Goal: Task Accomplishment & Management: Manage account settings

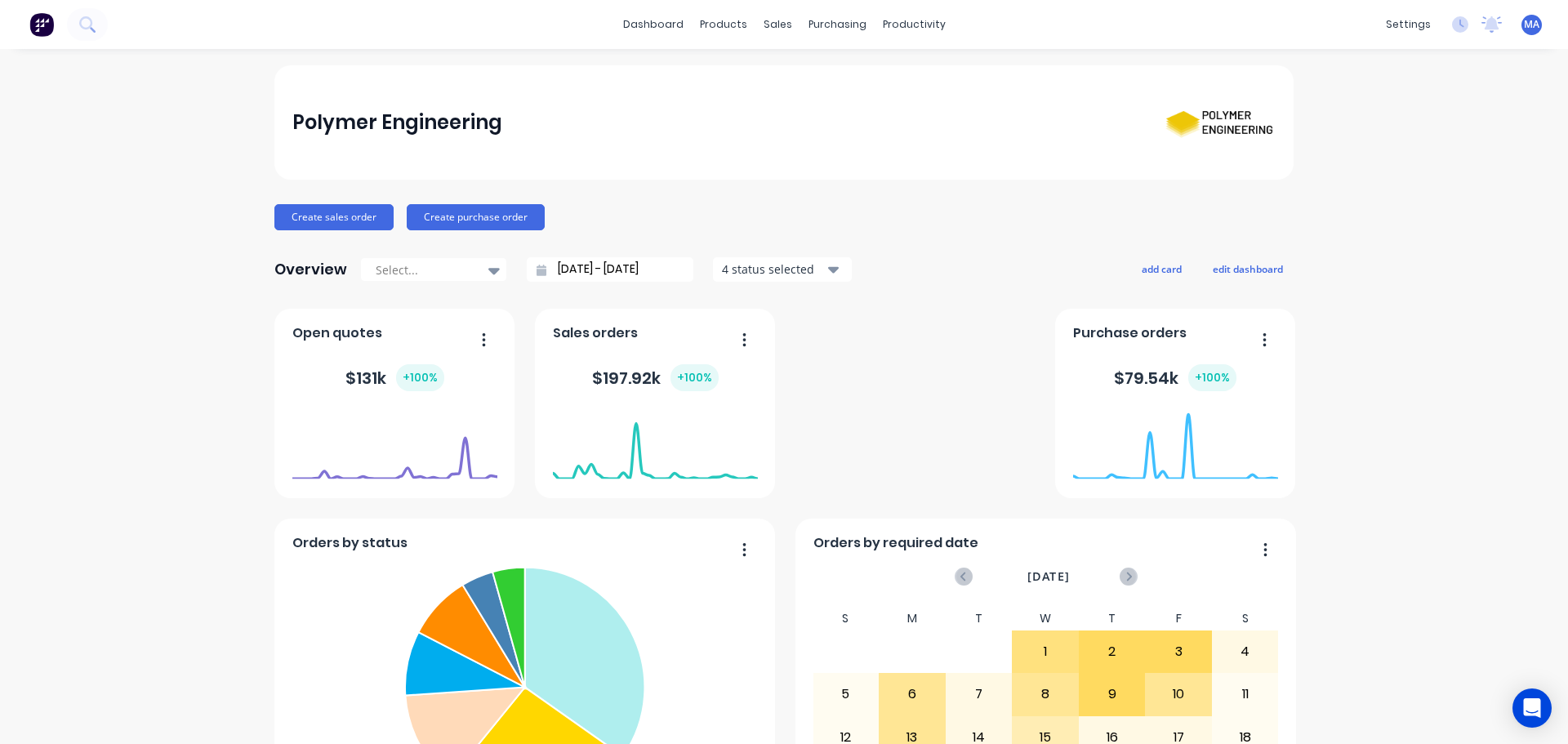
click at [193, 160] on div "Polymer Engineering Create sales order Create purchase order Overview Select...…" at bounding box center [784, 701] width 1568 height 1273
click at [807, 75] on div "Sales Orders" at bounding box center [832, 77] width 67 height 14
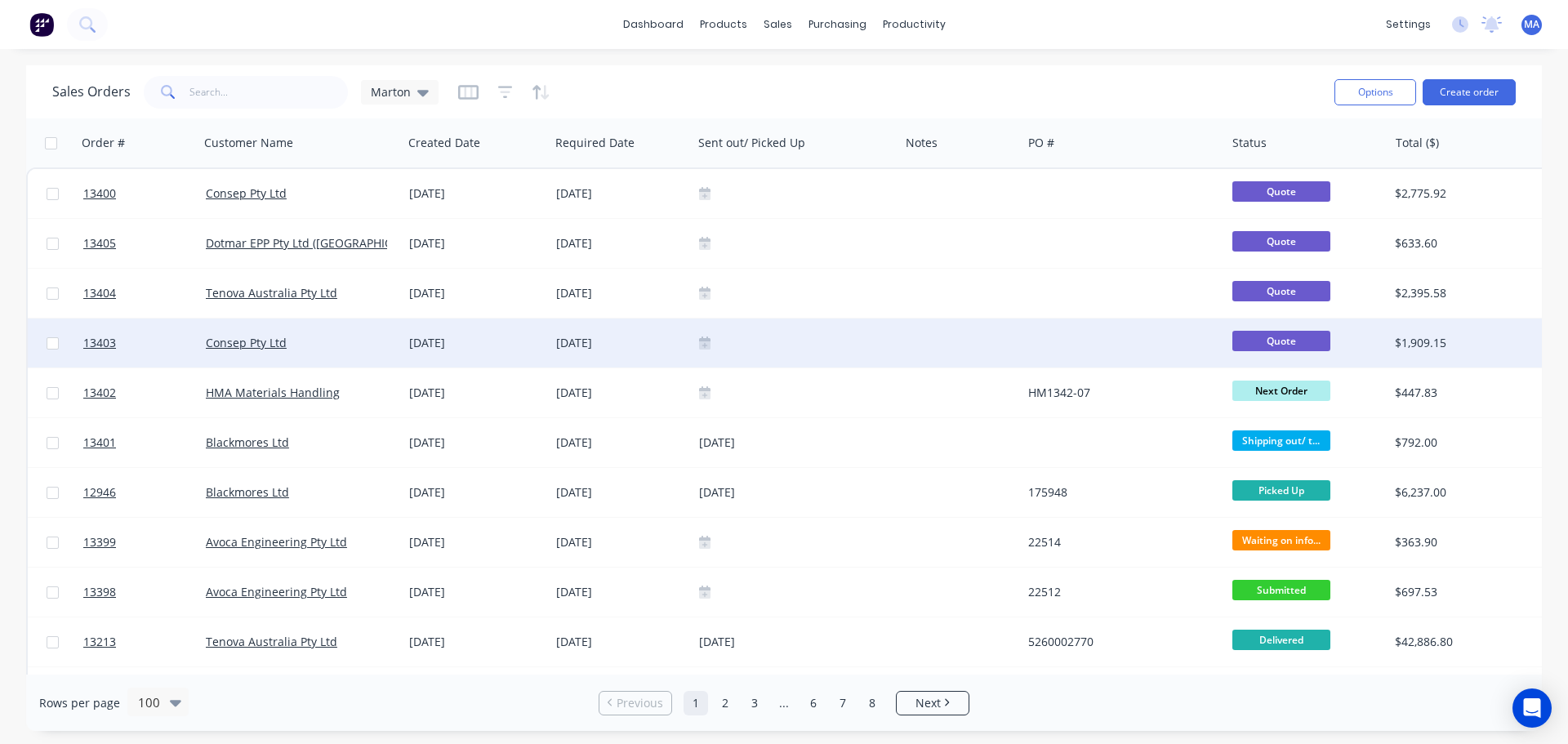
click at [363, 349] on div "Consep Pty Ltd" at bounding box center [296, 342] width 182 height 16
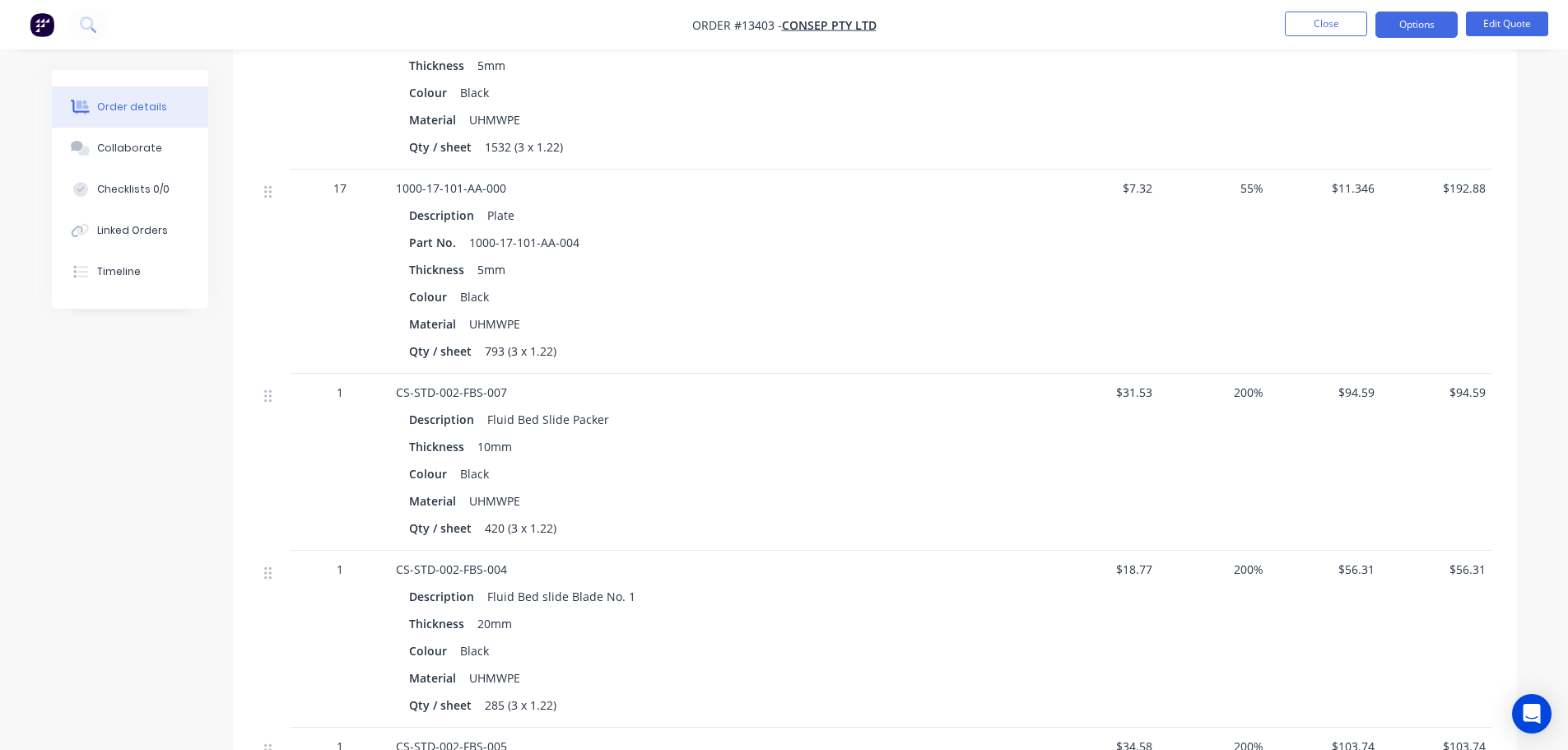
scroll to position [1482, 0]
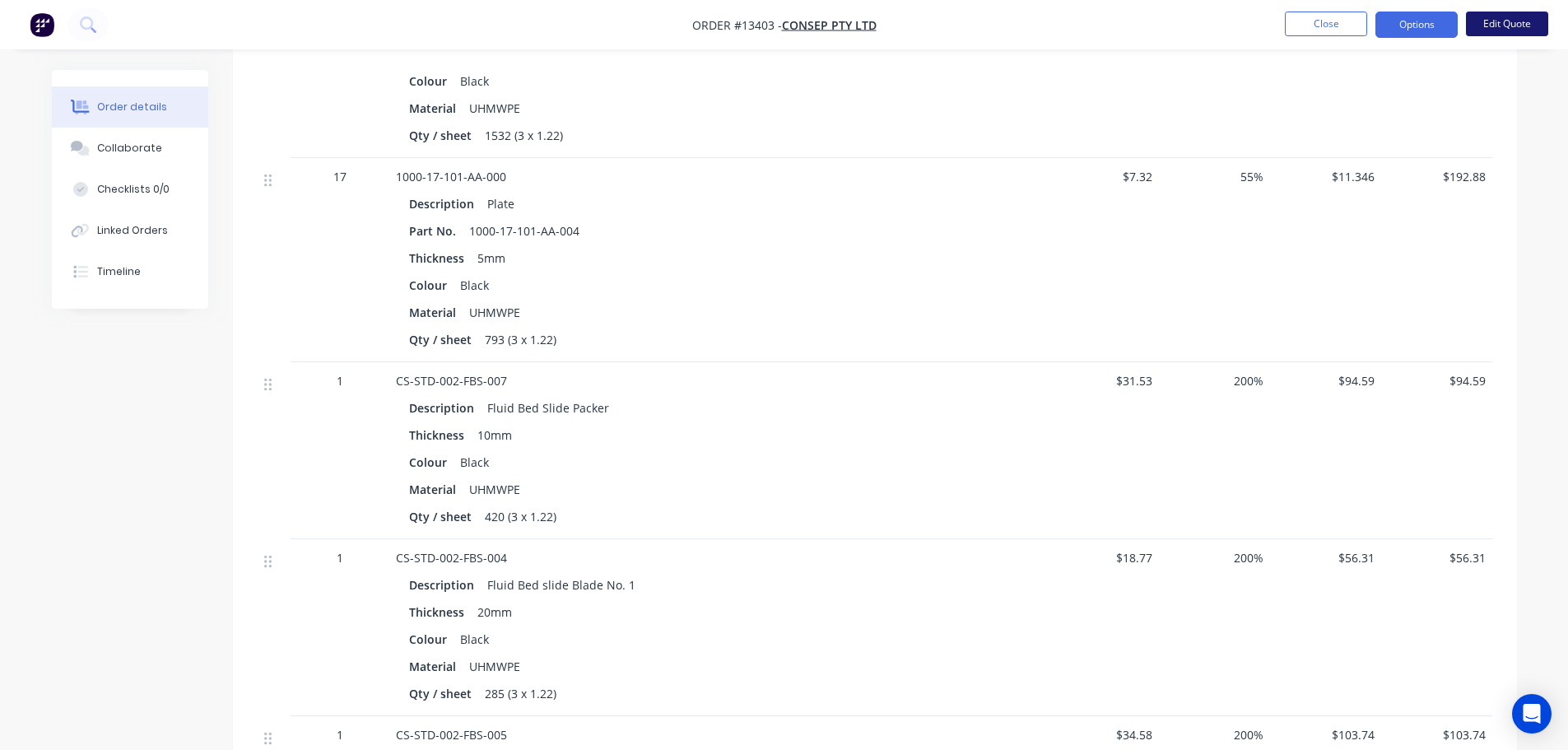
click at [1489, 20] on button "Edit Quote" at bounding box center [1506, 24] width 82 height 25
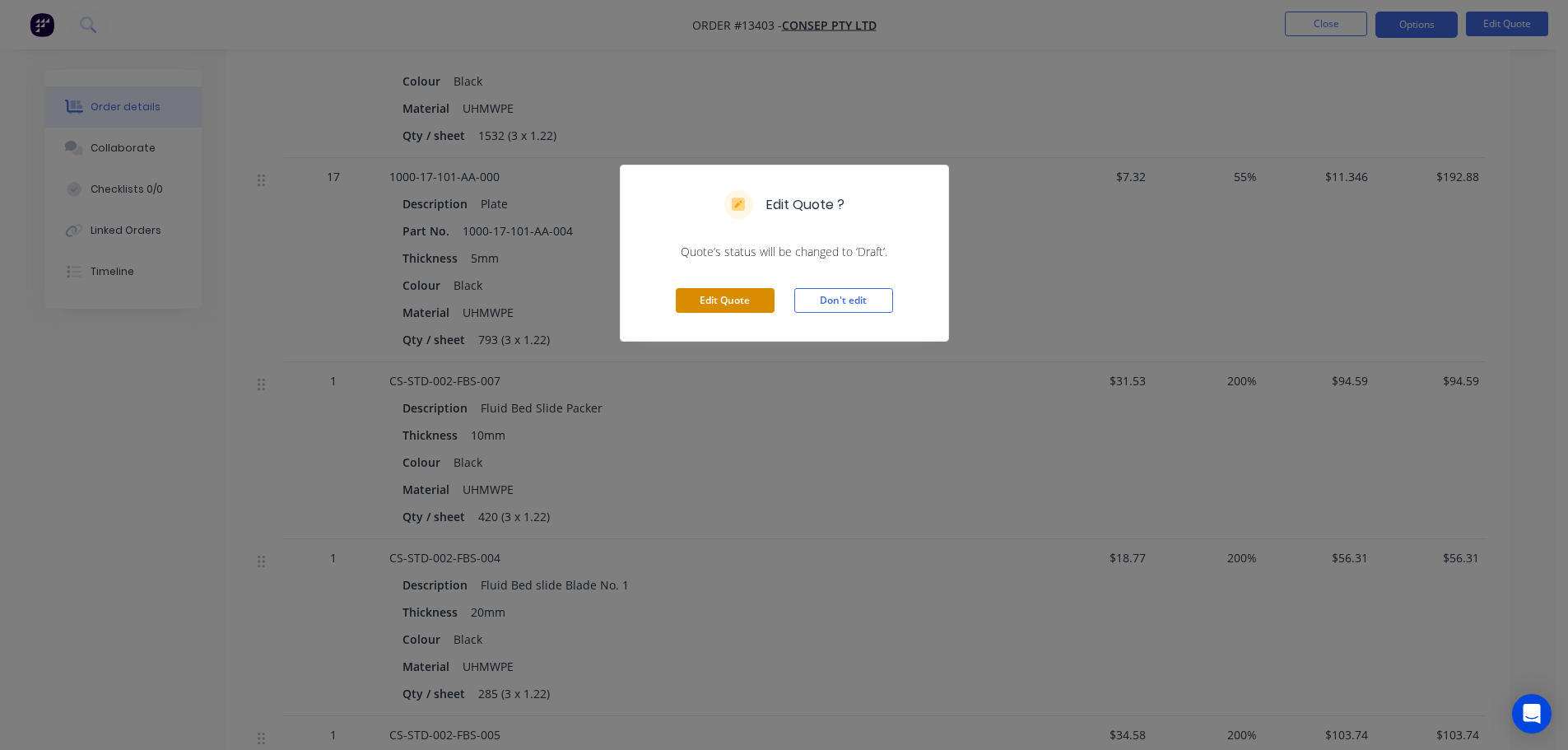
click at [731, 301] on button "Edit Quote" at bounding box center [725, 301] width 98 height 25
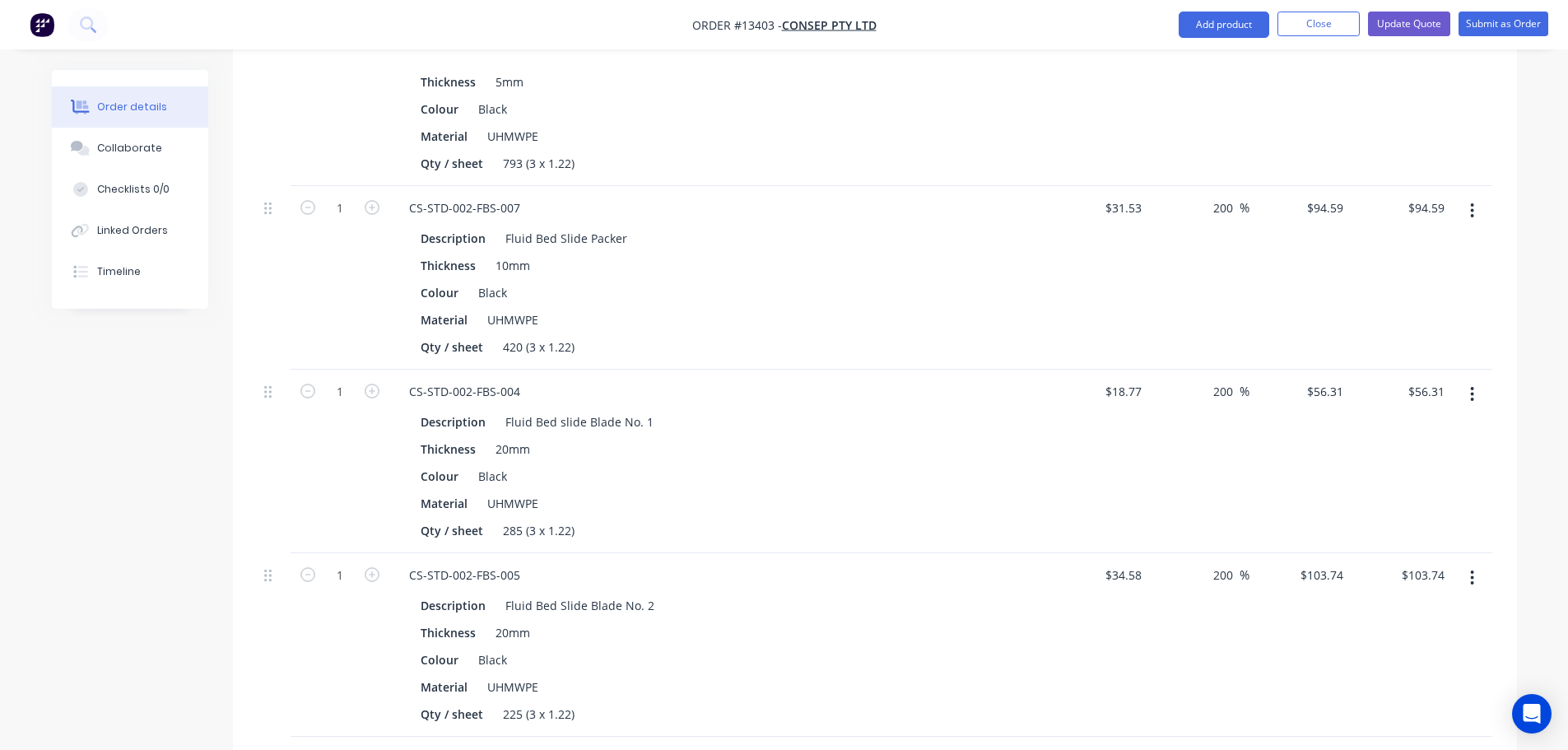
scroll to position [1647, 0]
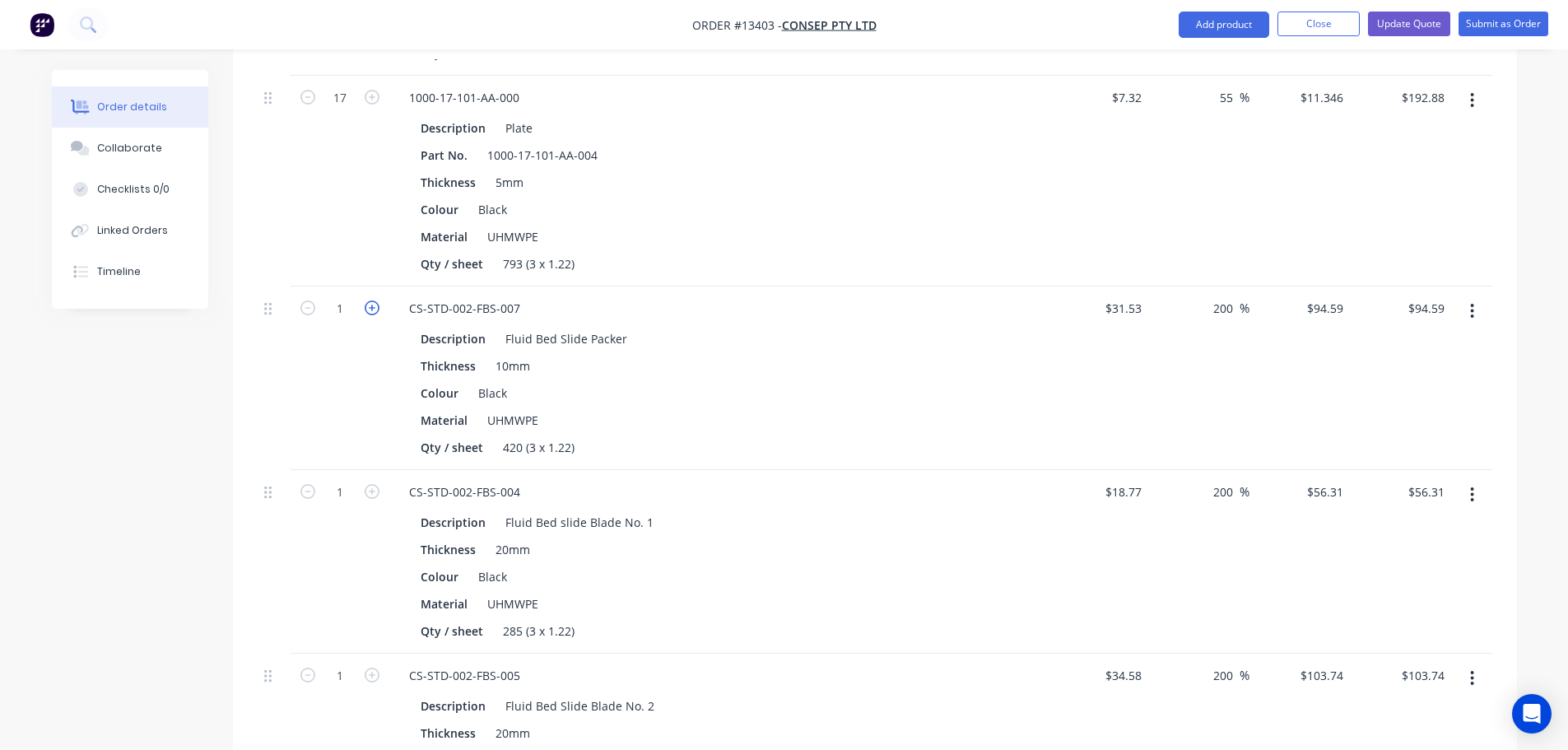
click at [375, 301] on icon "button" at bounding box center [371, 308] width 14 height 14
type input "2"
type input "$189.18"
click at [375, 301] on icon "button" at bounding box center [371, 308] width 14 height 14
type input "3"
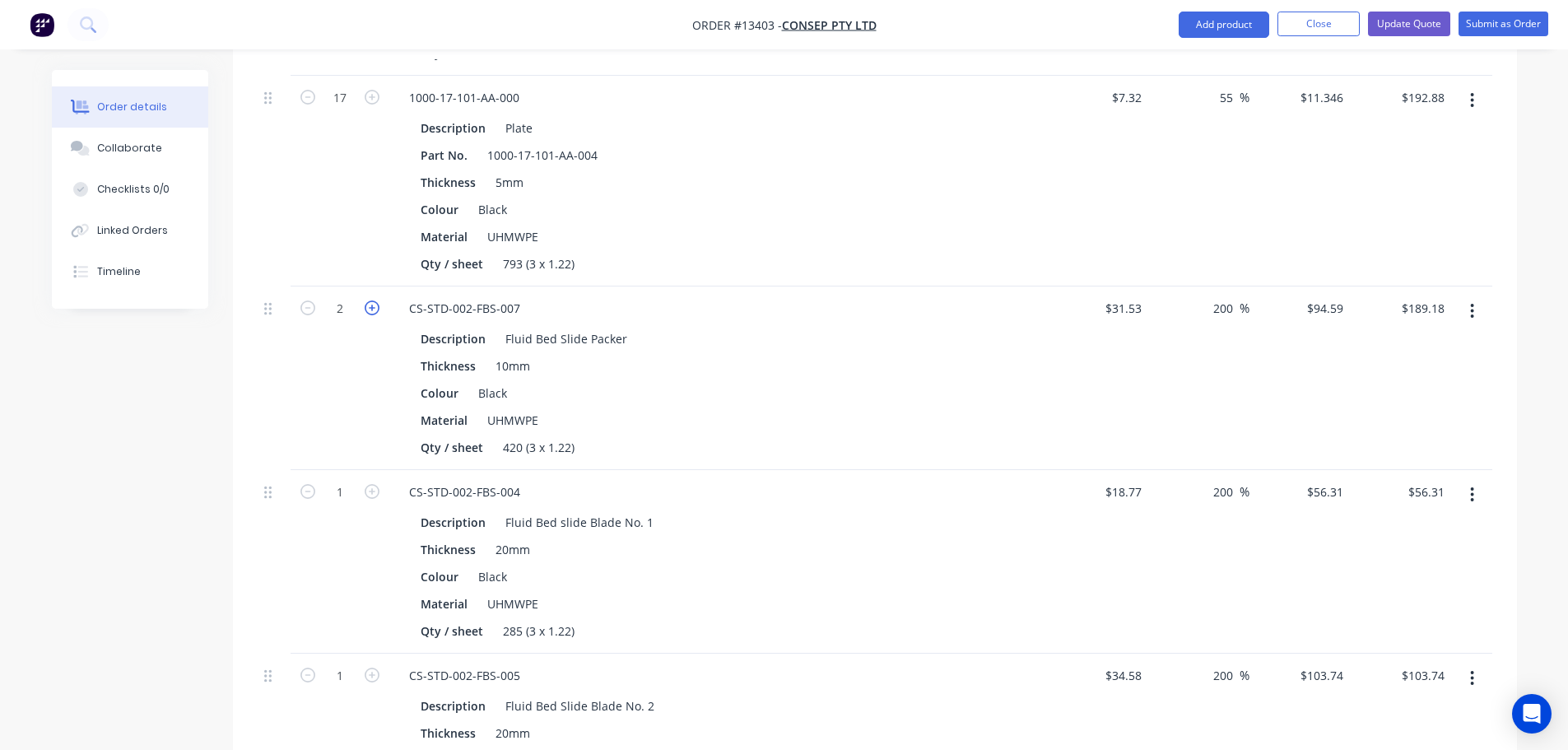
type input "$283.77"
click at [375, 301] on icon "button" at bounding box center [371, 308] width 14 height 14
type input "4"
type input "$378.36"
click at [1227, 296] on input "200" at bounding box center [1225, 308] width 28 height 24
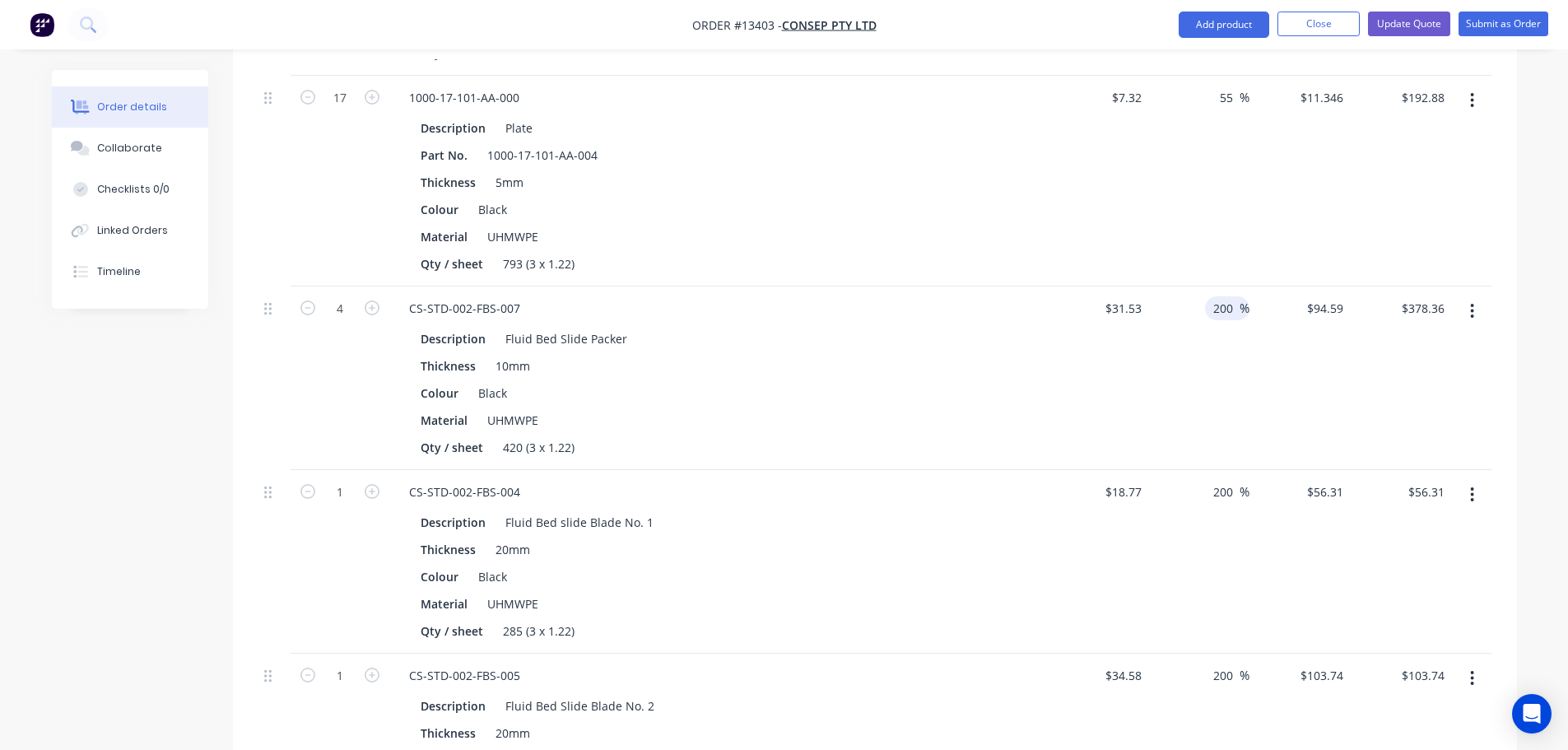
click at [1227, 296] on input "200" at bounding box center [1225, 308] width 28 height 24
type input "55"
type input "$48.8715"
type input "$195.49"
click at [1205, 311] on div "55 55 %" at bounding box center [1198, 378] width 101 height 183
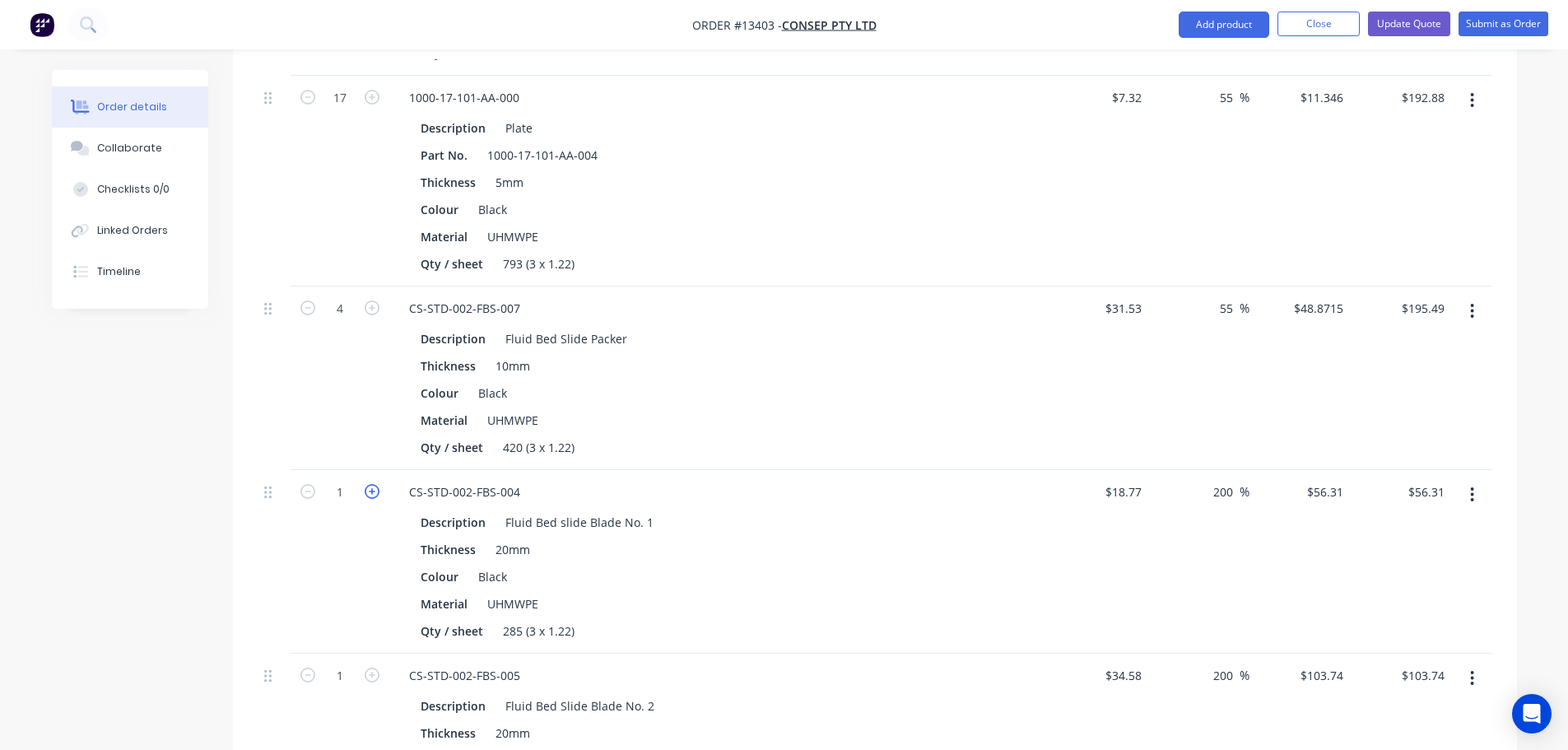
click at [370, 484] on icon "button" at bounding box center [371, 491] width 14 height 14
type input "2"
type input "$112.62"
click at [370, 484] on icon "button" at bounding box center [371, 491] width 14 height 14
type input "3"
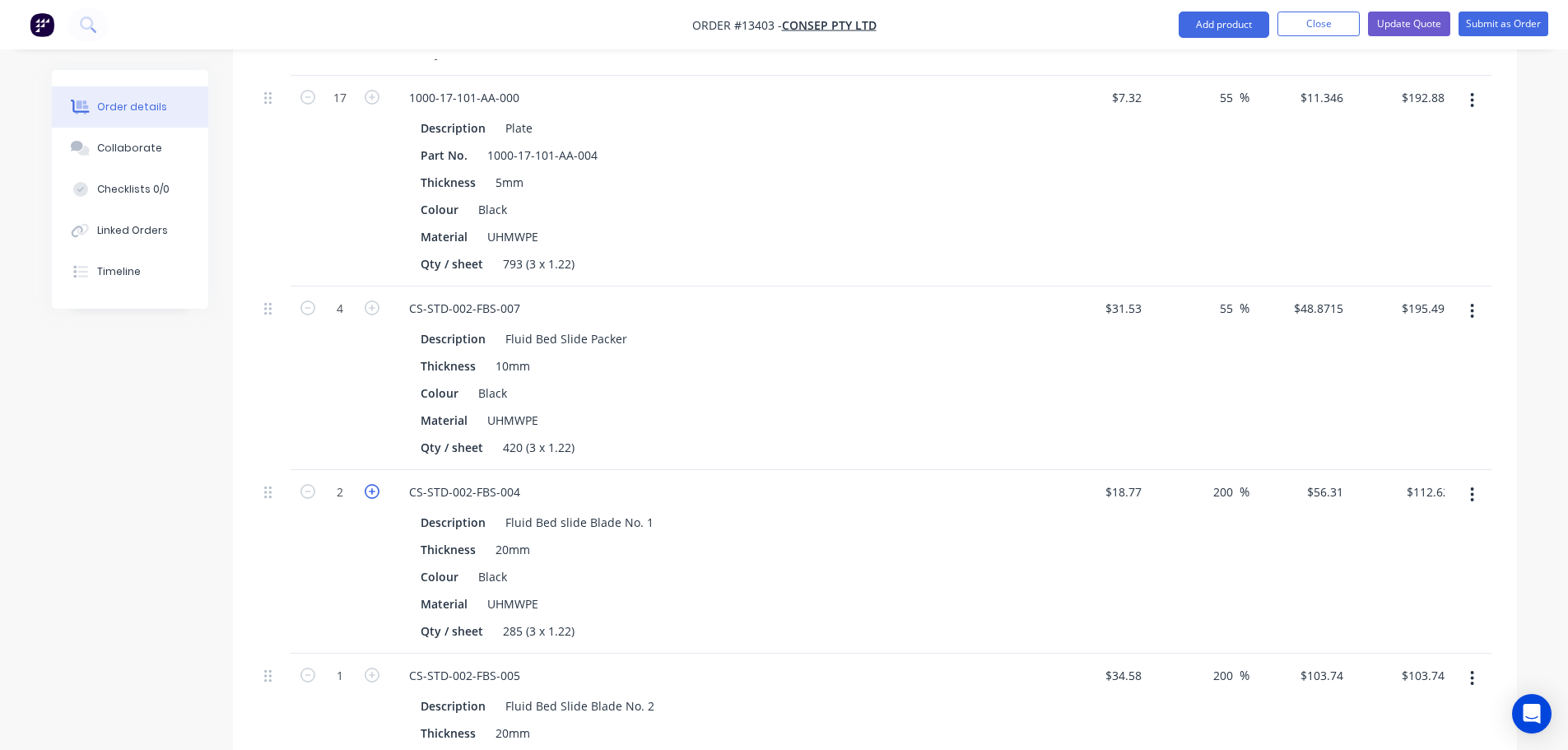
type input "$168.93"
click at [370, 484] on icon "button" at bounding box center [371, 491] width 14 height 14
type input "4"
type input "$225.24"
click at [370, 484] on icon "button" at bounding box center [371, 491] width 14 height 14
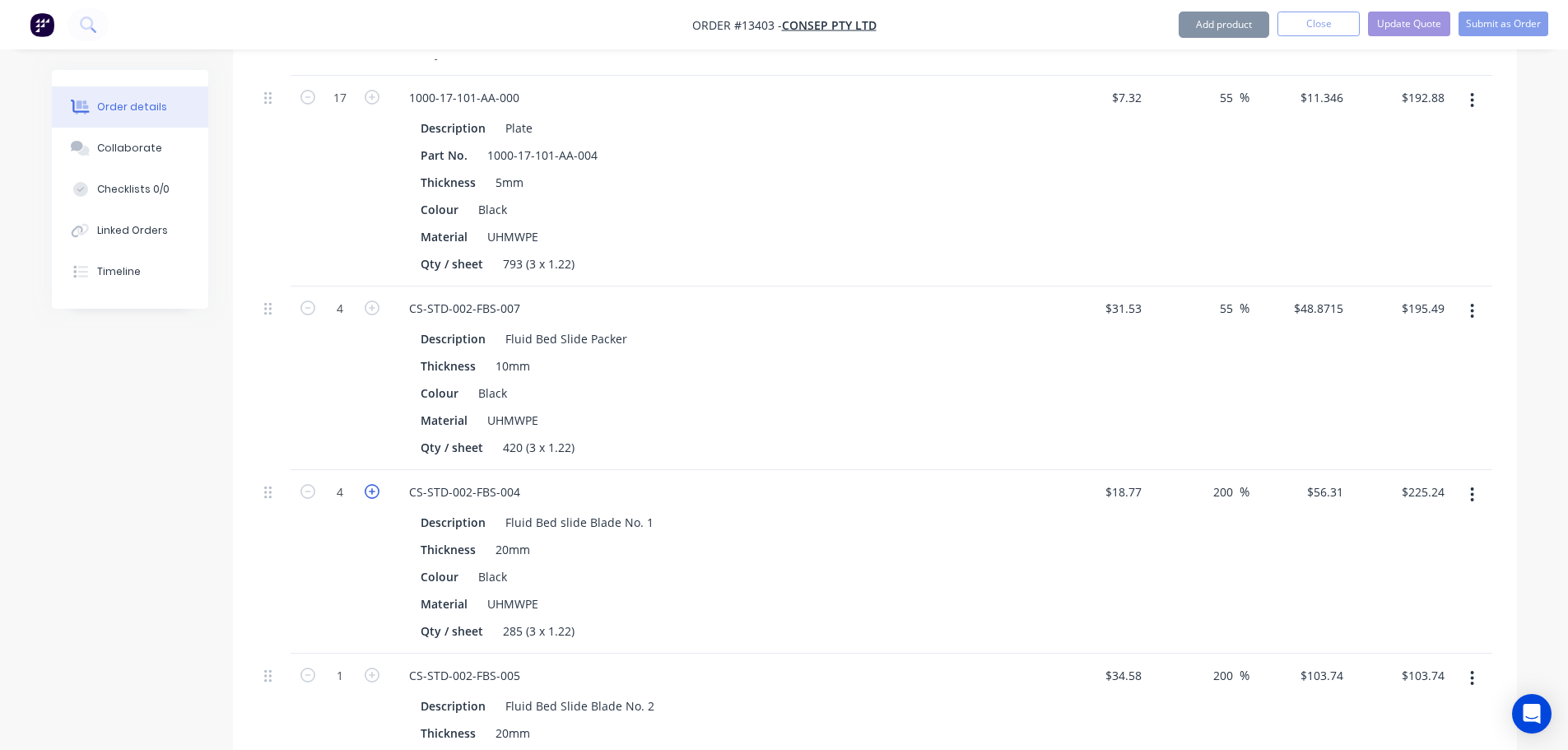
type input "5"
type input "$281.55"
click at [370, 484] on icon "button" at bounding box center [371, 491] width 14 height 14
type input "6"
type input "$337.86"
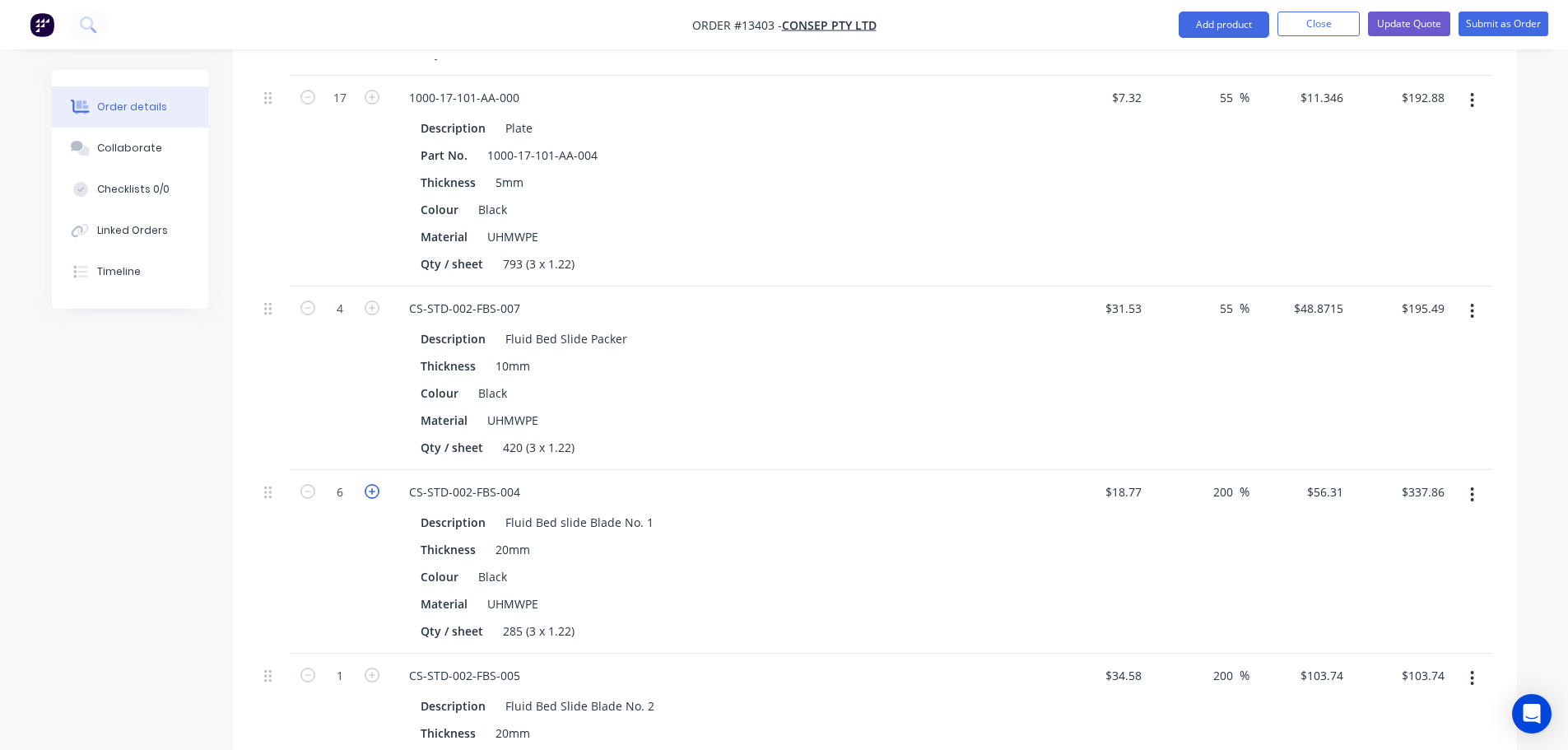
click at [370, 484] on icon "button" at bounding box center [371, 491] width 14 height 14
type input "7"
type input "$394.17"
click at [370, 484] on icon "button" at bounding box center [371, 491] width 14 height 14
type input "8"
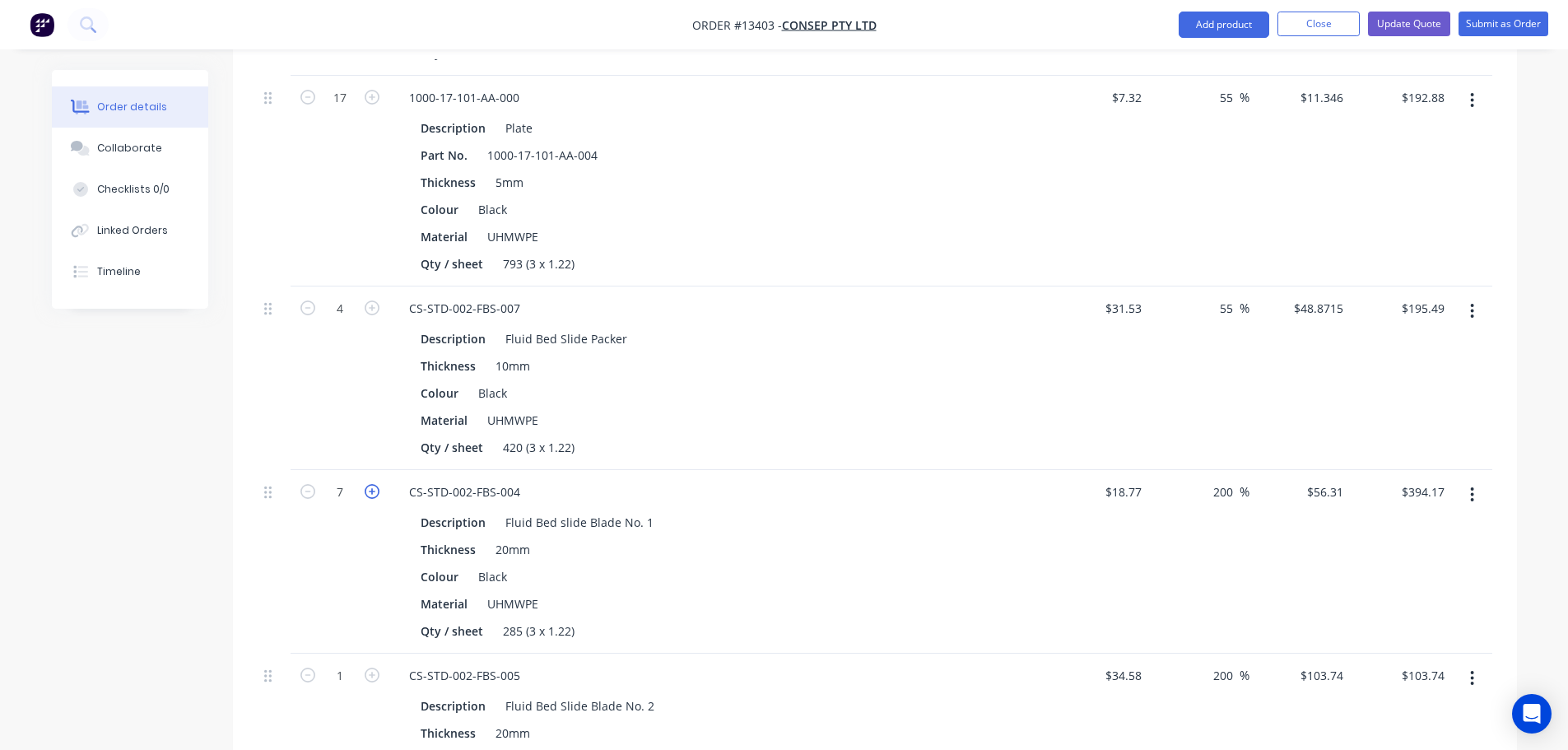
type input "$450.48"
click at [1222, 480] on input "200" at bounding box center [1225, 492] width 28 height 24
type input "55"
type input "$29.0935"
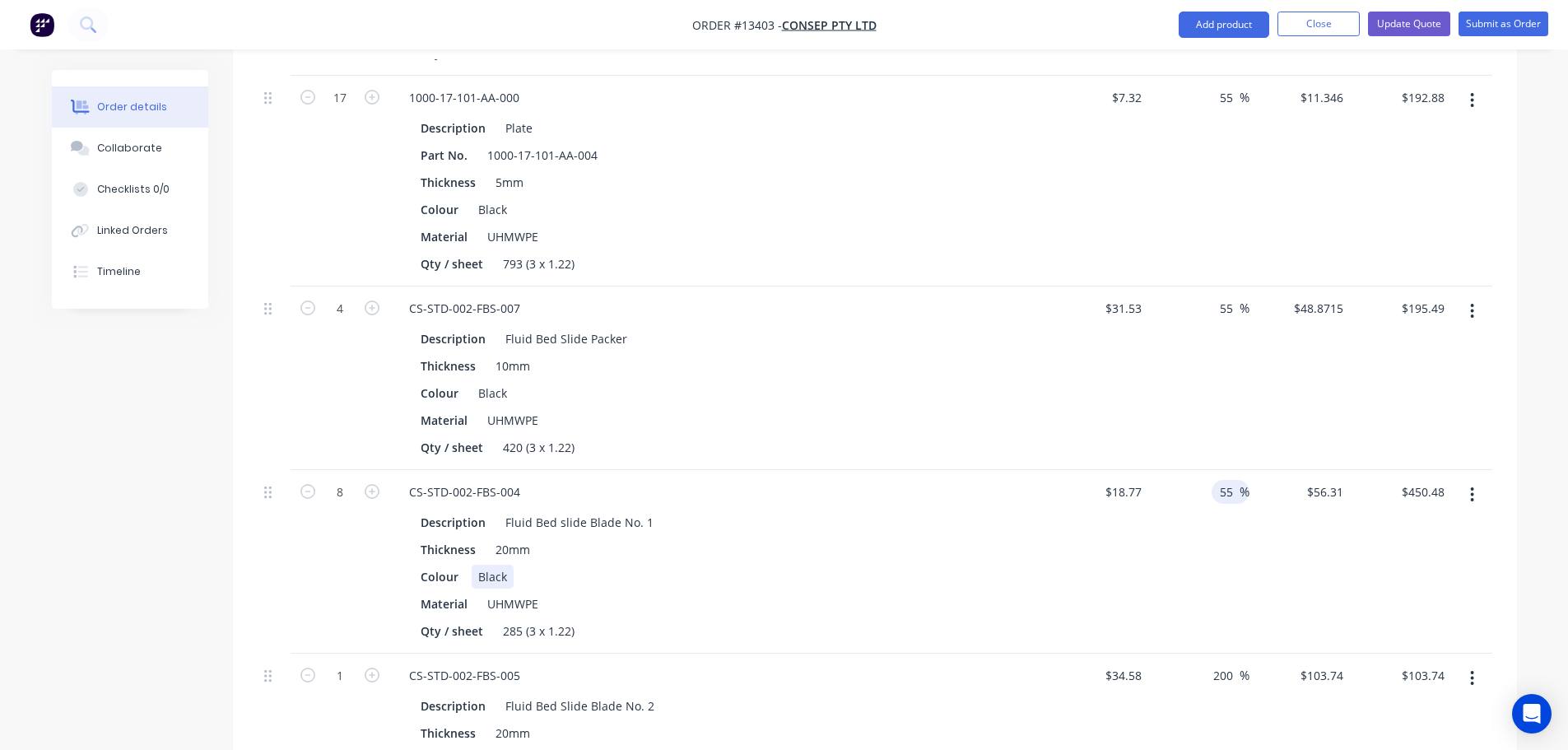
type input "$232.75"
click at [1018, 517] on div "Description Fluid Bed slide Blade No. 1 Thickness 20mm Colour Black Material UH…" at bounding box center [719, 575] width 646 height 136
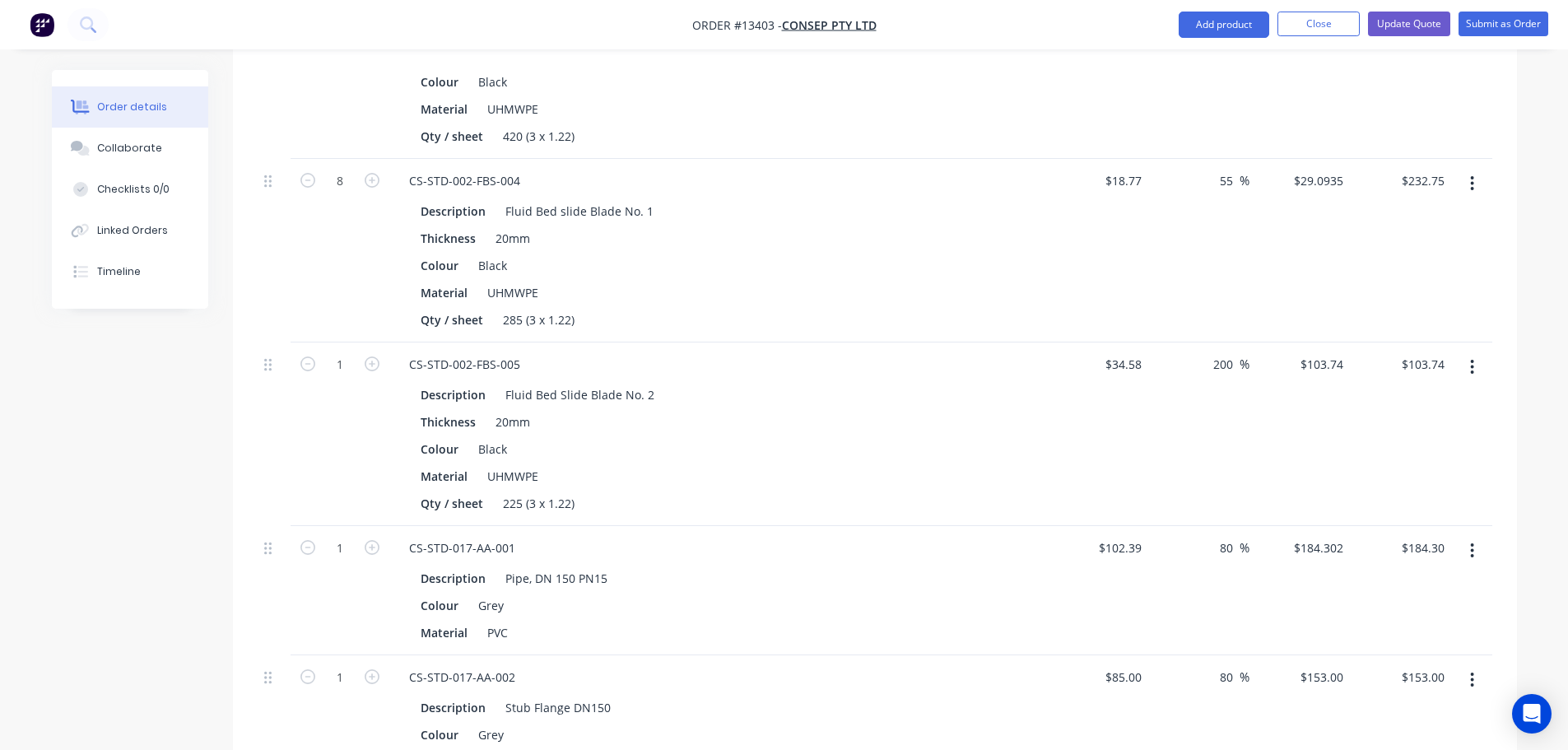
scroll to position [1976, 0]
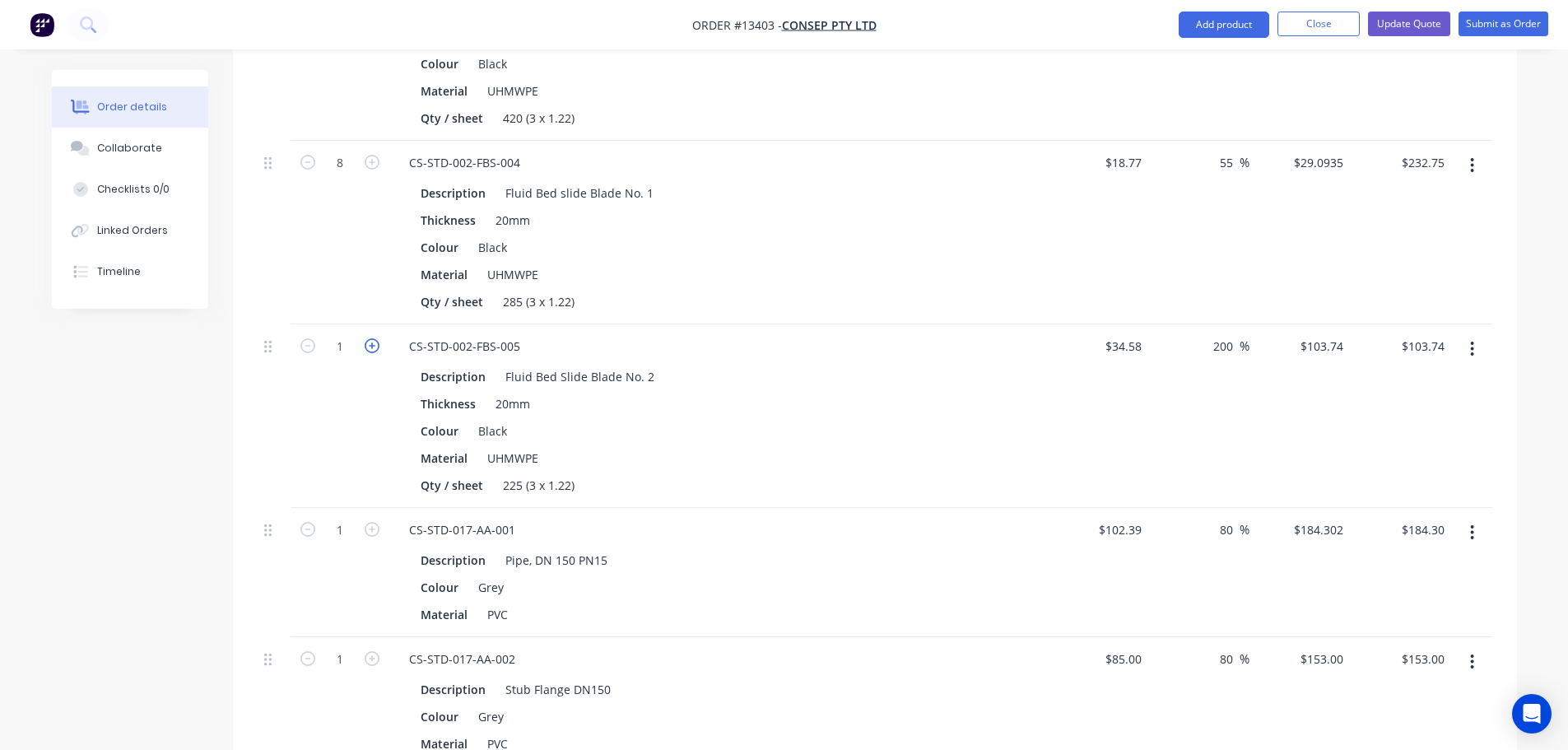
click at [369, 338] on icon "button" at bounding box center [371, 345] width 14 height 14
type input "2"
type input "$207.48"
click at [369, 338] on icon "button" at bounding box center [371, 345] width 14 height 14
type input "3"
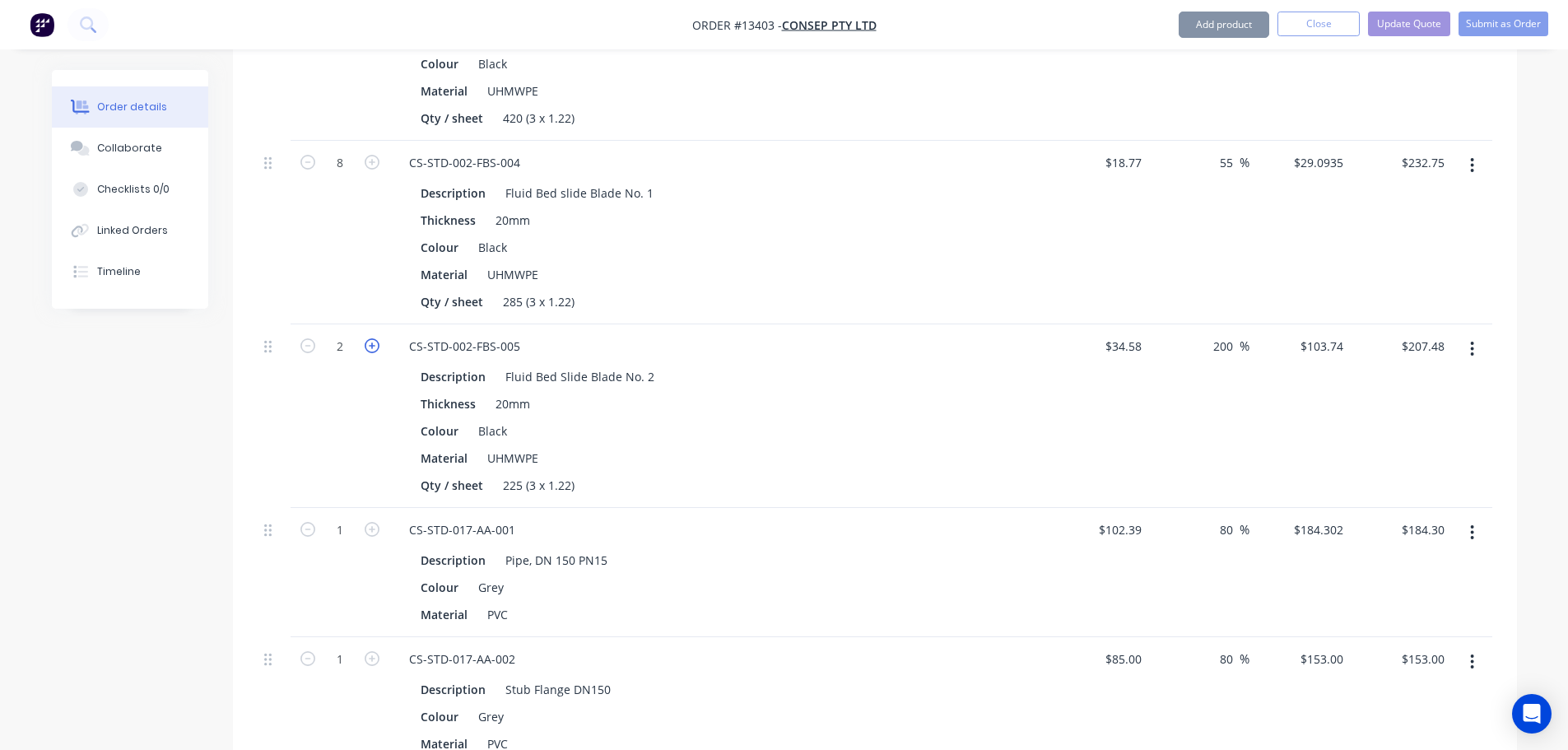
type input "$311.22"
click at [369, 338] on icon "button" at bounding box center [371, 345] width 14 height 14
type input "4"
type input "$414.96"
click at [1225, 335] on input "200" at bounding box center [1225, 346] width 28 height 24
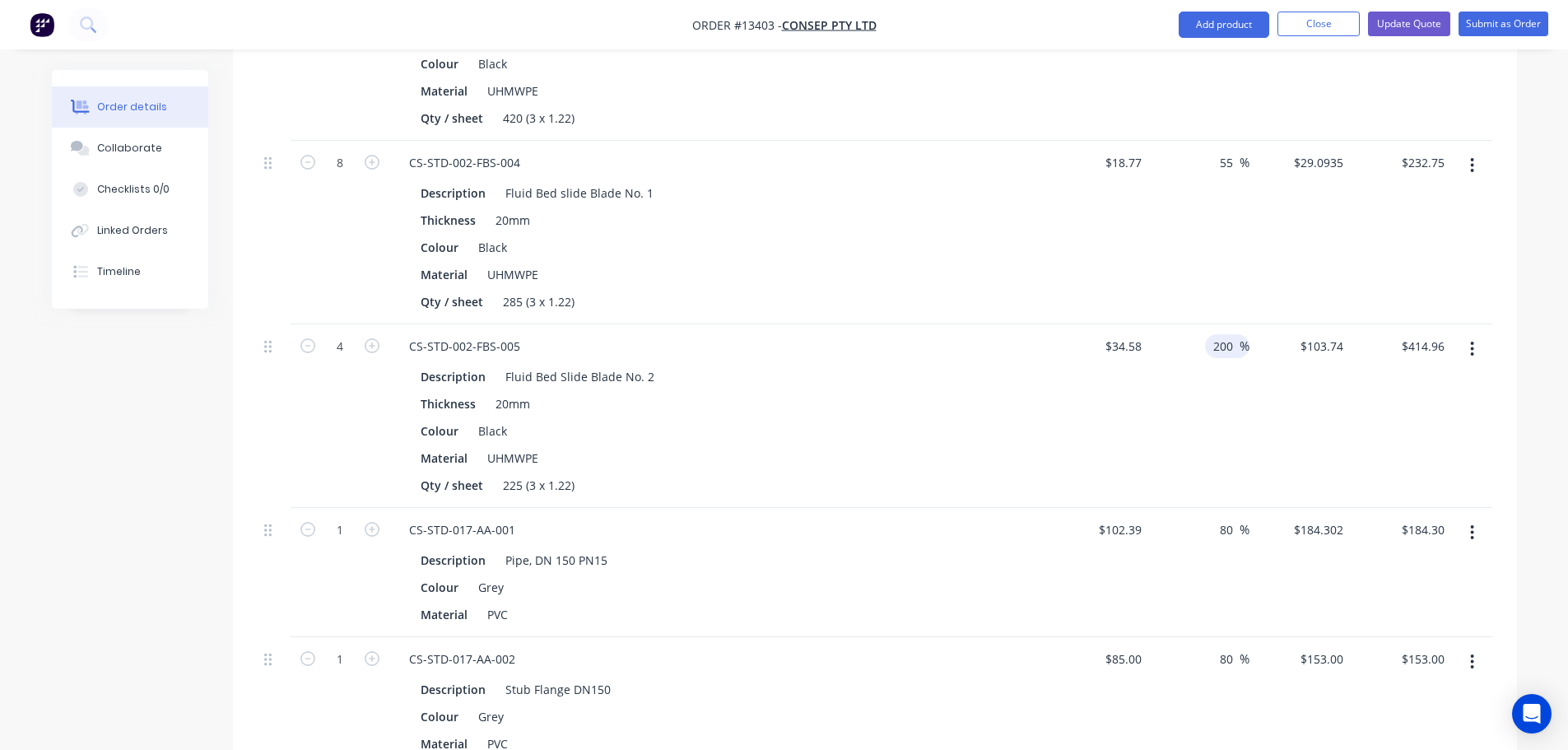
click at [1225, 335] on input "200" at bounding box center [1225, 346] width 28 height 24
type input "55"
type input "$53.599"
type input "$214.40"
click at [953, 392] on div "Thickness 20mm" at bounding box center [715, 404] width 602 height 24
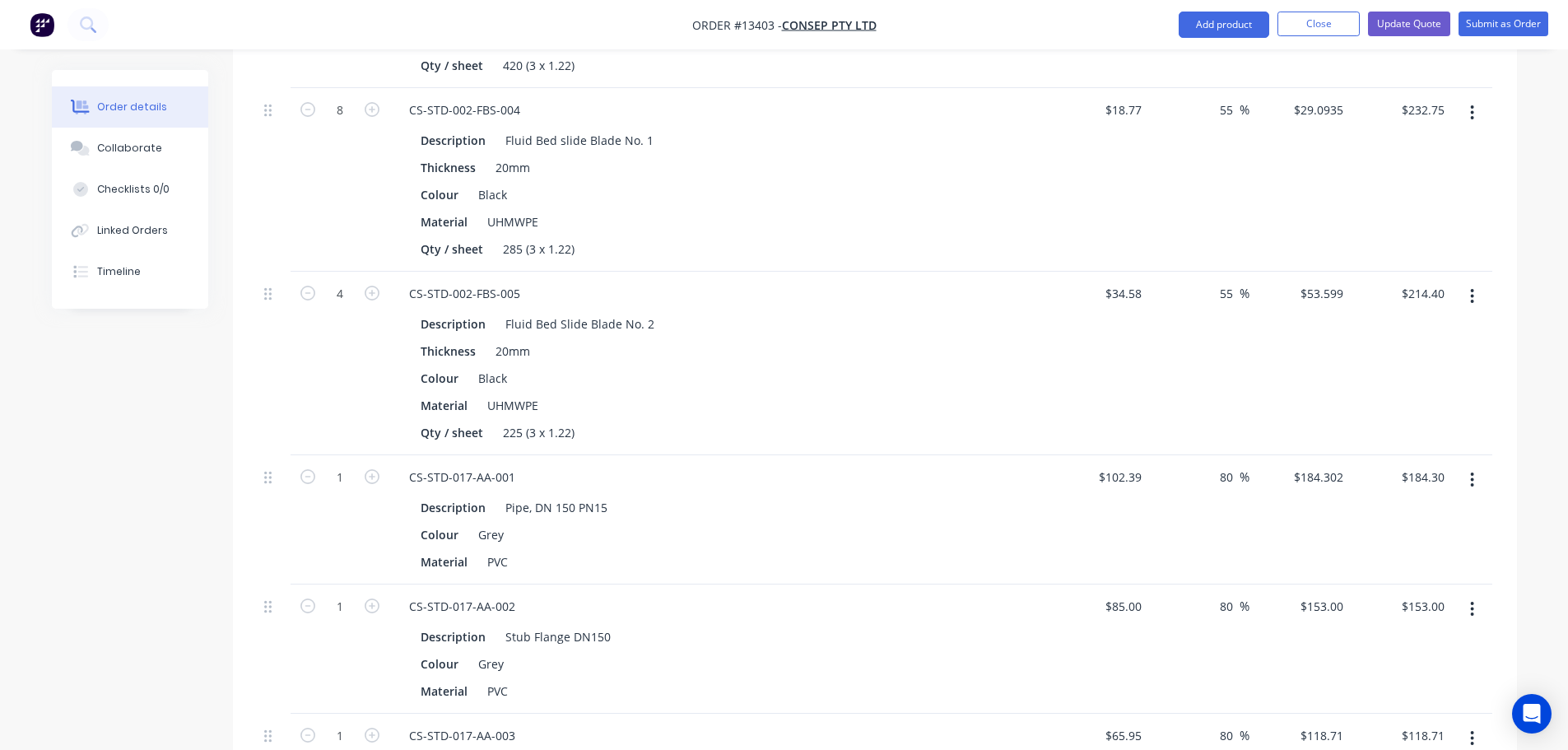
scroll to position [2141, 0]
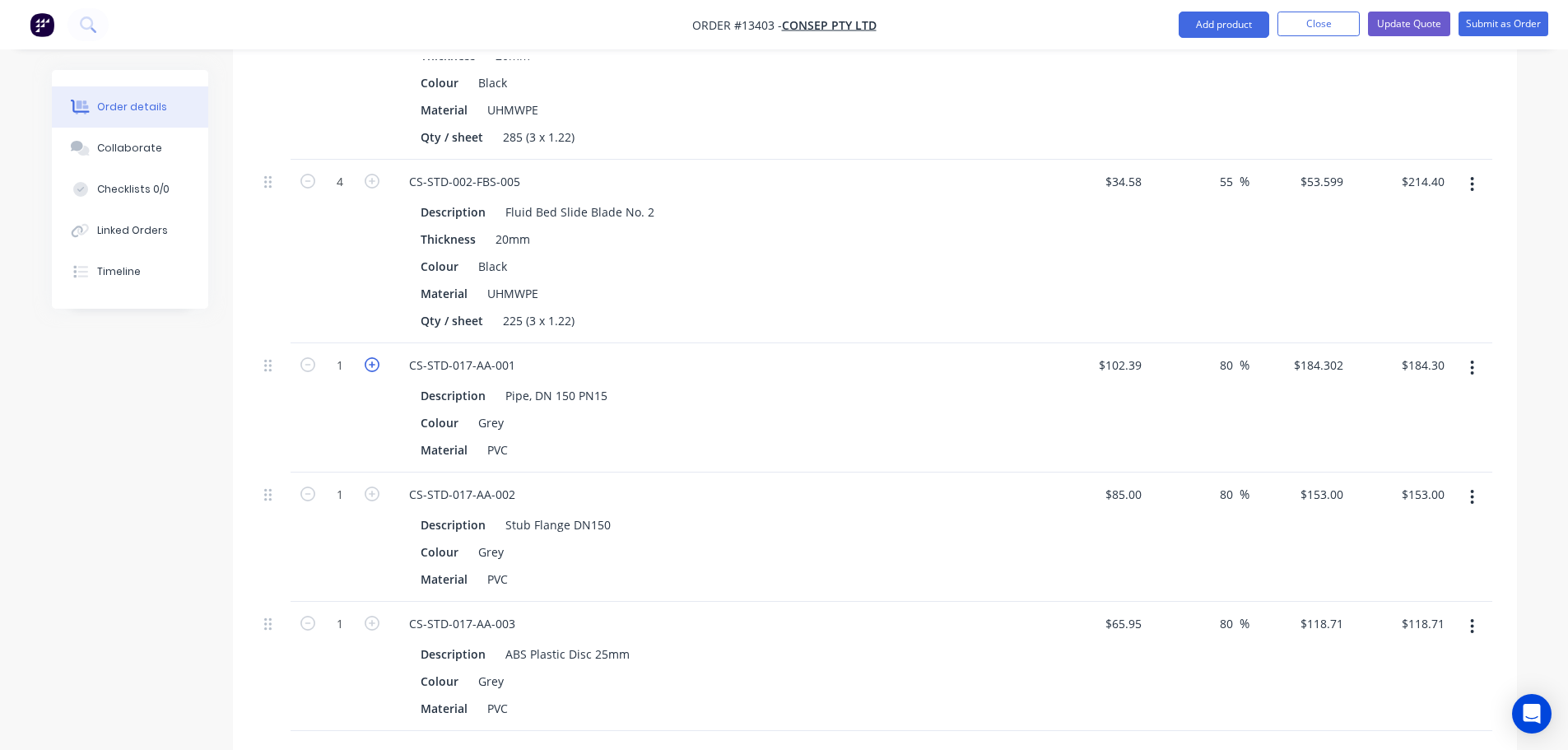
click at [375, 358] on icon "button" at bounding box center [371, 364] width 14 height 14
type input "2"
type input "$368.60"
click at [1222, 353] on input "80" at bounding box center [1229, 364] width 21 height 24
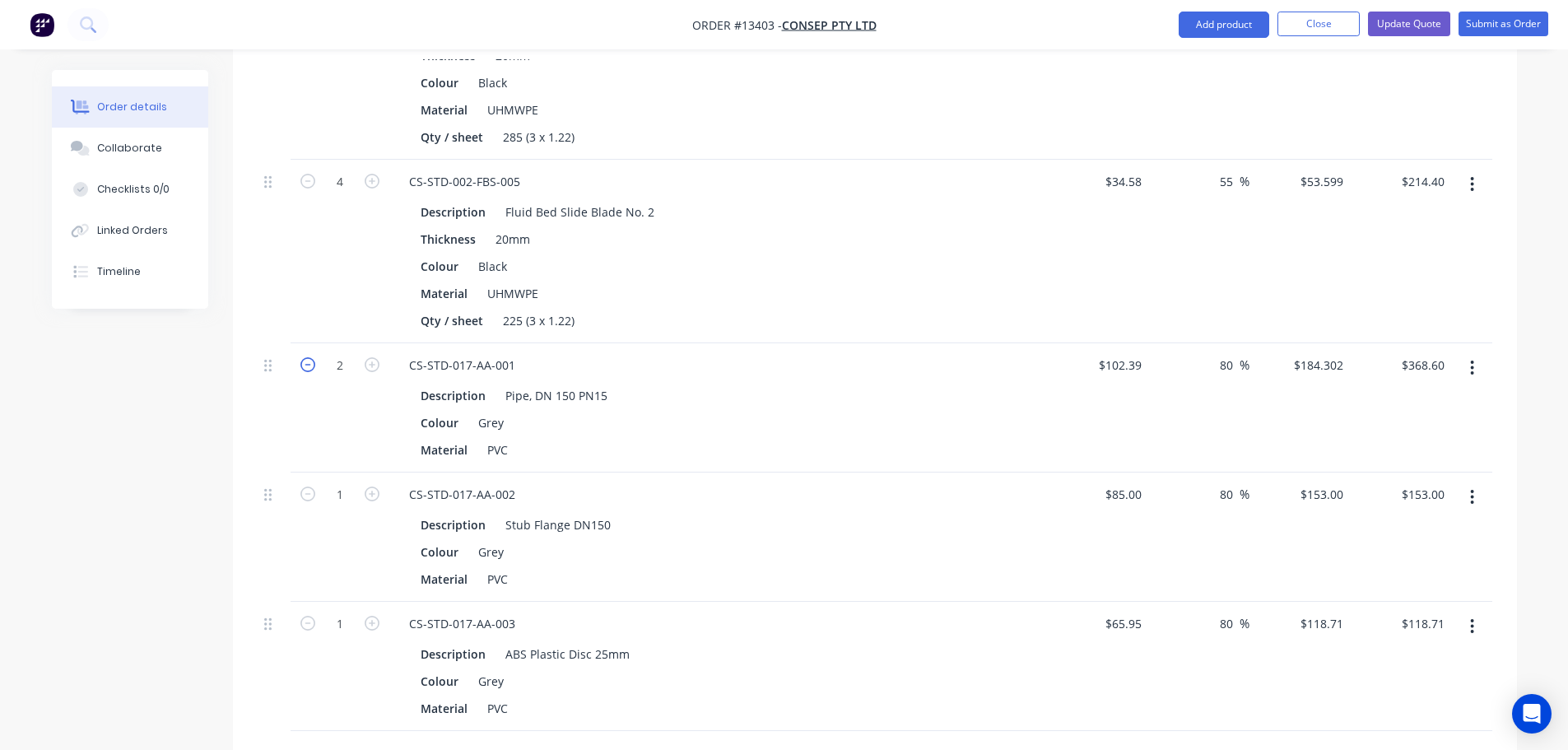
click at [311, 358] on icon "button" at bounding box center [307, 364] width 14 height 14
type input "1"
type input "$184.30"
click at [371, 358] on icon "button" at bounding box center [371, 364] width 14 height 14
type input "2"
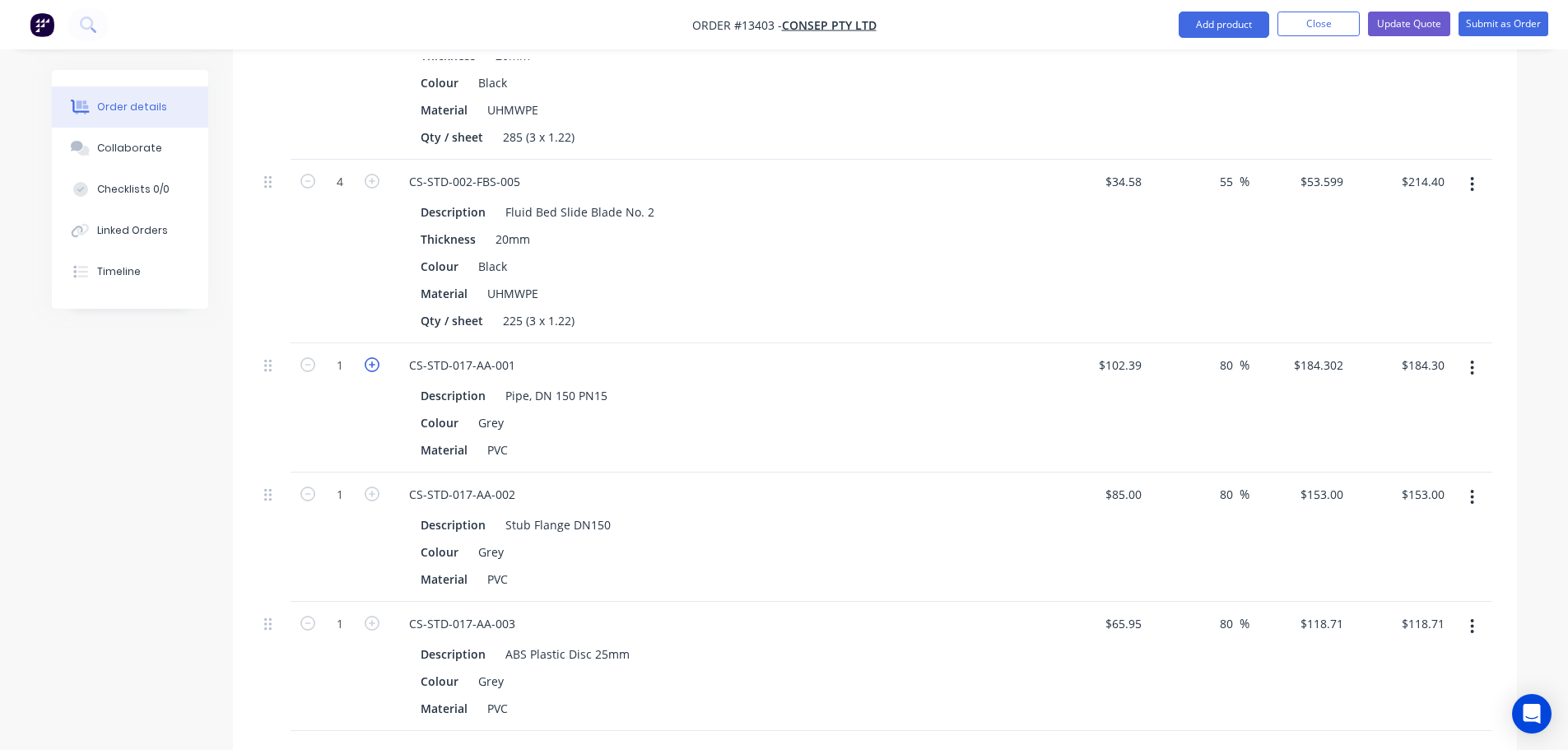
type input "$368.60"
click at [1218, 353] on input "80" at bounding box center [1229, 364] width 21 height 24
type input "55"
type input "$158.7045"
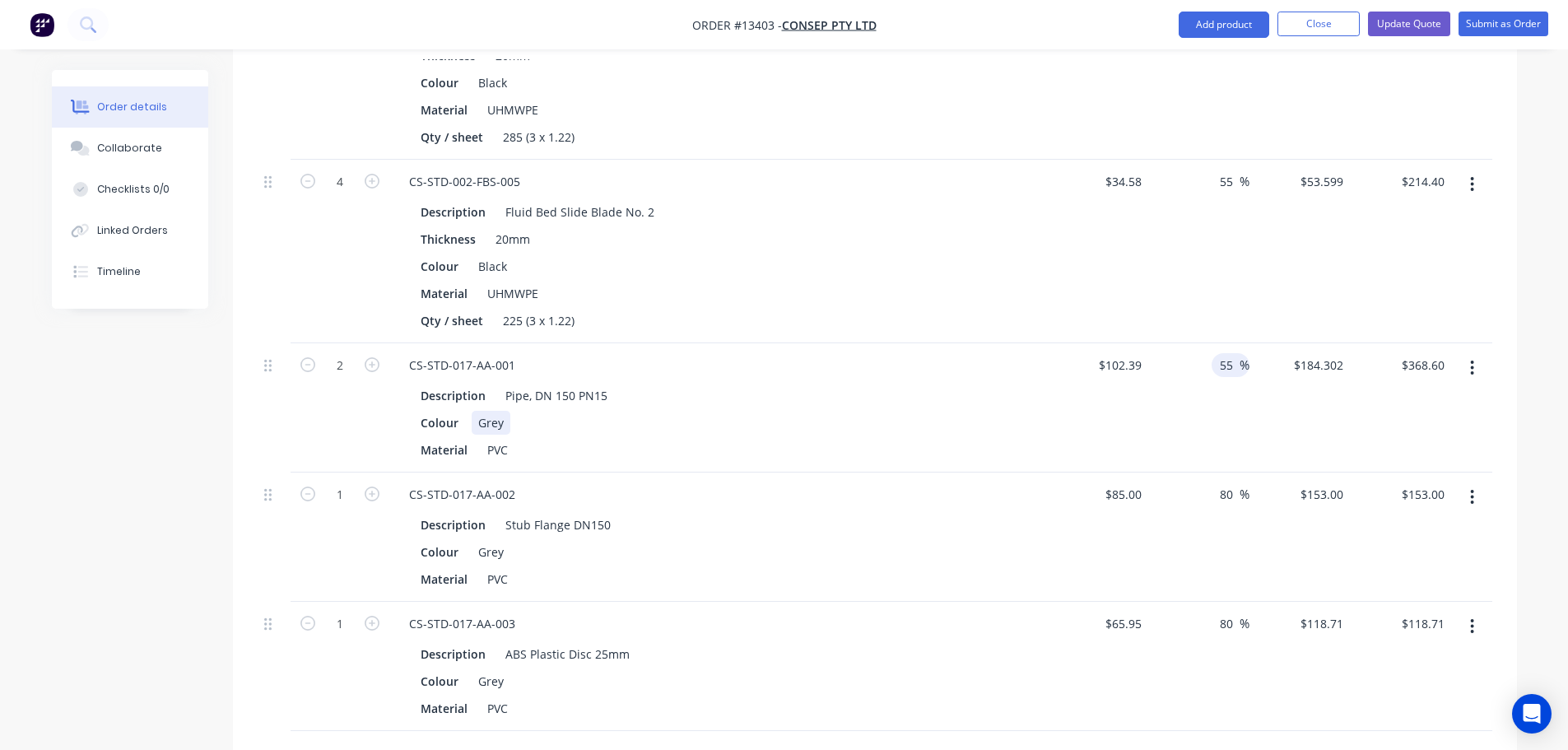
type input "$317.41"
click at [995, 411] on div "Colour Grey" at bounding box center [715, 422] width 602 height 24
click at [375, 487] on icon "button" at bounding box center [371, 494] width 14 height 14
type input "2"
type input "$306.00"
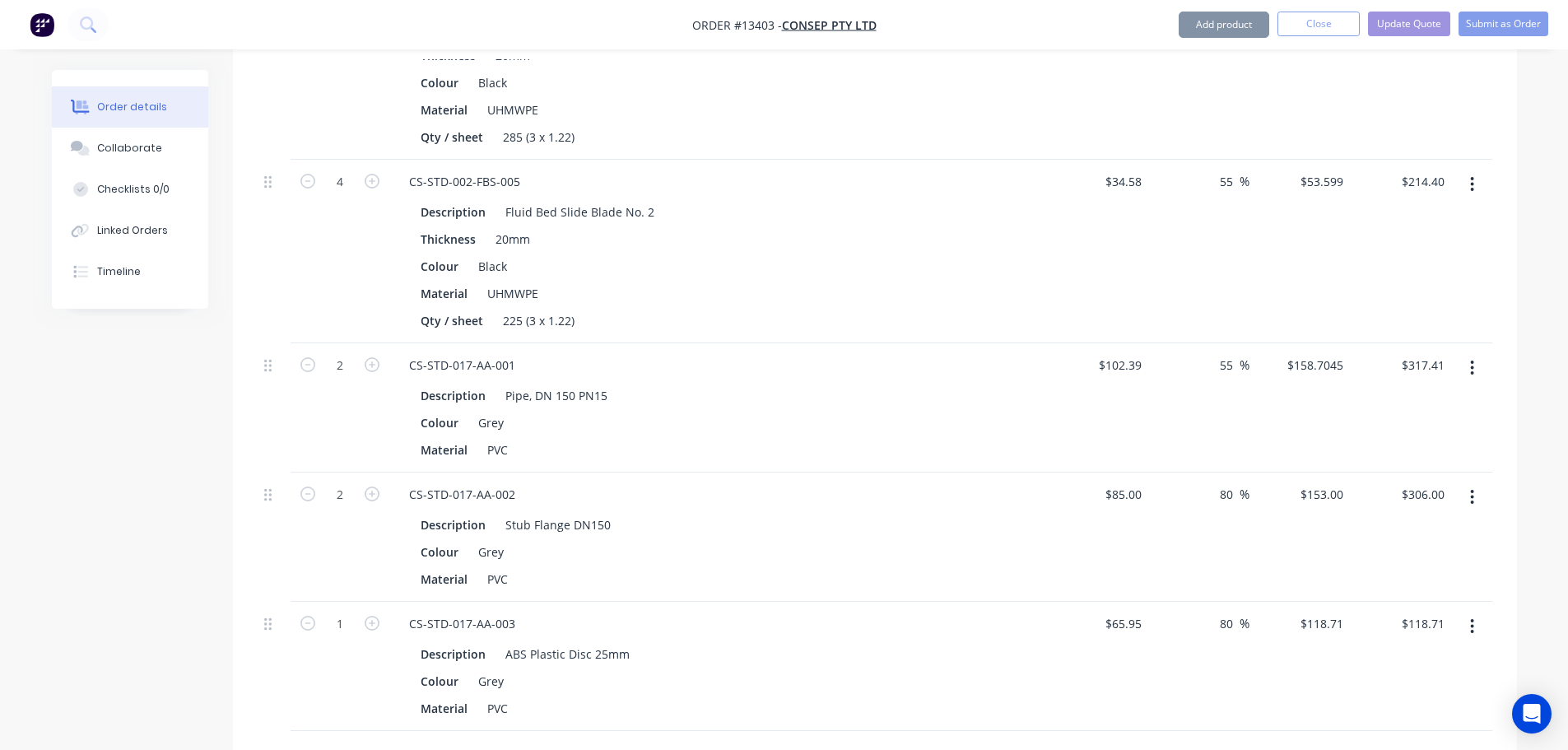
click at [375, 610] on form "1" at bounding box center [339, 623] width 86 height 25
click at [375, 616] on icon "button" at bounding box center [371, 623] width 14 height 14
type input "2"
type input "$237.42"
click at [1231, 482] on input "80" at bounding box center [1229, 494] width 21 height 24
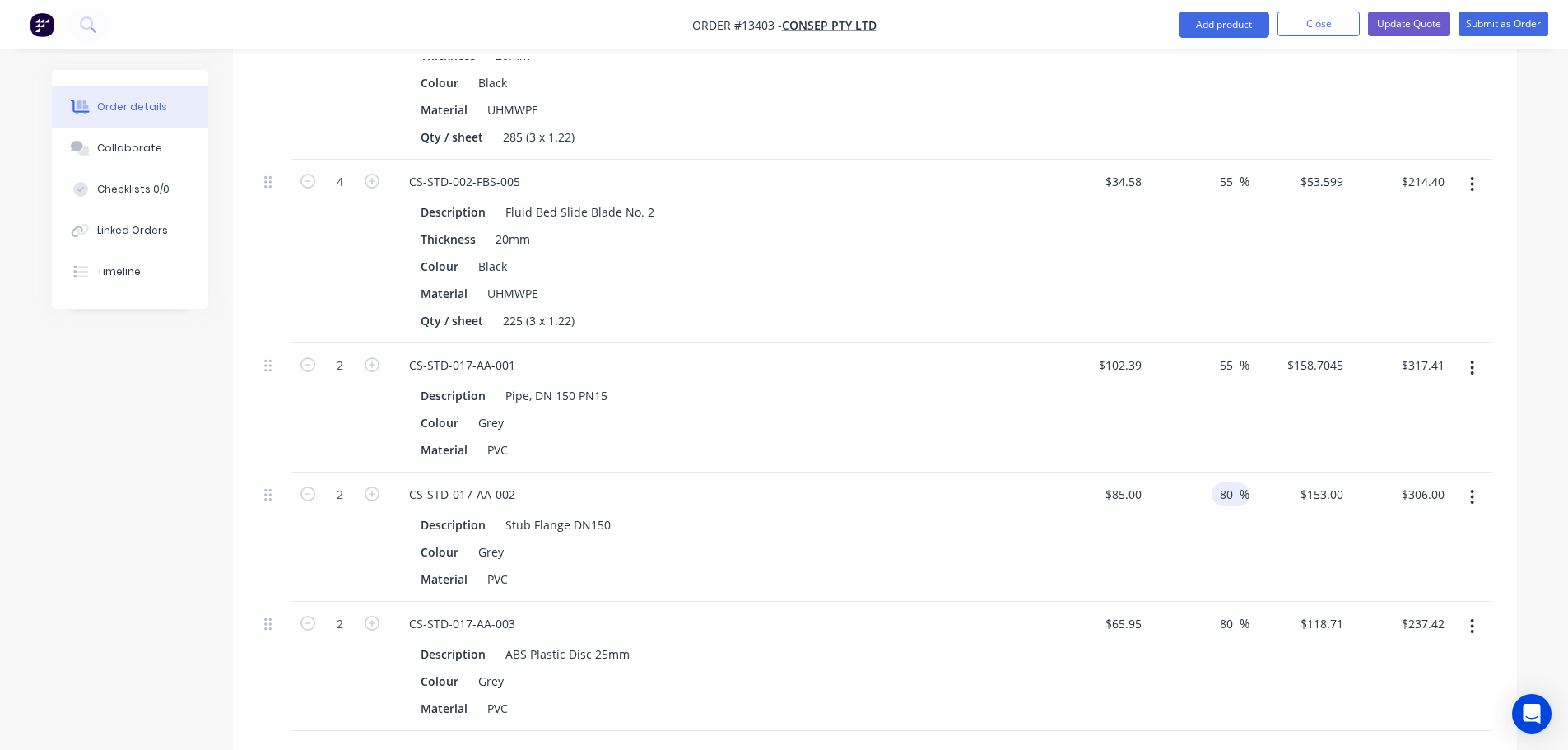
click at [1231, 482] on input "80" at bounding box center [1229, 494] width 21 height 24
type input "55"
type input "$131.75"
type input "$263.50"
click at [1224, 612] on input "80" at bounding box center [1229, 624] width 21 height 24
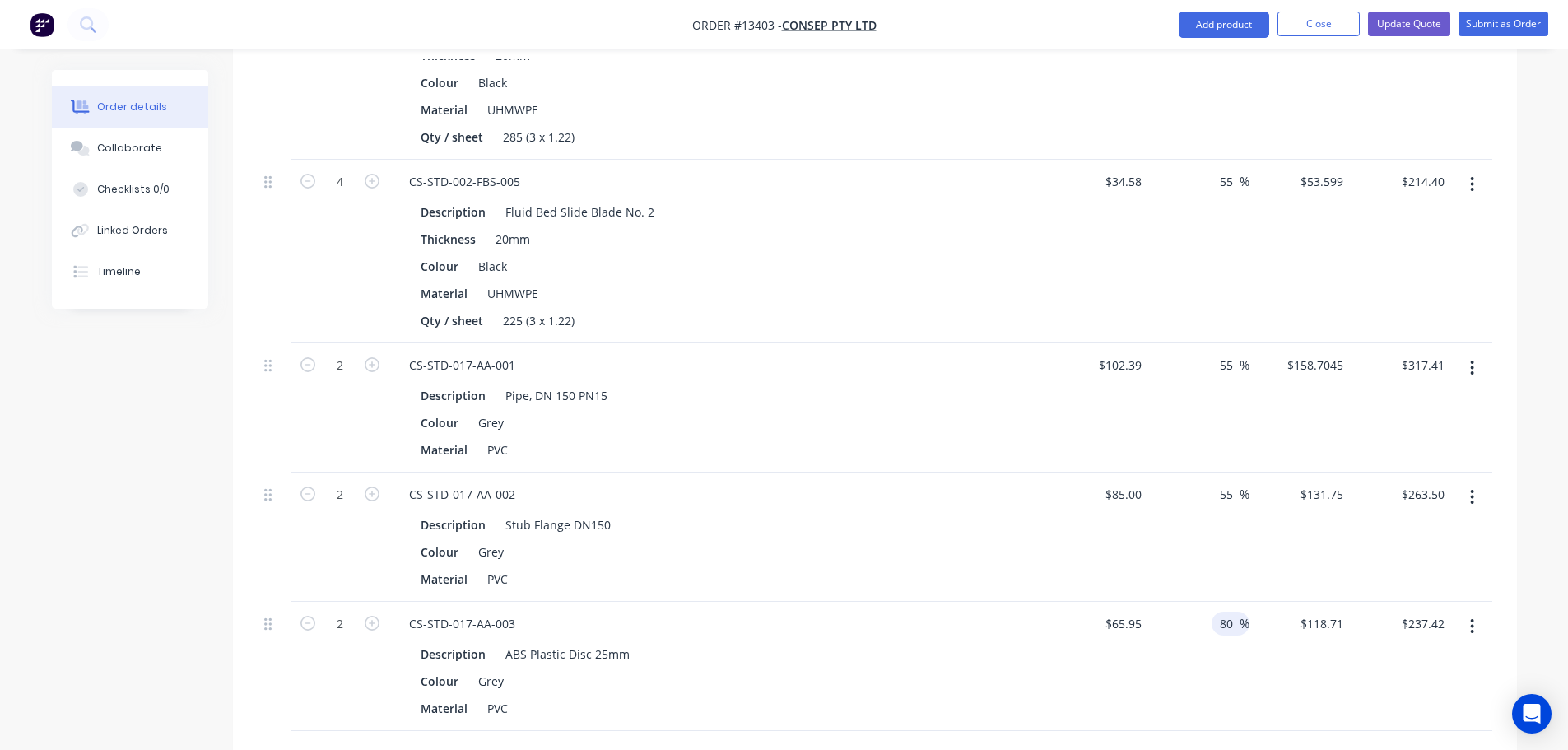
click at [1224, 612] on input "80" at bounding box center [1229, 624] width 21 height 24
type input "55"
click at [1028, 533] on div "Description Stub Flange DN150 Colour Grey Material PVC" at bounding box center [719, 550] width 646 height 82
type input "$102.2225"
type input "$204.45"
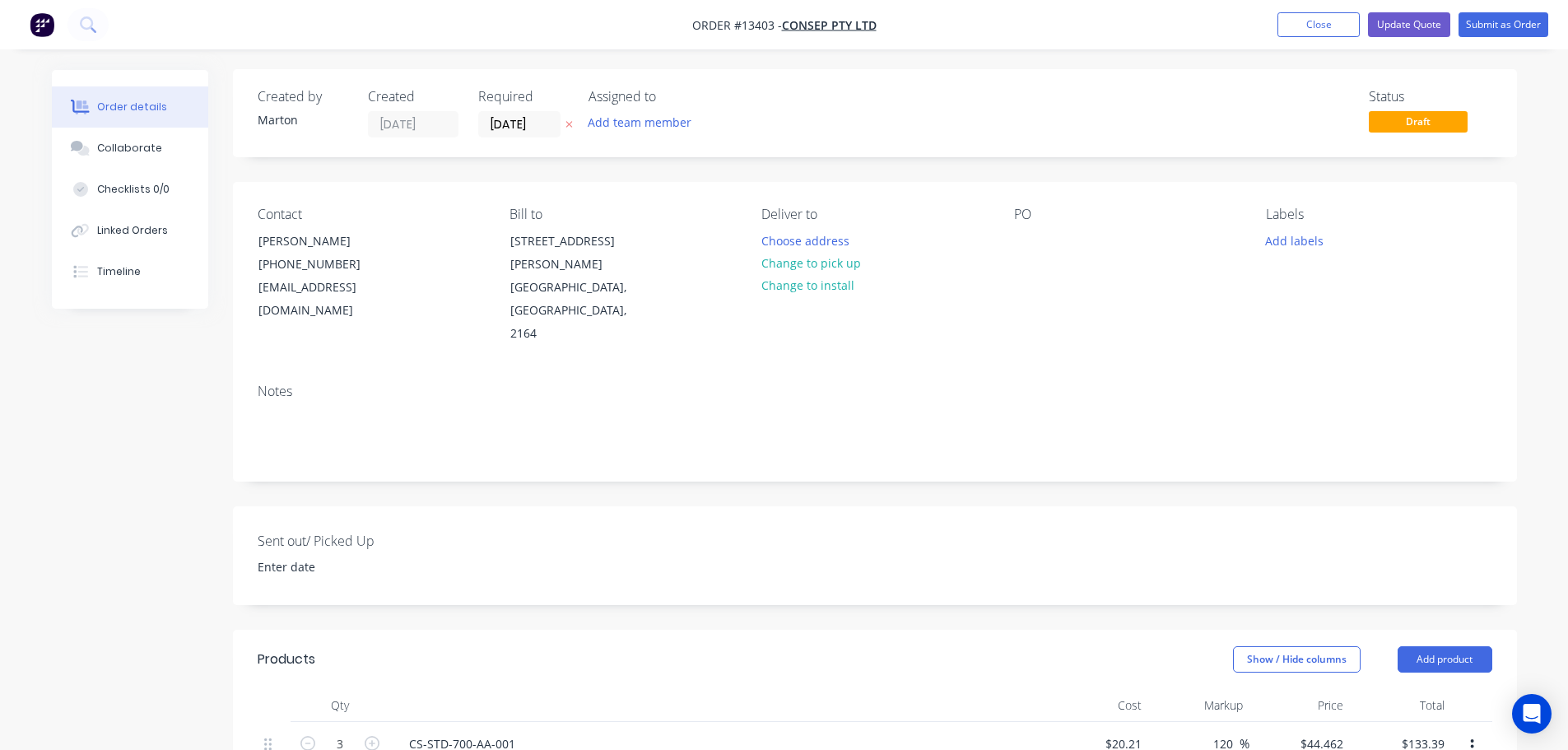
scroll to position [0, 0]
click at [1397, 29] on button "Update Quote" at bounding box center [1408, 25] width 82 height 25
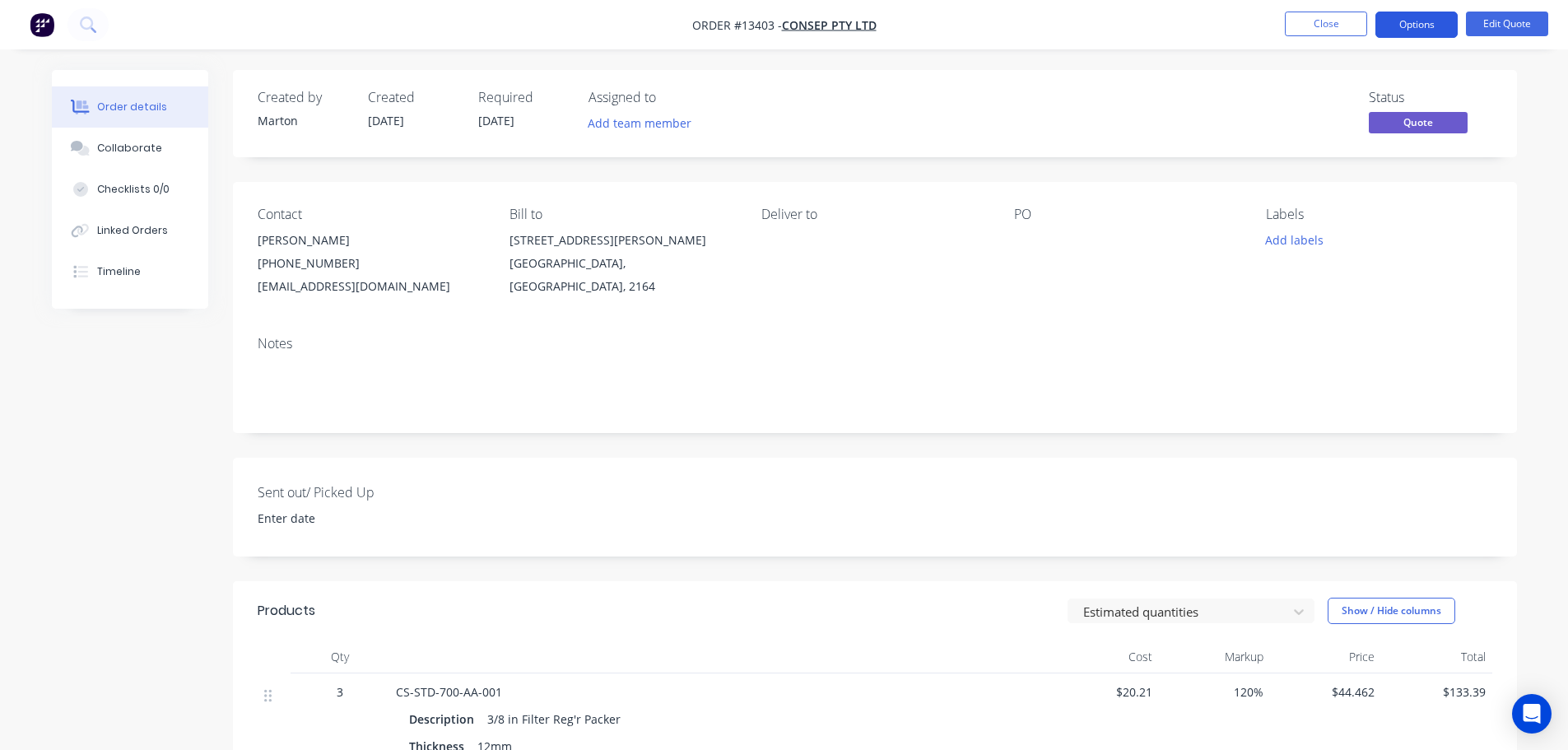
click at [1413, 24] on button "Options" at bounding box center [1416, 24] width 82 height 26
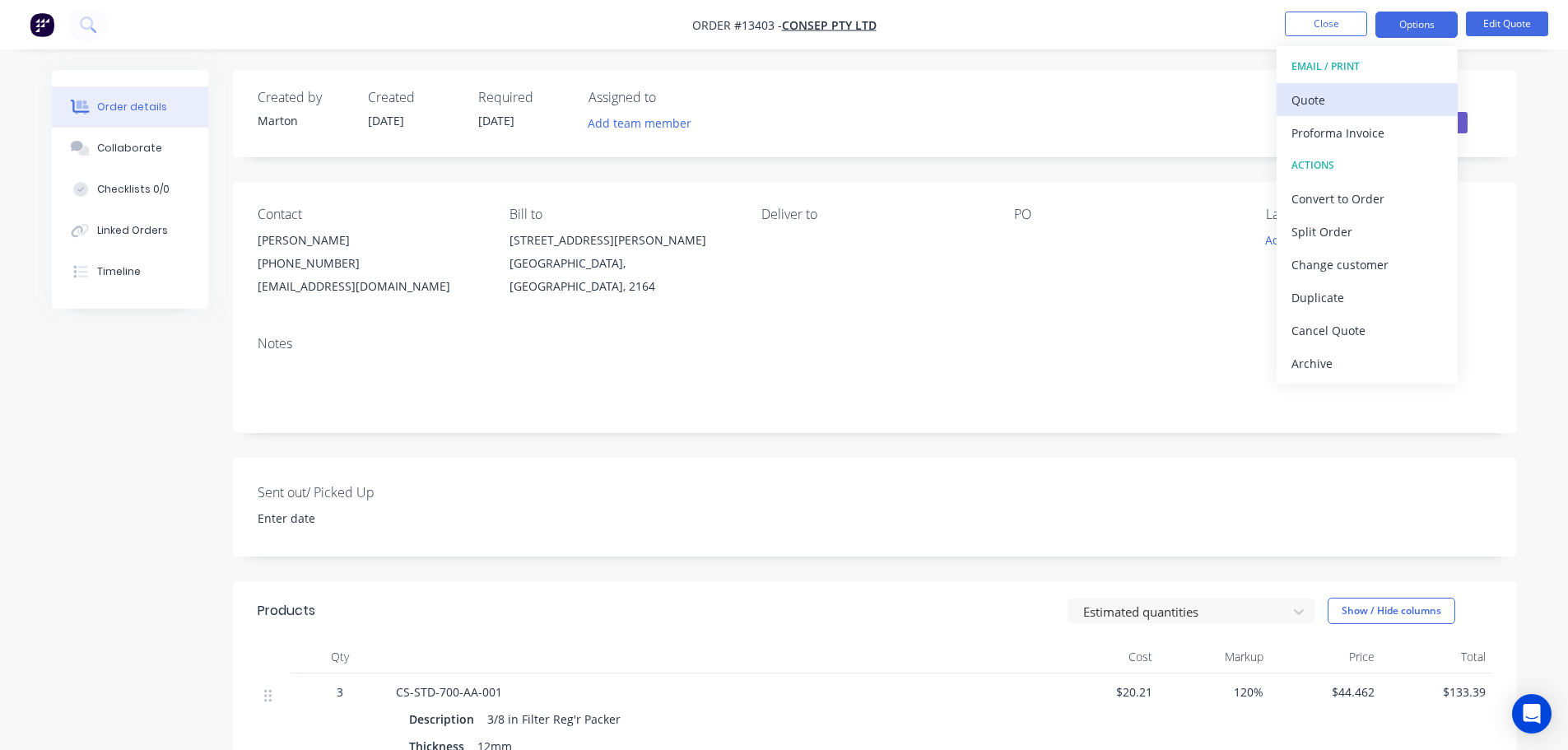
click at [1342, 100] on div "Quote" at bounding box center [1367, 99] width 151 height 24
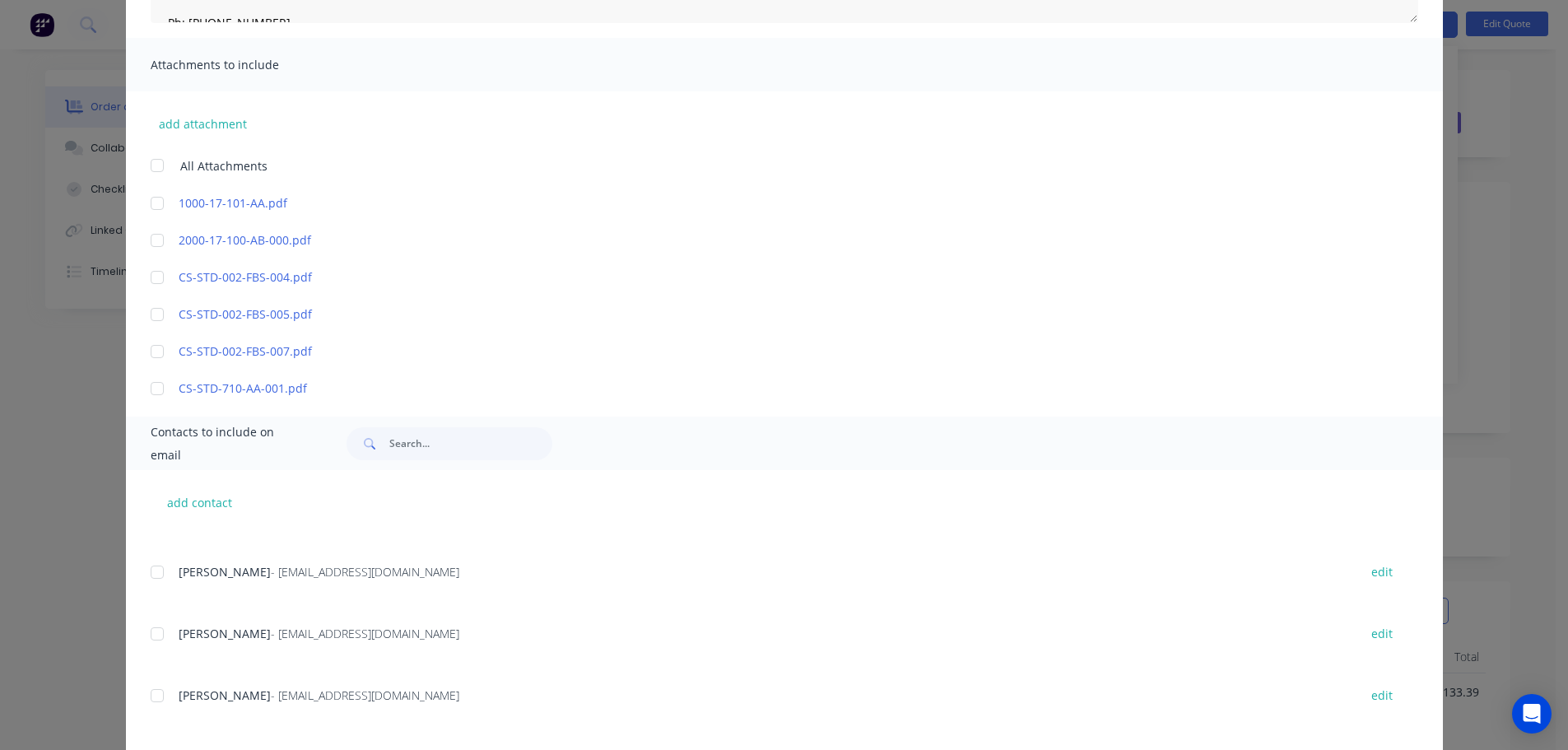
scroll to position [82, 0]
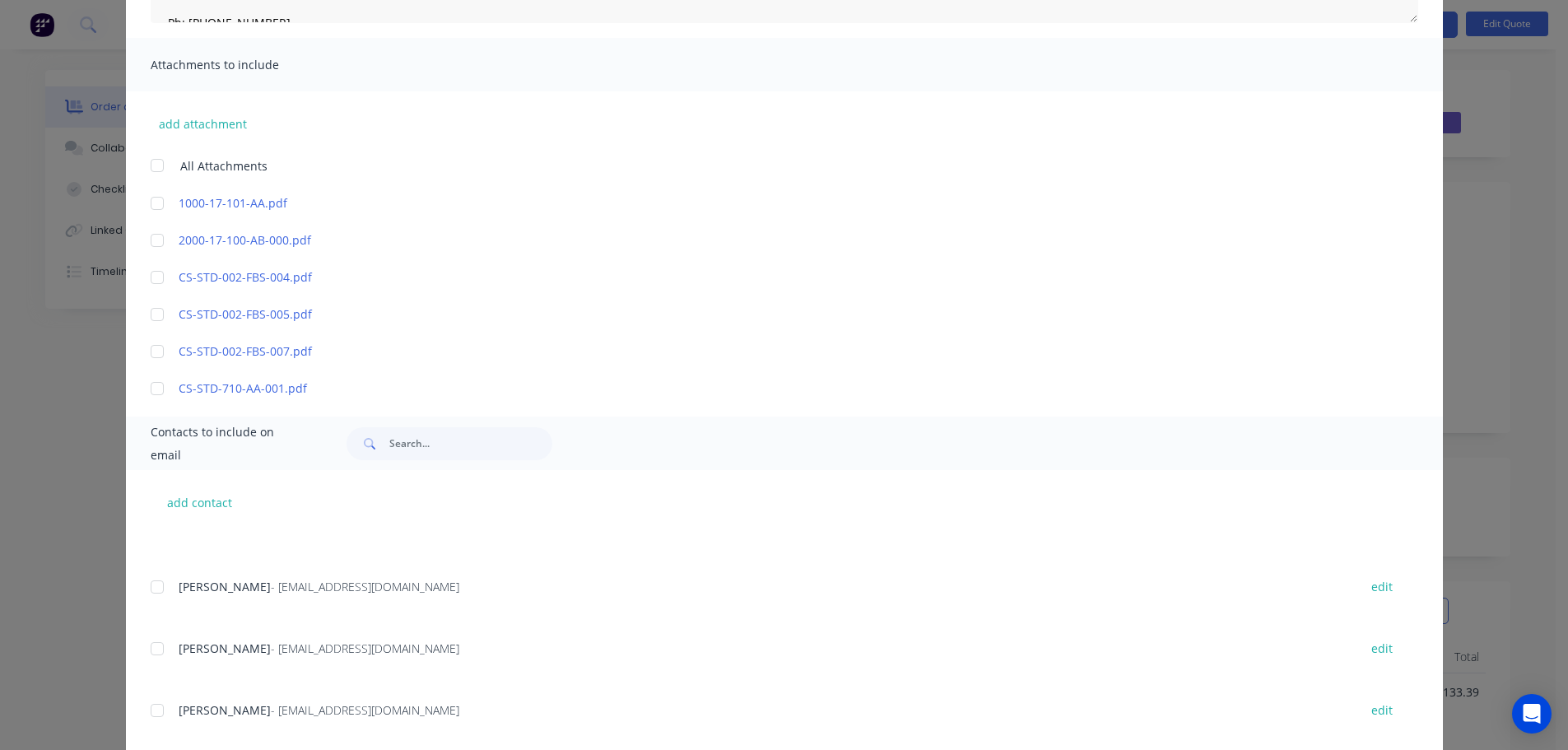
click at [161, 587] on div at bounding box center [157, 587] width 33 height 33
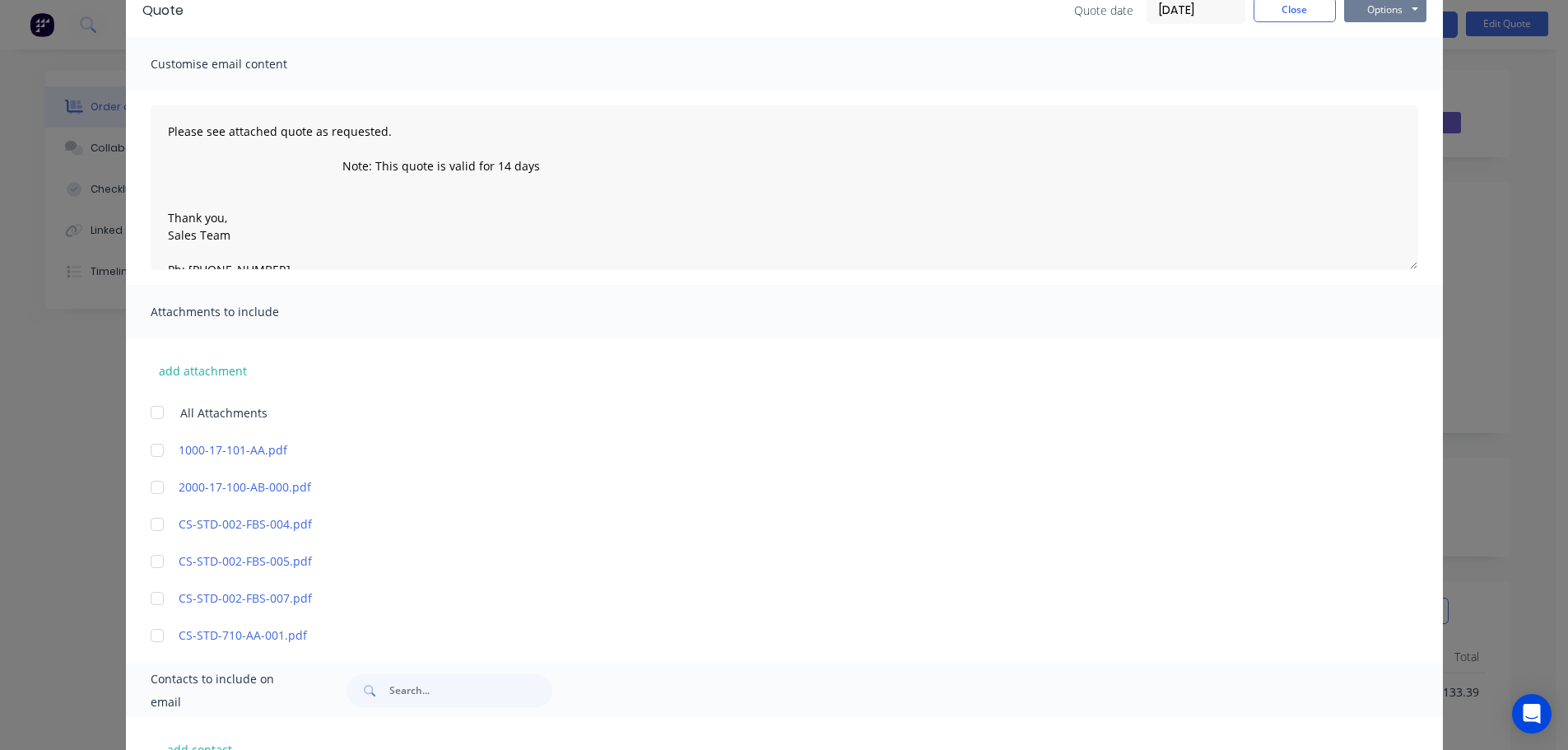
click at [1390, 14] on button "Options" at bounding box center [1385, 10] width 82 height 25
click at [1384, 86] on button "Email" at bounding box center [1396, 94] width 105 height 27
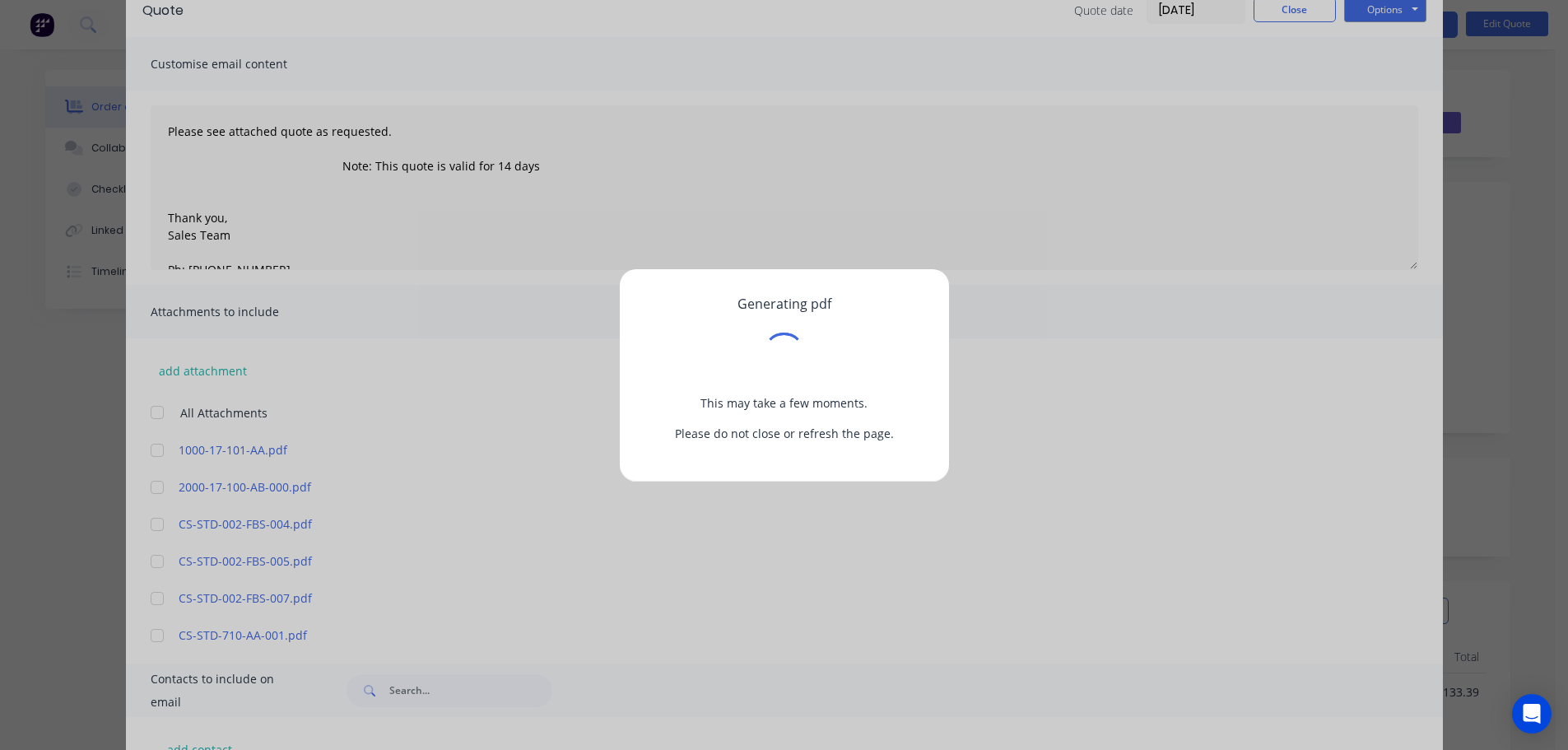
scroll to position [0, 0]
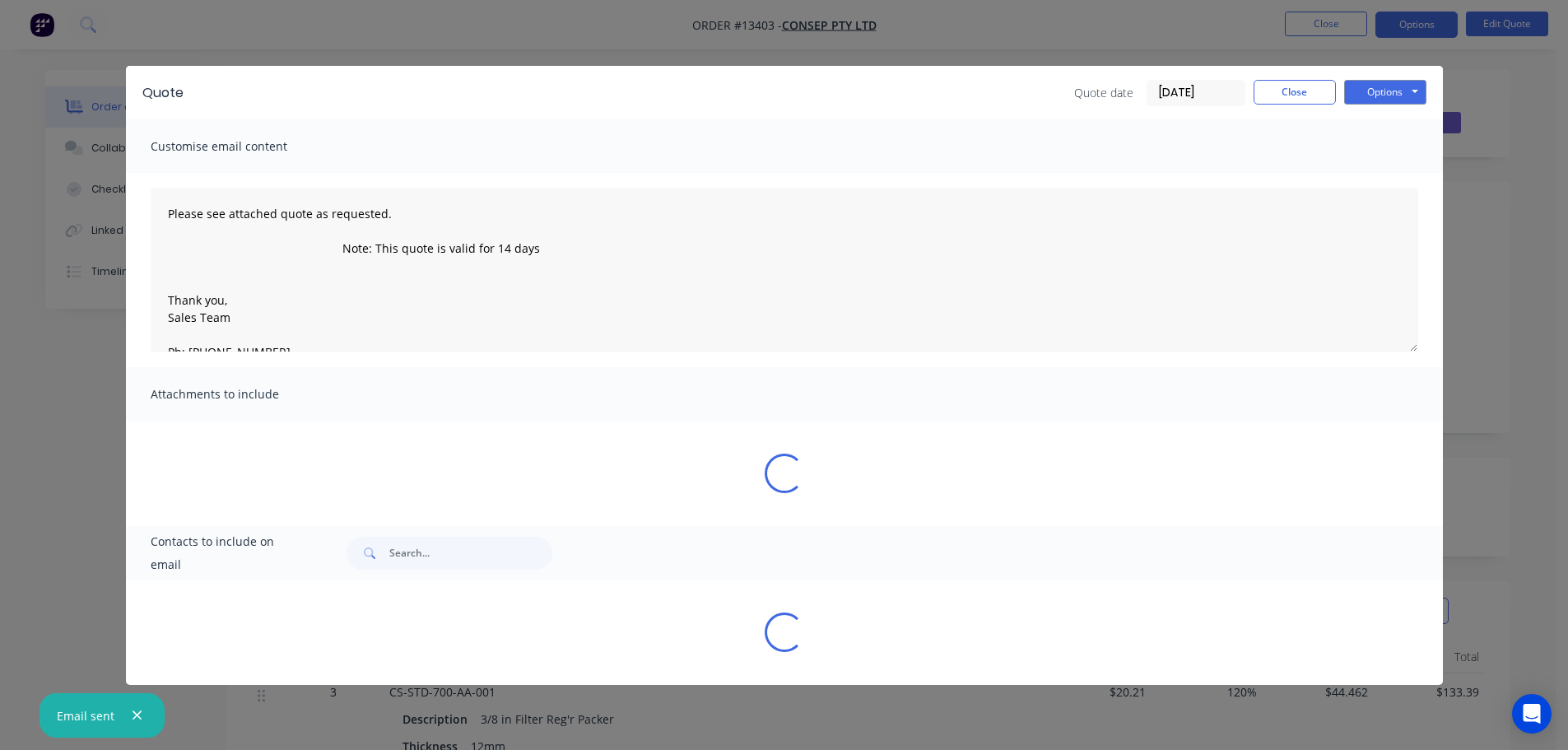
type textarea "Please see attached quote as requested. Note: This quote is valid for 14 days T…"
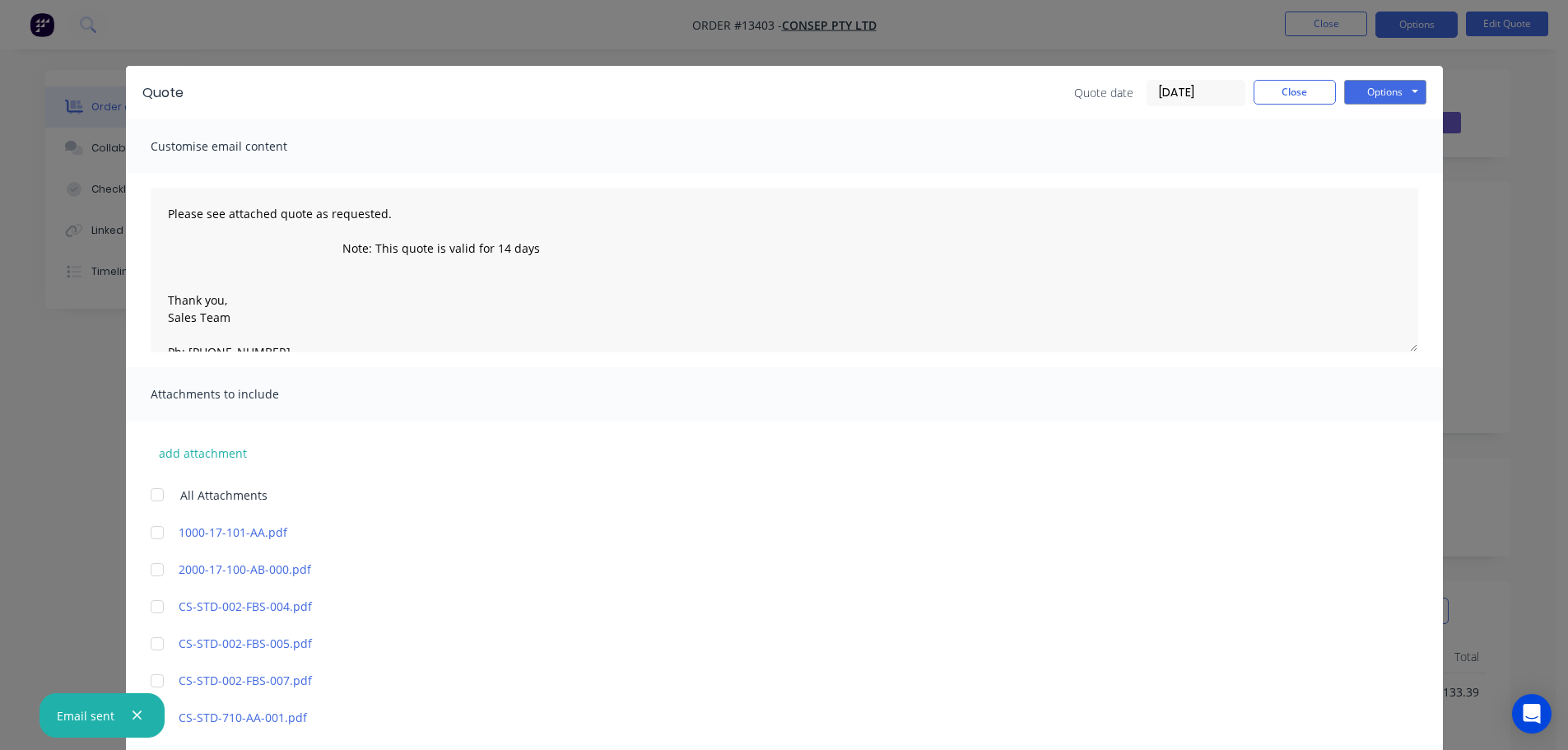
scroll to position [82, 0]
drag, startPoint x: 1300, startPoint y: 98, endPoint x: 1314, endPoint y: 39, distance: 60.6
click at [1300, 98] on button "Close" at bounding box center [1294, 93] width 82 height 25
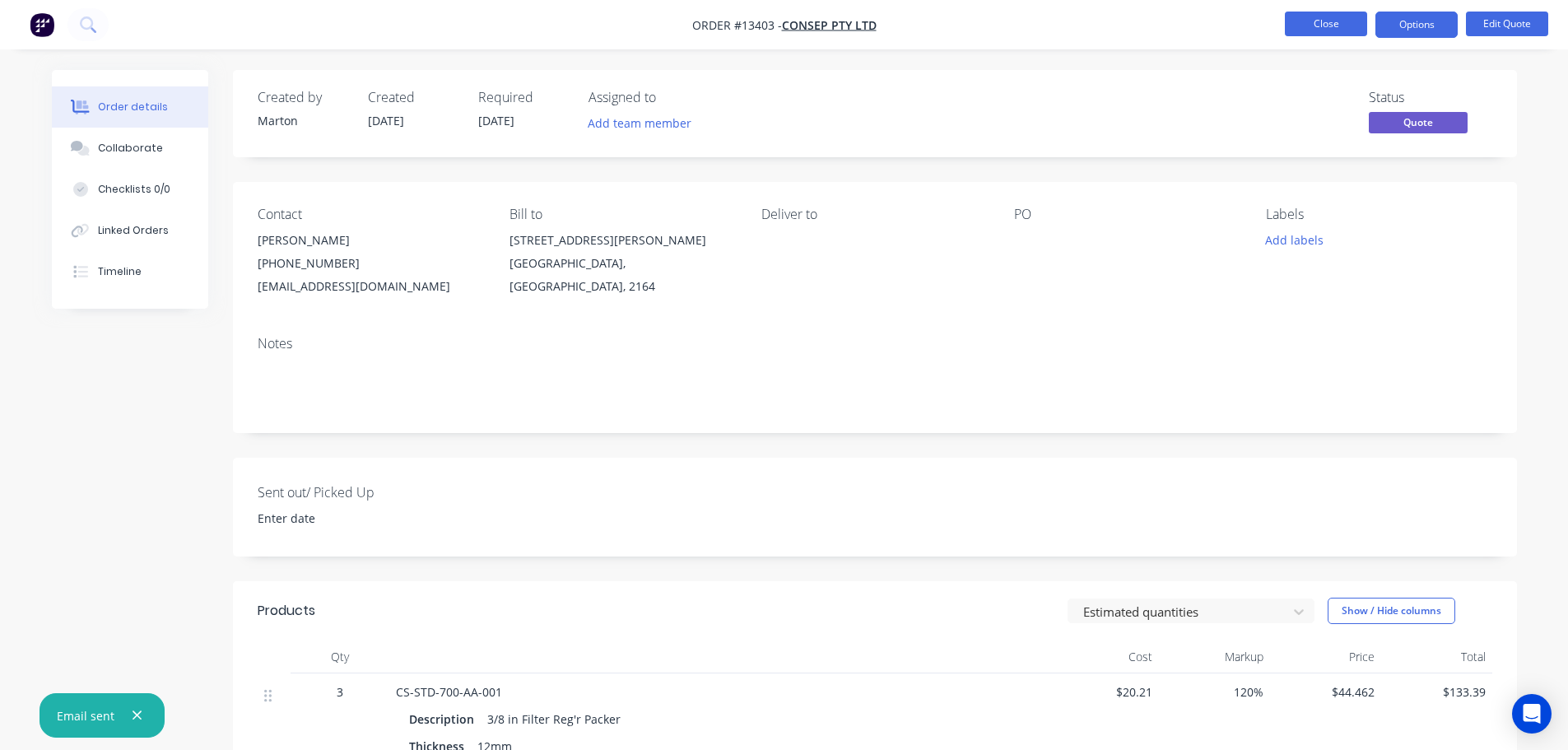
click at [1319, 26] on button "Close" at bounding box center [1325, 24] width 82 height 25
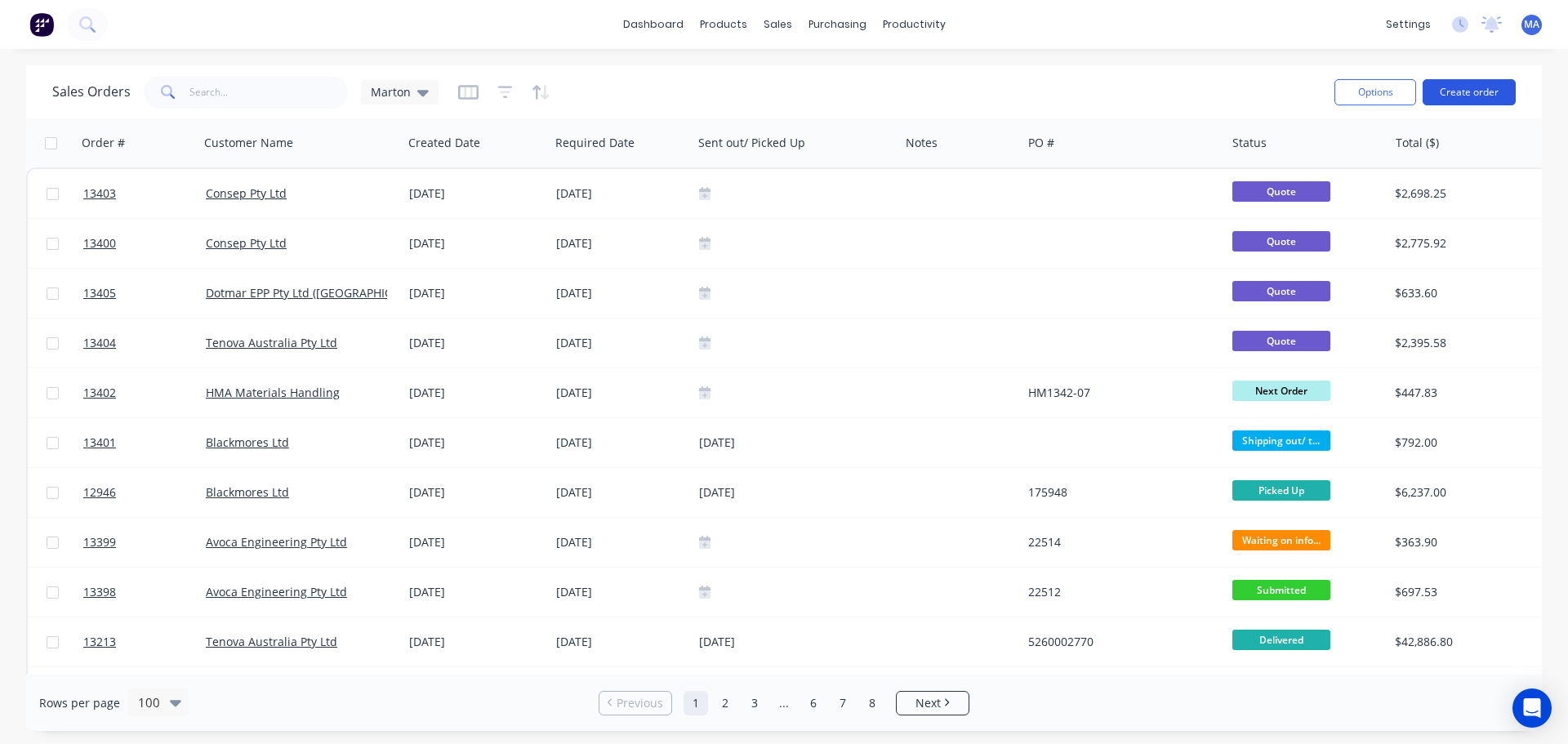
click at [1458, 93] on button "Create order" at bounding box center [1469, 92] width 93 height 26
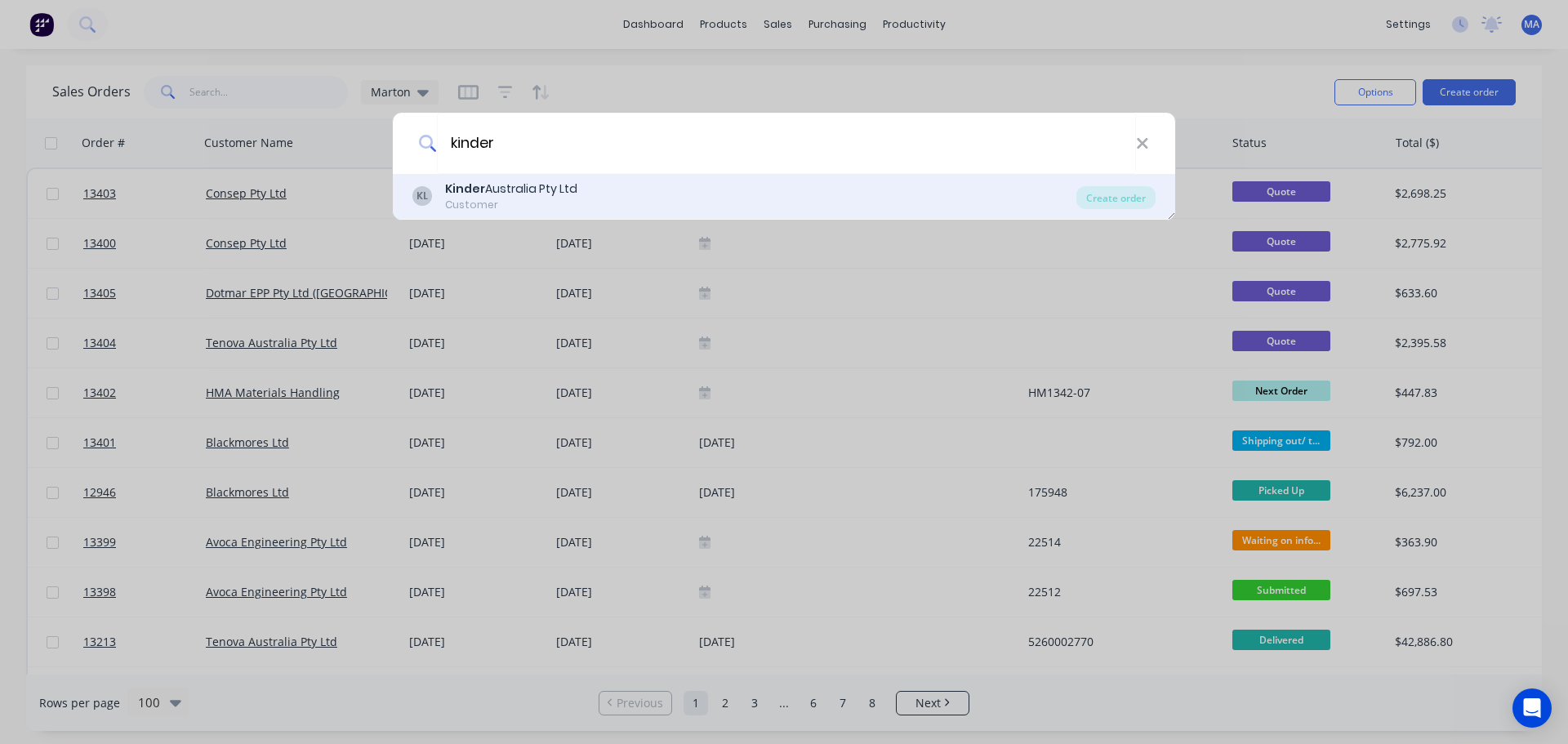
type input "kinder"
click at [569, 206] on div "Customer" at bounding box center [511, 205] width 132 height 14
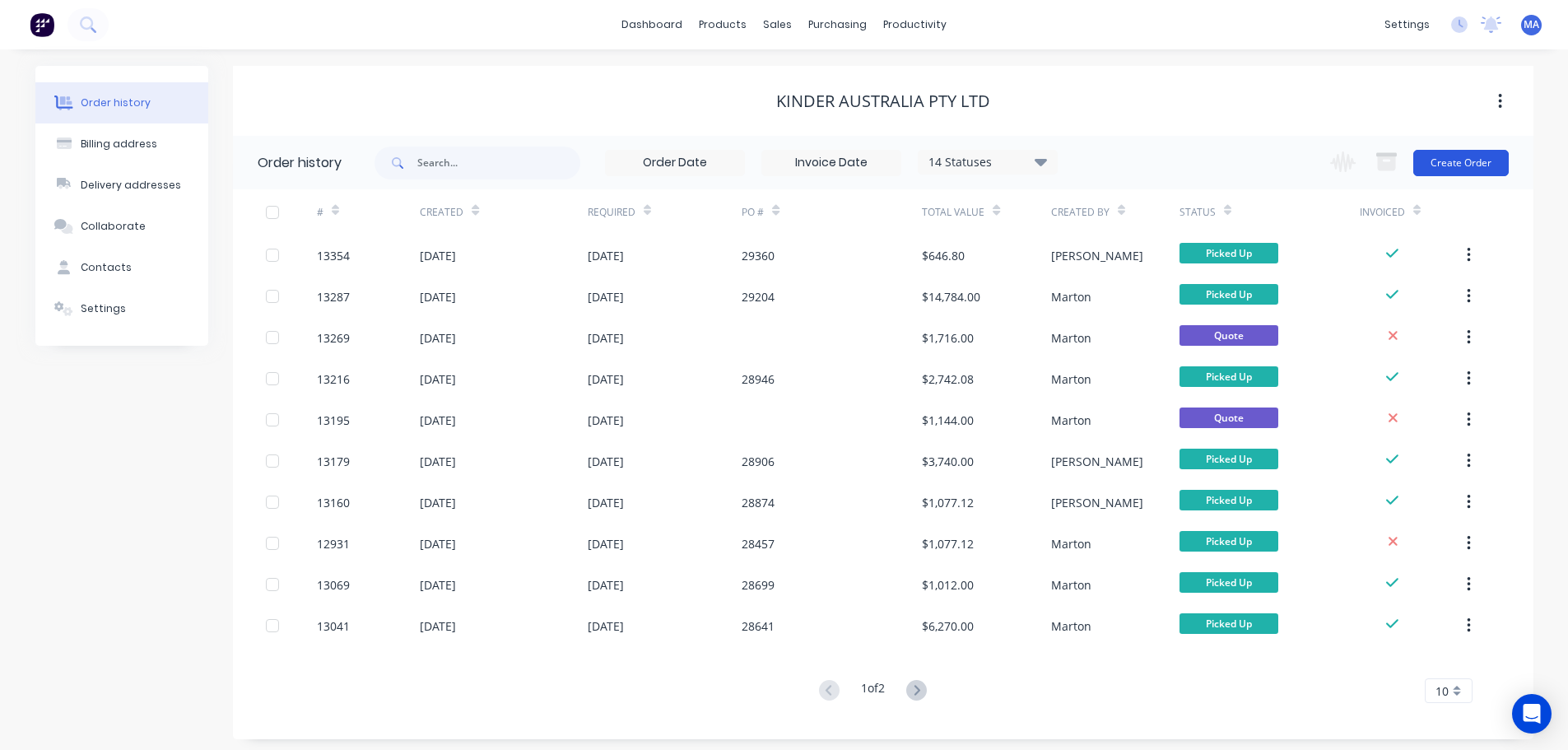
click at [1448, 158] on button "Create Order" at bounding box center [1460, 162] width 95 height 26
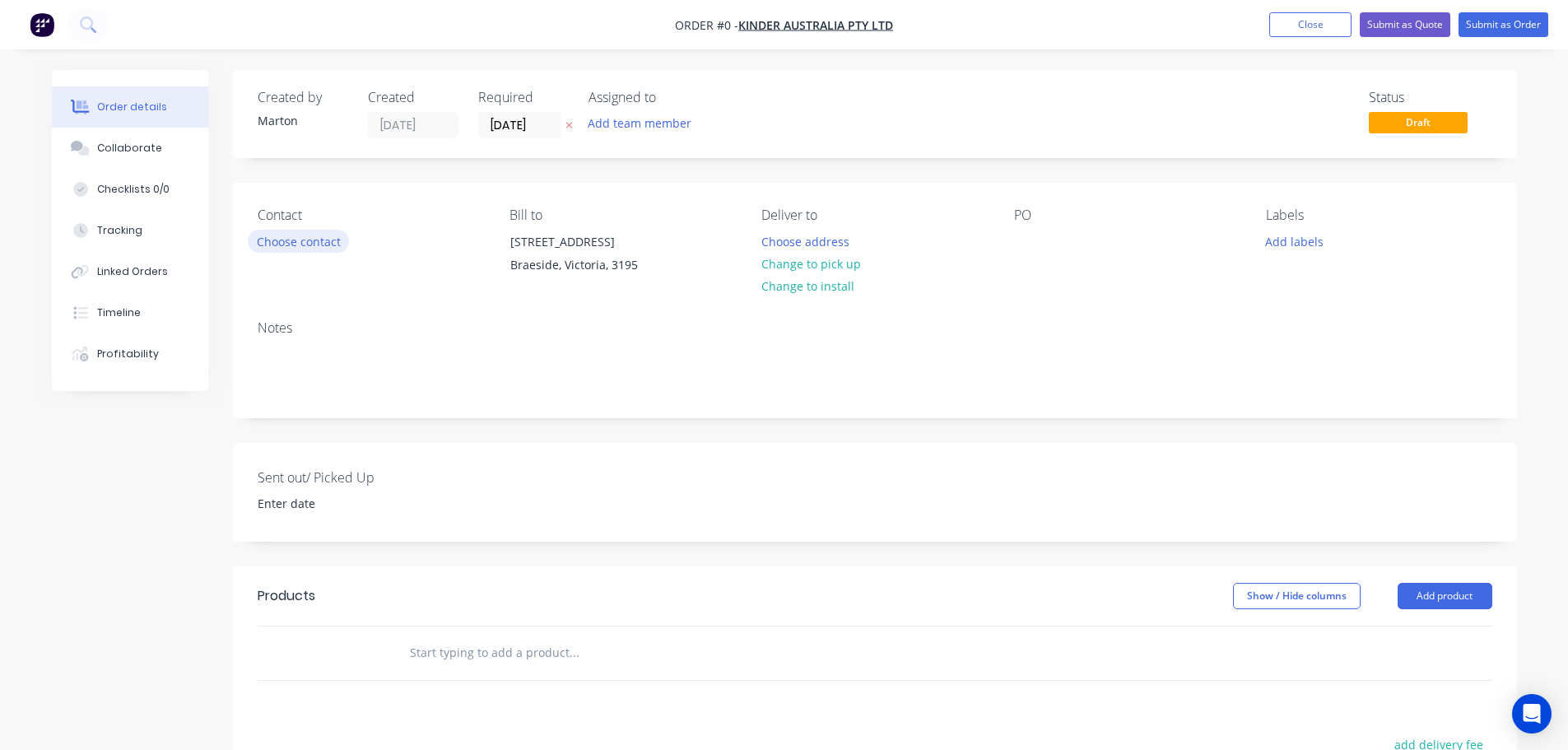
click at [287, 242] on button "Choose contact" at bounding box center [298, 240] width 101 height 22
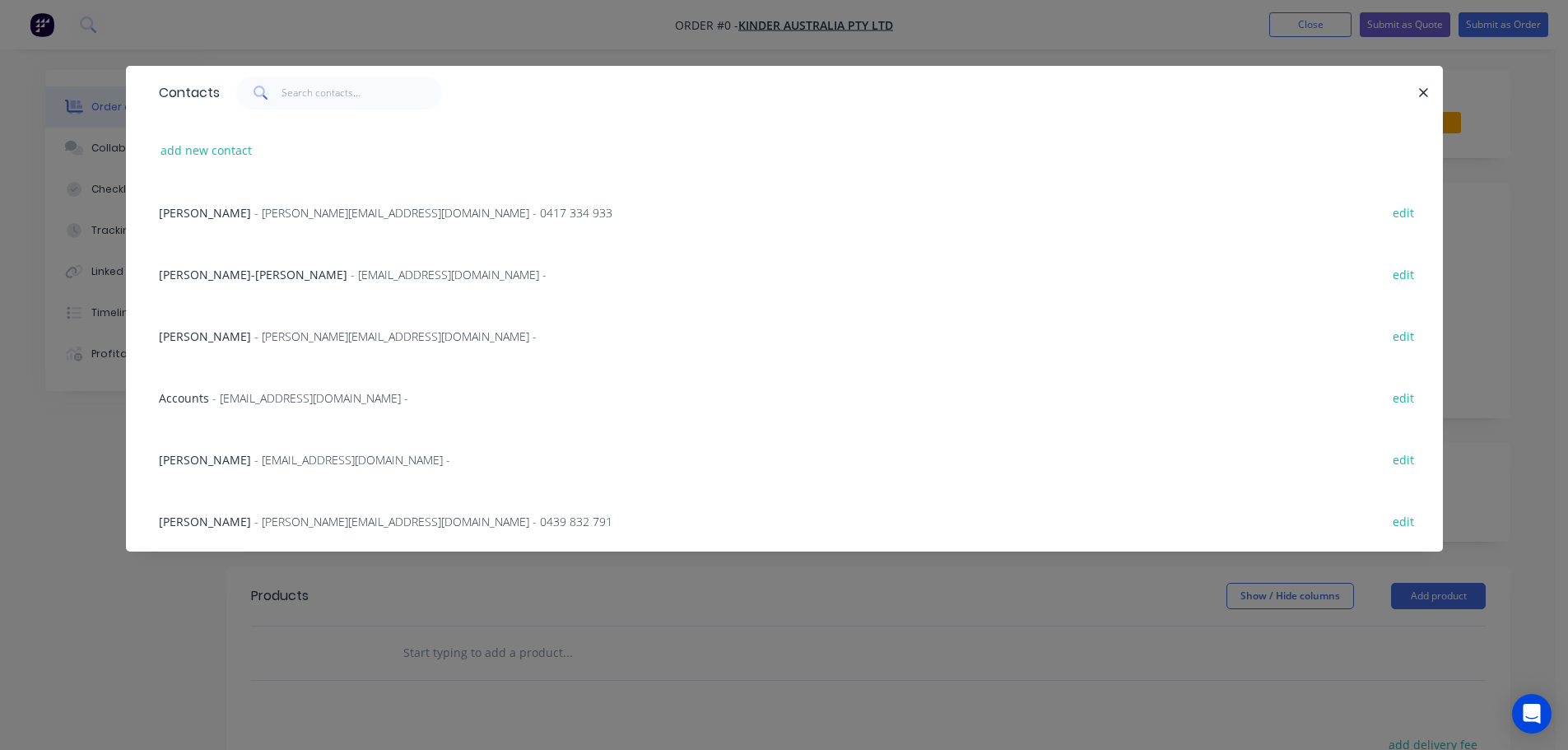
click at [254, 343] on span "- [PERSON_NAME][EMAIL_ADDRESS][DOMAIN_NAME] -" at bounding box center [395, 336] width 282 height 15
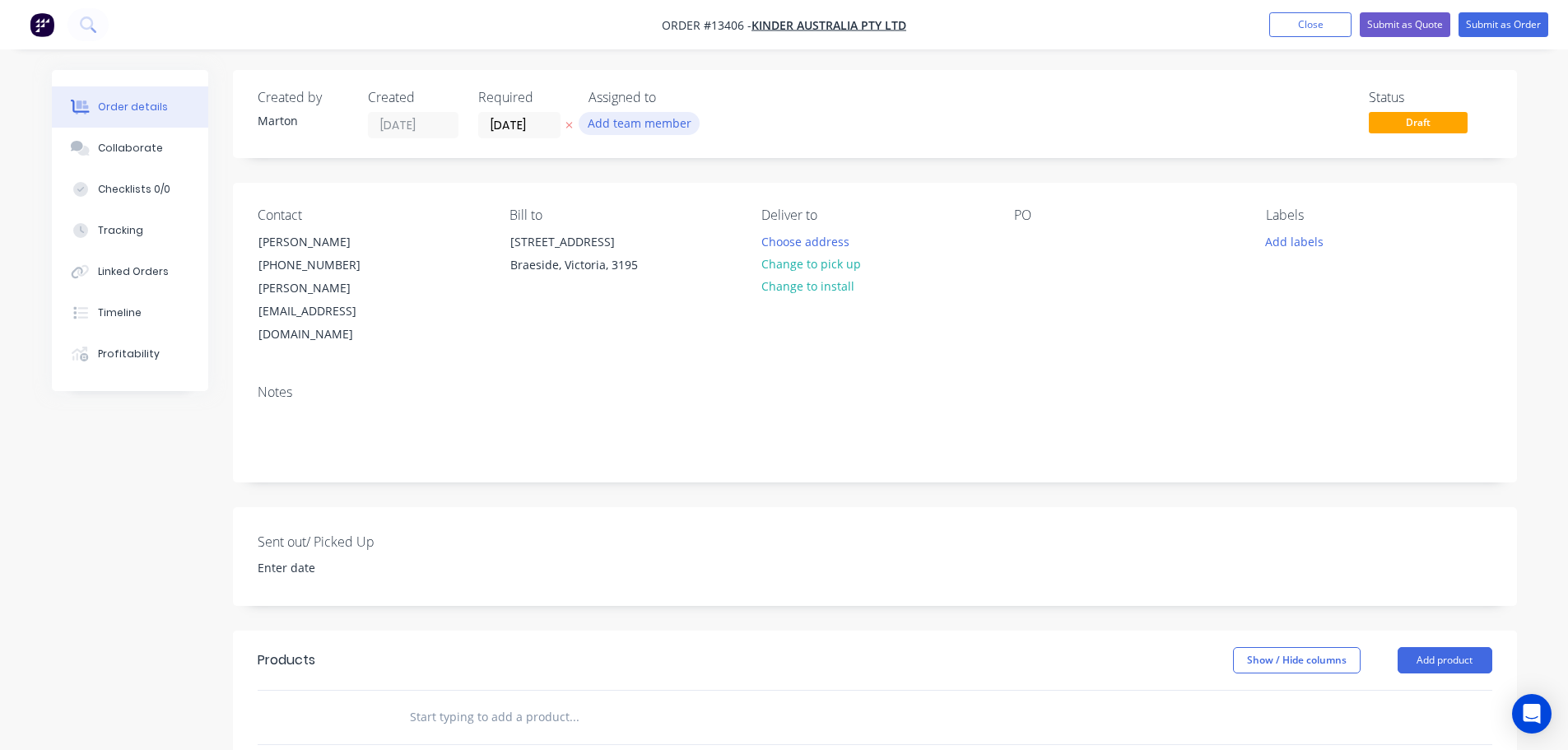
click at [646, 116] on button "Add team member" at bounding box center [639, 122] width 121 height 22
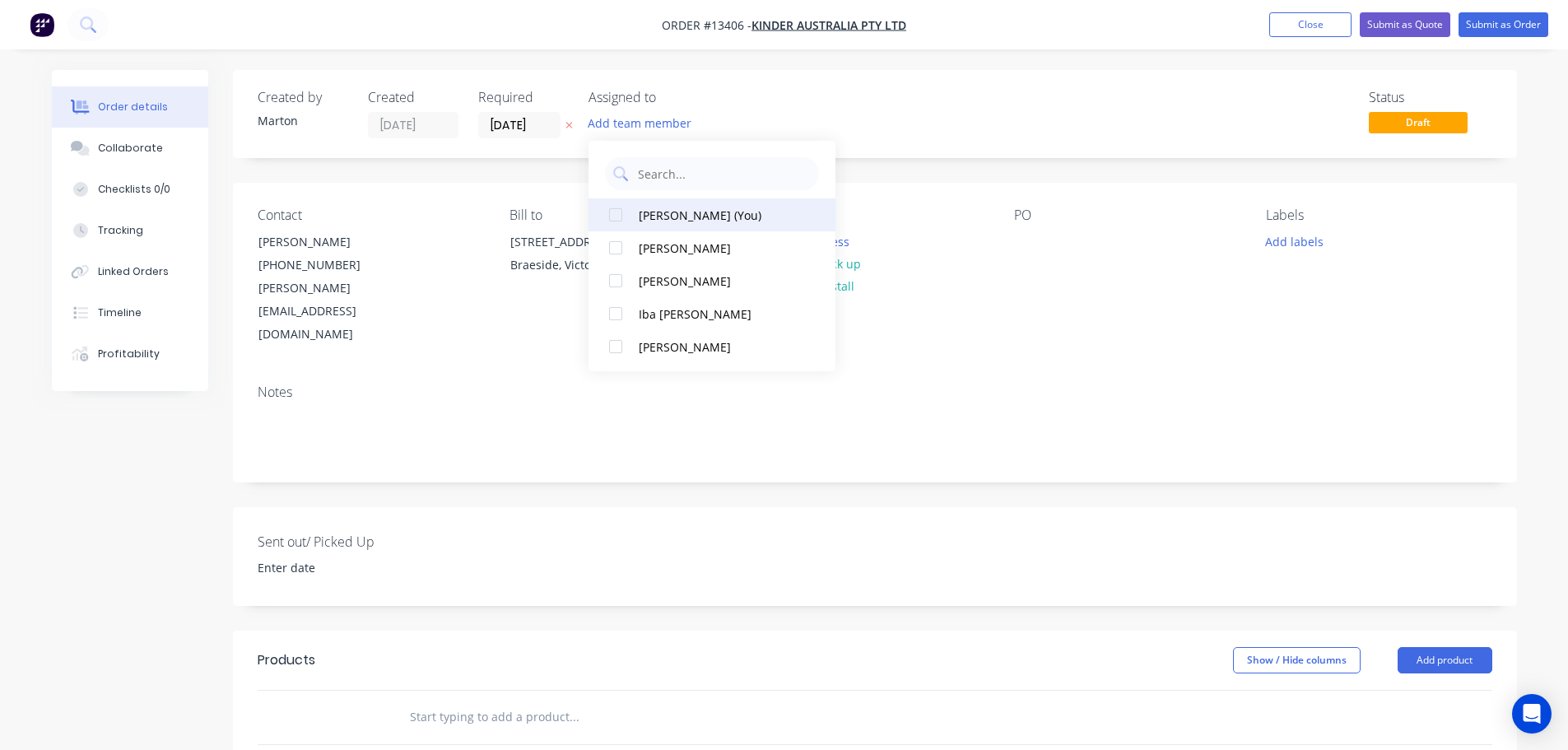
drag, startPoint x: 627, startPoint y: 205, endPoint x: 612, endPoint y: 234, distance: 32.6
click at [627, 206] on div at bounding box center [616, 215] width 33 height 33
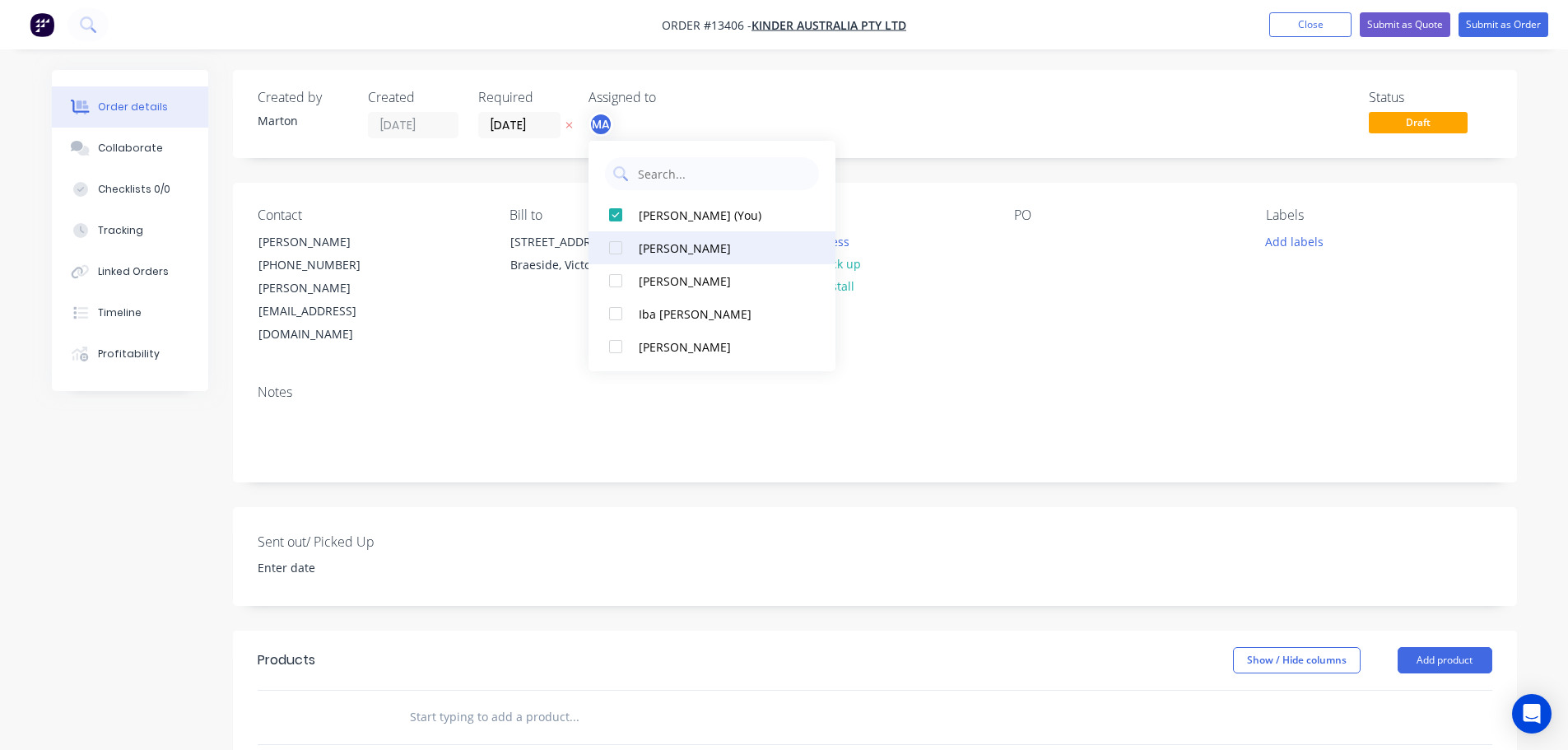
click at [610, 247] on div at bounding box center [616, 248] width 33 height 33
drag, startPoint x: 616, startPoint y: 266, endPoint x: 624, endPoint y: 268, distance: 8.2
click at [617, 267] on div at bounding box center [616, 281] width 33 height 33
click at [934, 80] on div "Created by [PERSON_NAME] Created [DATE] Required [DATE] Assigned to MA CK GS St…" at bounding box center [875, 114] width 1284 height 88
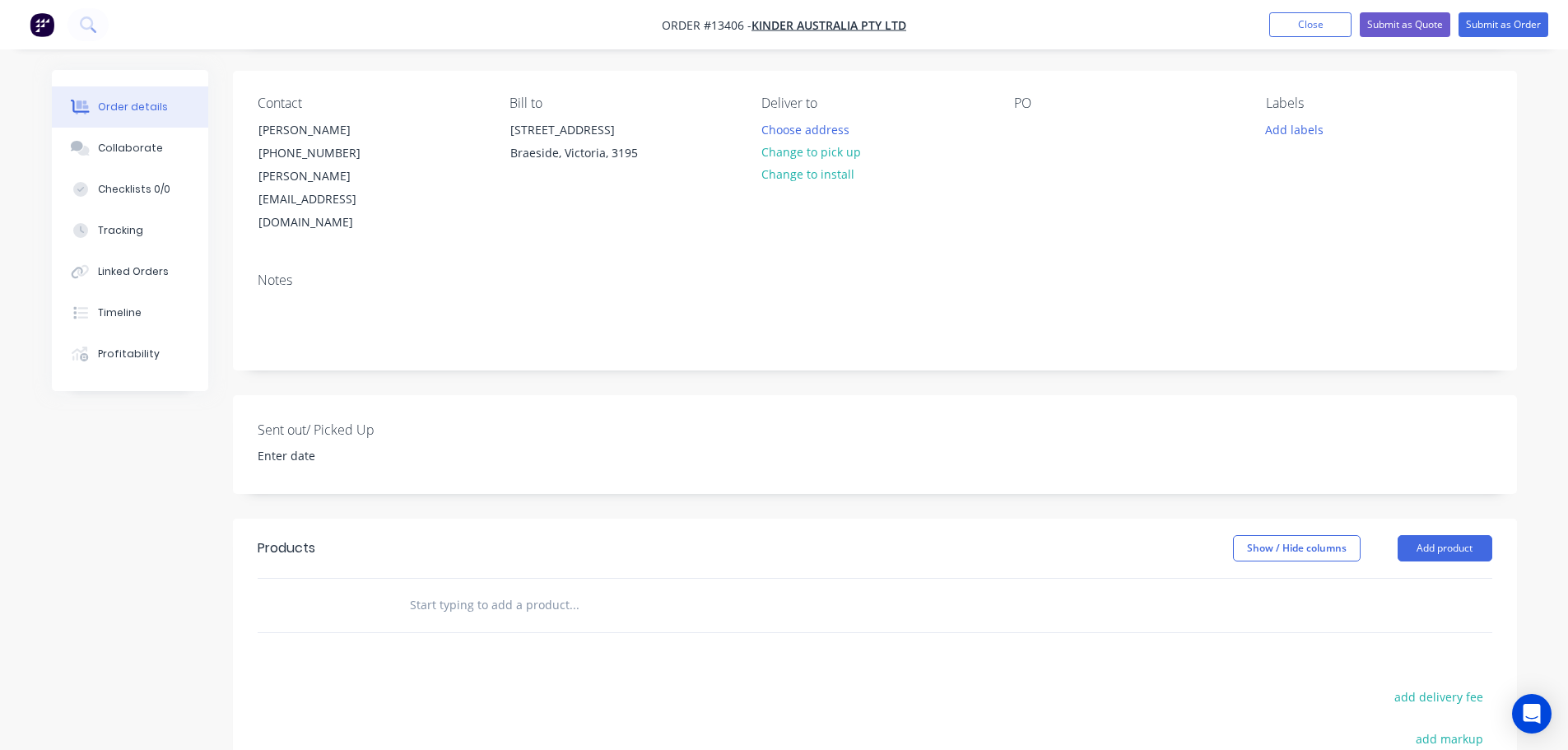
scroll to position [369, 0]
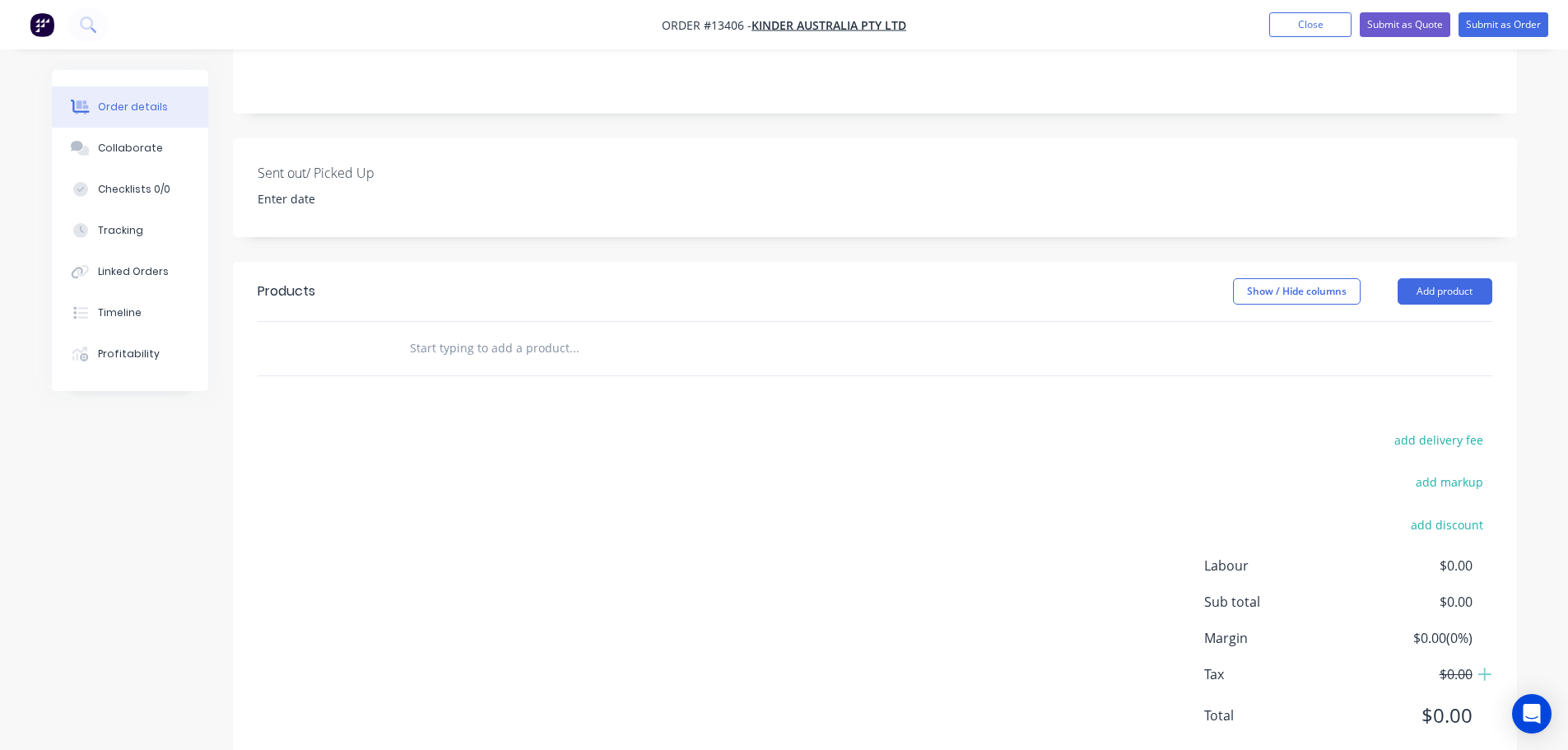
click at [533, 332] on input "text" at bounding box center [573, 348] width 330 height 33
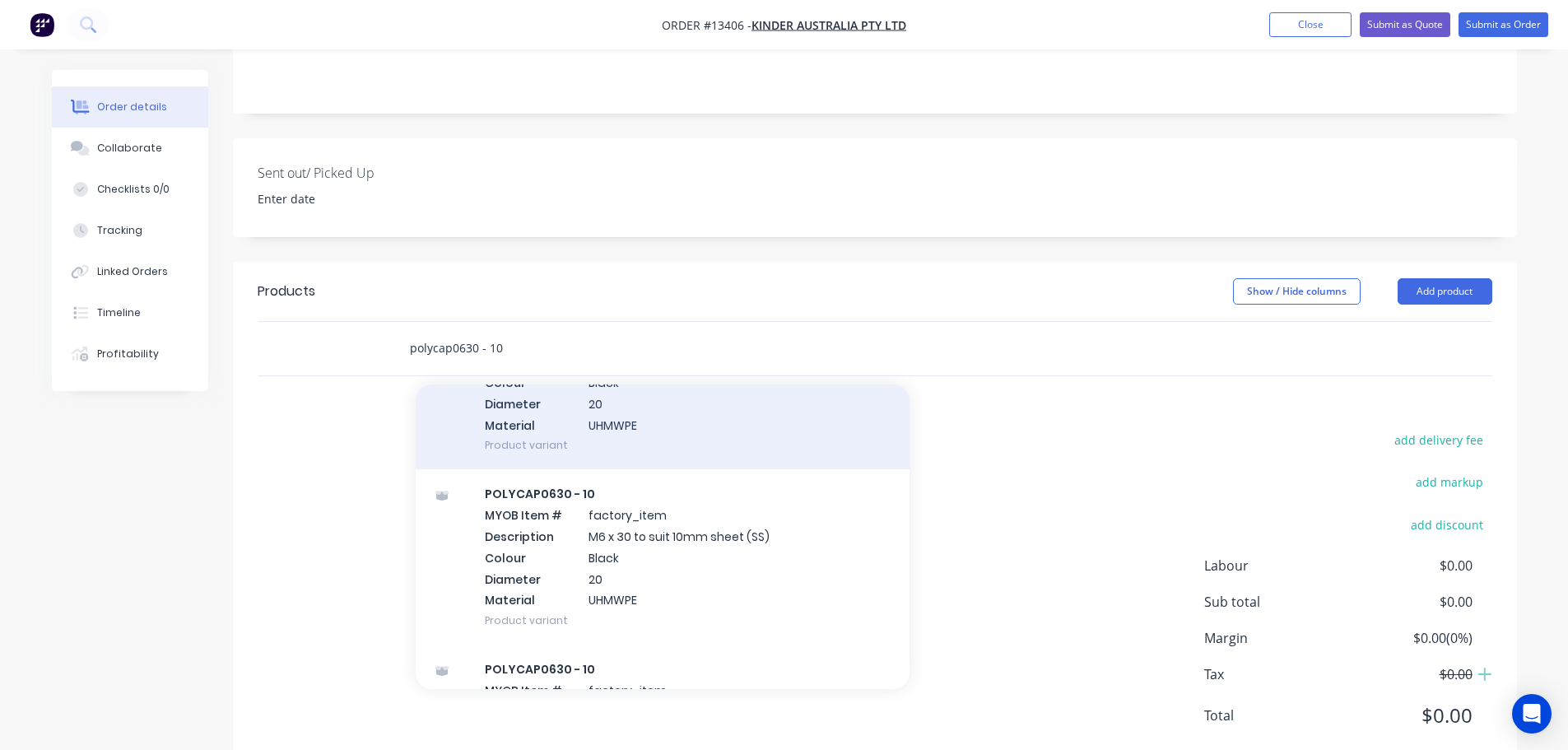
scroll to position [165, 0]
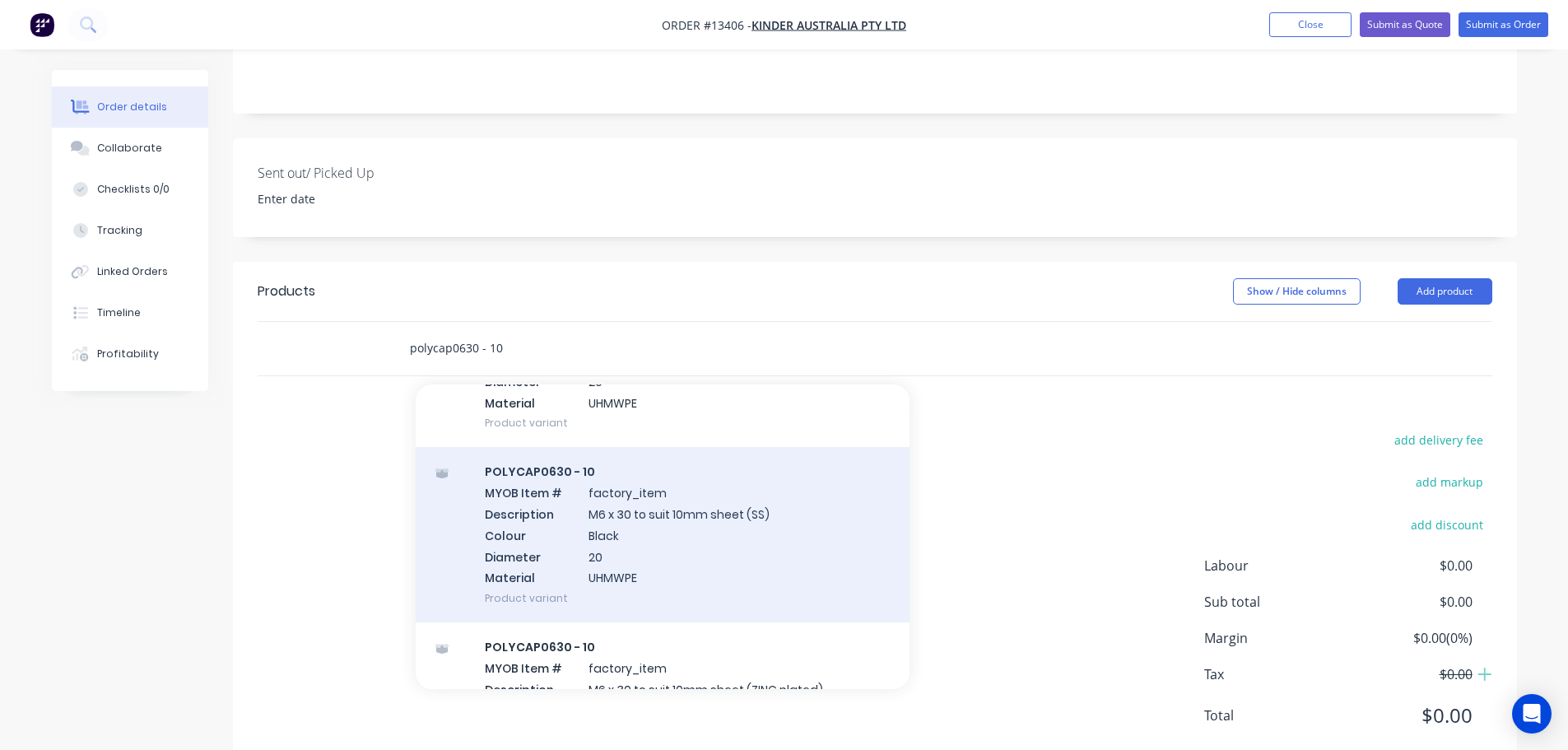
type input "polycap0630 - 10"
click at [766, 522] on div "POLYCAP0630 - 10 MYOB Item # factory_item Description M6 x 30 to suit 10mm shee…" at bounding box center [662, 535] width 493 height 175
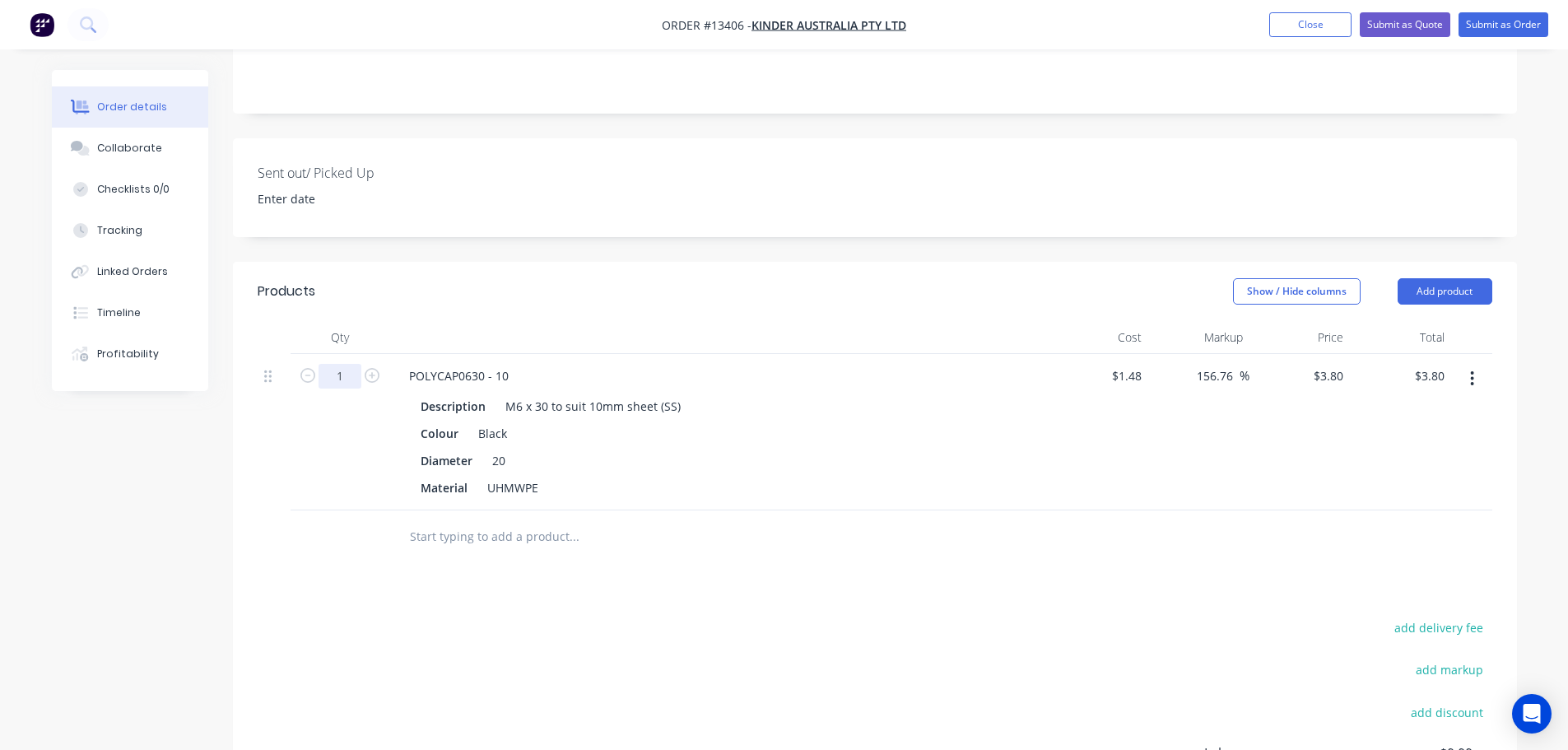
click at [353, 363] on input "1" at bounding box center [340, 376] width 42 height 25
type input "37"
type input "$140.60"
click at [1194, 511] on div at bounding box center [874, 538] width 1235 height 54
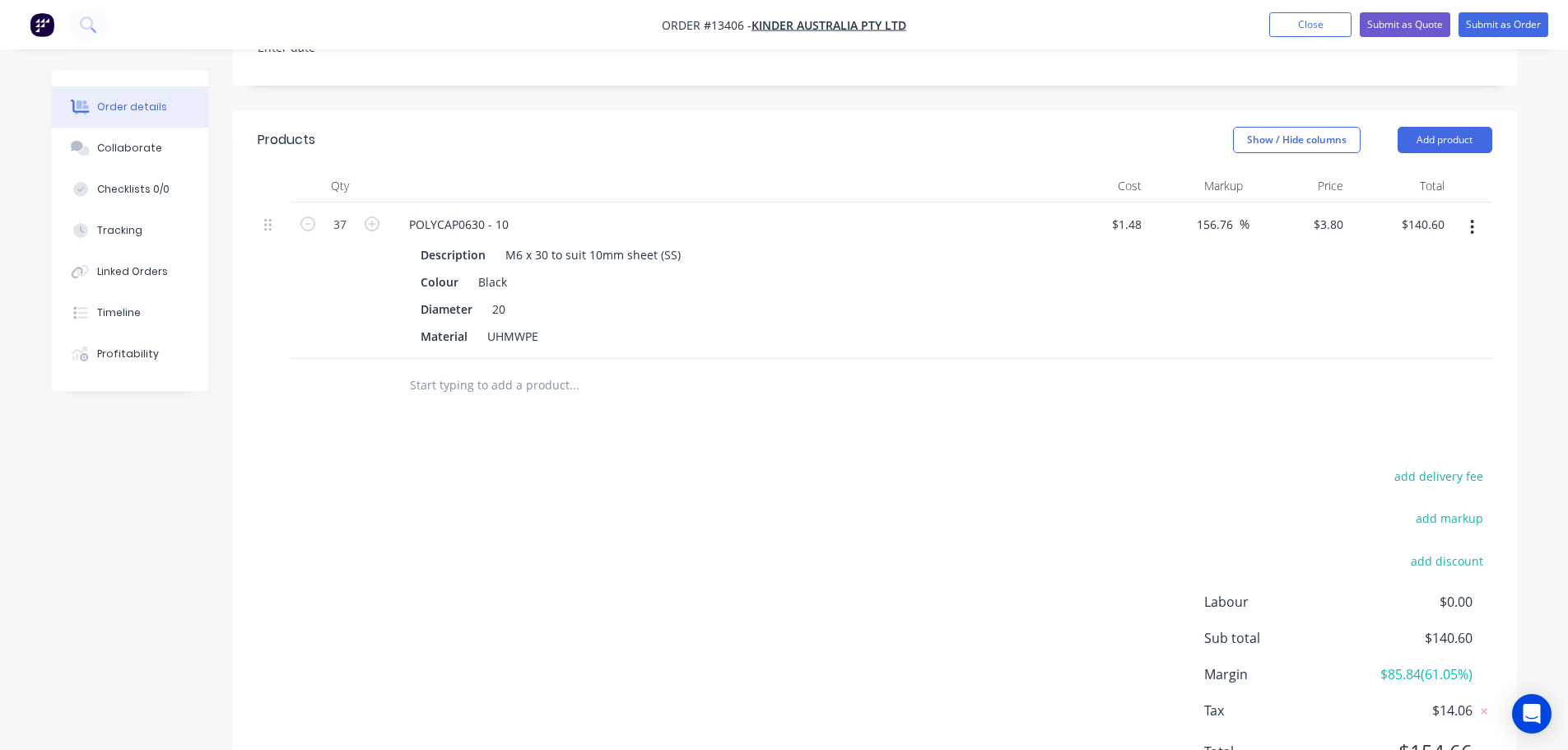
scroll to position [309, 0]
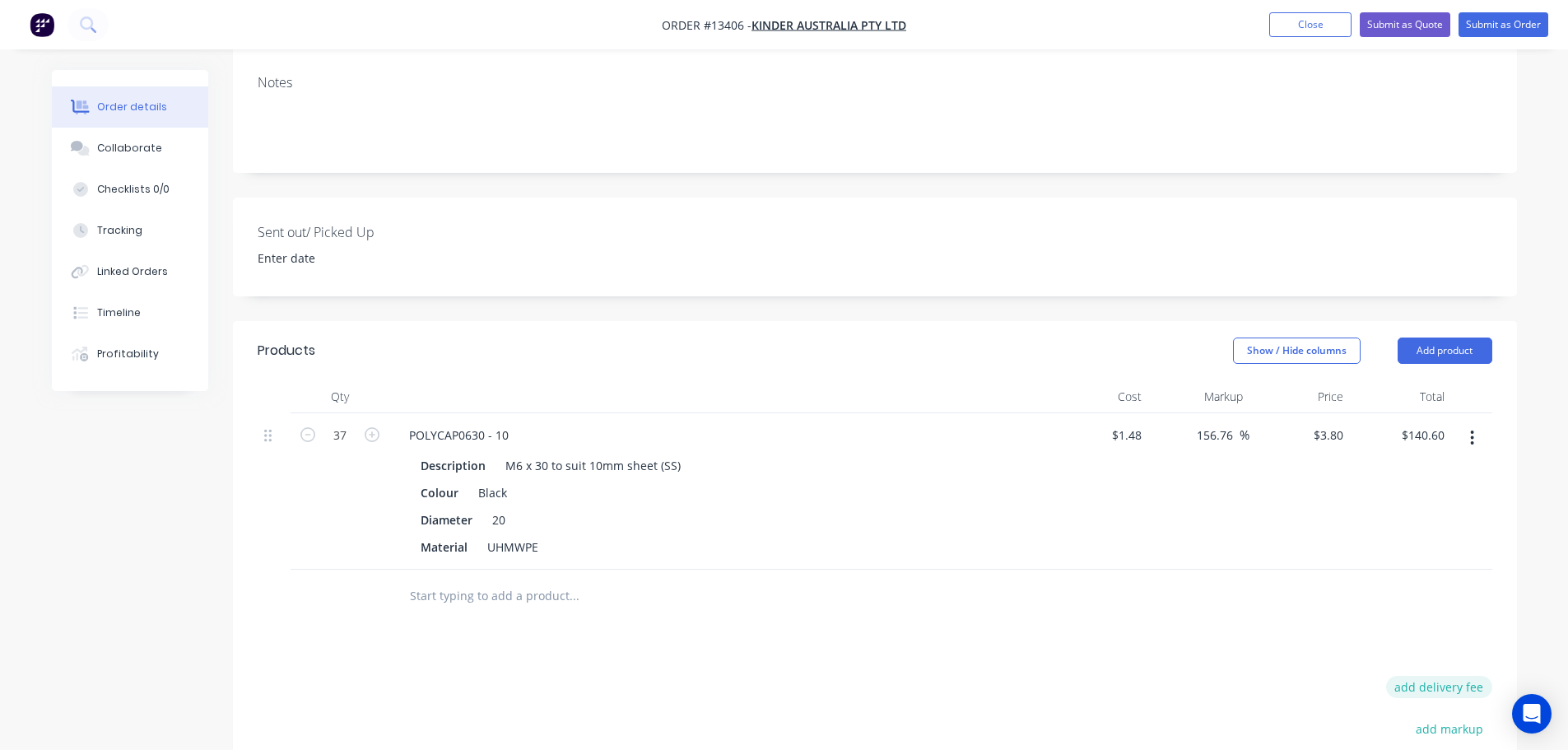
click at [1454, 676] on button "add delivery fee" at bounding box center [1439, 686] width 106 height 22
click at [1158, 576] on div at bounding box center [874, 597] width 1235 height 54
click at [1485, 685] on icon at bounding box center [1483, 688] width 6 height 6
click at [1308, 602] on div "Products Show / Hide columns Add product Qty Cost Markup Price Total 37 POLYCAP…" at bounding box center [875, 669] width 1284 height 697
click at [1466, 337] on button "Add product" at bounding box center [1445, 350] width 94 height 26
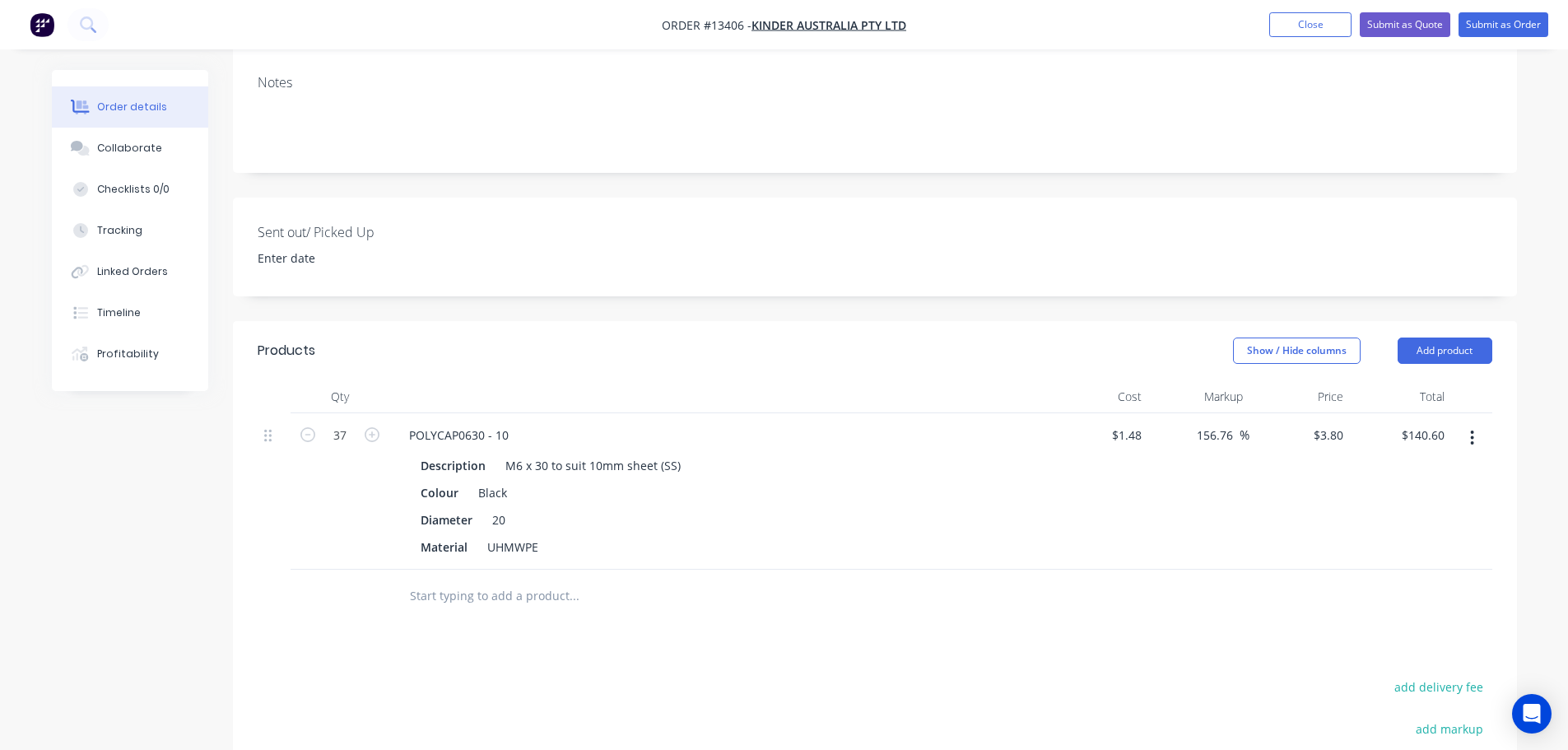
click at [600, 588] on div "Products Show / Hide columns Add product Qty Cost Markup Price Total 37 POLYCAP…" at bounding box center [875, 669] width 1284 height 697
click at [1470, 337] on button "Add product" at bounding box center [1445, 350] width 94 height 26
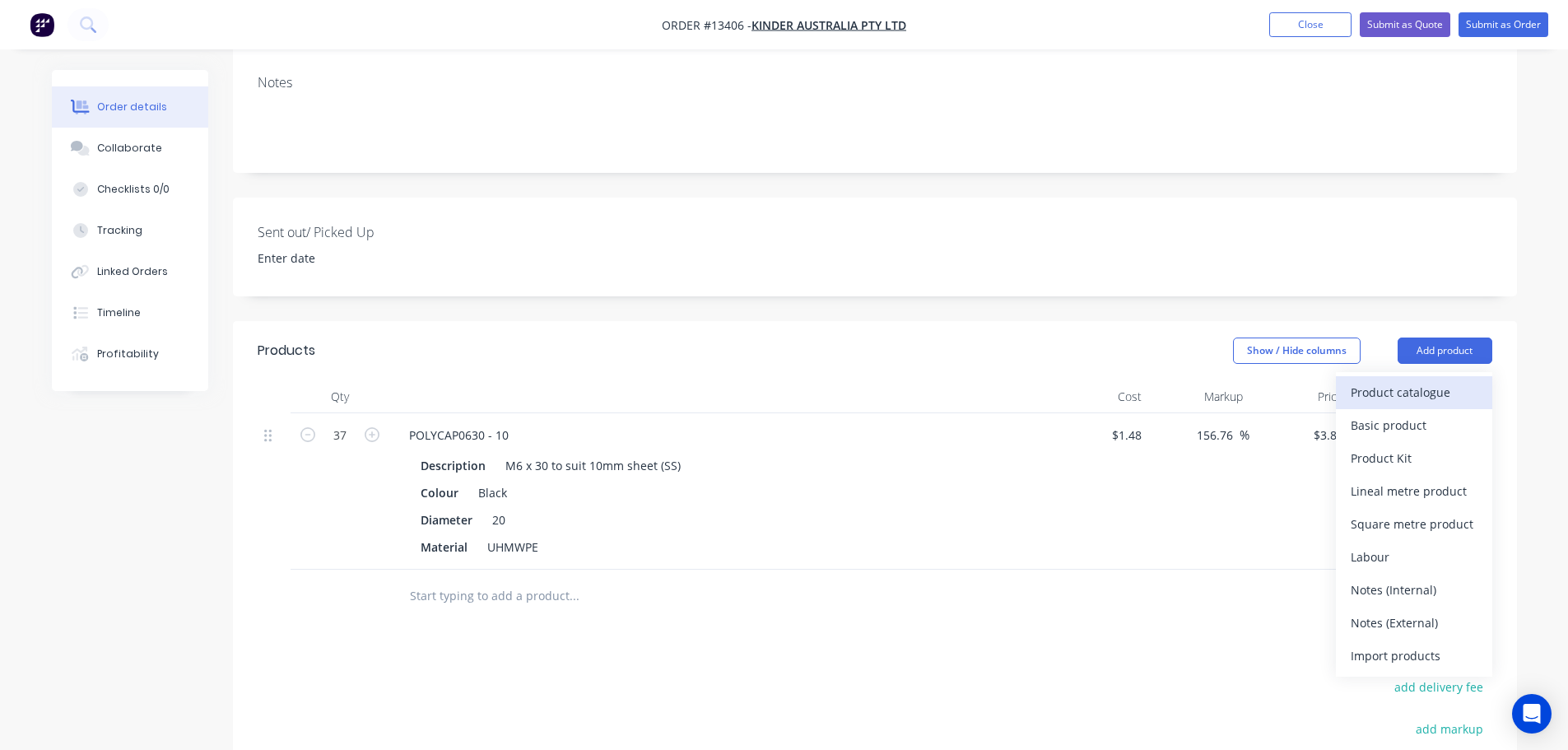
click at [1404, 381] on div "Product catalogue" at bounding box center [1415, 392] width 127 height 24
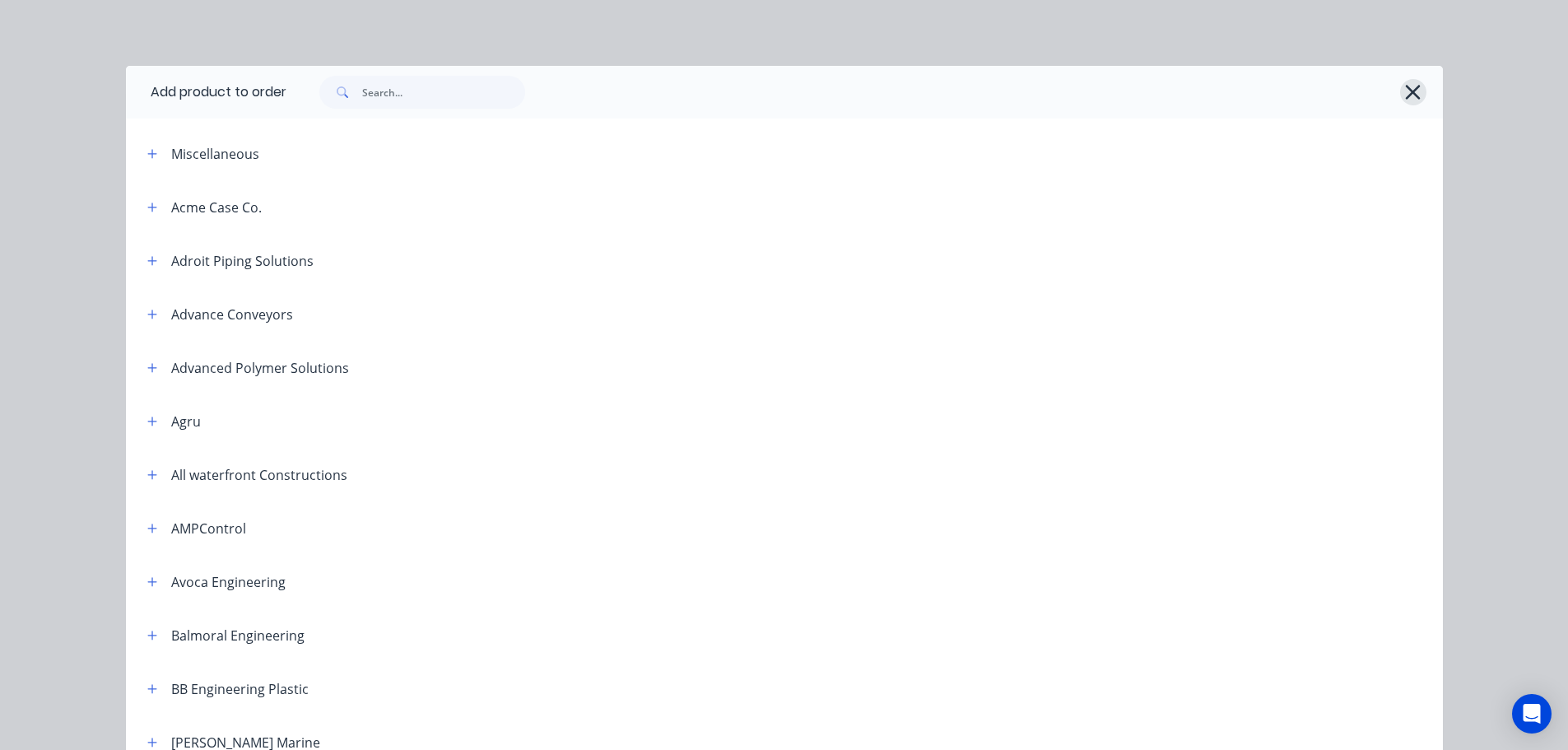
click at [1409, 86] on icon "button" at bounding box center [1413, 93] width 17 height 23
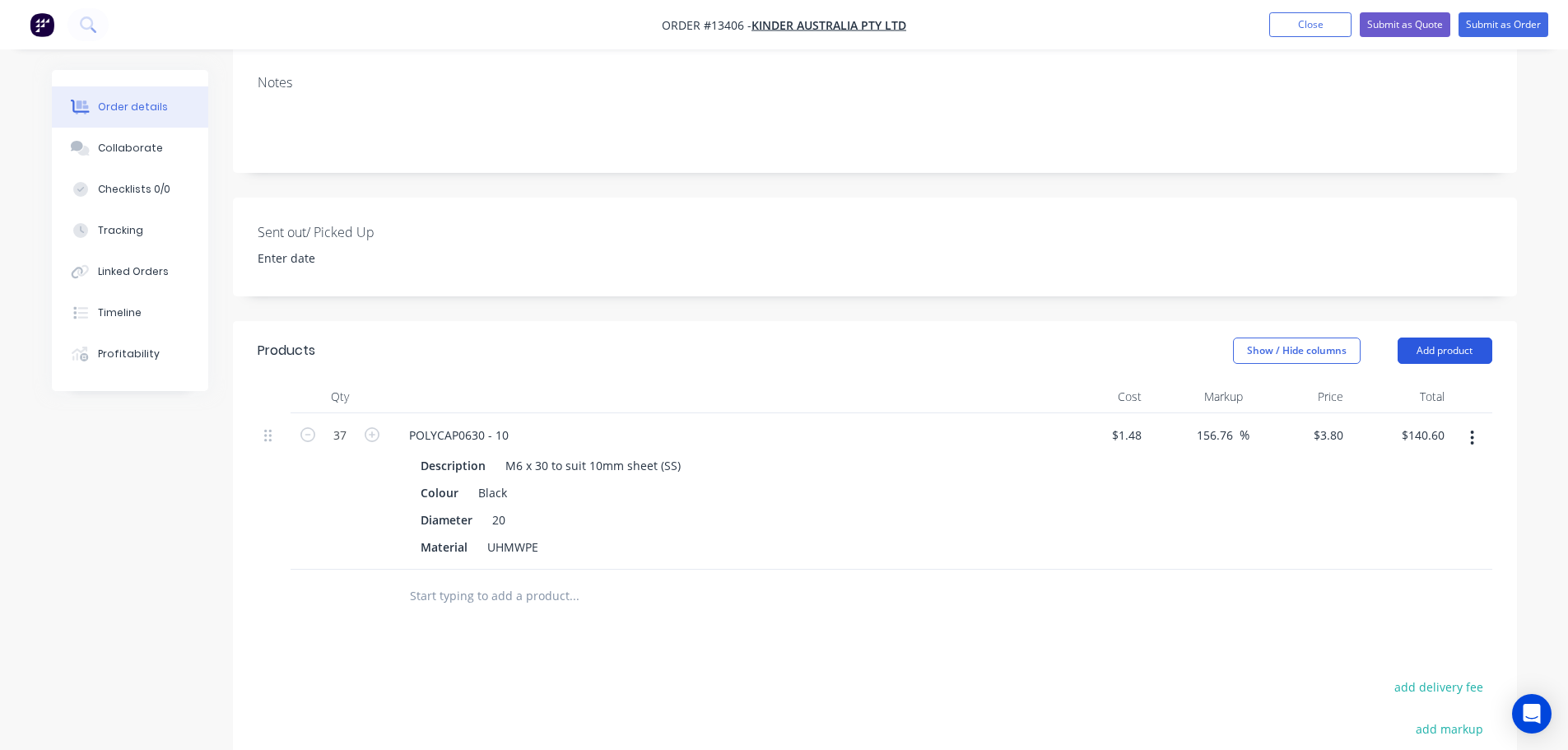
click at [1475, 337] on button "Add product" at bounding box center [1445, 350] width 94 height 26
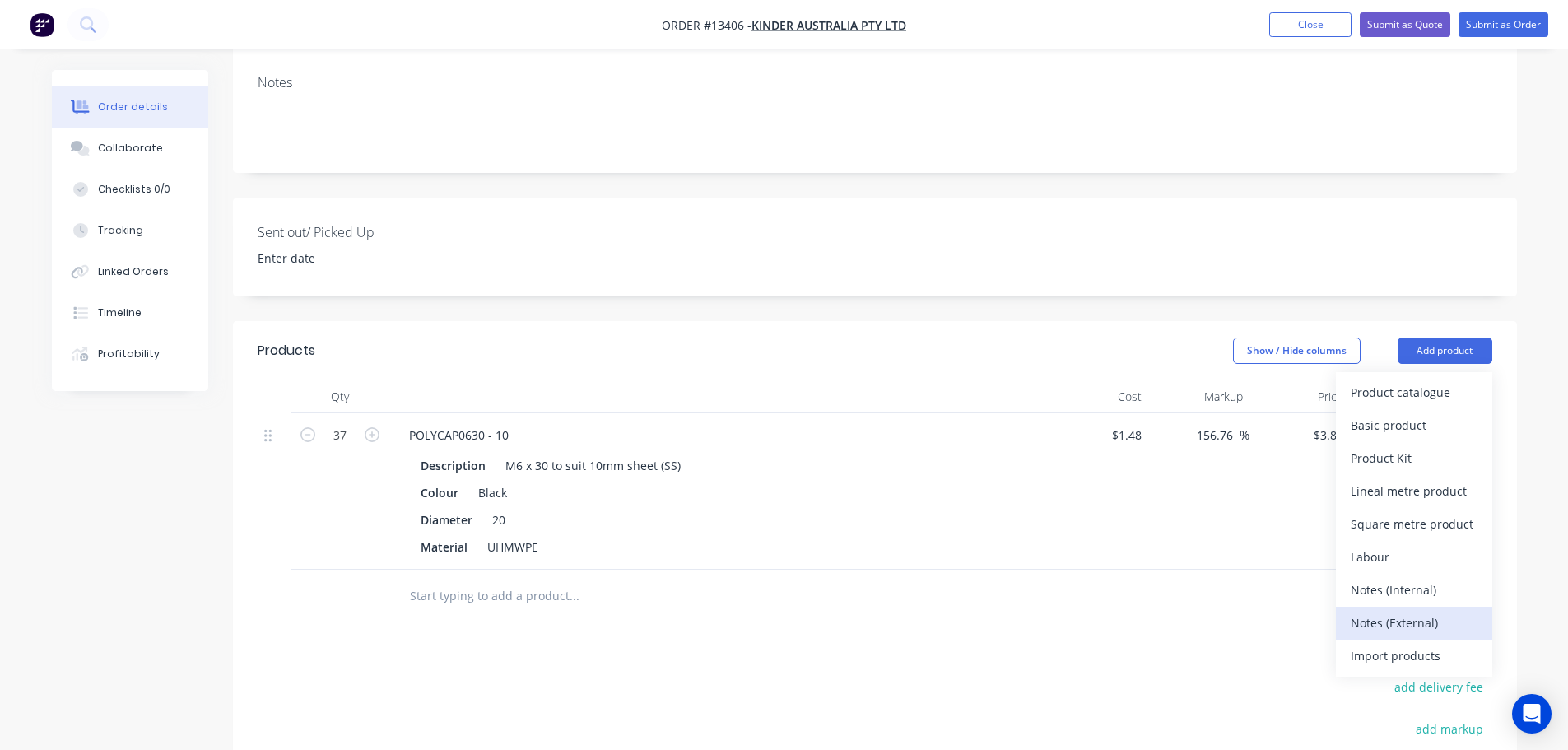
click at [1381, 611] on div "Notes (External)" at bounding box center [1415, 623] width 127 height 24
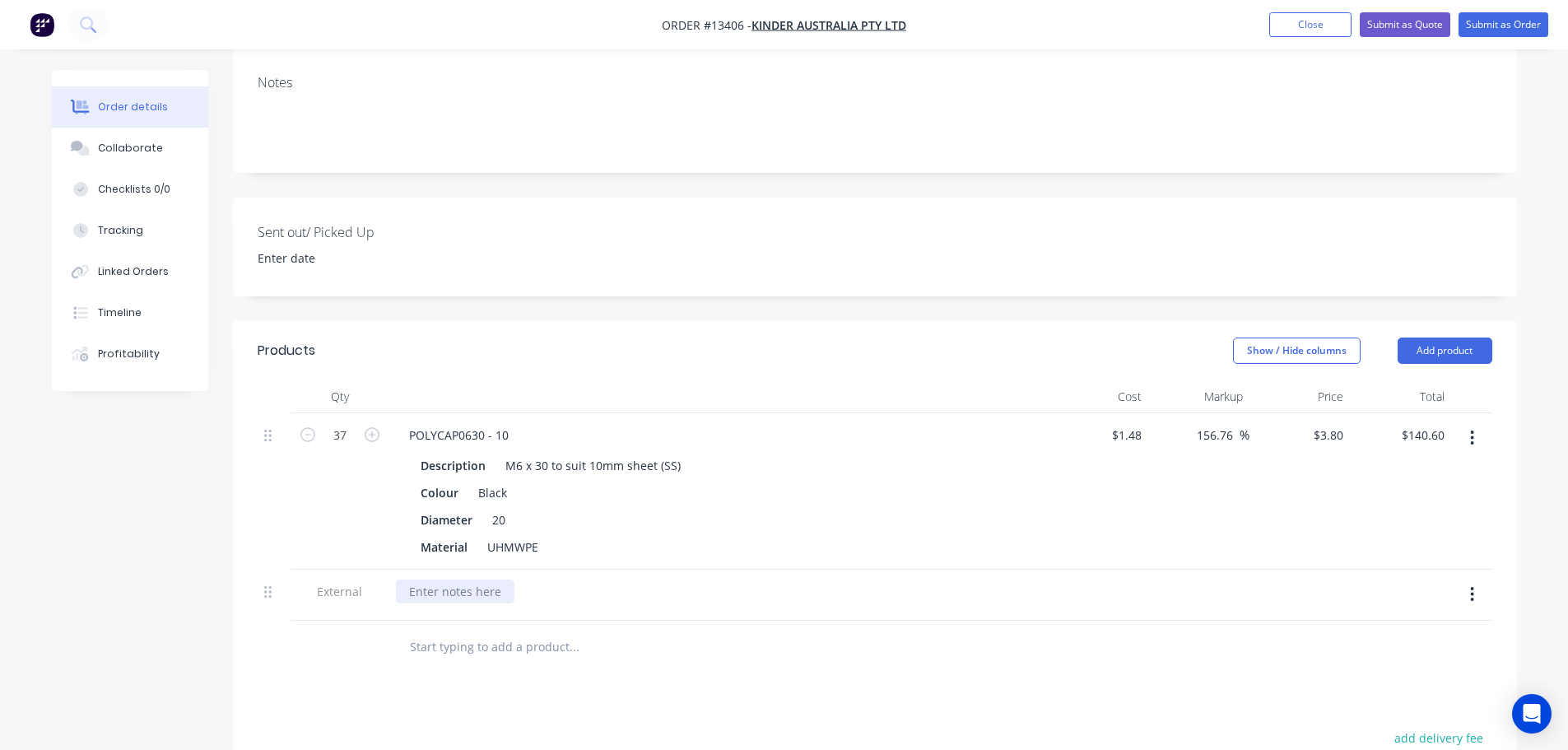
click at [484, 579] on div at bounding box center [455, 591] width 119 height 24
click at [575, 579] on div "Lead Time: 3-5 days from receveing [PERSON_NAME]" at bounding box center [555, 591] width 318 height 24
drag, startPoint x: 621, startPoint y: 612, endPoint x: 614, endPoint y: 625, distance: 14.8
click at [621, 630] on input "text" at bounding box center [573, 647] width 330 height 33
click at [1268, 621] on div at bounding box center [874, 648] width 1235 height 54
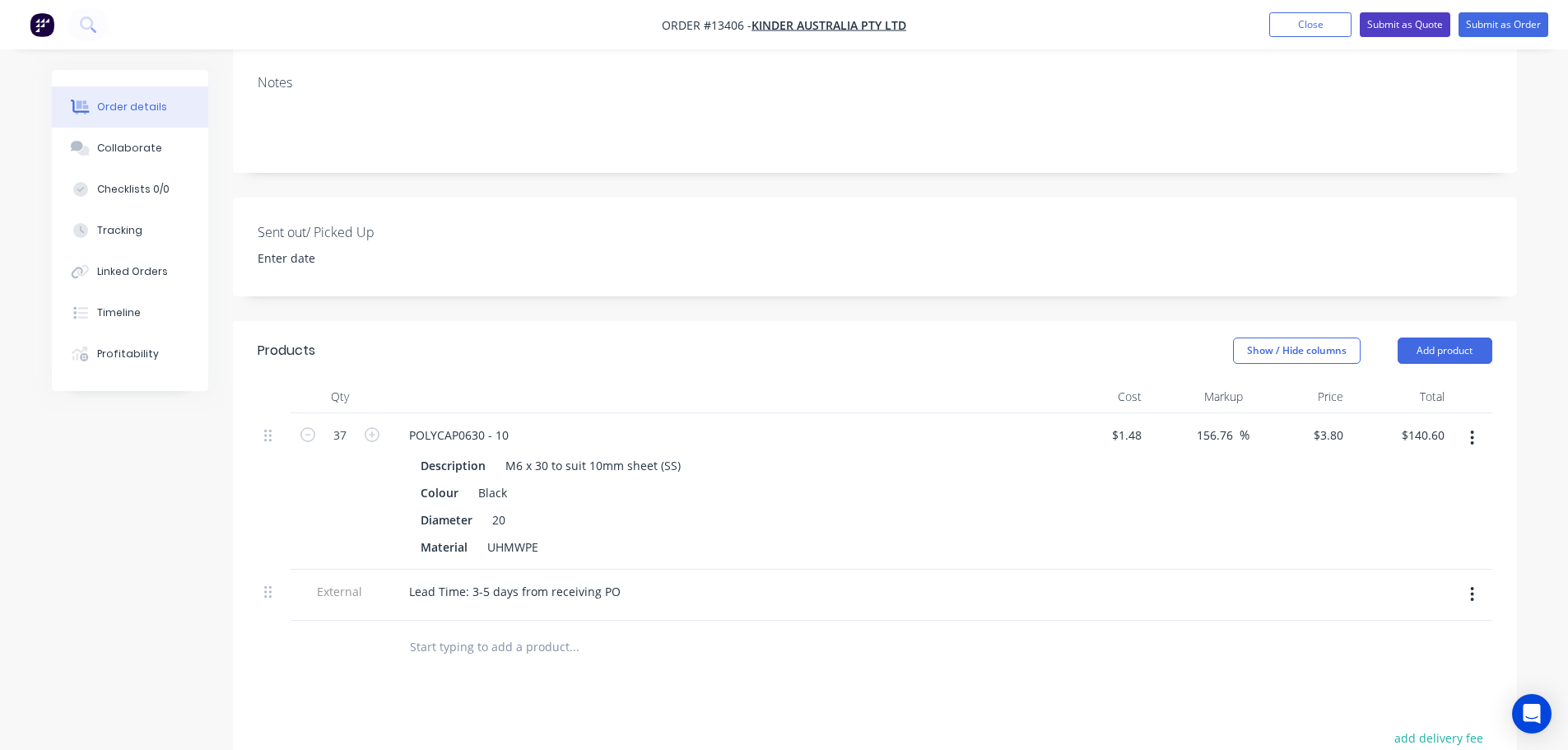
click at [1407, 32] on button "Submit as Quote" at bounding box center [1405, 25] width 91 height 25
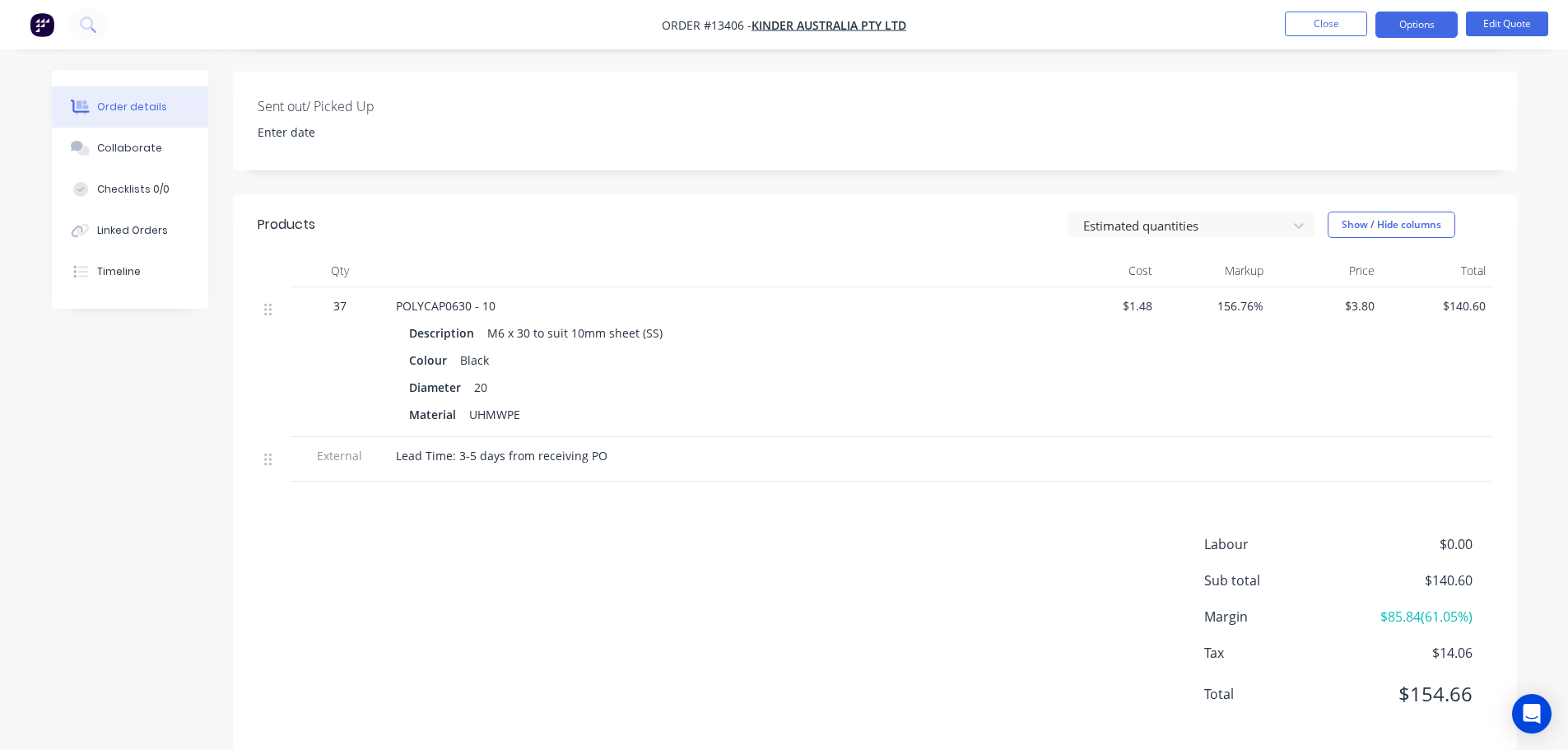
scroll to position [411, 0]
click at [1432, 32] on button "Options" at bounding box center [1416, 24] width 82 height 26
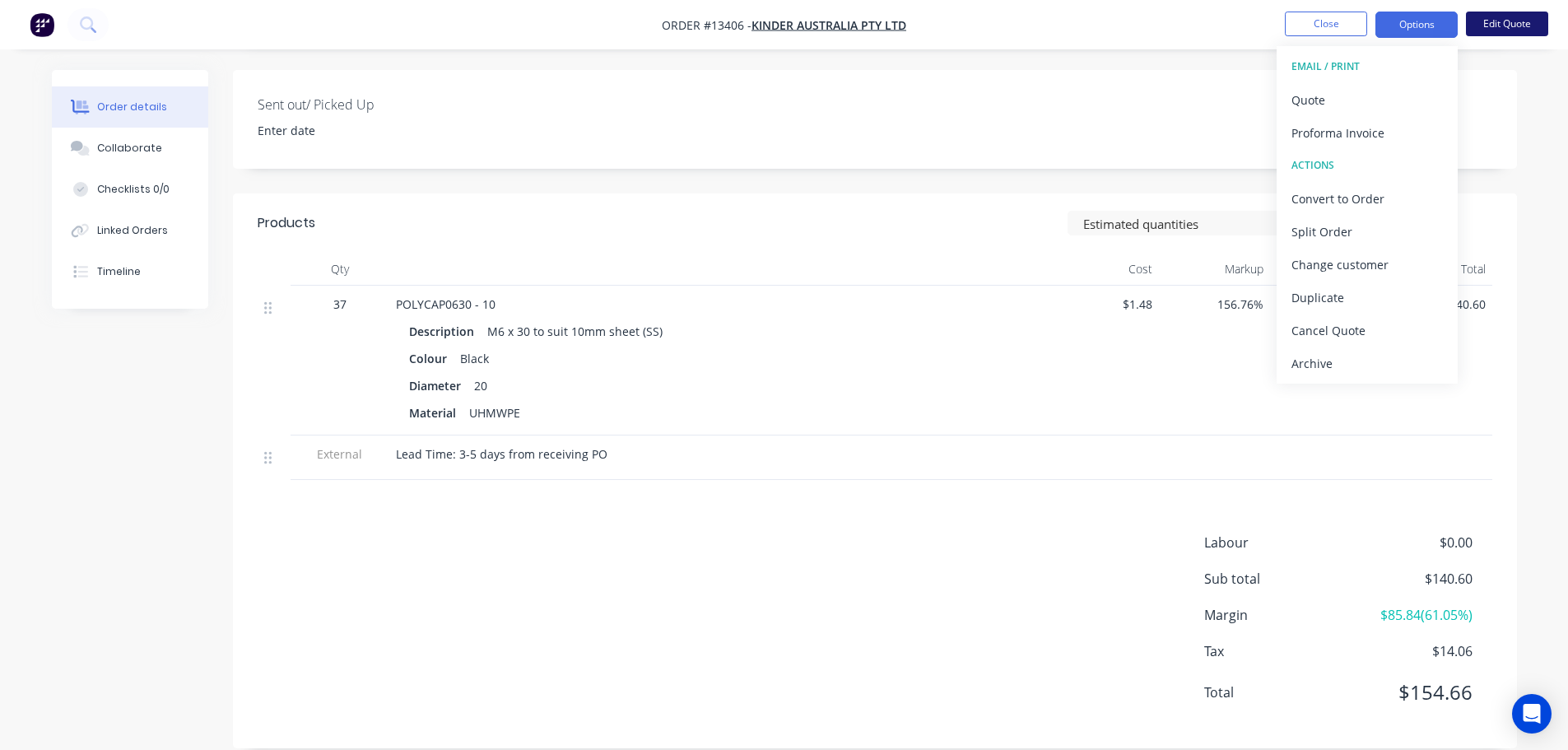
click at [1507, 20] on button "Edit Quote" at bounding box center [1506, 24] width 82 height 25
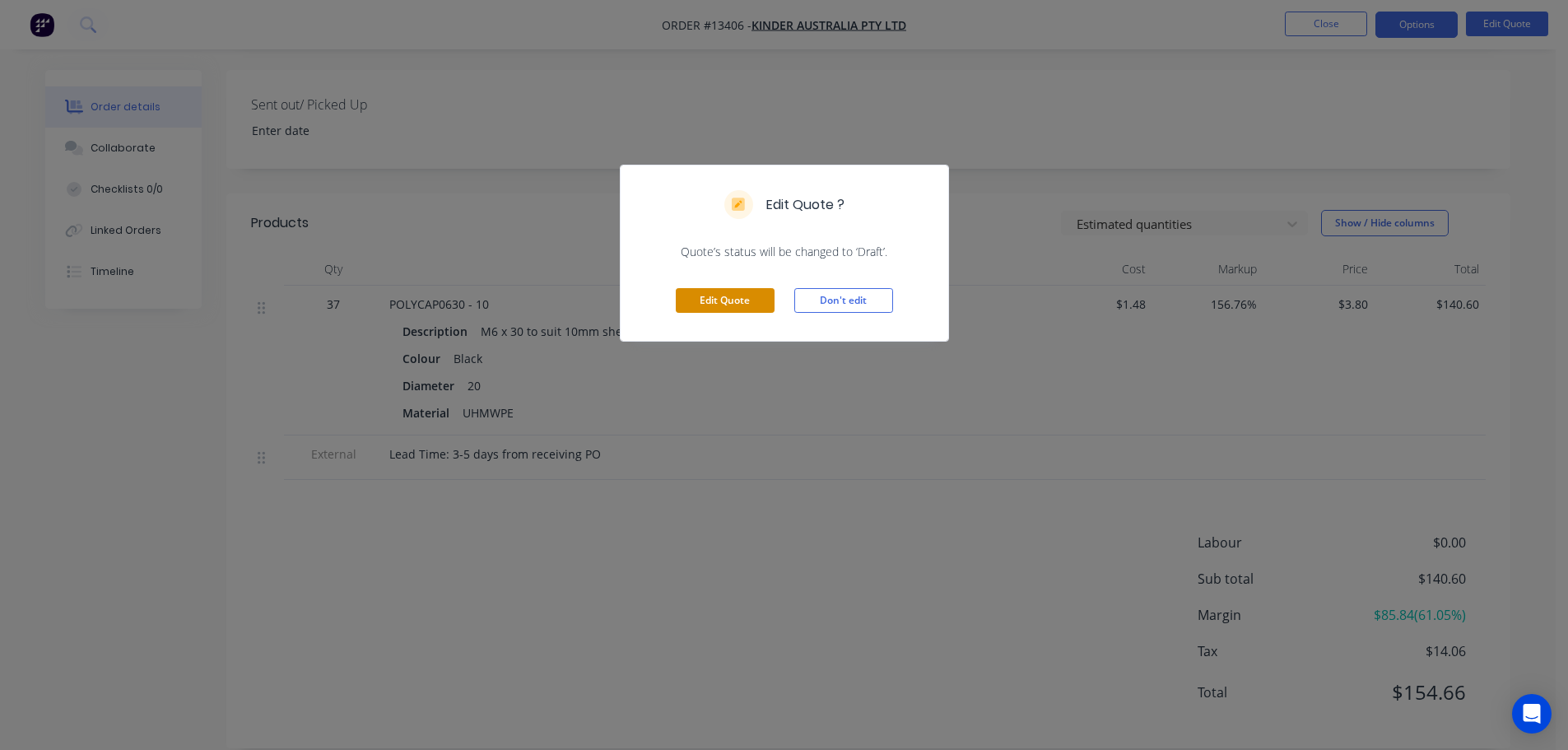
click at [741, 308] on button "Edit Quote" at bounding box center [725, 301] width 98 height 25
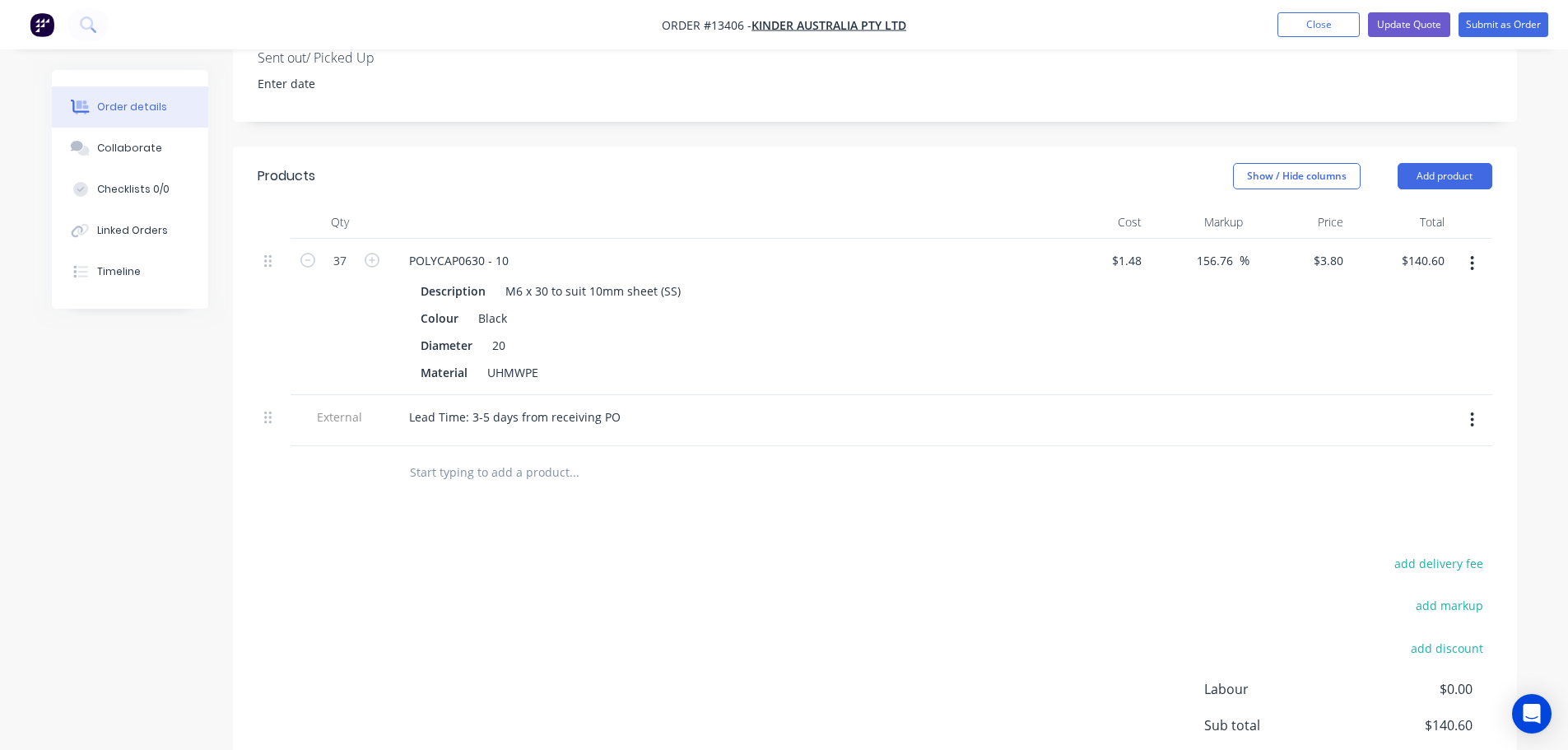
scroll to position [576, 0]
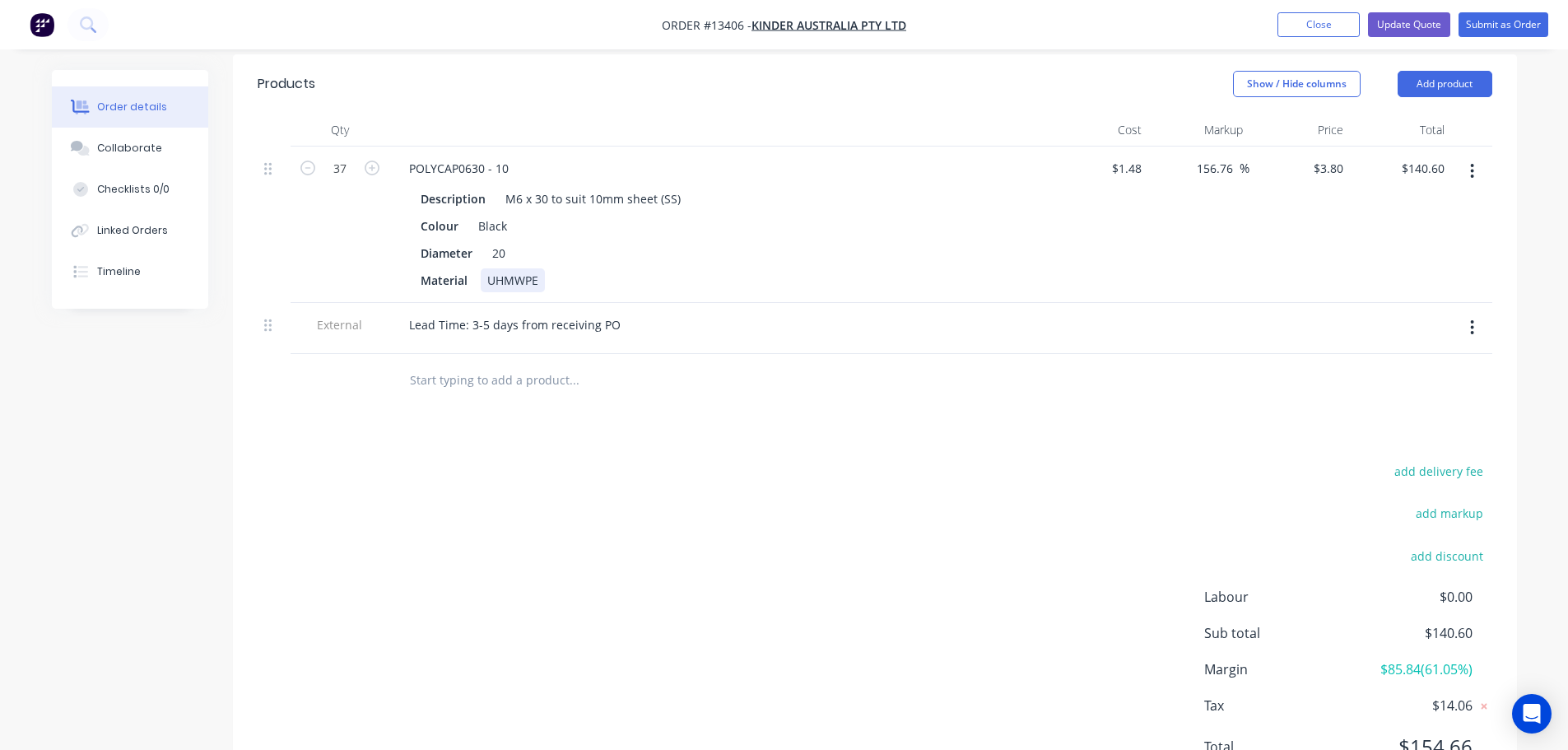
click at [539, 268] on div "UHMWPE" at bounding box center [513, 280] width 65 height 24
click at [672, 187] on div "M6 x 30 to suit 10mm sheet (SS)" at bounding box center [594, 199] width 189 height 24
click at [955, 460] on div "add delivery fee add markup add discount Labour $0.00 Sub total $140.60 Margin …" at bounding box center [874, 619] width 1235 height 318
click at [1507, 12] on nav "Order #13406 - Kinder Australia Pty Ltd Add product Close Update Quote Submit a…" at bounding box center [784, 24] width 1568 height 49
click at [1505, 23] on button "Submit as Order" at bounding box center [1502, 25] width 90 height 25
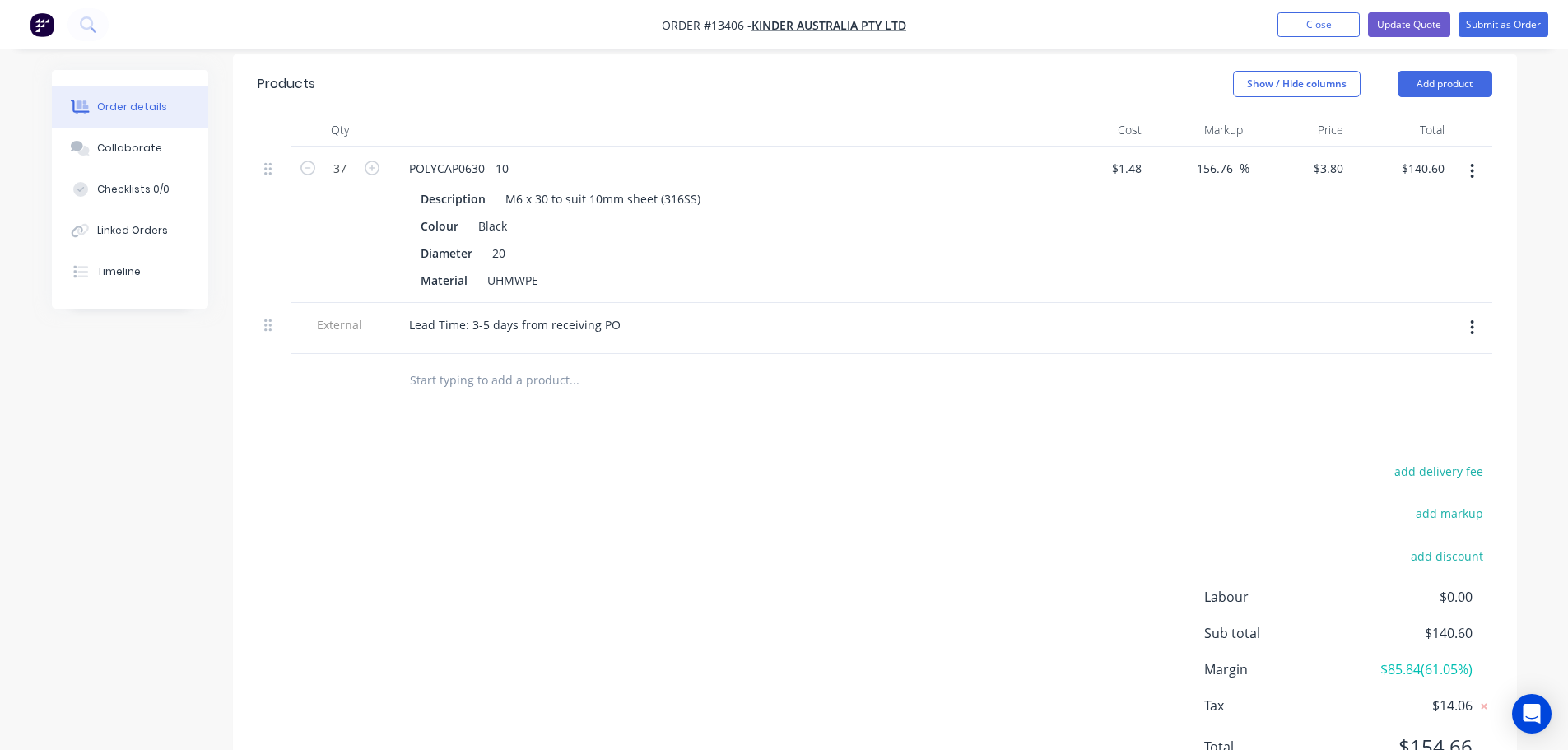
scroll to position [0, 0]
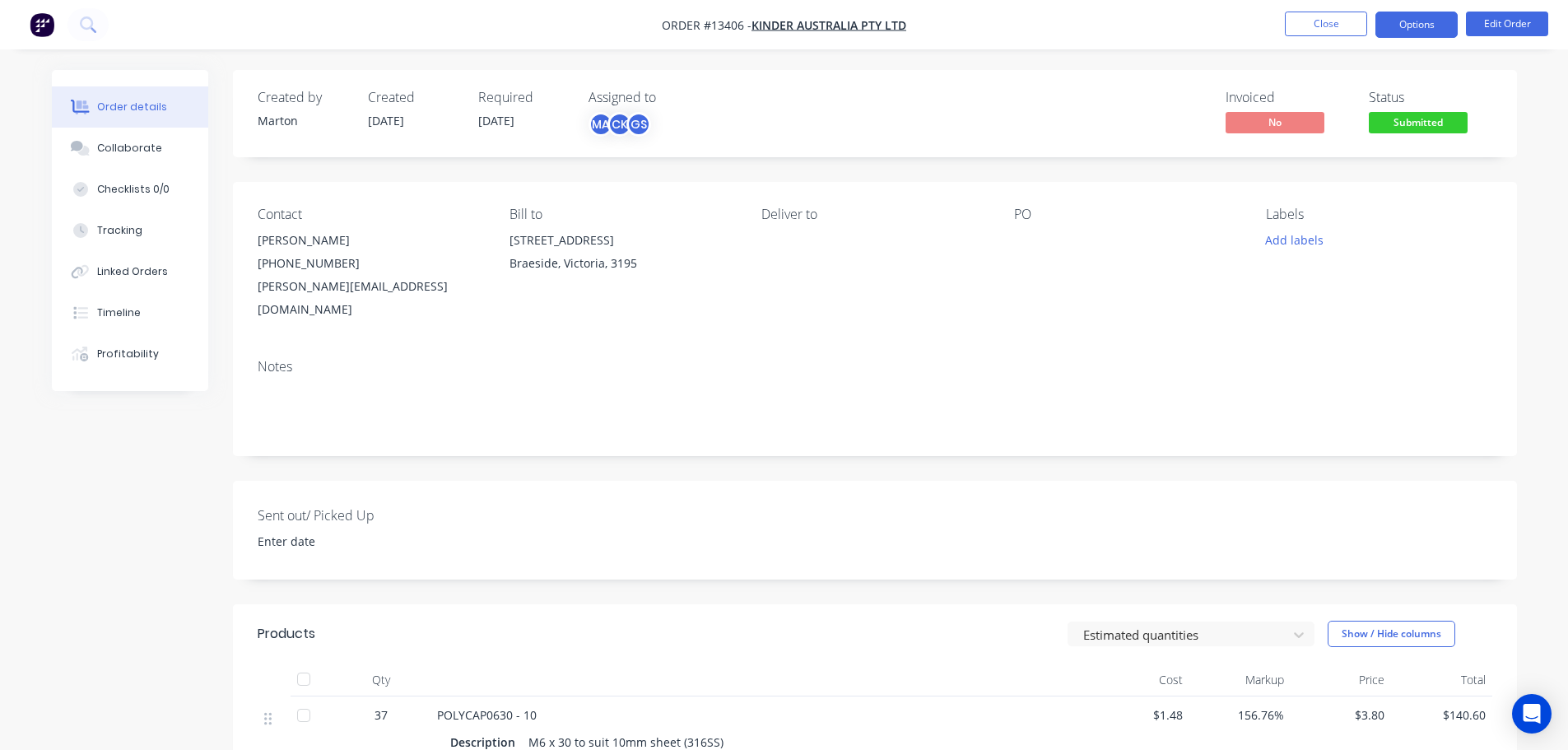
click at [1413, 22] on button "Options" at bounding box center [1416, 24] width 82 height 26
click at [1530, 93] on div "Order details Collaborate Checklists 0/0 Tracking Linked Orders Timeline Profit…" at bounding box center [784, 628] width 1498 height 1114
click at [1435, 25] on button "Options" at bounding box center [1416, 24] width 82 height 26
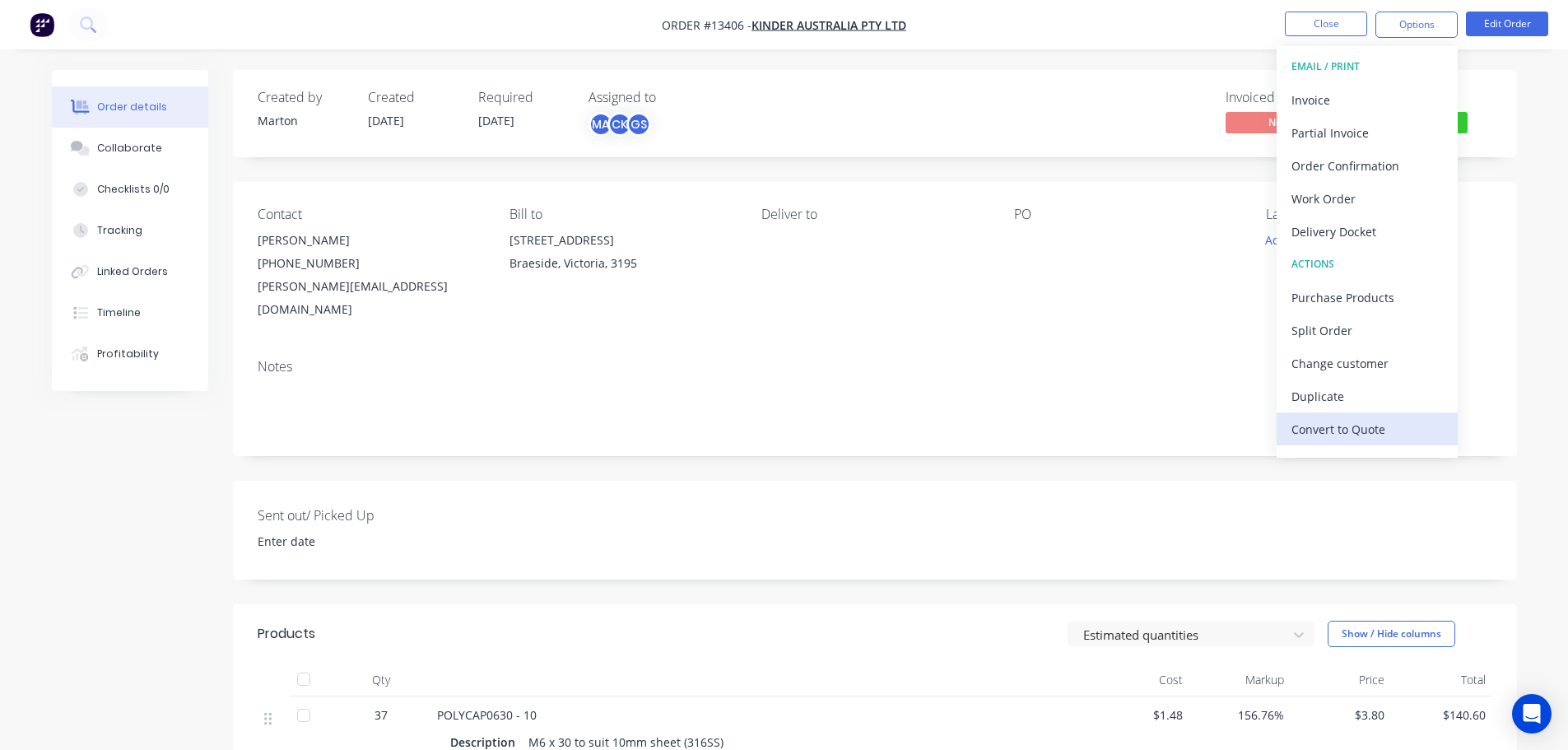
click at [1345, 433] on div "Convert to Quote" at bounding box center [1367, 429] width 151 height 24
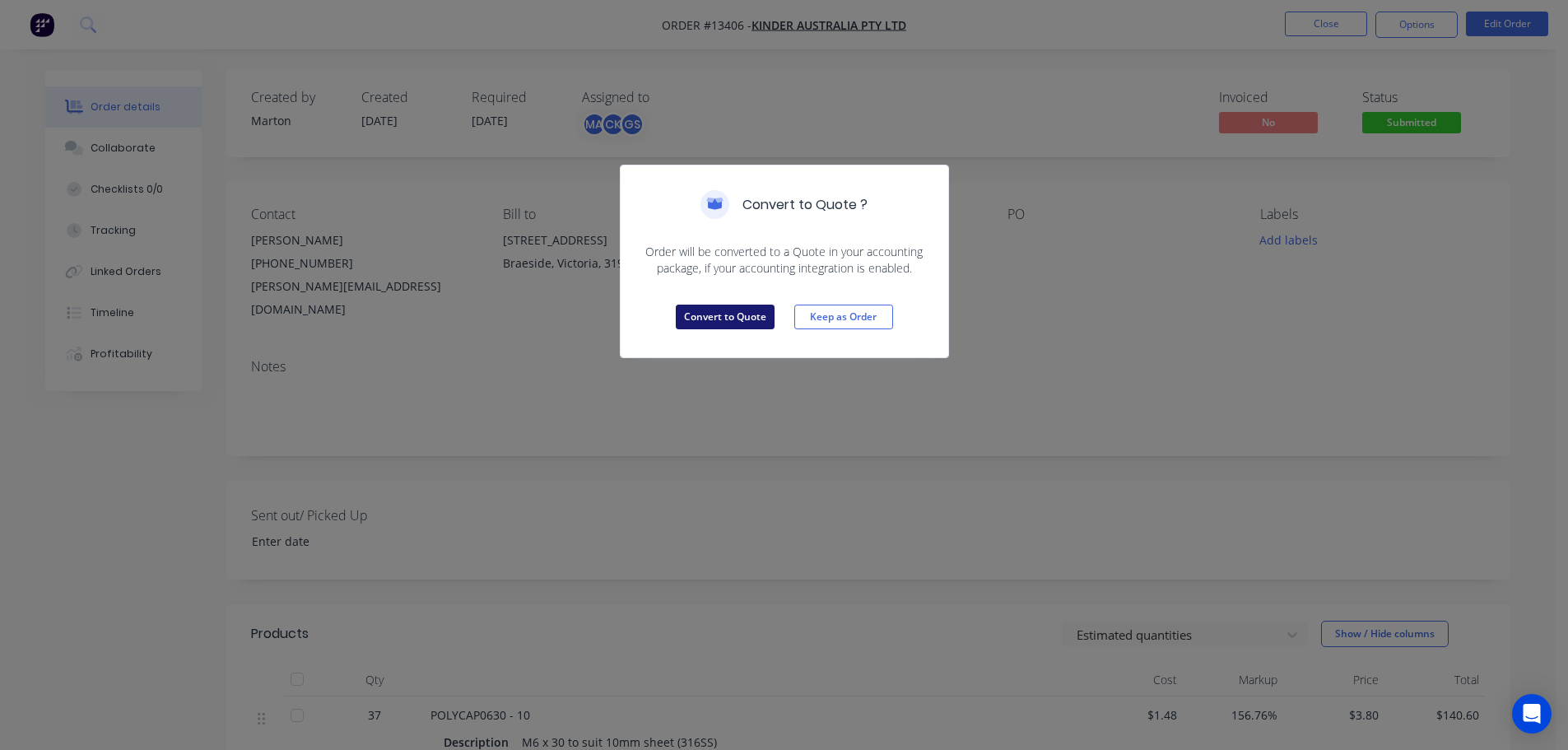
click at [730, 322] on button "Convert to Quote" at bounding box center [725, 317] width 98 height 25
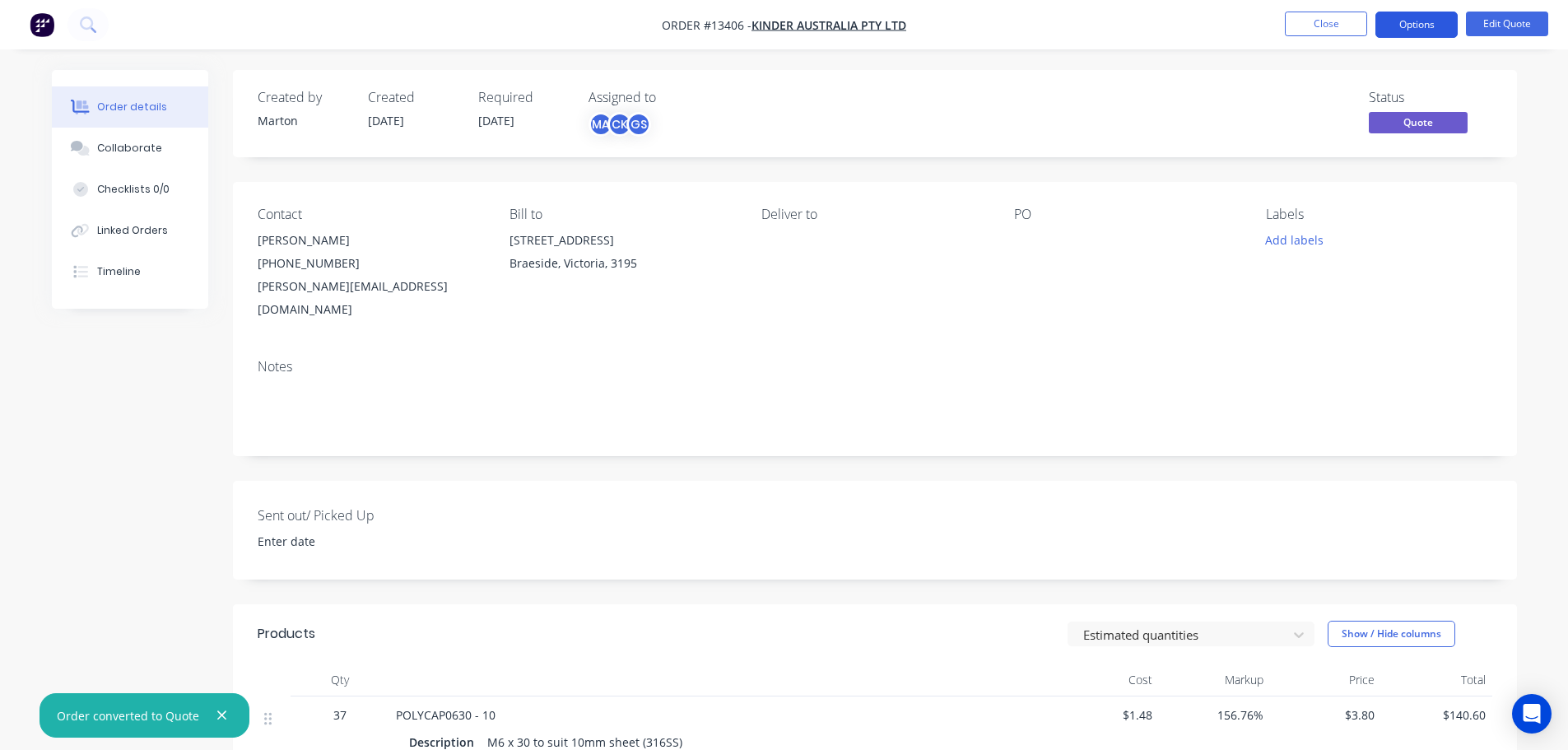
click at [1430, 12] on button "Options" at bounding box center [1416, 24] width 82 height 26
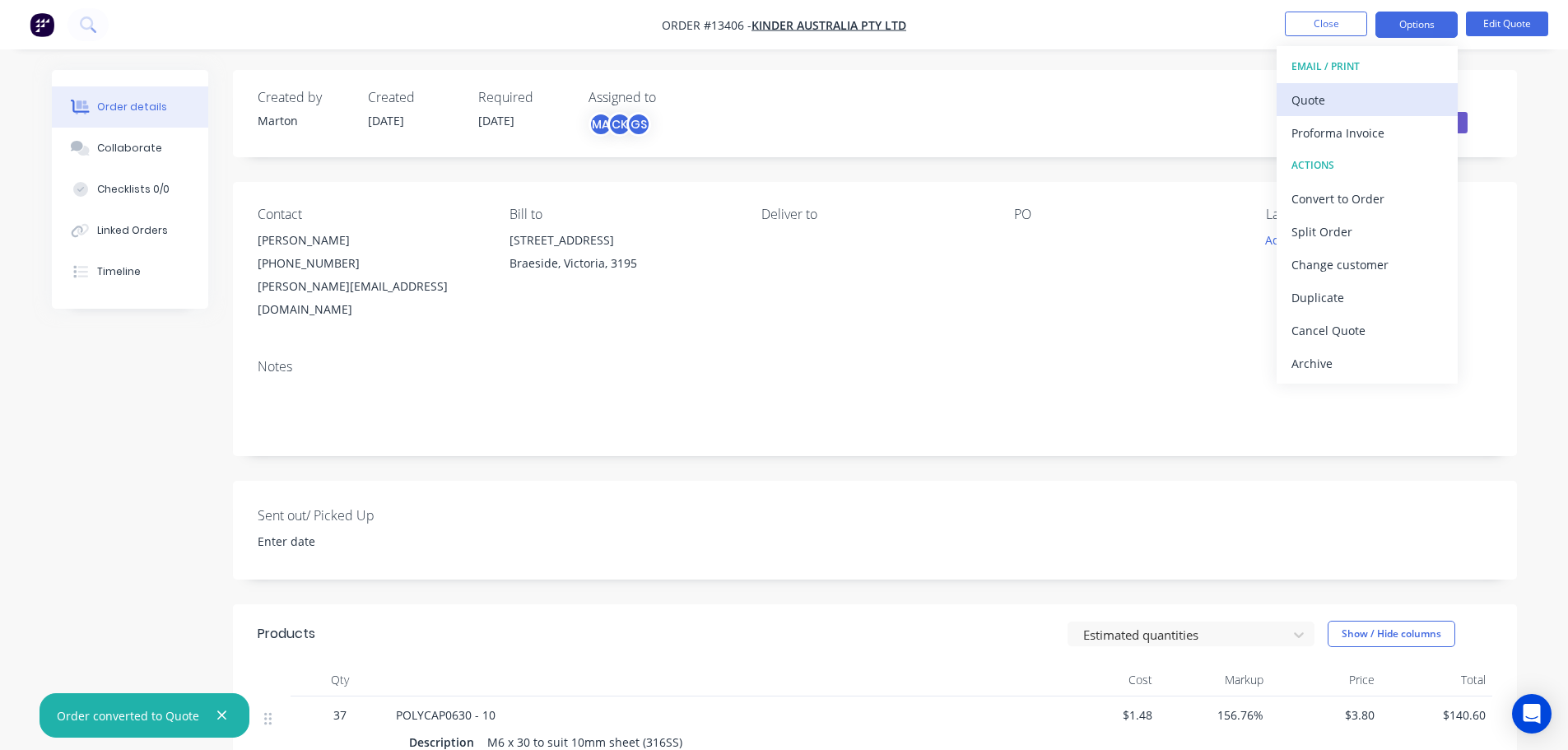
click at [1360, 84] on button "Quote" at bounding box center [1368, 99] width 181 height 33
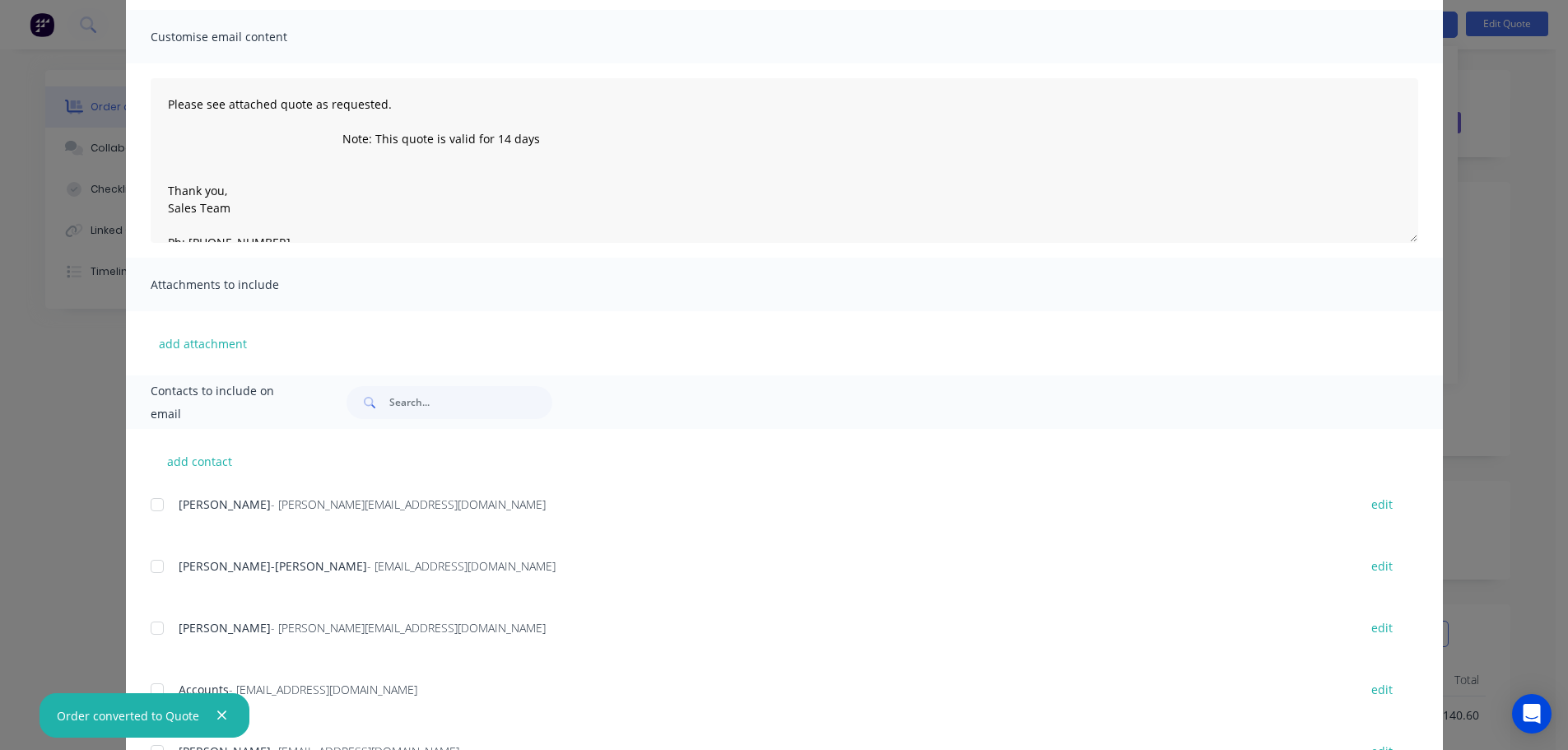
scroll to position [246, 0]
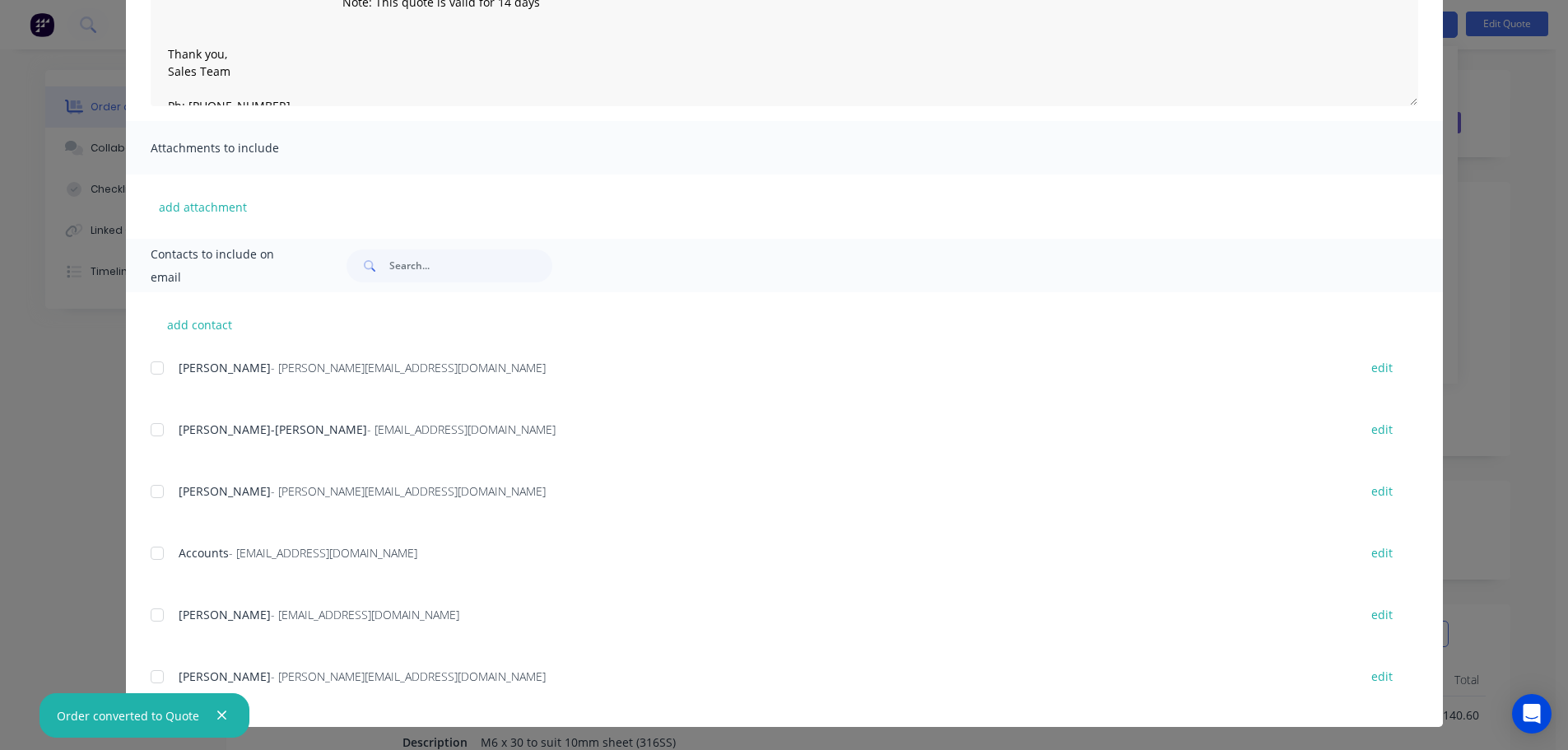
click at [158, 480] on div at bounding box center [157, 492] width 33 height 33
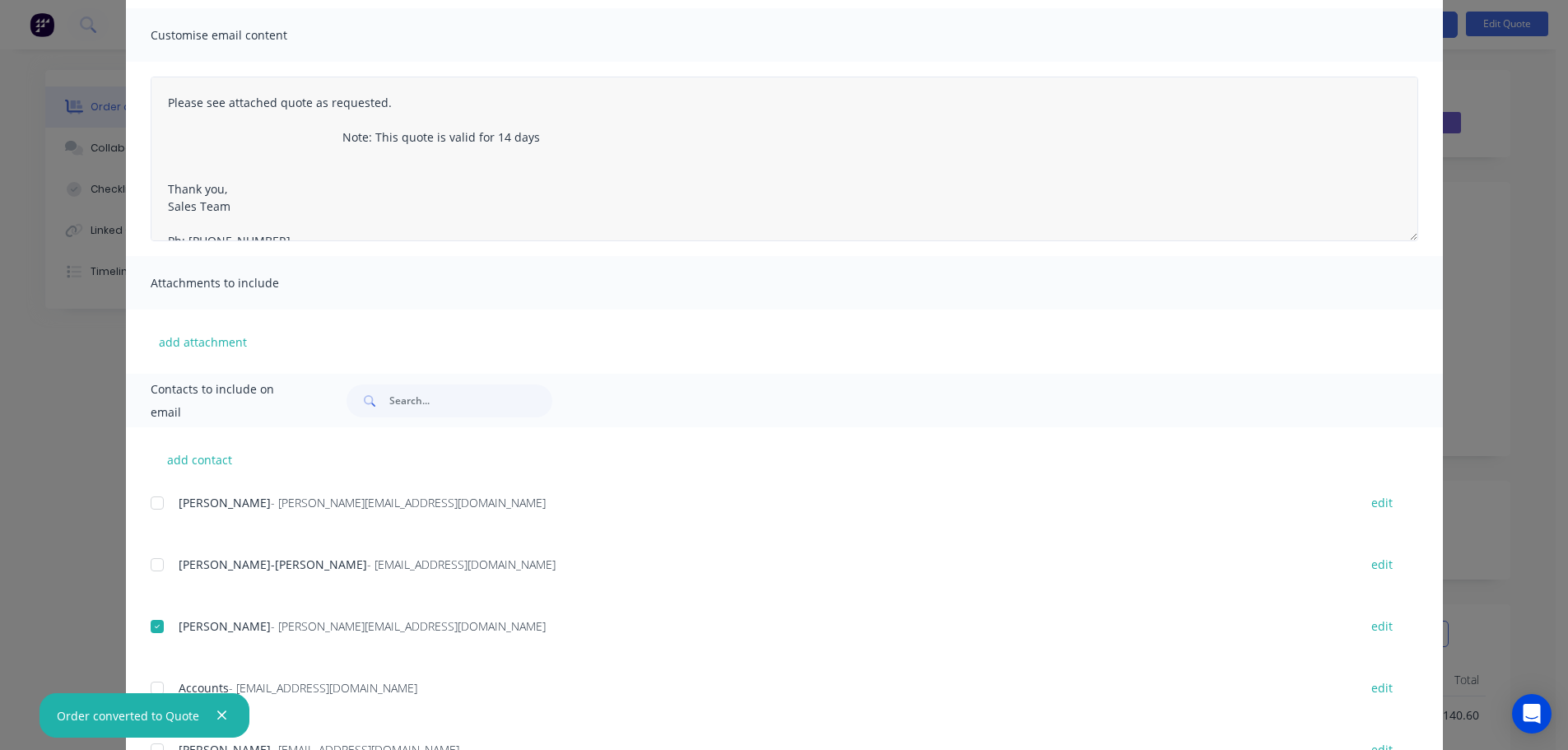
scroll to position [0, 0]
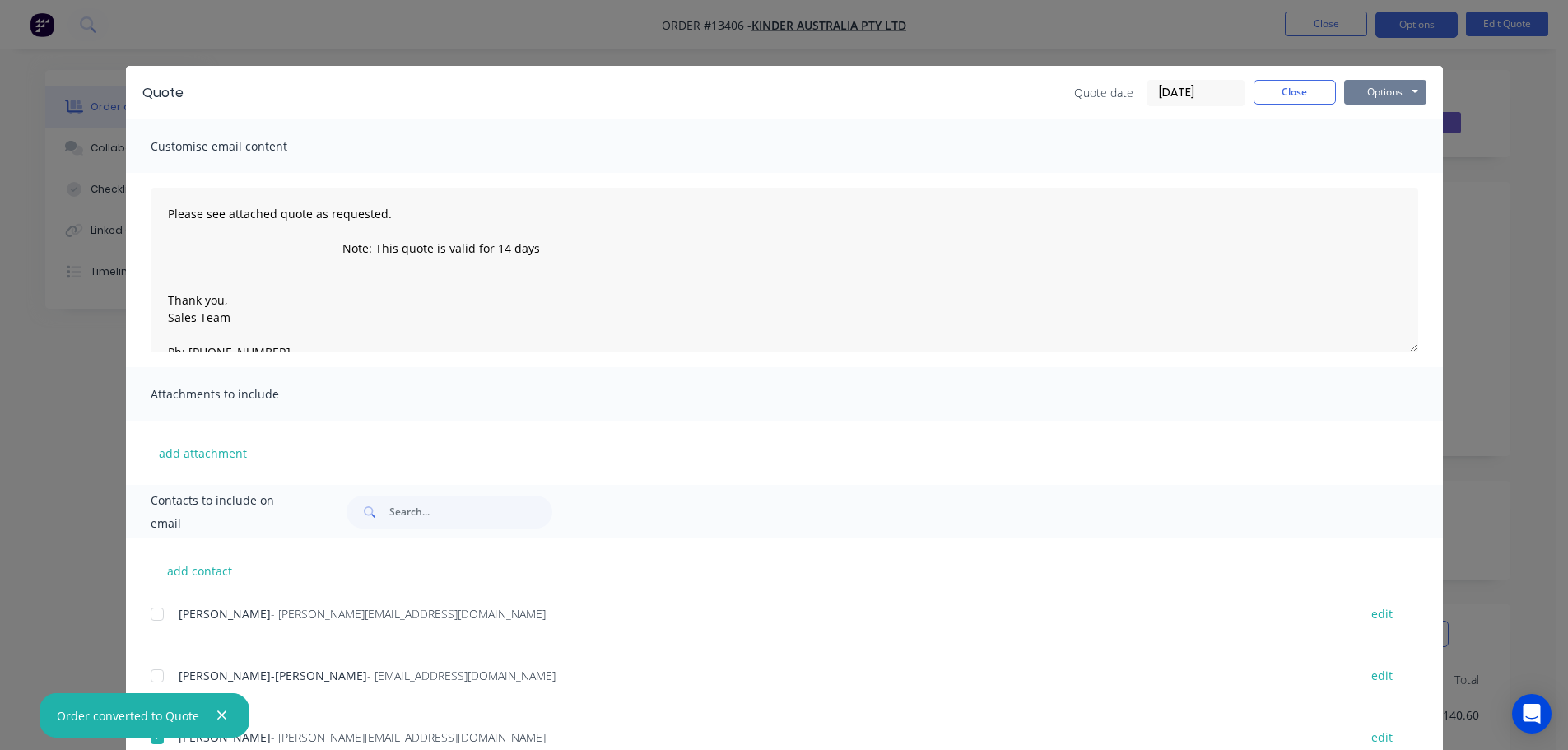
click at [1387, 95] on button "Options" at bounding box center [1385, 93] width 82 height 25
click at [1395, 161] on button "Print" at bounding box center [1396, 148] width 105 height 27
click at [1375, 84] on button "Options" at bounding box center [1385, 93] width 82 height 25
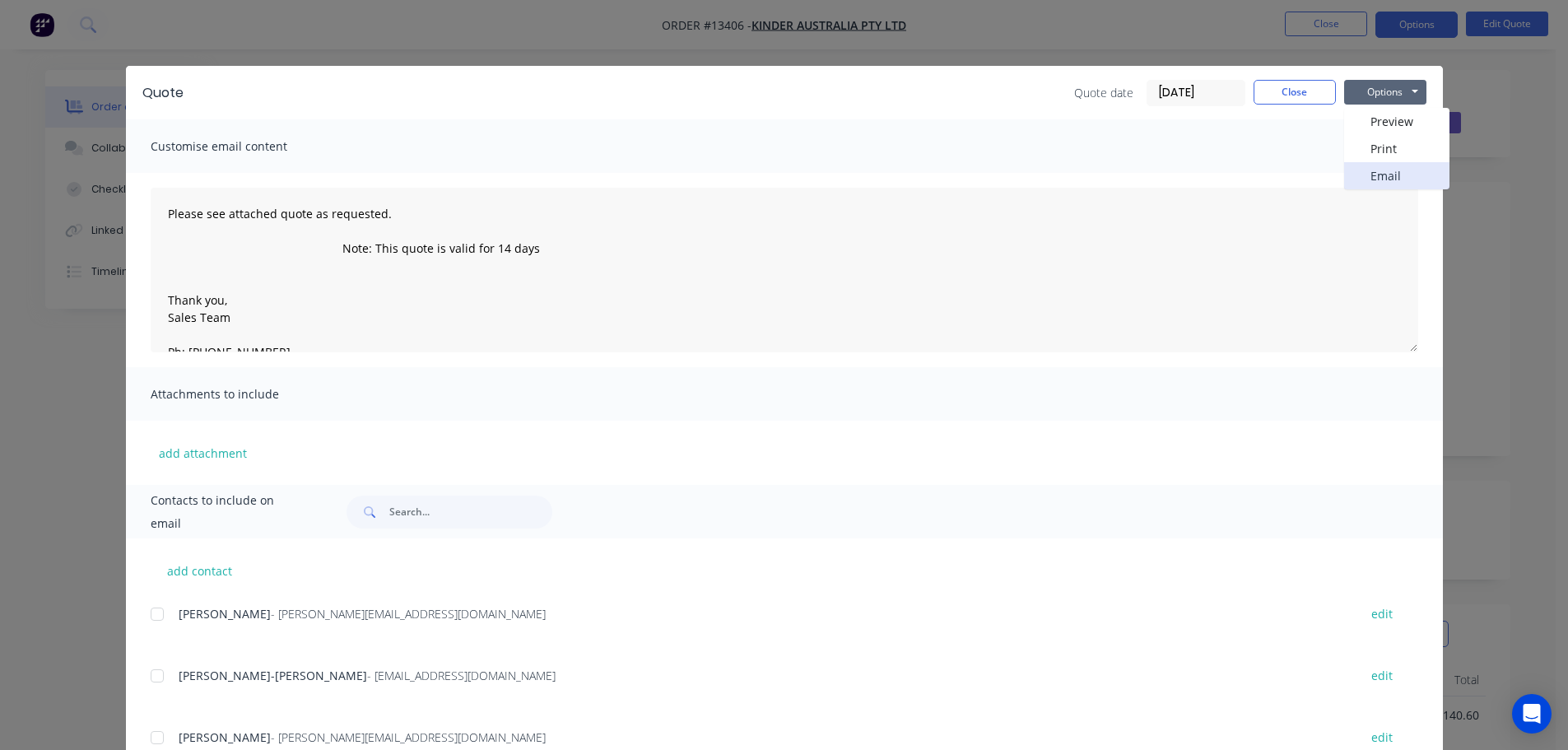
click at [1374, 177] on button "Email" at bounding box center [1396, 175] width 105 height 27
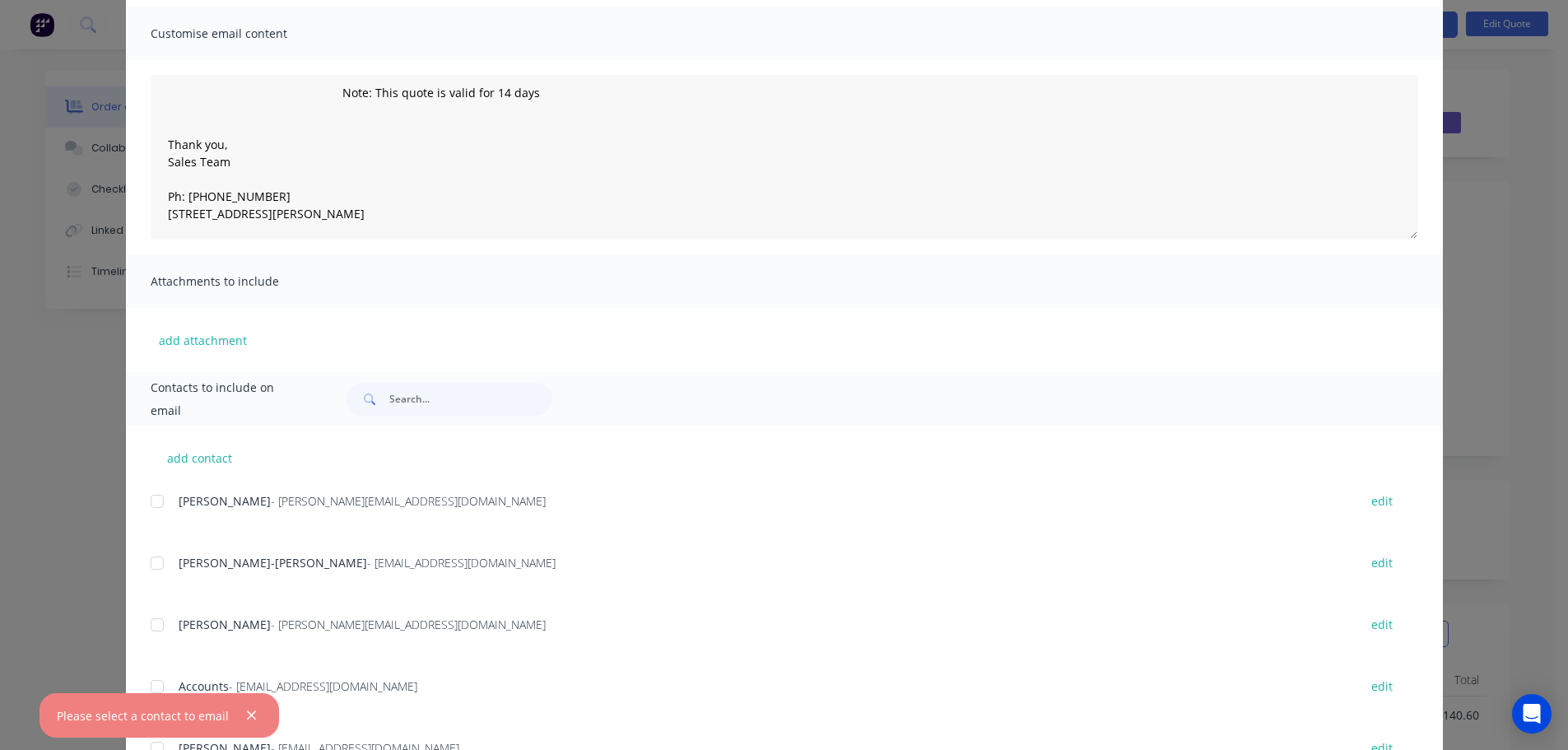
scroll to position [246, 0]
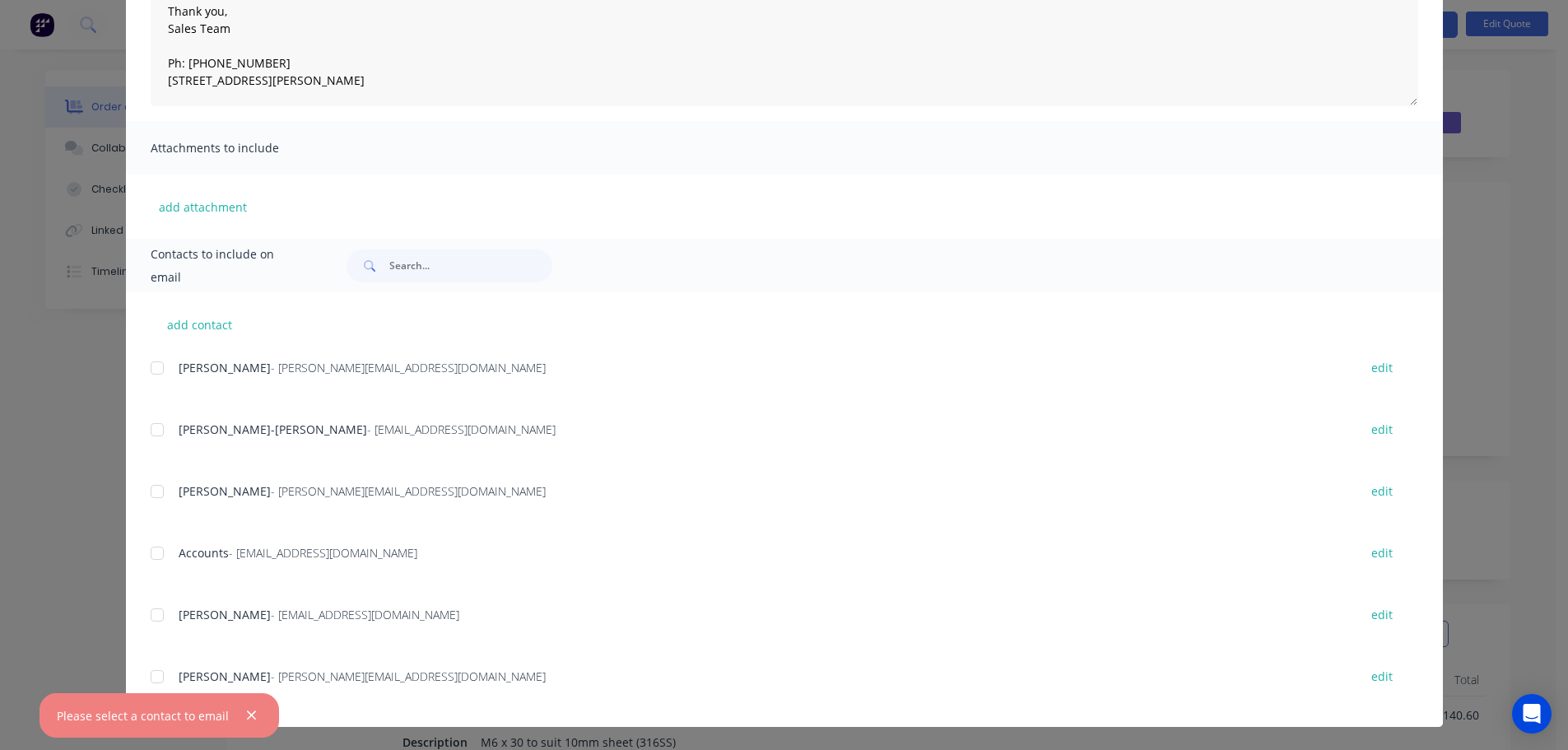
click at [155, 496] on div at bounding box center [157, 492] width 33 height 33
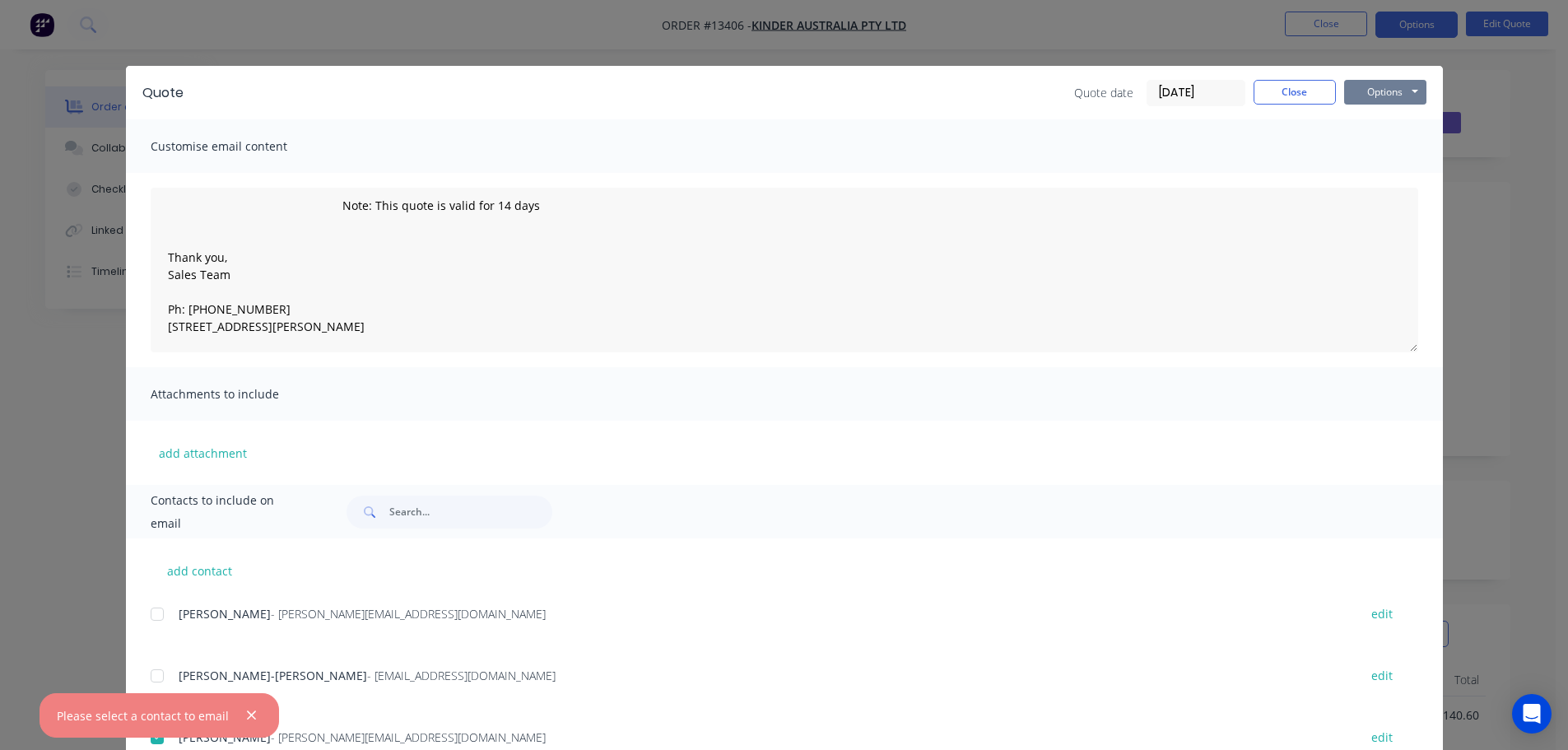
click at [1369, 95] on button "Options" at bounding box center [1385, 93] width 82 height 25
click at [1391, 168] on button "Email" at bounding box center [1396, 175] width 105 height 27
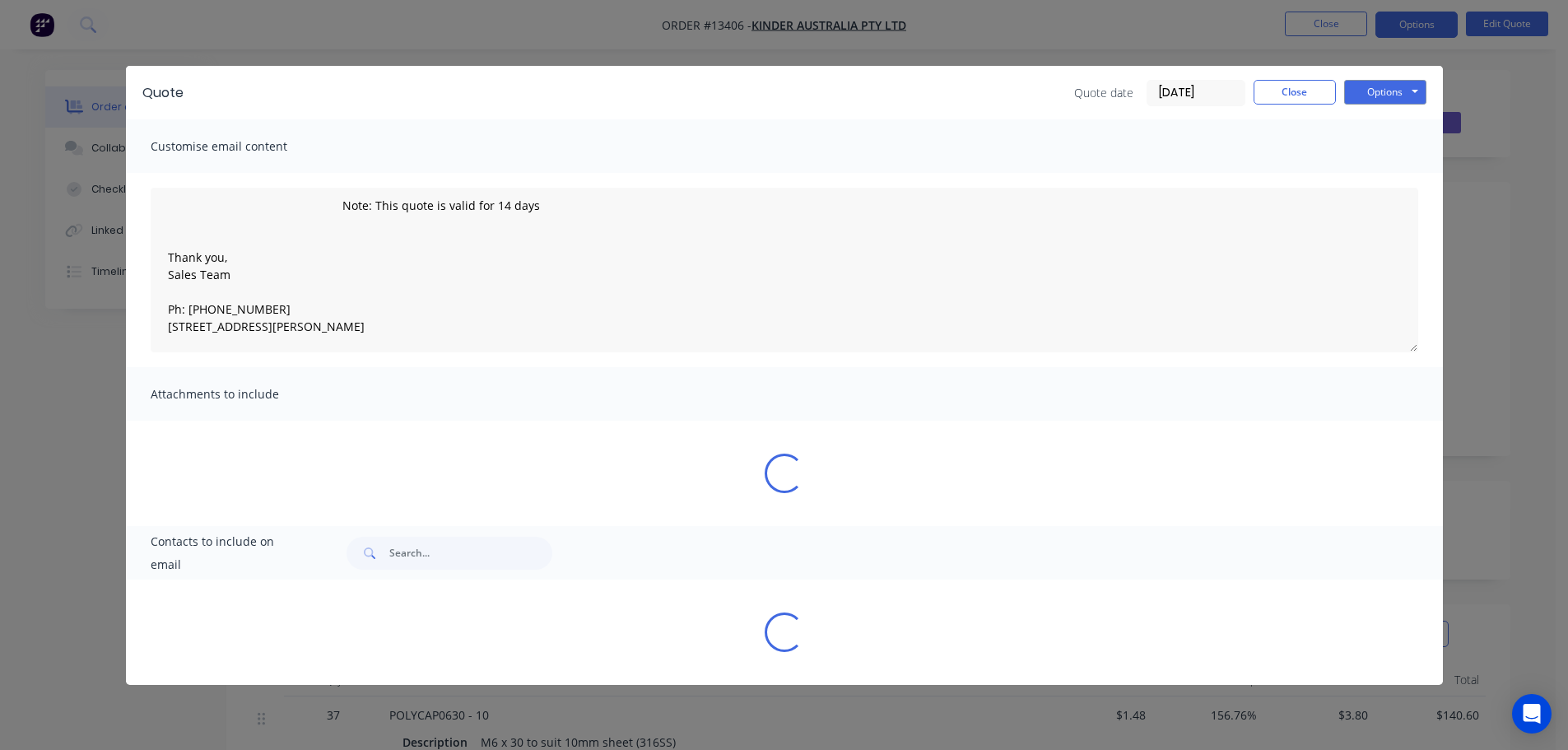
type textarea "Please see attached quote as requested. Note: This quote is valid for 14 days T…"
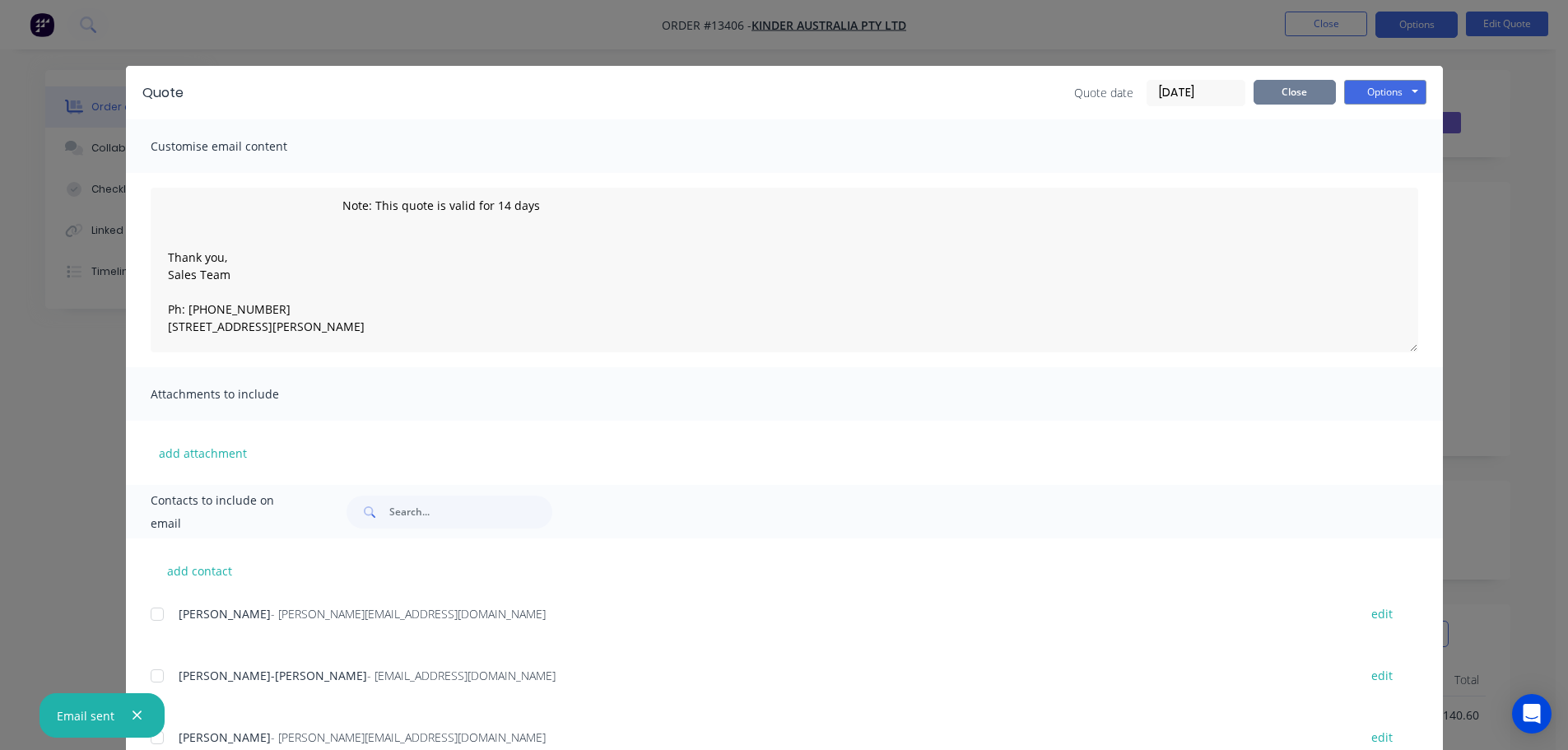
click at [1261, 96] on button "Close" at bounding box center [1294, 93] width 82 height 25
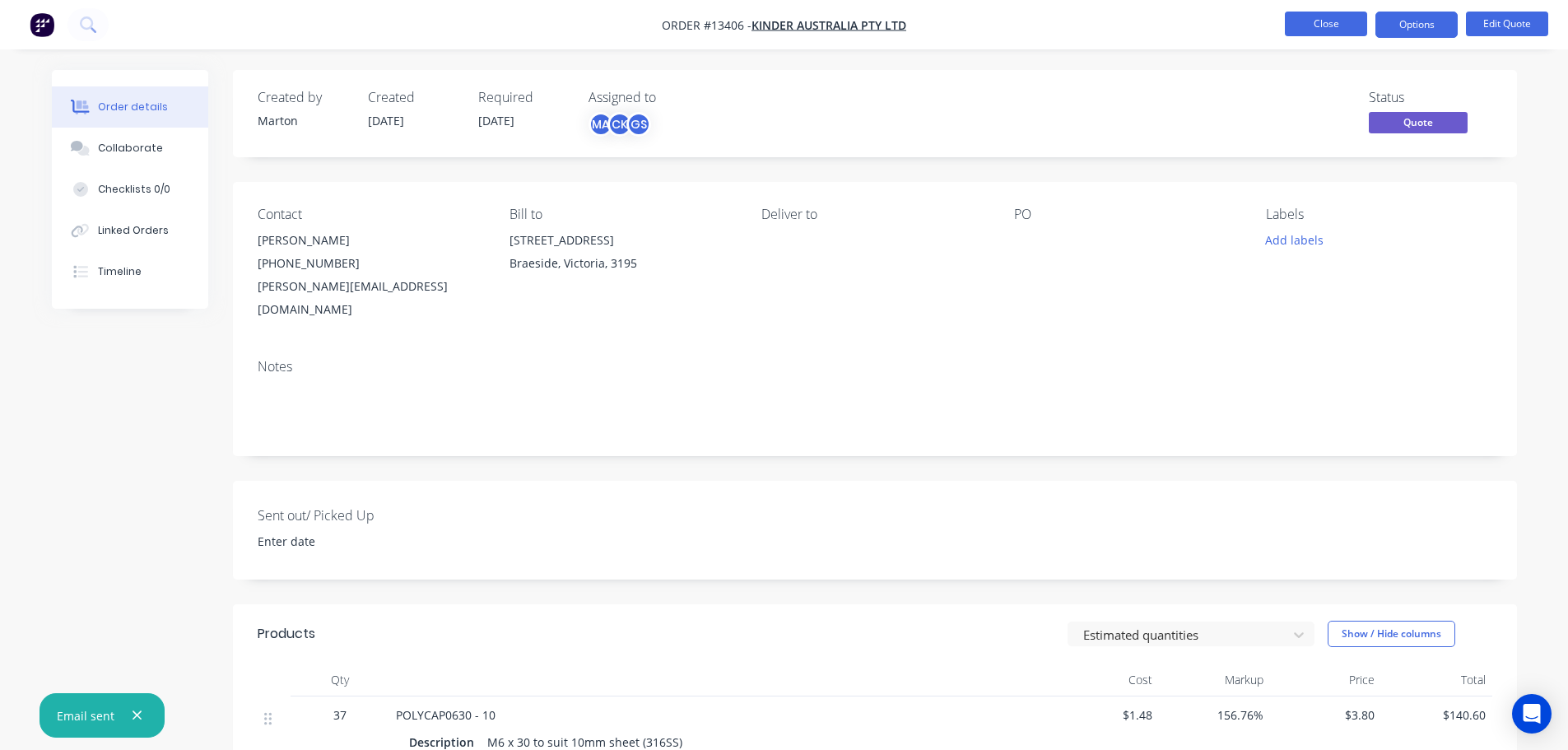
click at [1342, 15] on button "Close" at bounding box center [1325, 24] width 82 height 25
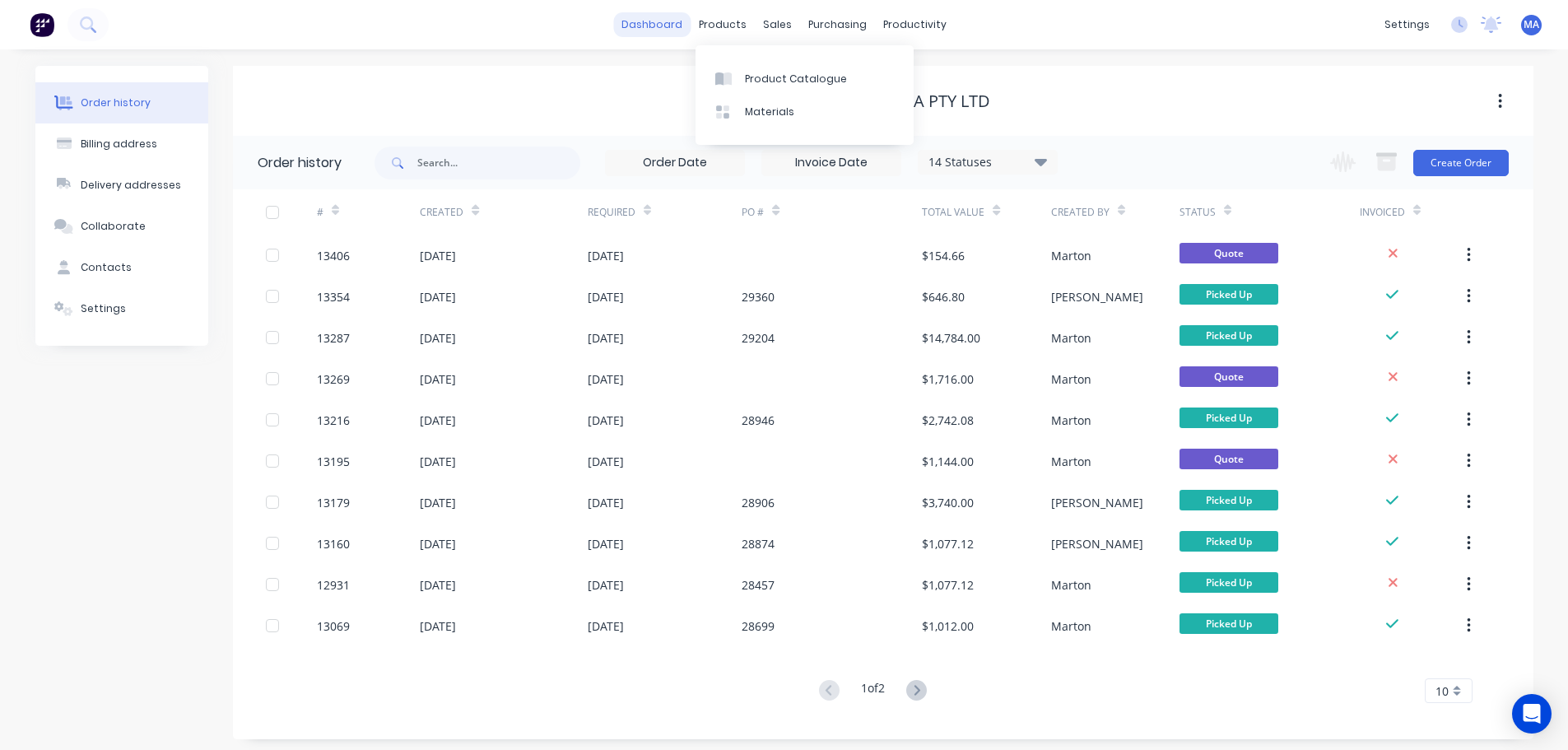
click at [688, 19] on link "dashboard" at bounding box center [651, 25] width 77 height 25
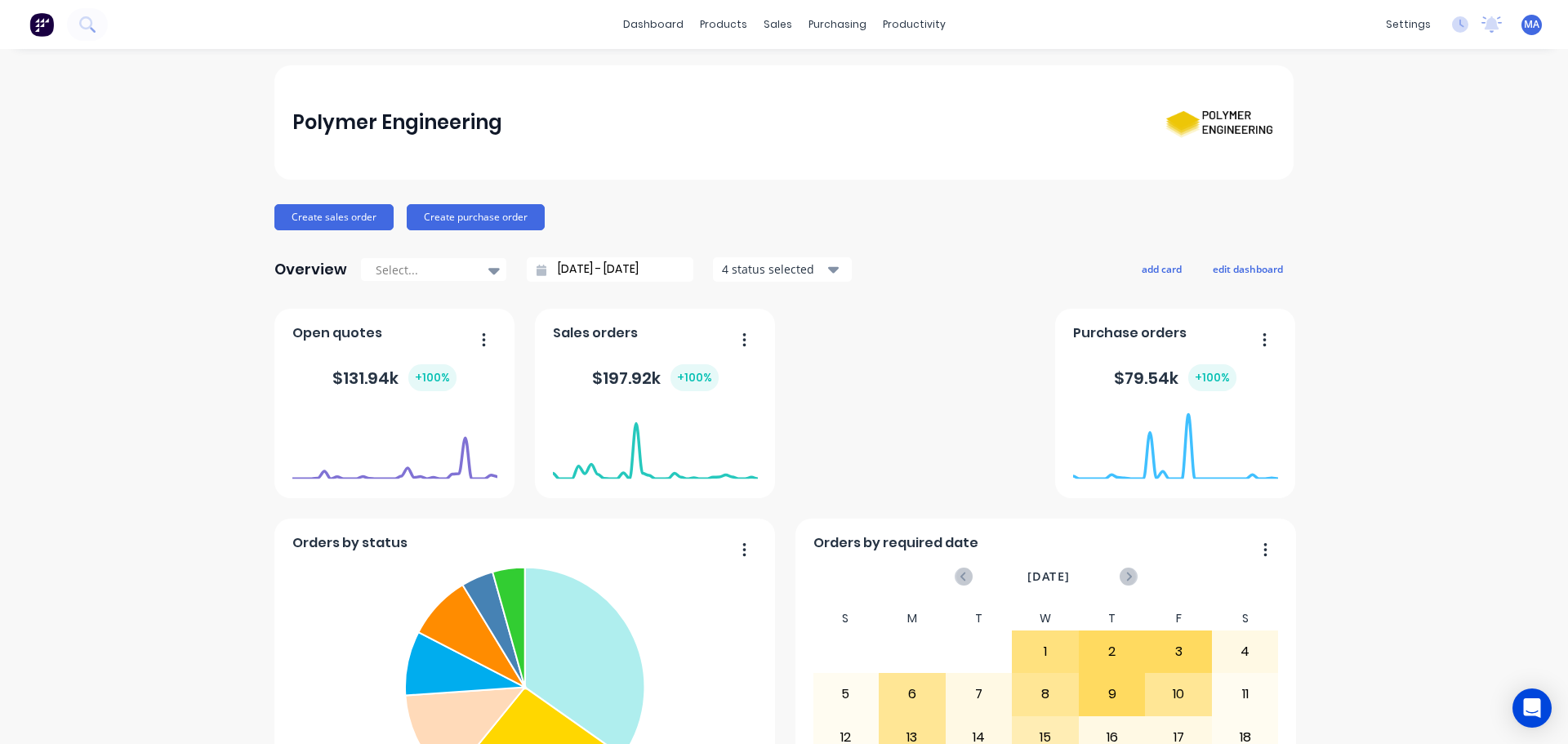
click at [909, 136] on div "Polymer Engineering" at bounding box center [784, 122] width 984 height 64
click at [810, 79] on div "Sales Orders" at bounding box center [832, 77] width 67 height 14
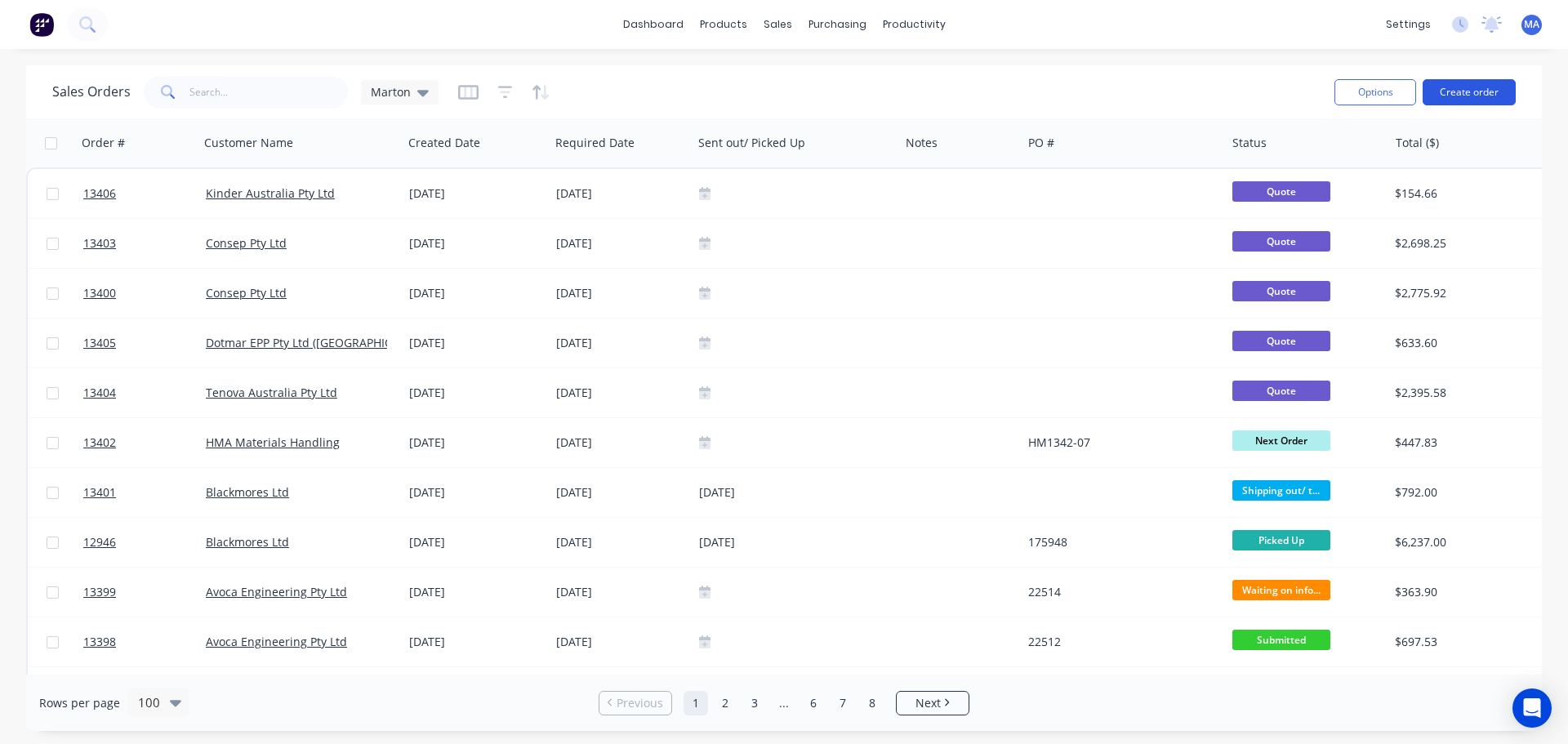
click at [1441, 100] on button "Create order" at bounding box center [1469, 92] width 93 height 26
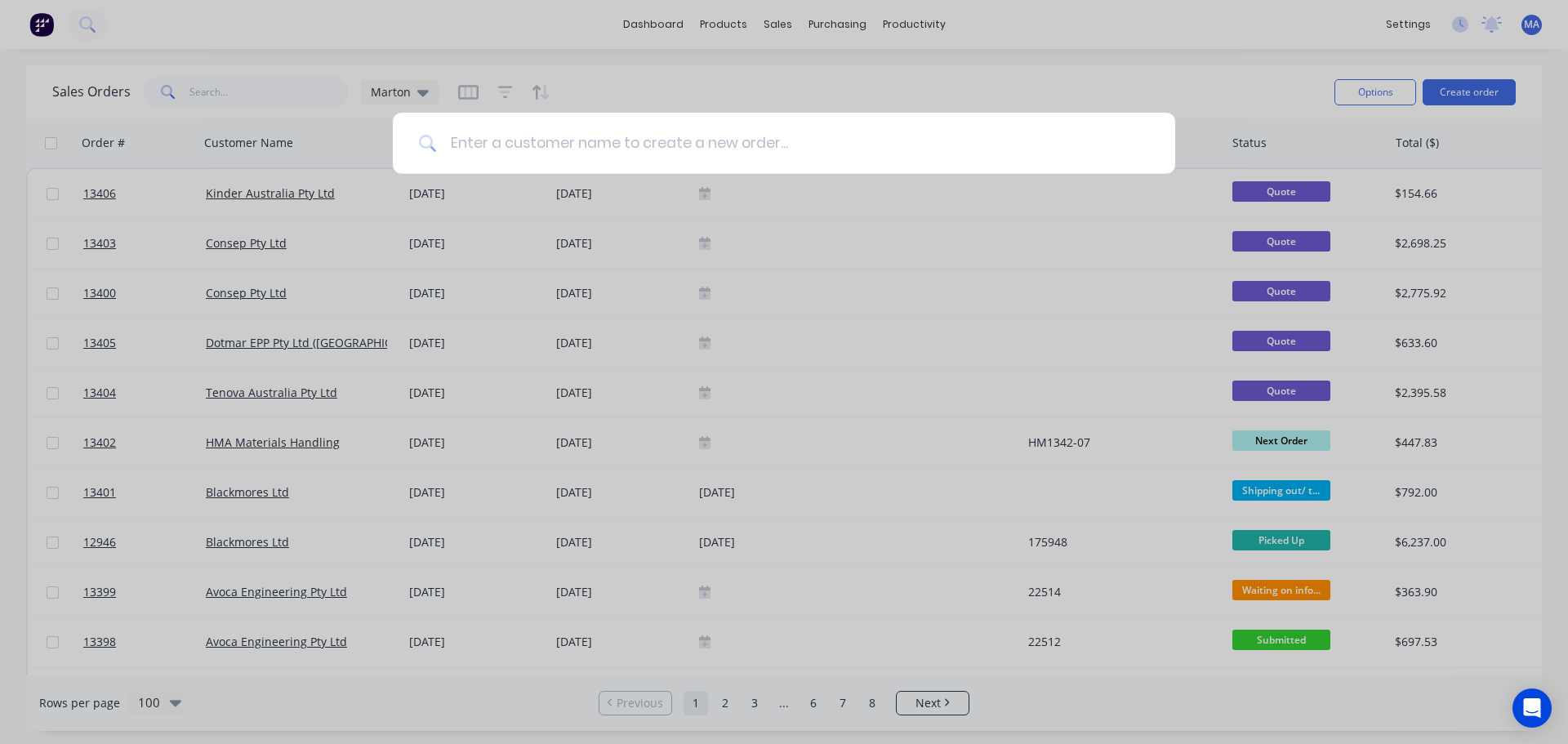
click at [537, 117] on input at bounding box center [793, 143] width 712 height 61
click at [568, 147] on input at bounding box center [793, 143] width 712 height 61
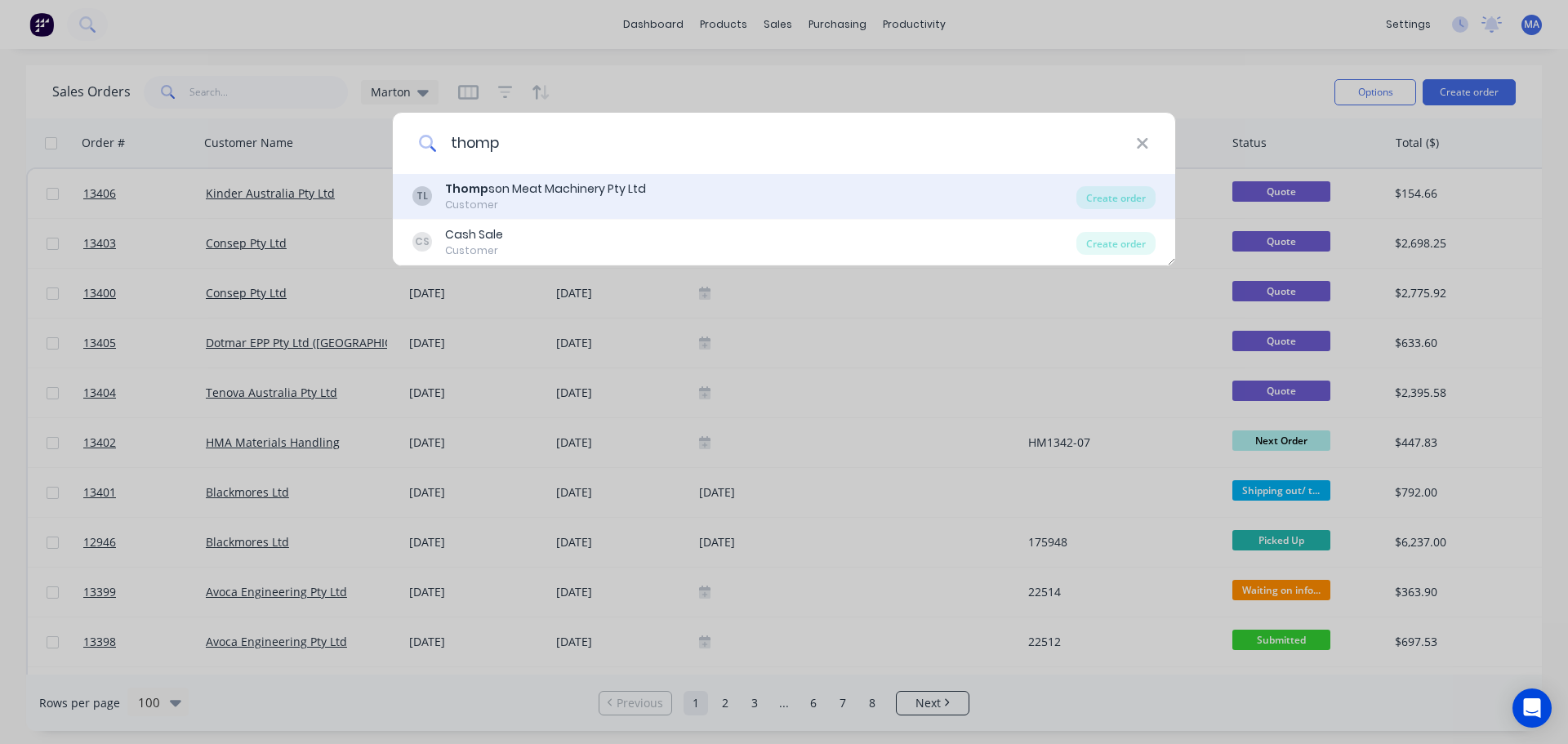
type input "thomp"
click at [539, 191] on div "Thomp son Meat Machinery Pty Ltd" at bounding box center [545, 189] width 201 height 17
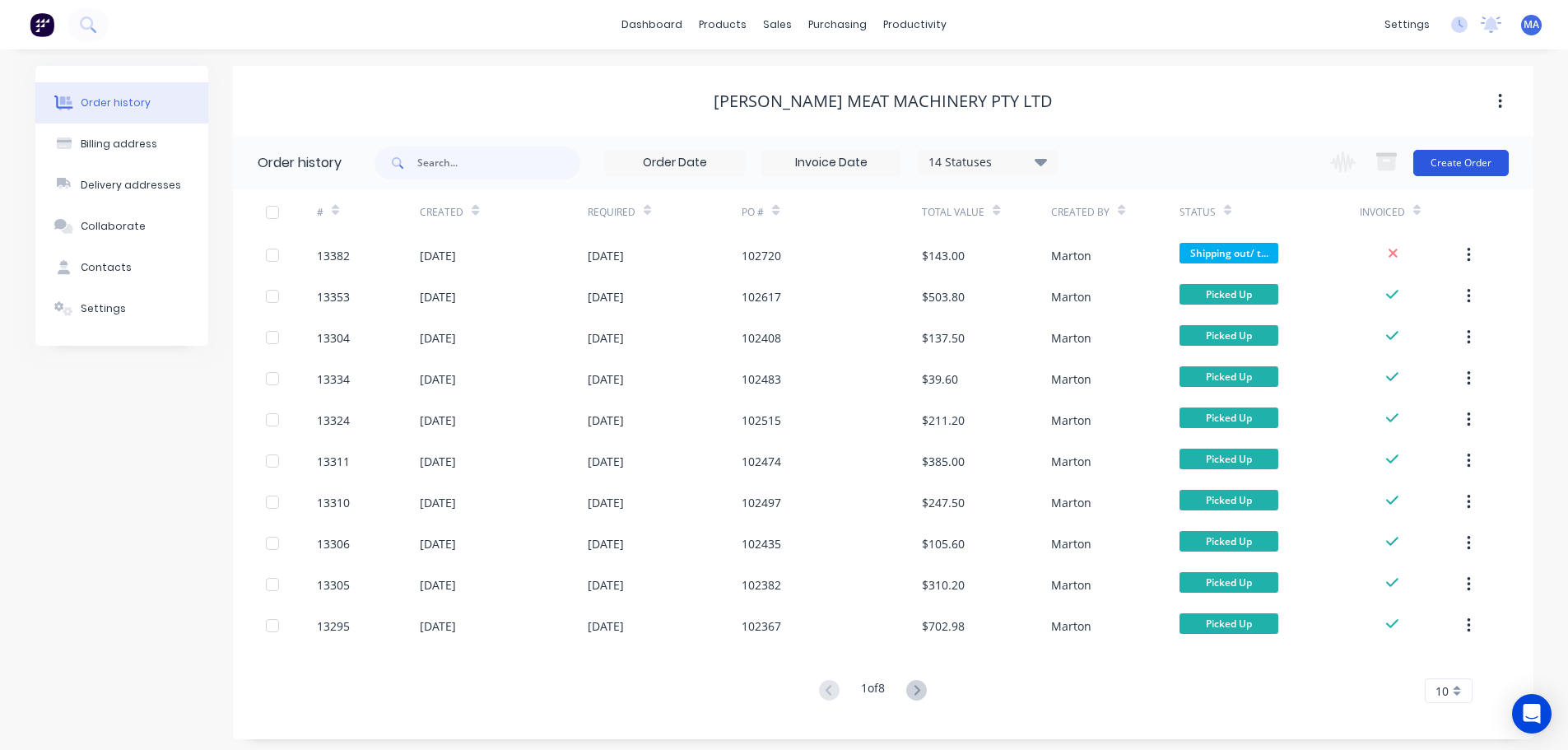
click at [1486, 150] on button "Create Order" at bounding box center [1460, 162] width 95 height 26
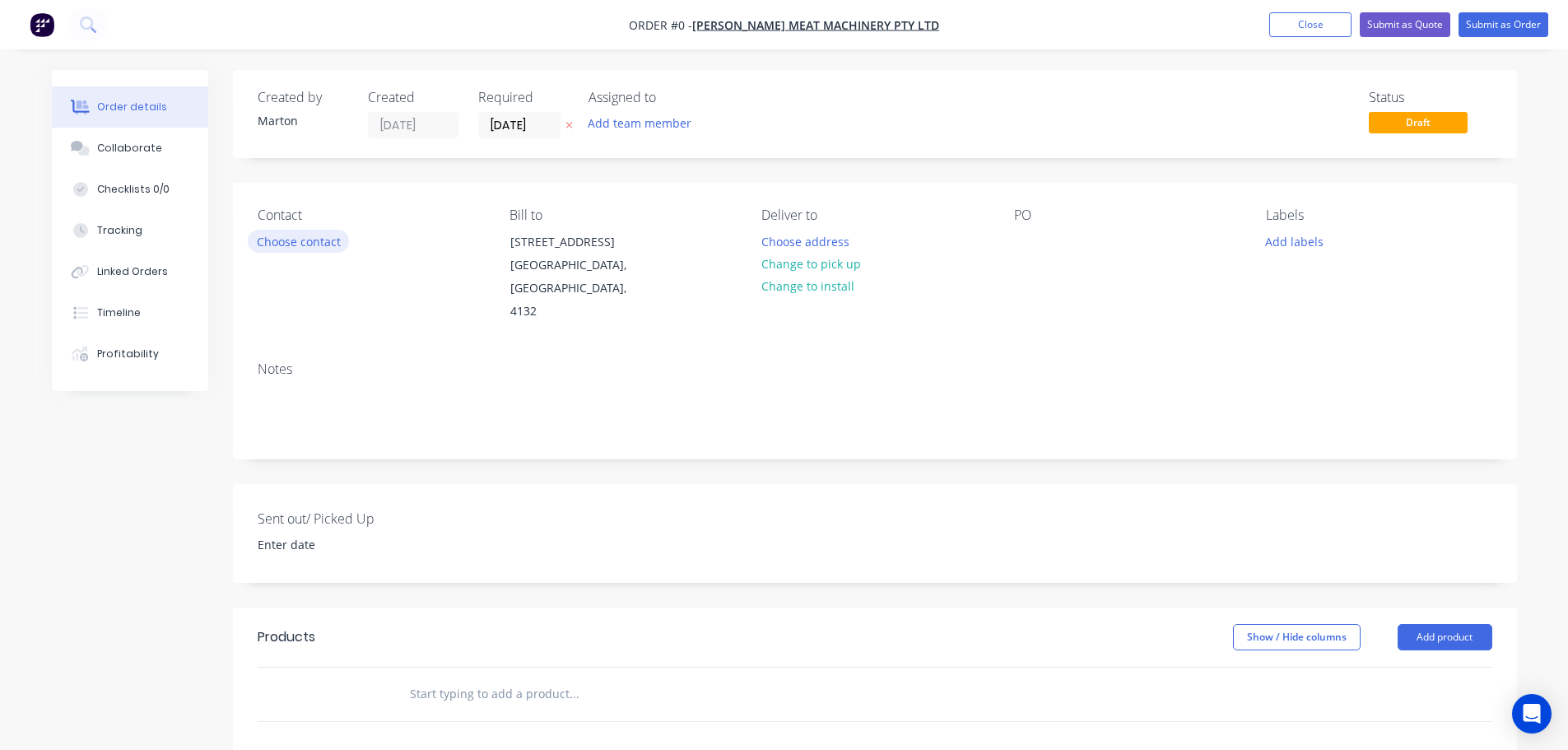
click at [313, 231] on button "Choose contact" at bounding box center [298, 240] width 101 height 22
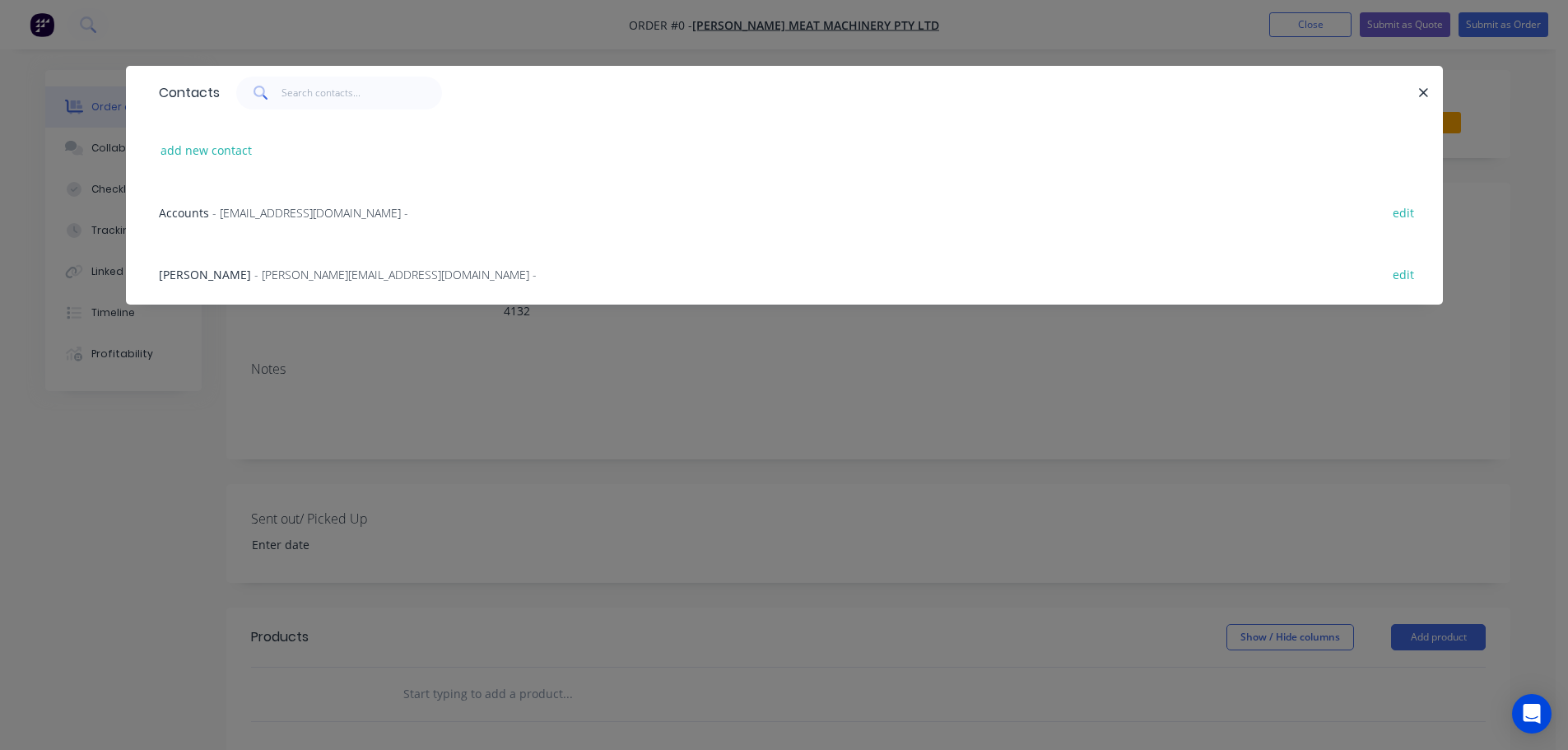
click at [254, 271] on span "- [PERSON_NAME][EMAIL_ADDRESS][DOMAIN_NAME] -" at bounding box center [395, 275] width 282 height 15
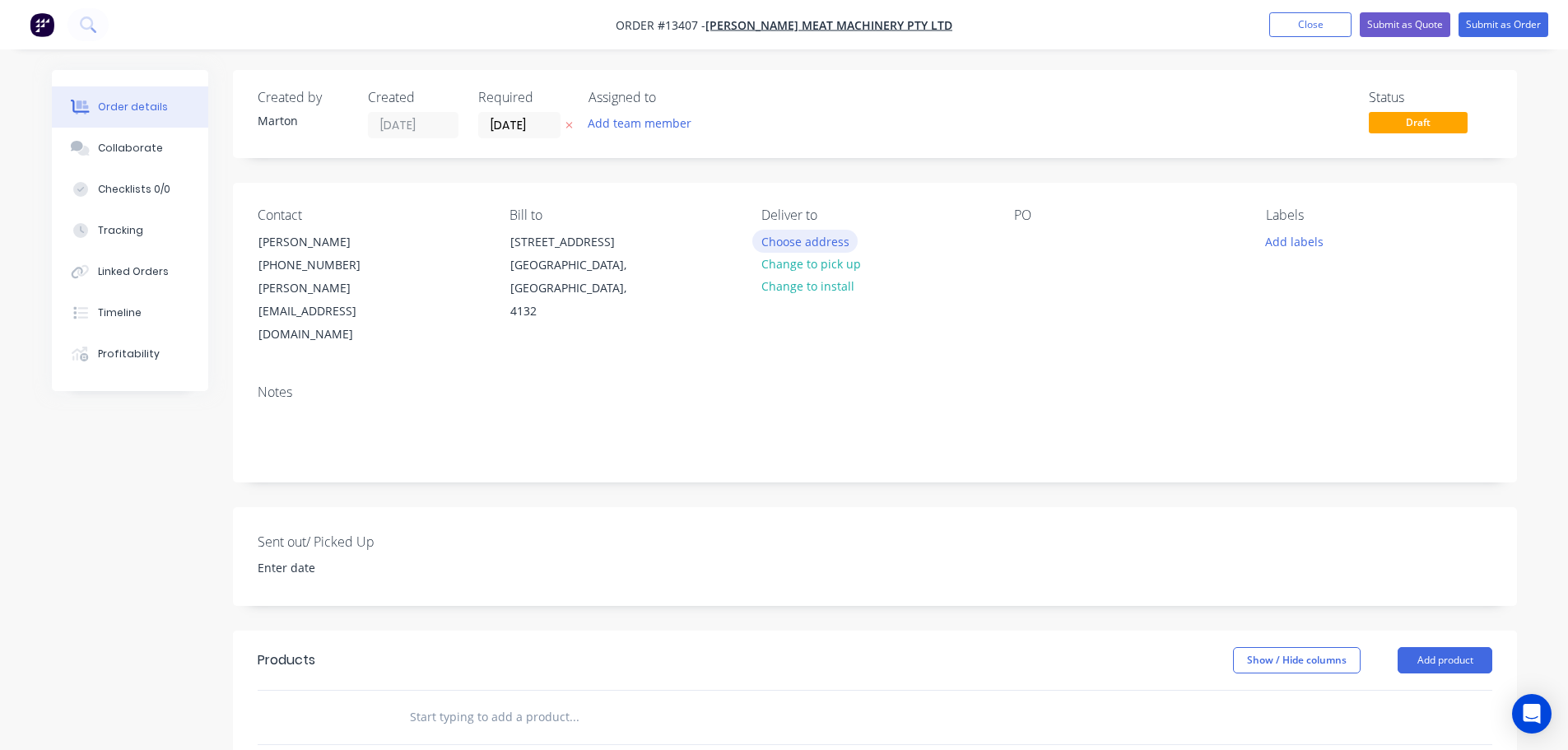
click at [809, 243] on button "Choose address" at bounding box center [805, 240] width 105 height 22
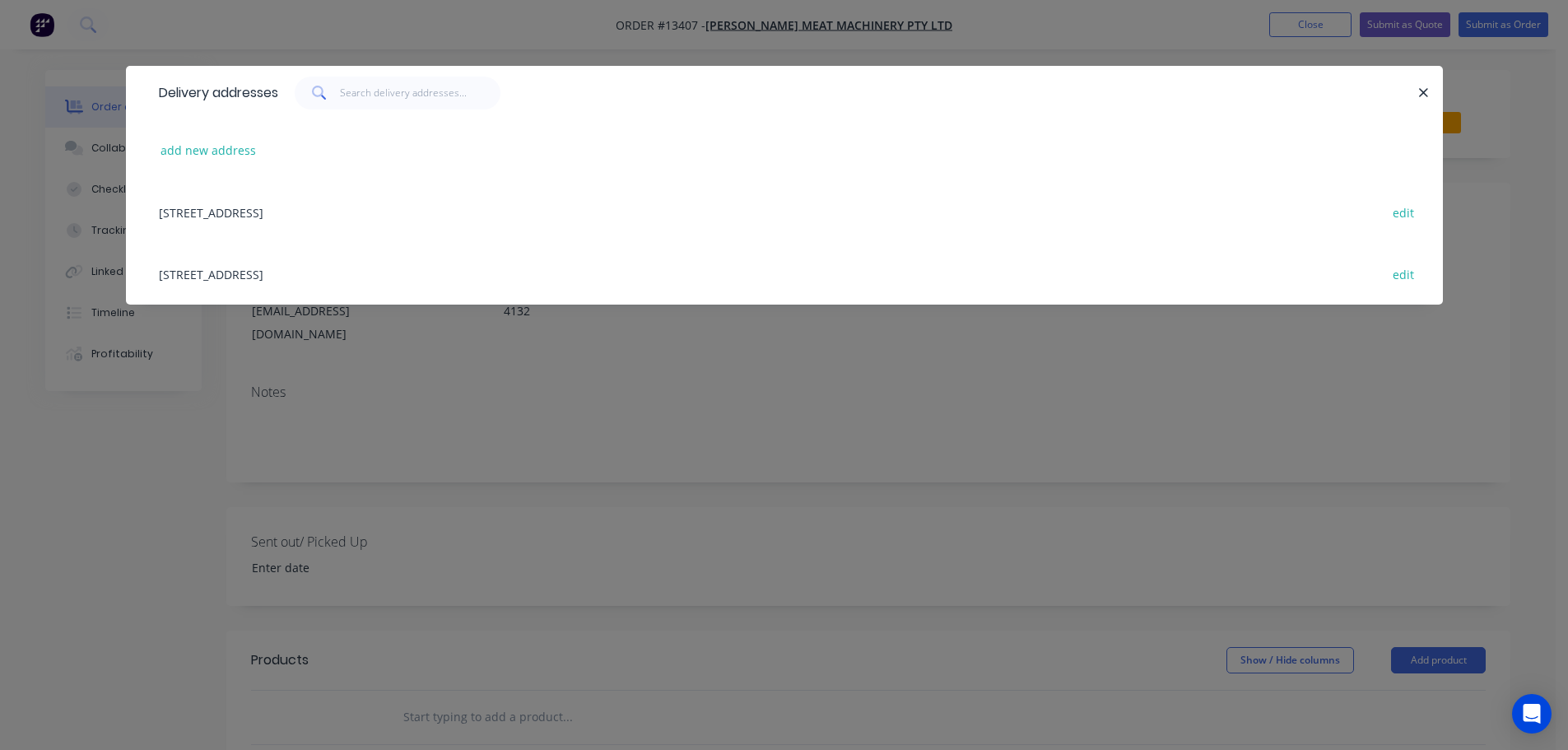
click at [233, 216] on div "[STREET_ADDRESS] edit" at bounding box center [784, 212] width 1267 height 62
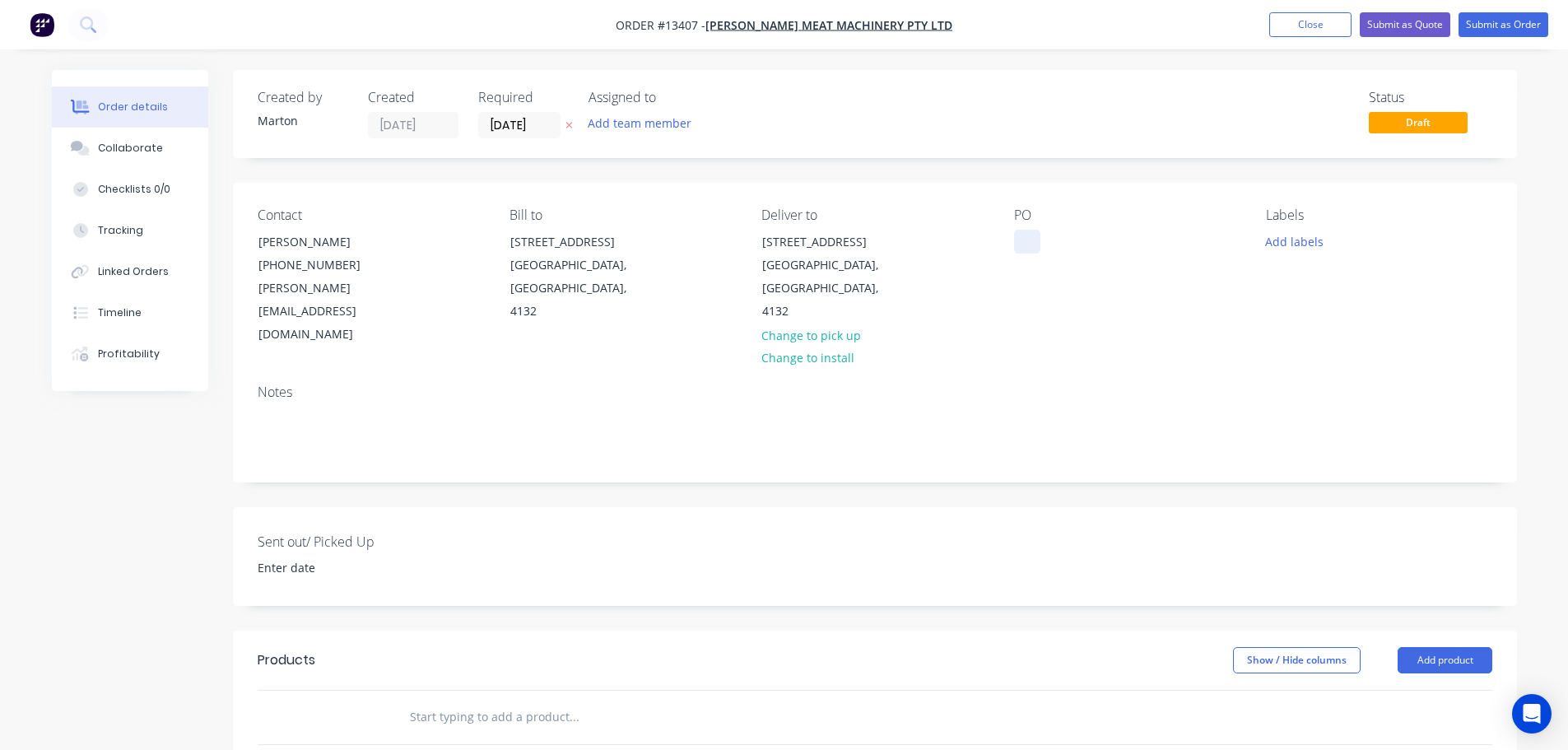
click at [1019, 244] on div at bounding box center [1026, 241] width 26 height 24
click at [752, 469] on div "Created by [PERSON_NAME] Created [DATE] Required [DATE] Assigned to Add team me…" at bounding box center [875, 605] width 1284 height 1070
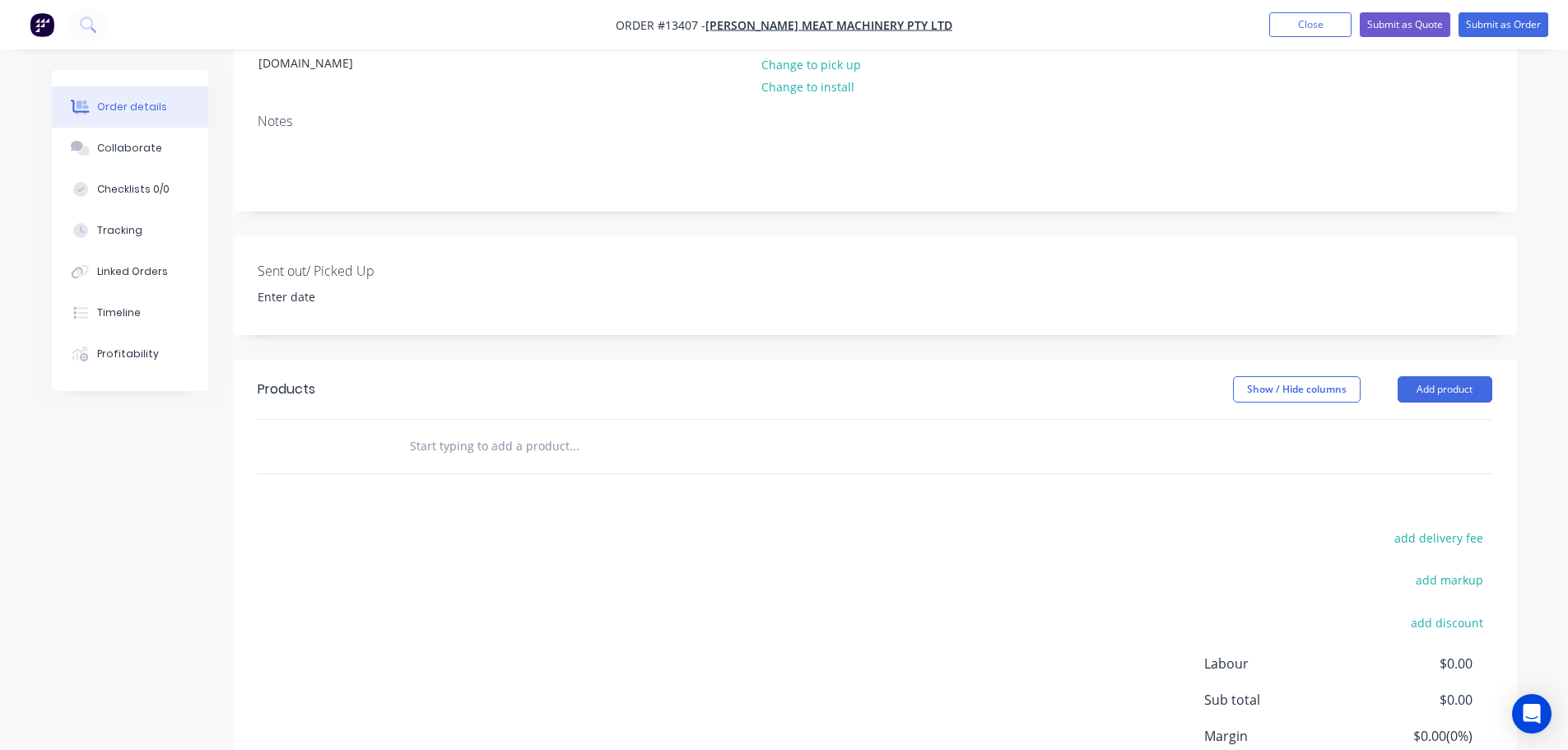
scroll to position [82, 0]
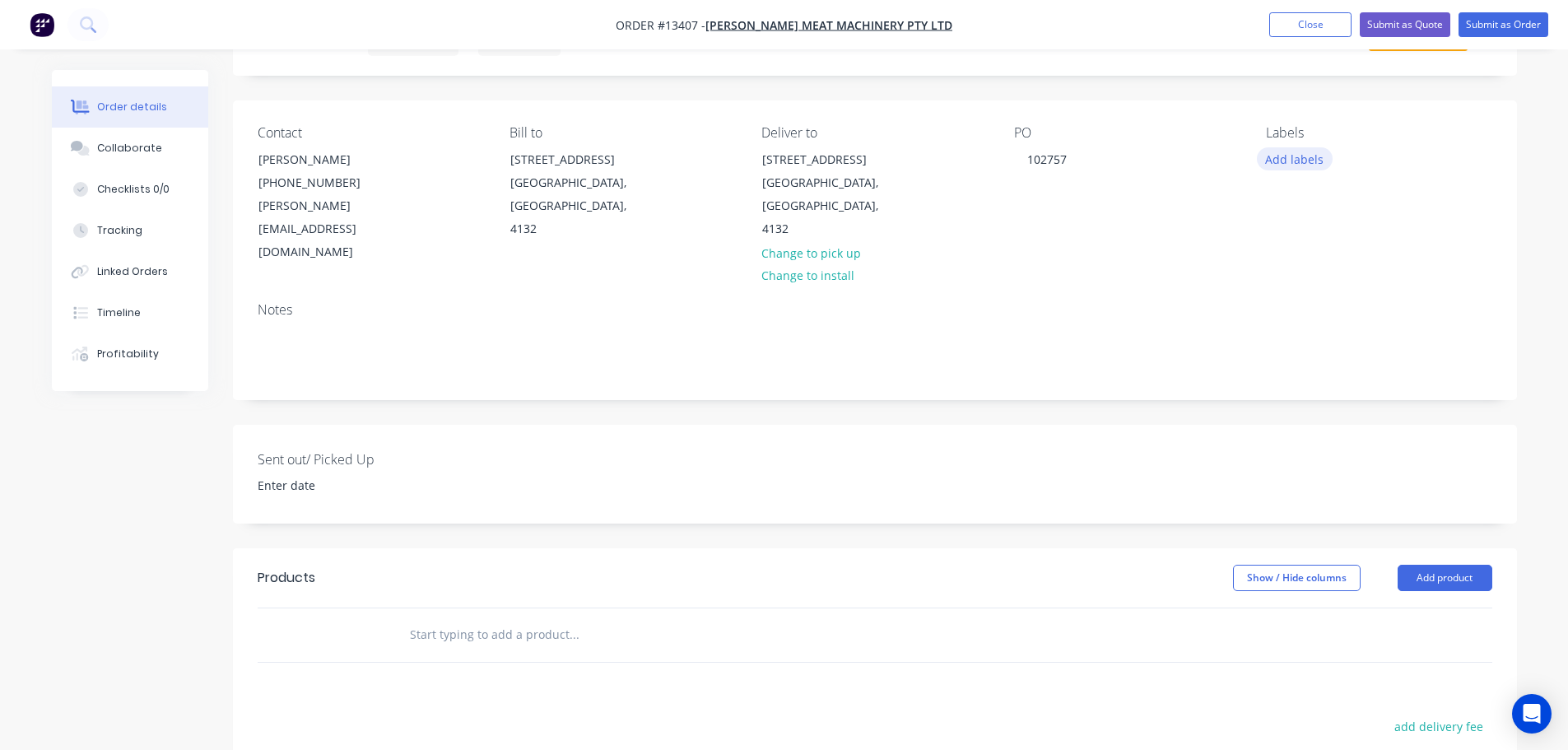
click at [1306, 164] on button "Add labels" at bounding box center [1294, 158] width 76 height 22
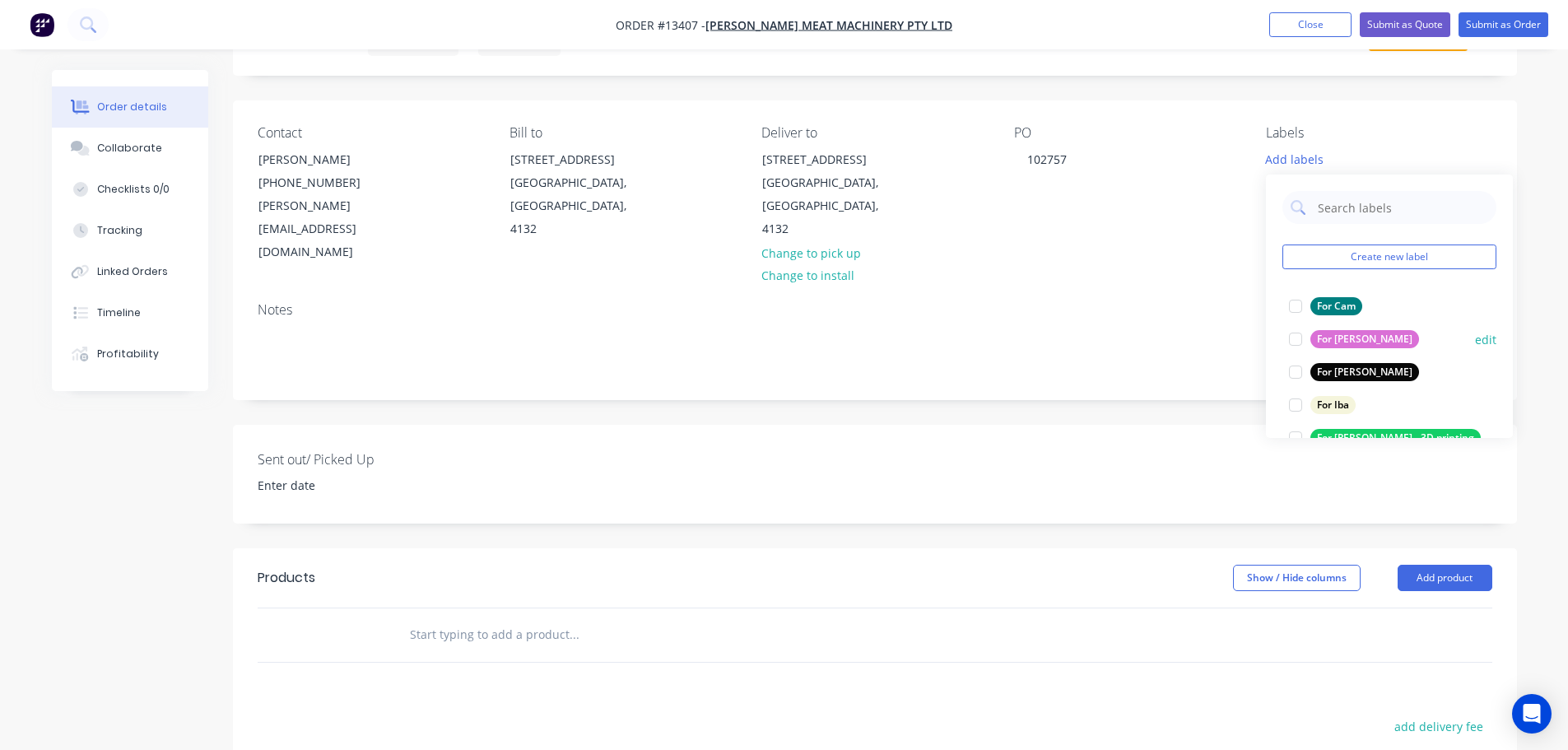
click at [1288, 302] on div at bounding box center [1295, 307] width 33 height 33
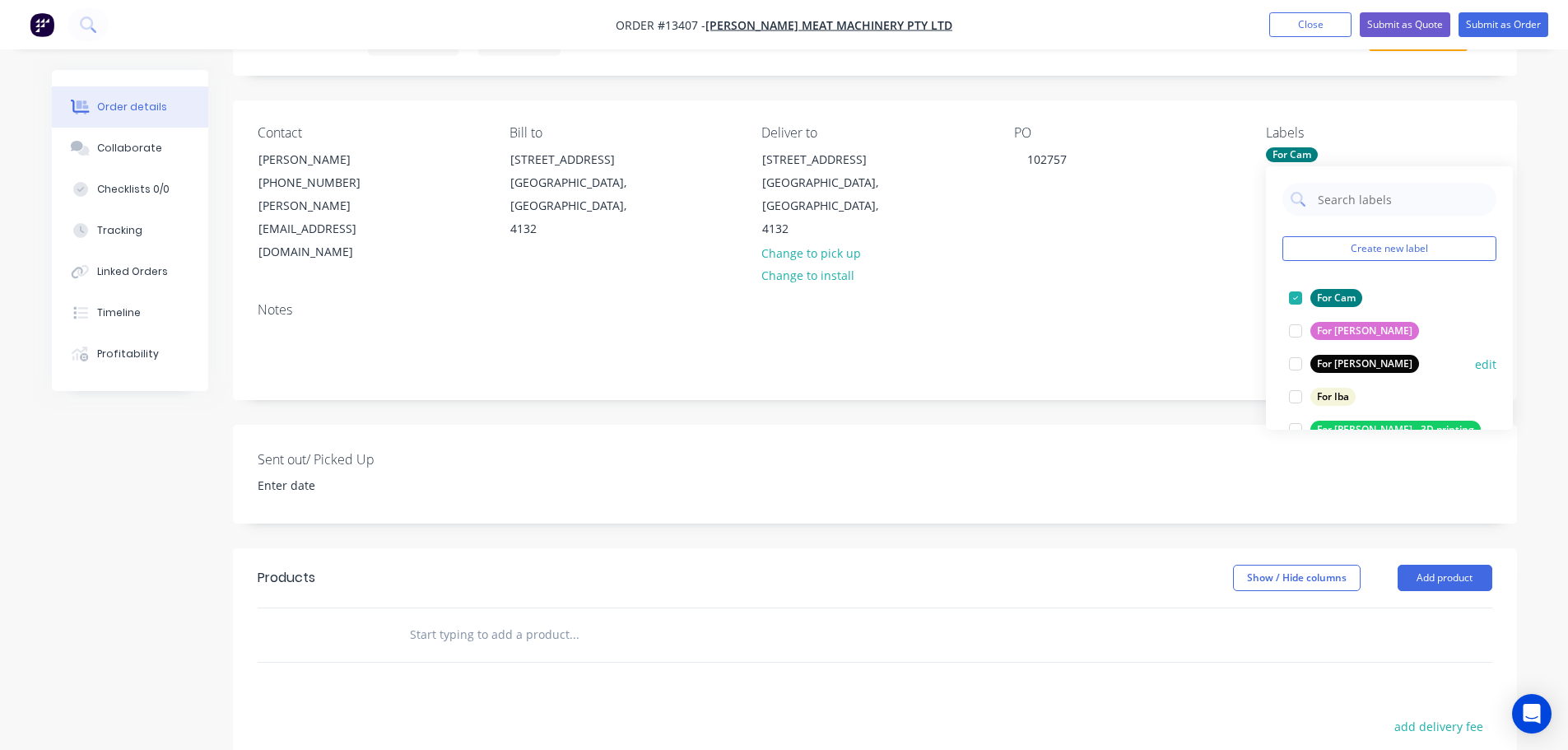
click at [1295, 348] on div "Create new label For Cam edit For [PERSON_NAME] edit For [PERSON_NAME] edit For…" at bounding box center [1390, 298] width 247 height 263
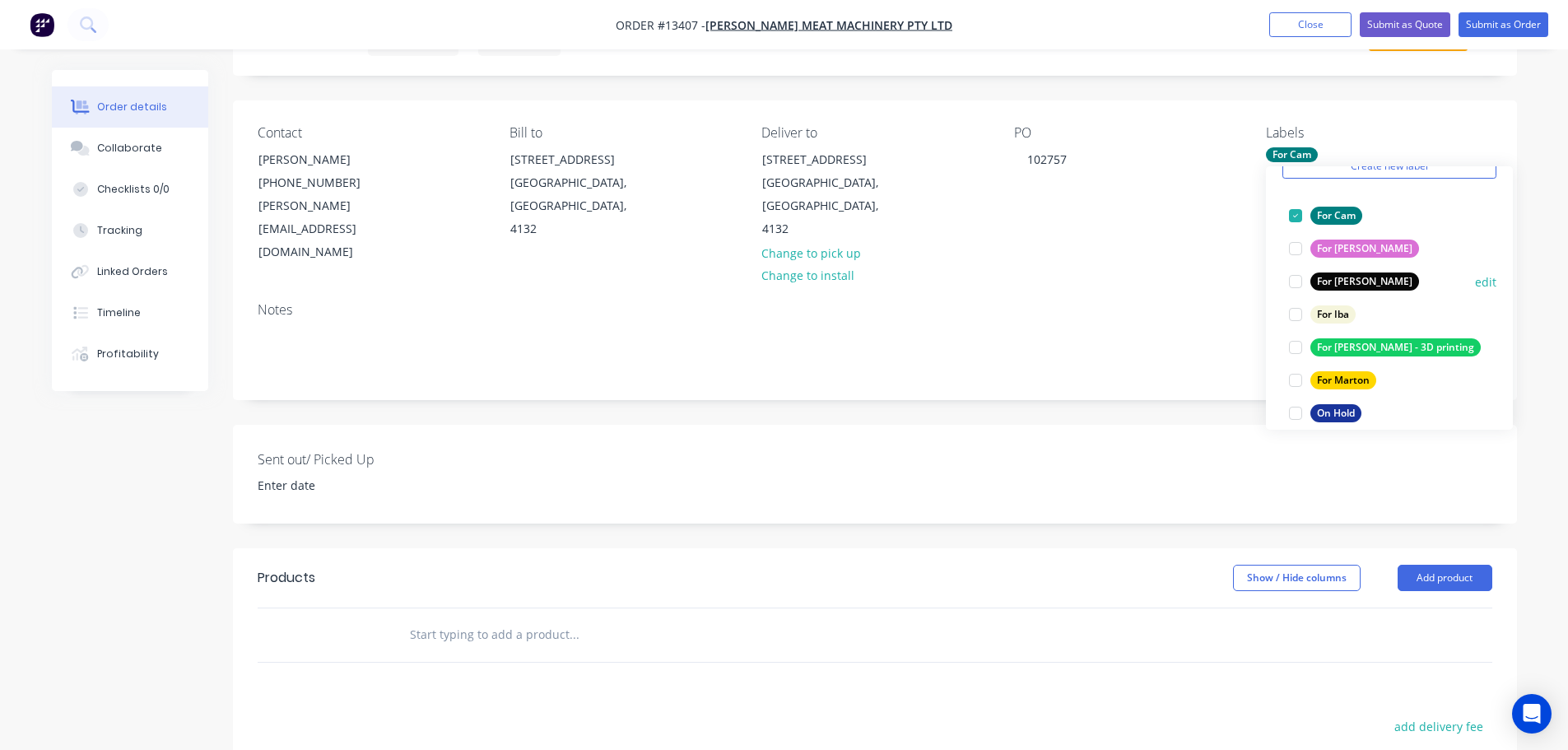
click at [1306, 293] on div at bounding box center [1295, 281] width 33 height 33
click at [1293, 382] on div at bounding box center [1295, 380] width 33 height 33
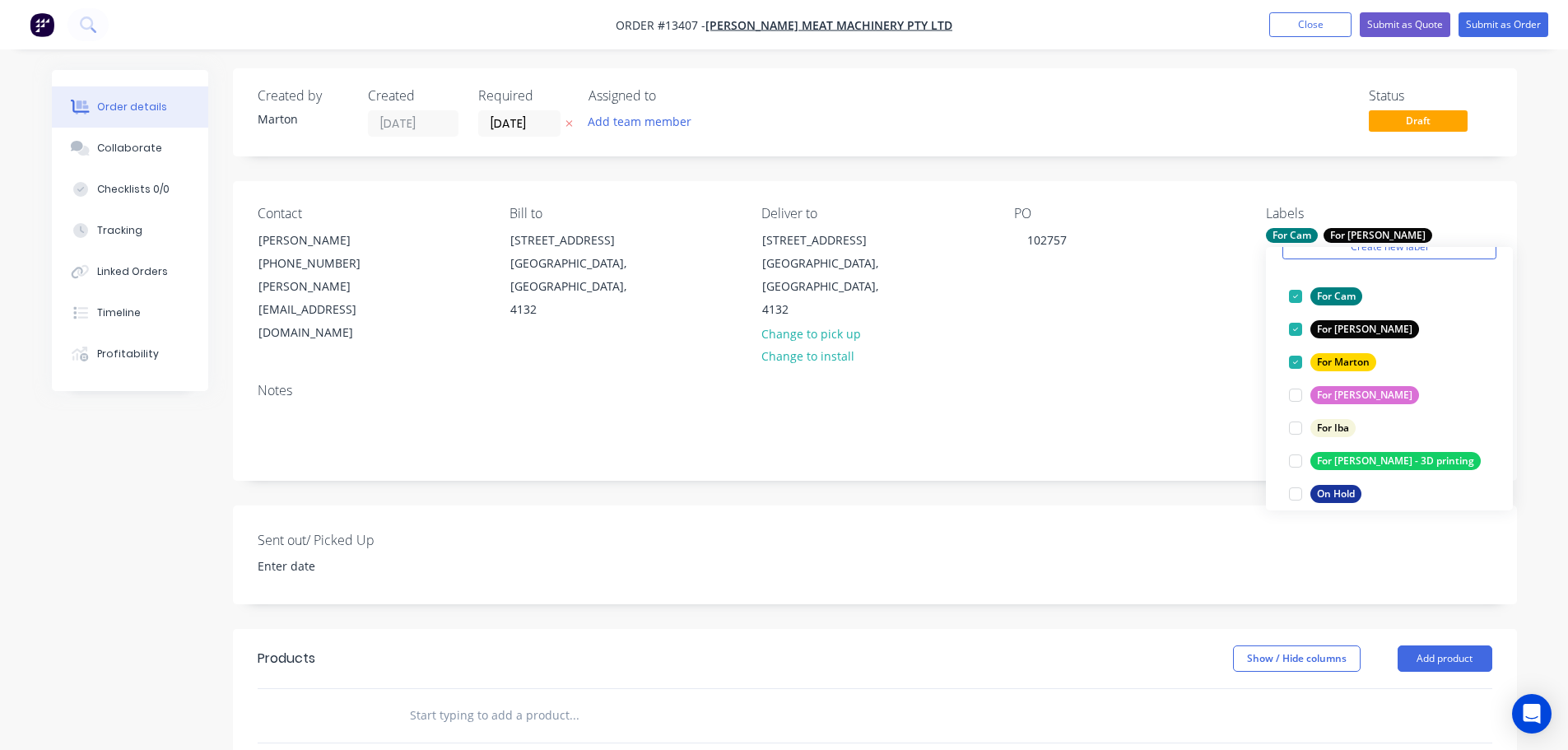
scroll to position [0, 0]
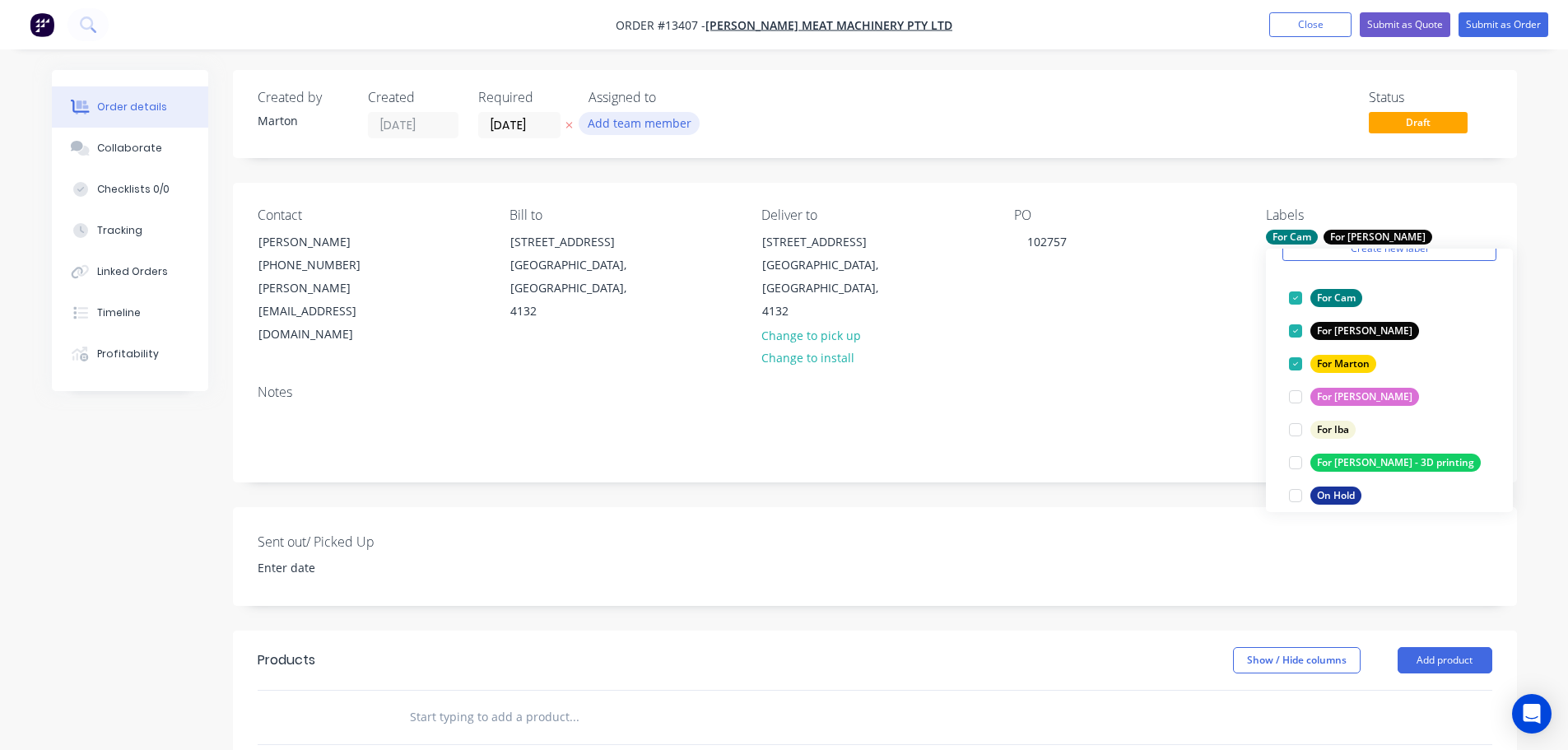
click at [605, 126] on button "Add team member" at bounding box center [639, 122] width 121 height 22
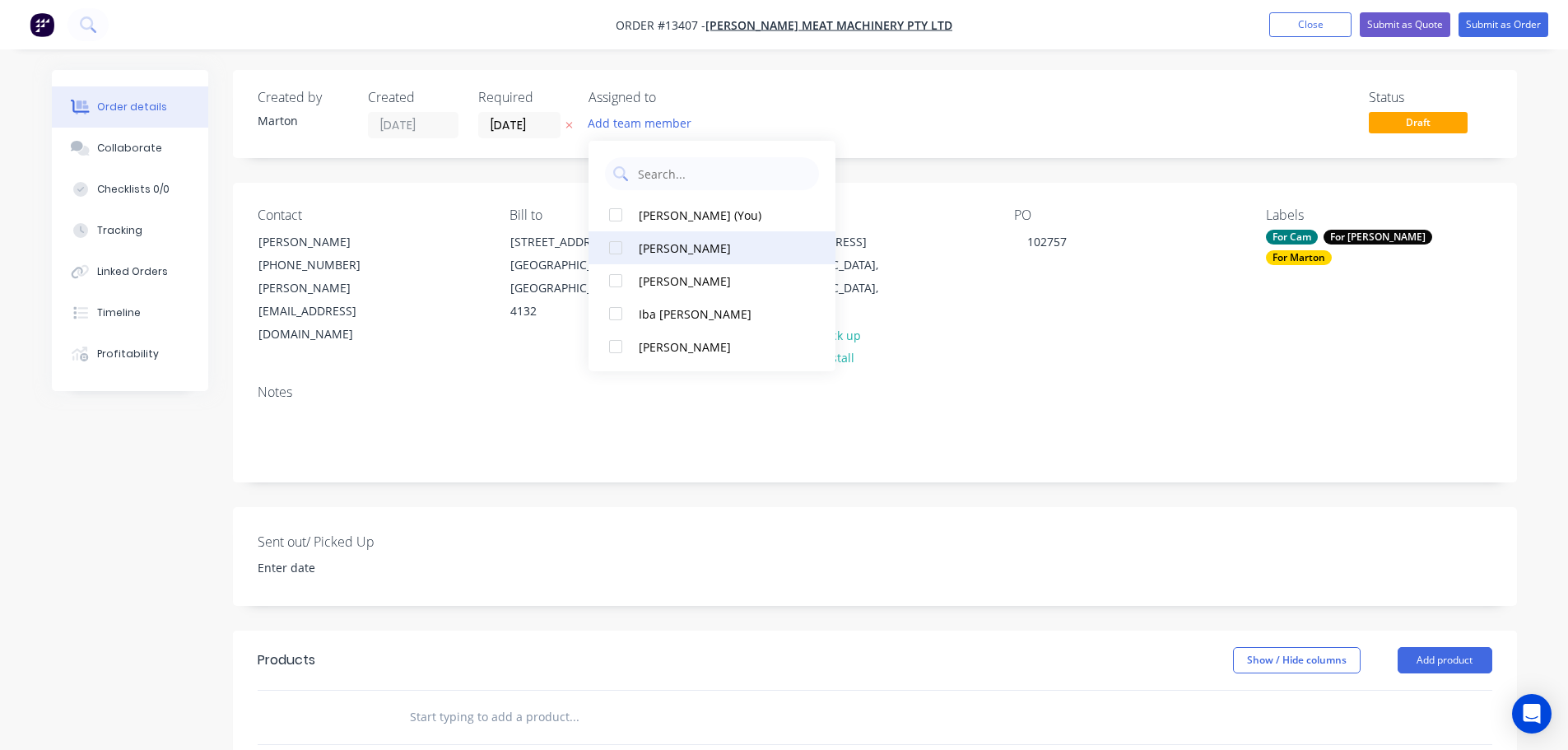
drag, startPoint x: 636, startPoint y: 223, endPoint x: 629, endPoint y: 243, distance: 21.2
click at [636, 225] on button "[PERSON_NAME] (You)" at bounding box center [712, 215] width 247 height 33
click at [627, 251] on div at bounding box center [616, 248] width 33 height 33
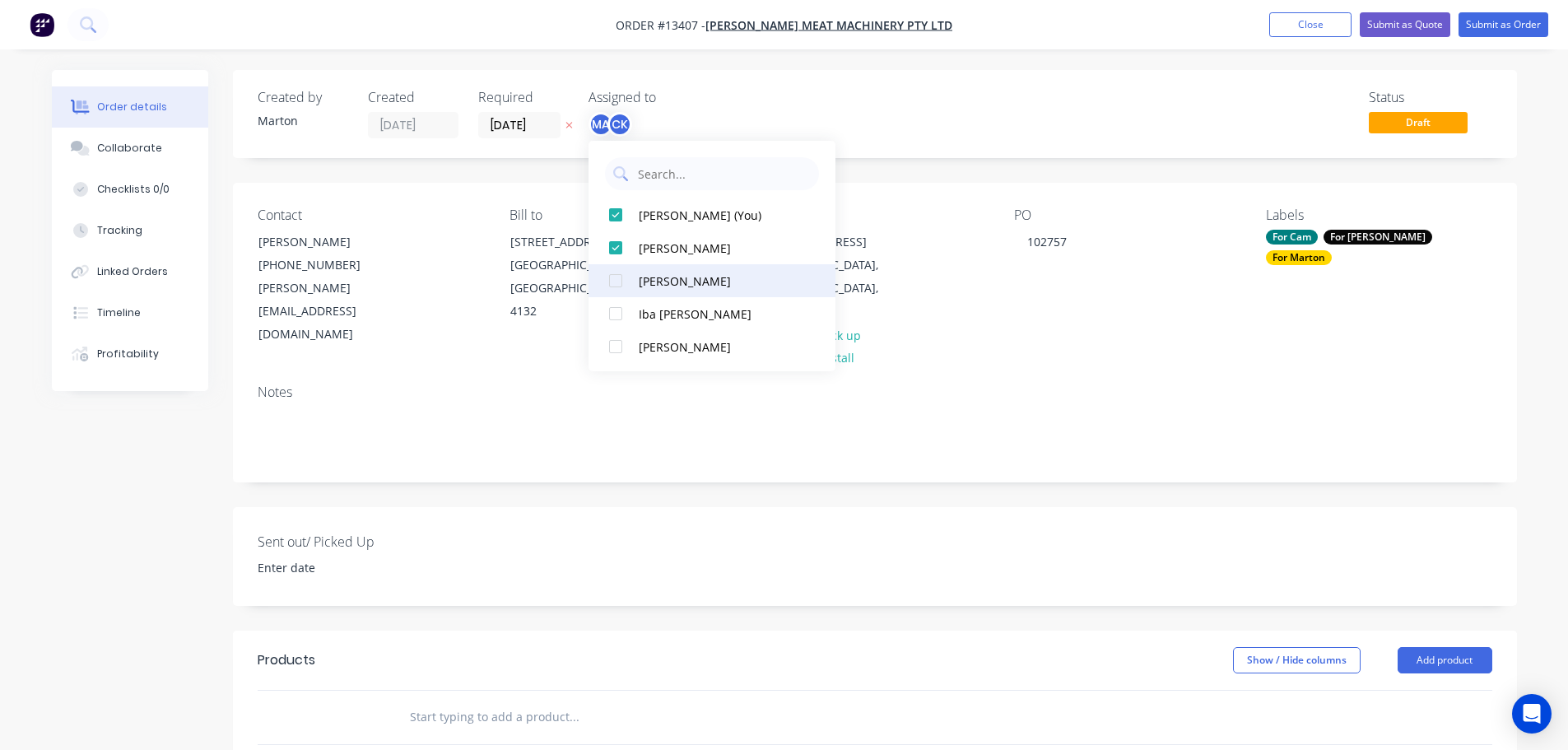
click at [624, 278] on div at bounding box center [616, 281] width 33 height 33
click at [978, 121] on div "Status Draft" at bounding box center [1122, 114] width 739 height 48
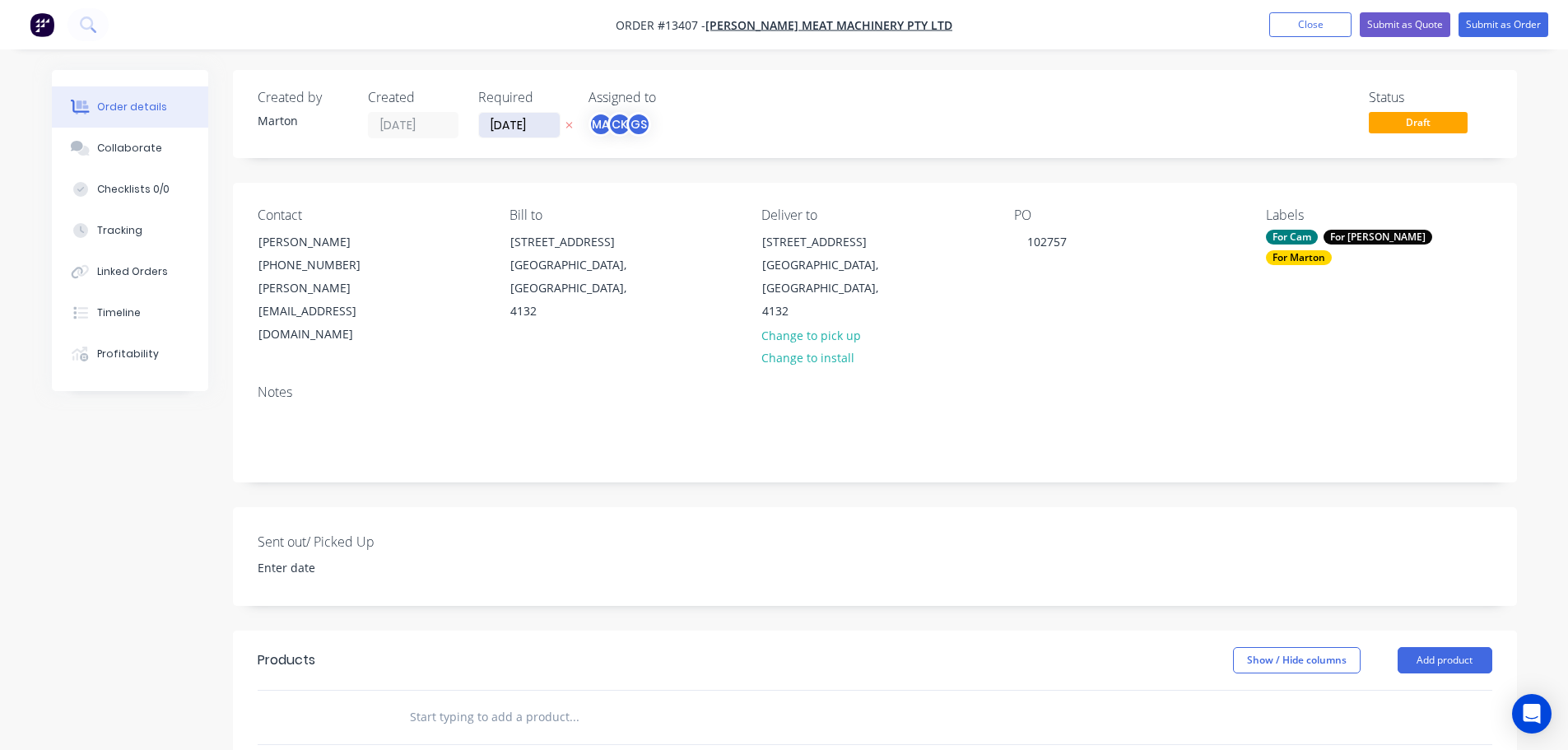
click at [549, 126] on input "[DATE]" at bounding box center [519, 125] width 81 height 25
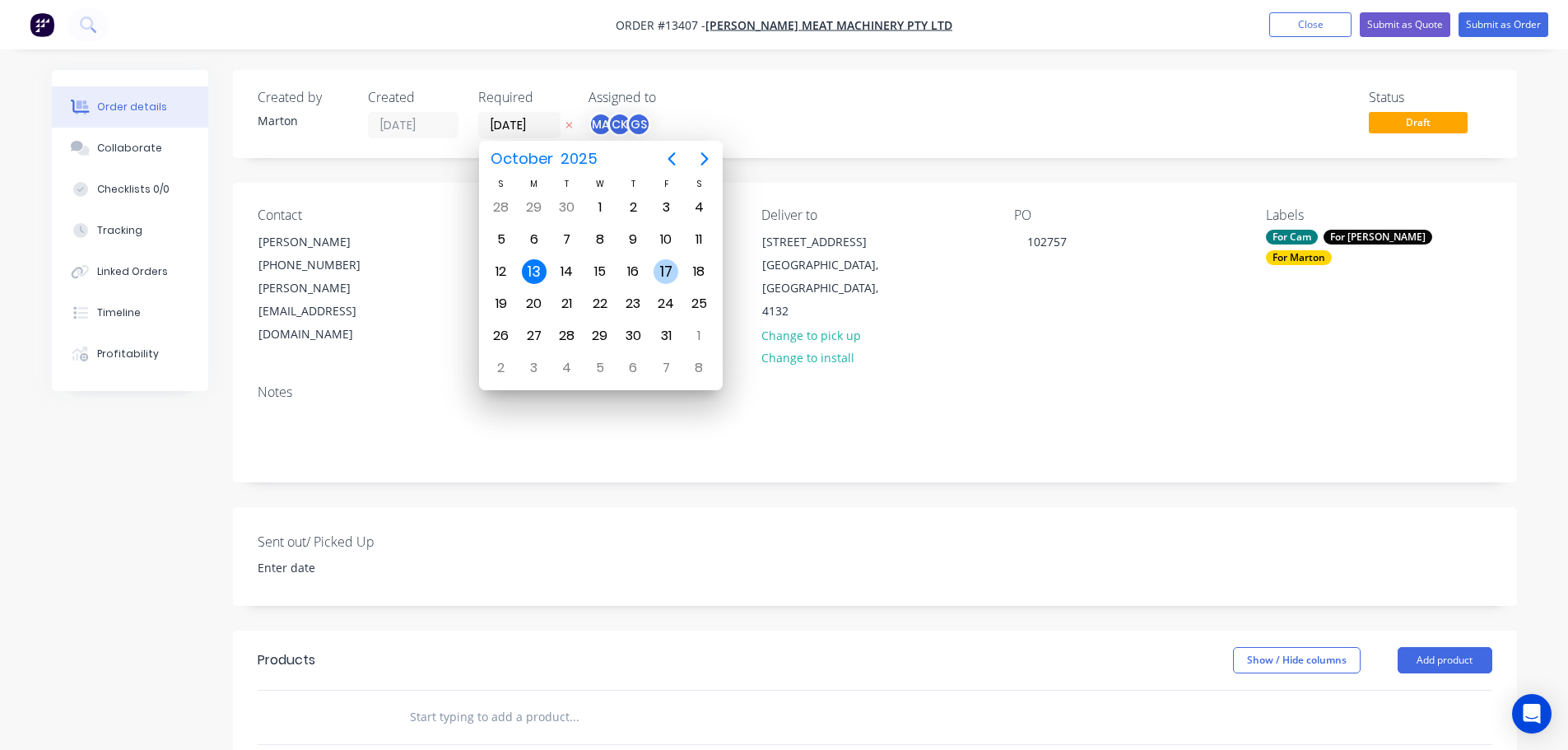
click at [669, 273] on div "17" at bounding box center [666, 272] width 25 height 25
type input "[DATE]"
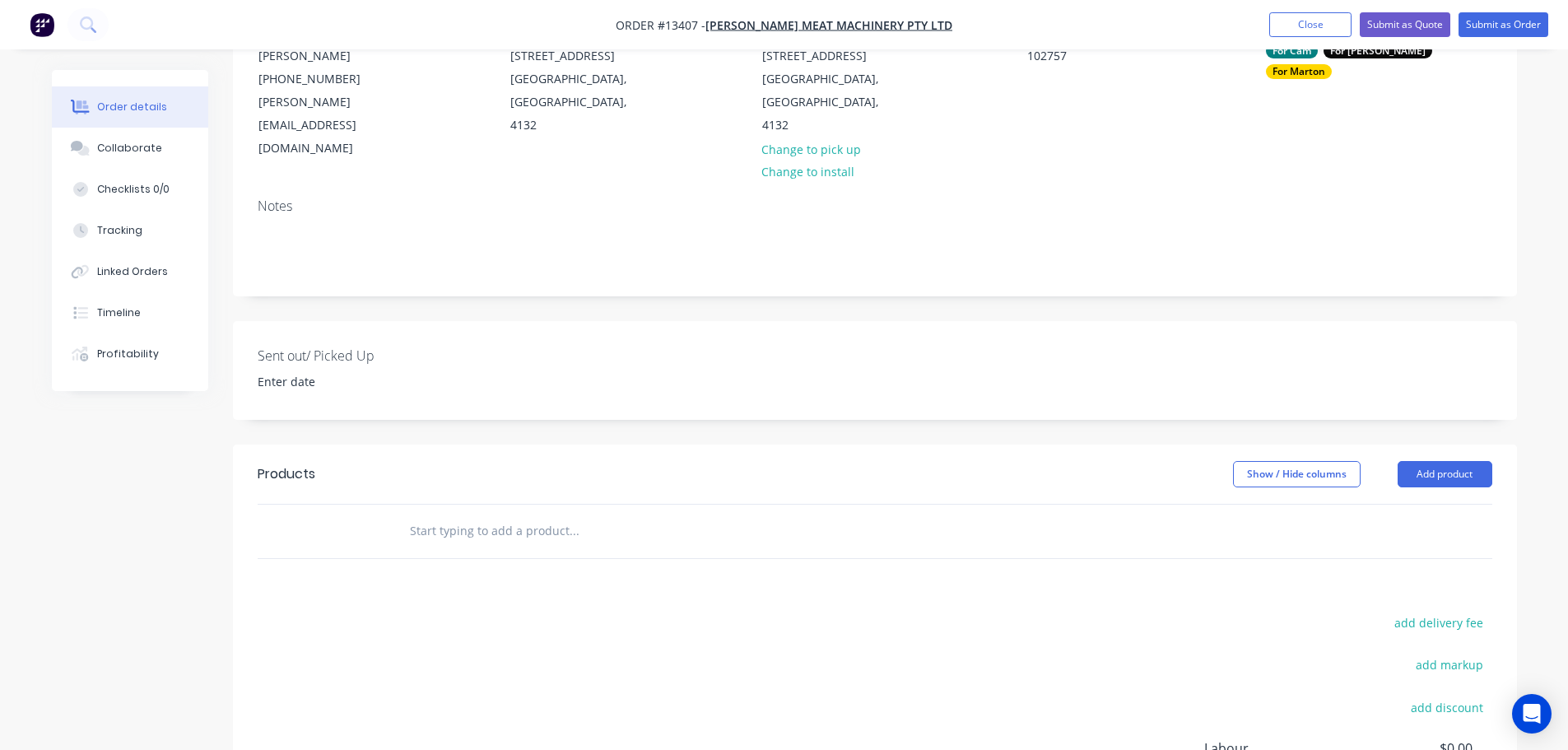
scroll to position [247, 0]
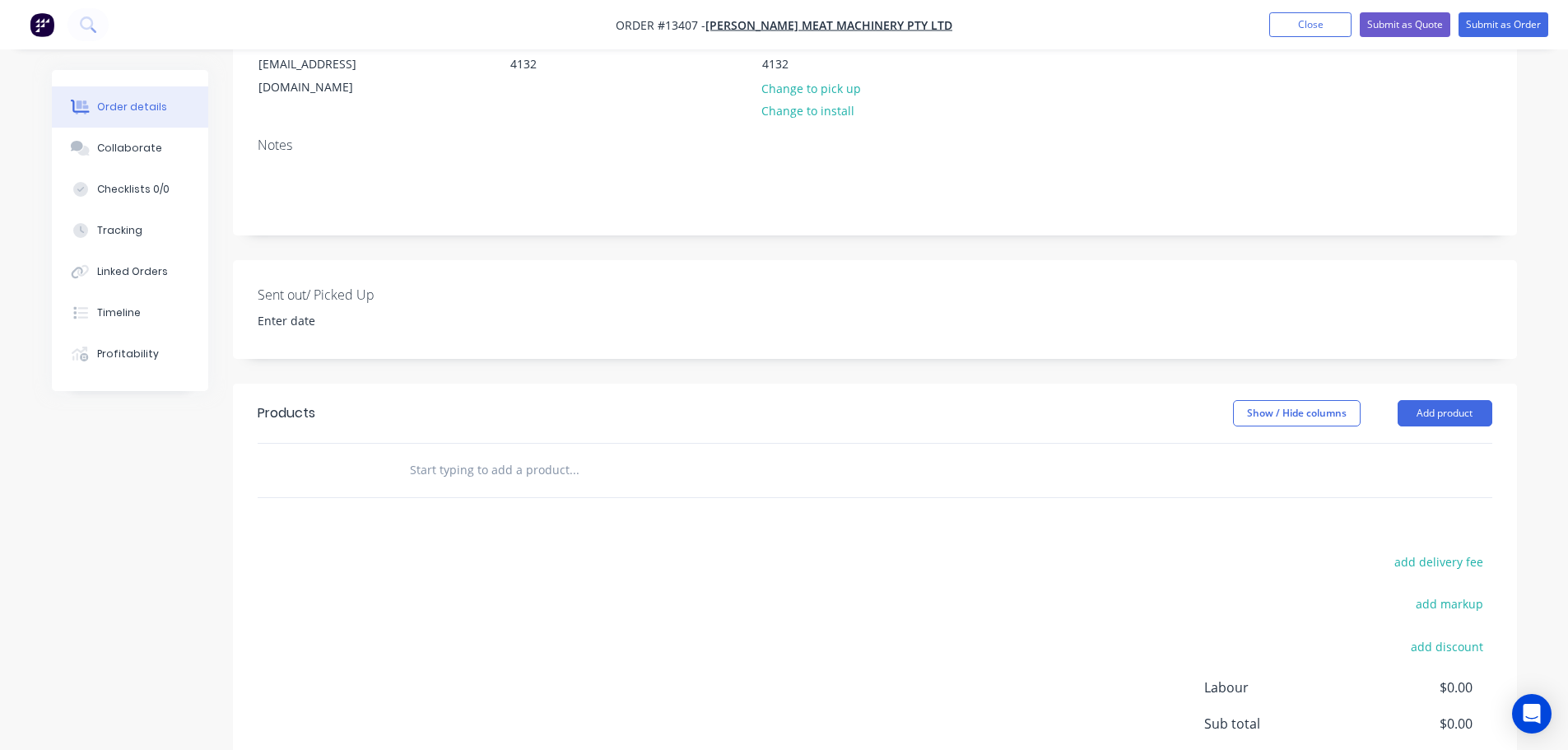
click at [552, 443] on div at bounding box center [685, 470] width 593 height 54
click at [550, 454] on input "text" at bounding box center [573, 470] width 330 height 33
type input "h75-2-056"
click at [531, 644] on div "add delivery fee add markup add discount Labour $0.00 Sub total $0.00 Margin $0…" at bounding box center [874, 710] width 1235 height 318
click at [469, 460] on input "h75-2-056" at bounding box center [573, 470] width 330 height 33
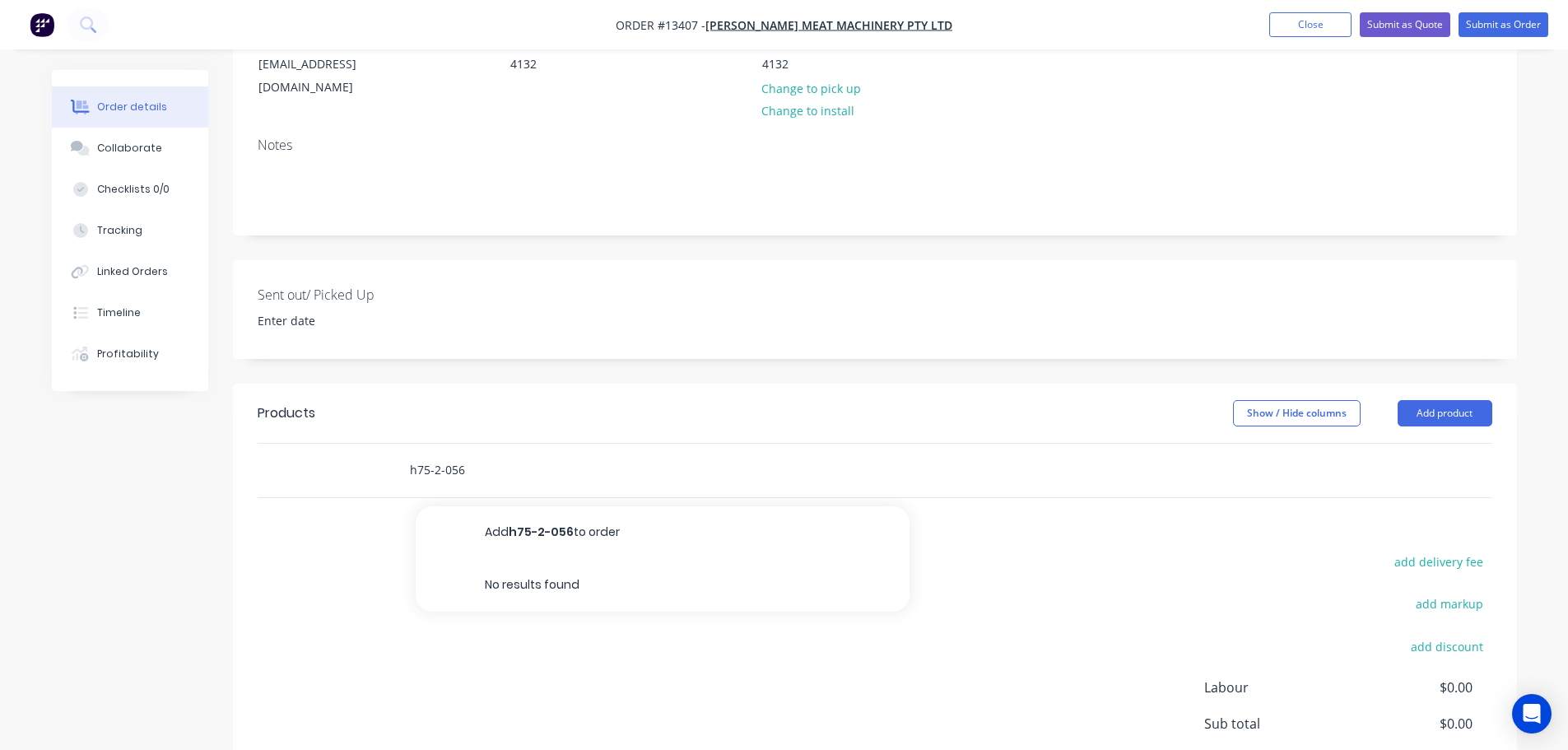
click at [469, 460] on input "h75-2-056" at bounding box center [573, 470] width 330 height 33
type input "5500-143"
click at [409, 600] on div "add delivery fee add markup add discount Labour $0.00 Sub total $0.00 Margin $0…" at bounding box center [874, 710] width 1235 height 318
click at [1289, 34] on button "Close" at bounding box center [1310, 25] width 82 height 25
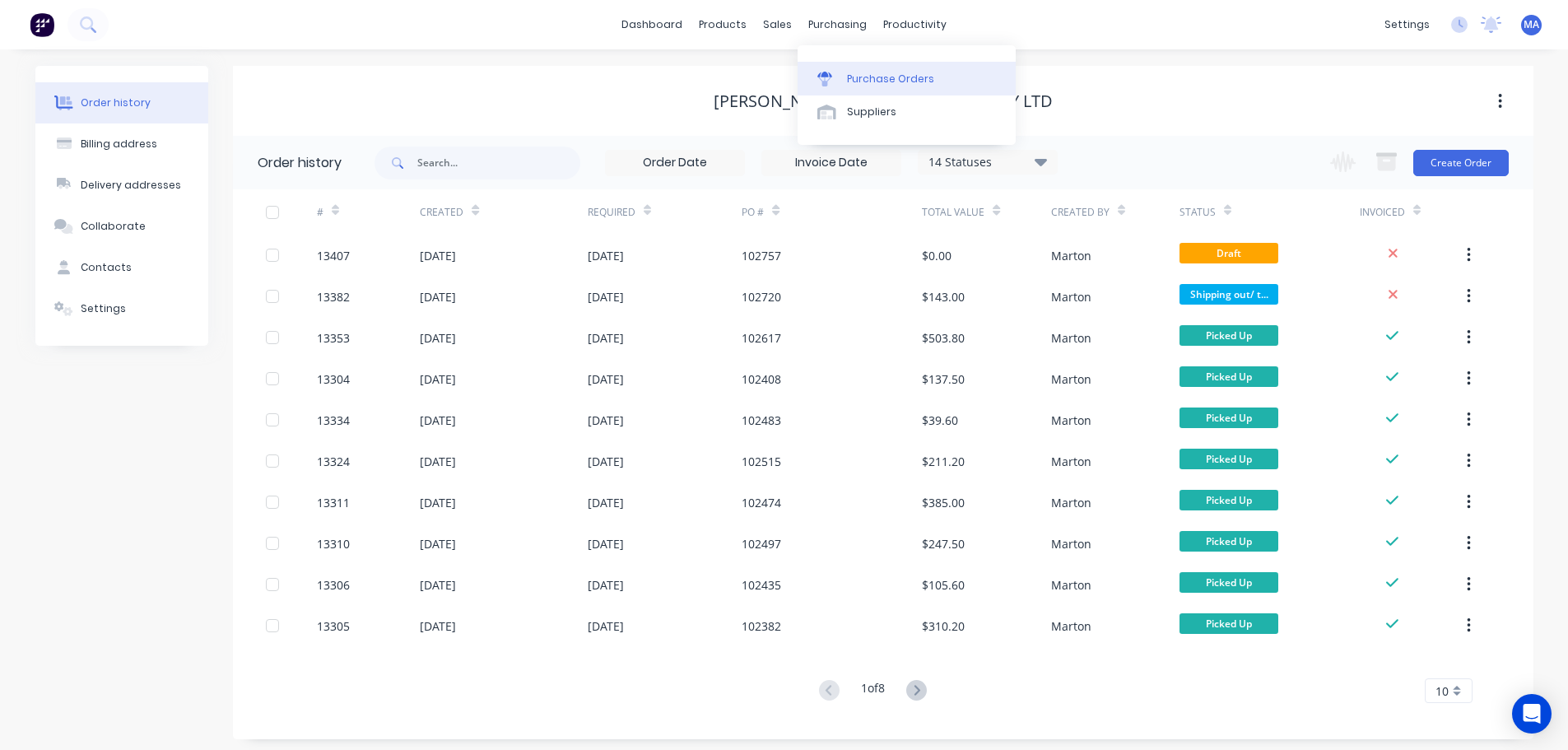
click at [837, 67] on link "Purchase Orders" at bounding box center [907, 78] width 218 height 33
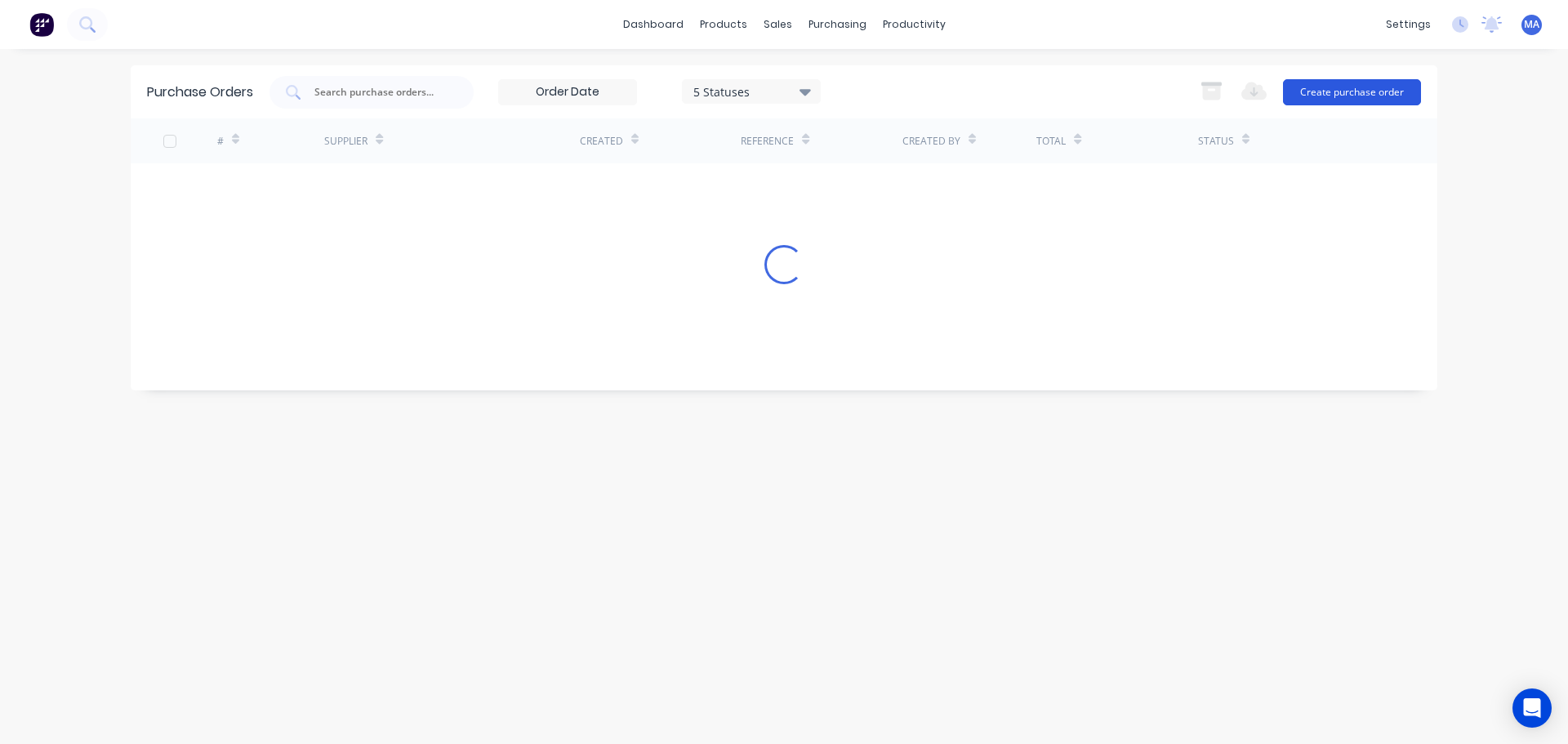
click at [1321, 93] on button "Create purchase order" at bounding box center [1352, 92] width 138 height 26
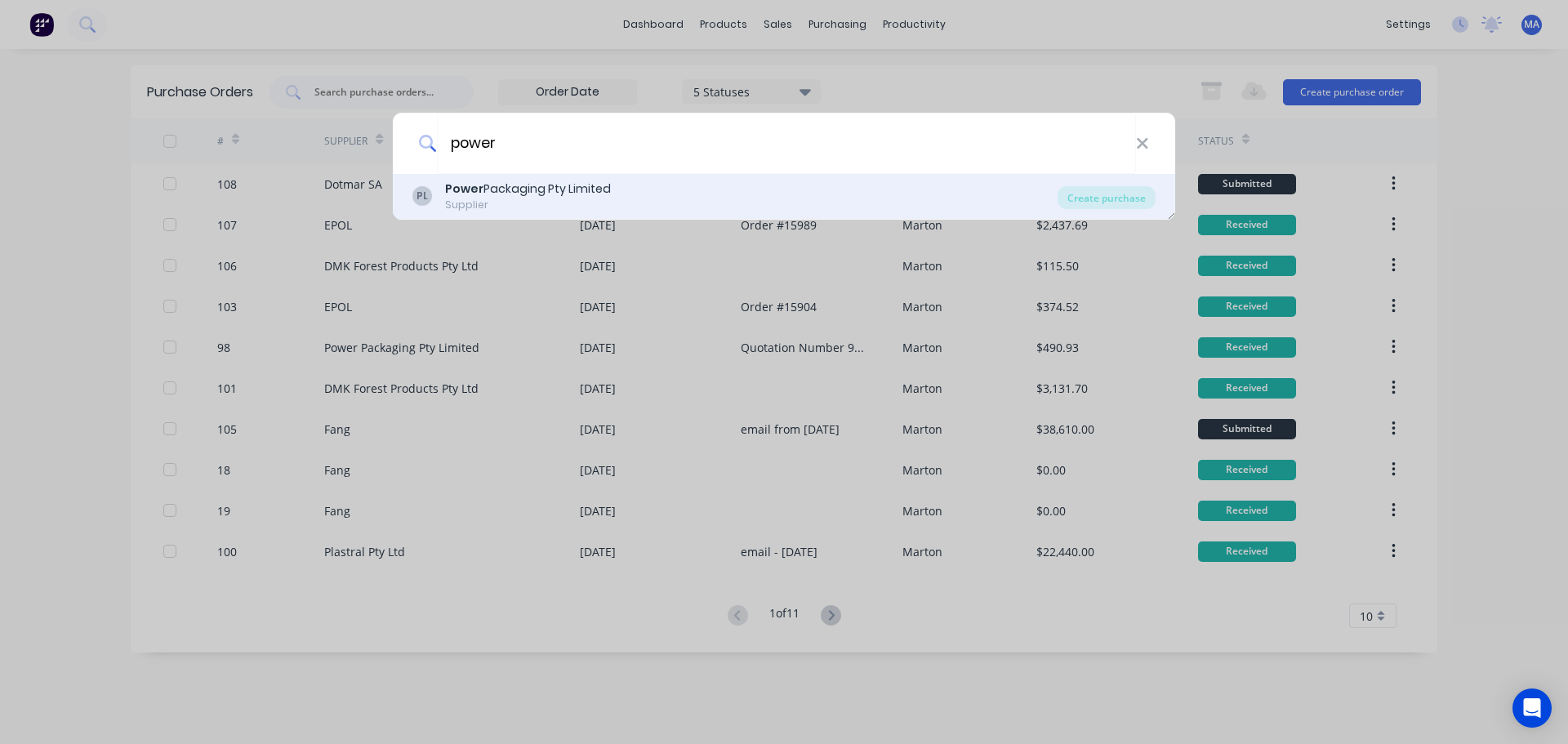
type input "power"
click at [513, 190] on div "Power Packaging Pty Limited" at bounding box center [527, 189] width 165 height 17
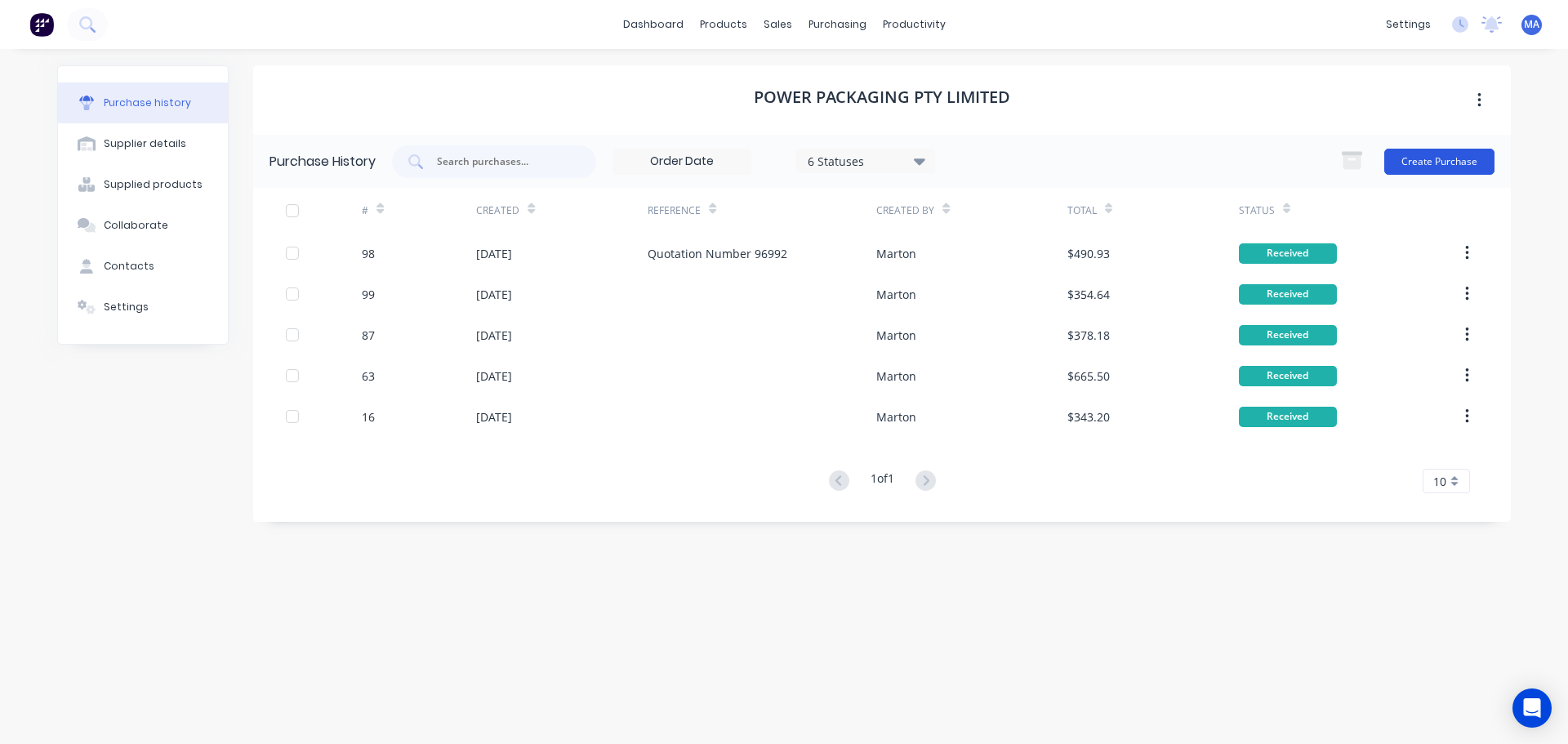
click at [1424, 160] on button "Create Purchase" at bounding box center [1439, 161] width 110 height 26
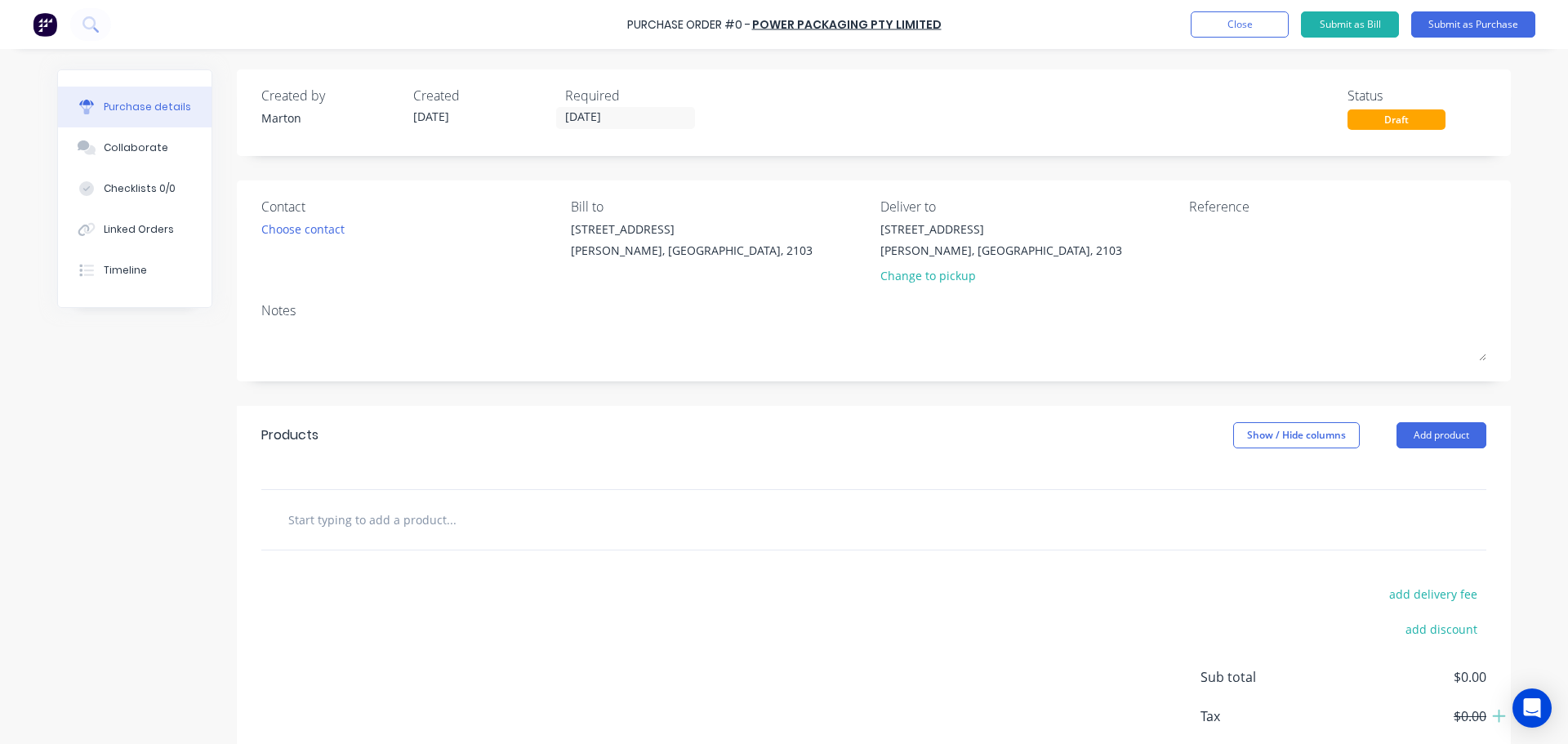
click at [272, 243] on div "Contact Choose contact" at bounding box center [409, 245] width 297 height 96
click at [283, 236] on div "Choose contact" at bounding box center [302, 230] width 83 height 17
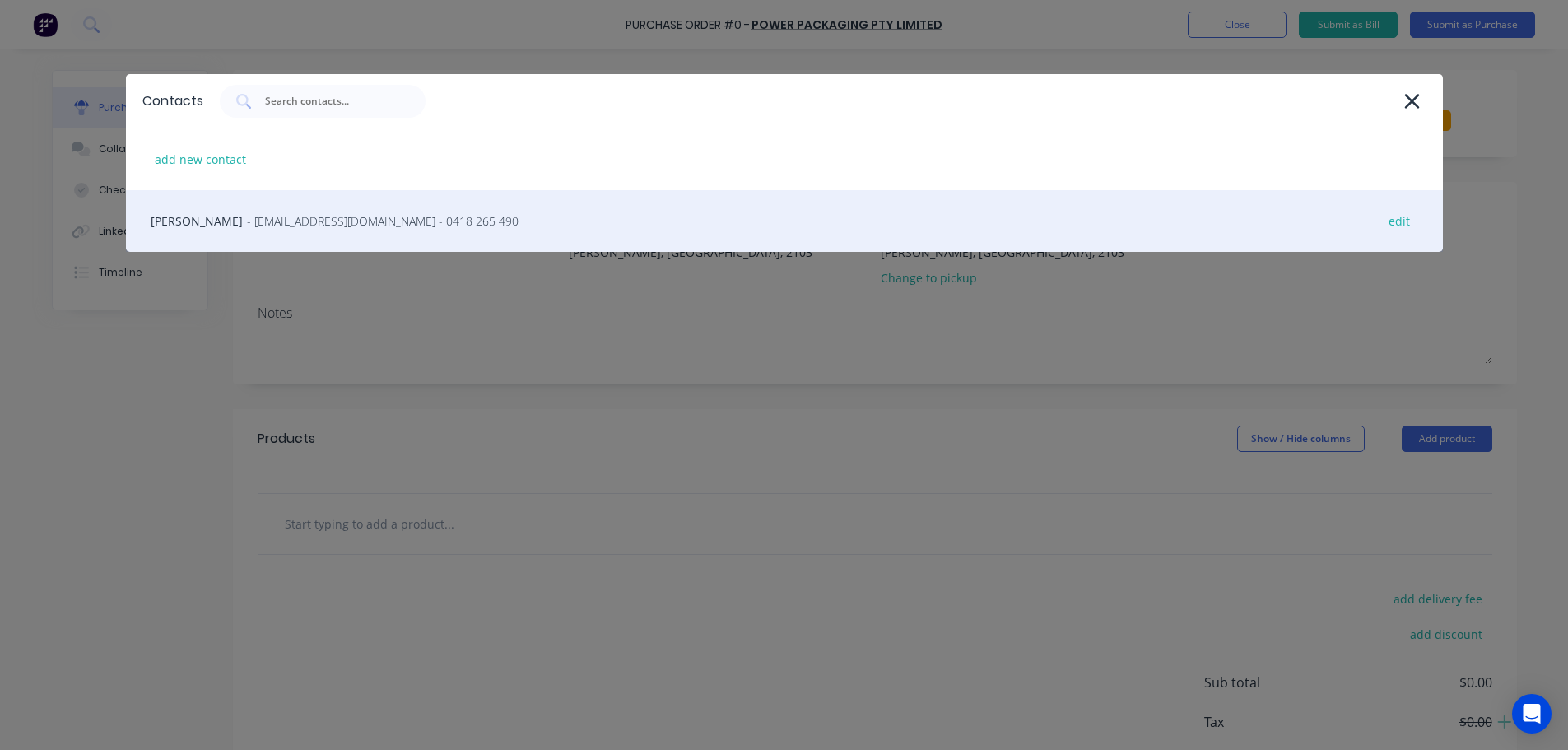
click at [301, 228] on span "- [EMAIL_ADDRESS][DOMAIN_NAME] - 0418 265 490" at bounding box center [383, 221] width 272 height 17
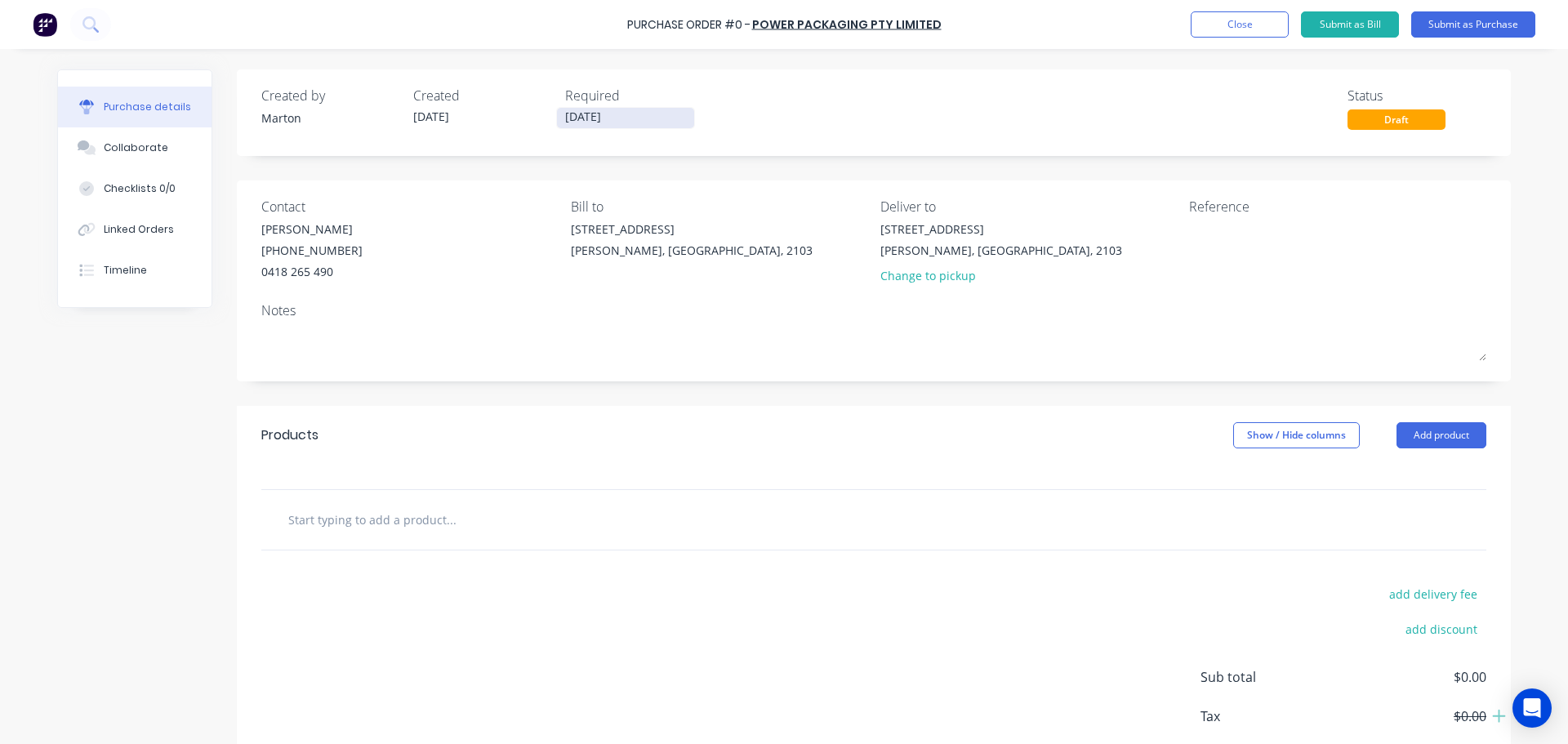
click at [585, 120] on input "[DATE]" at bounding box center [624, 118] width 137 height 20
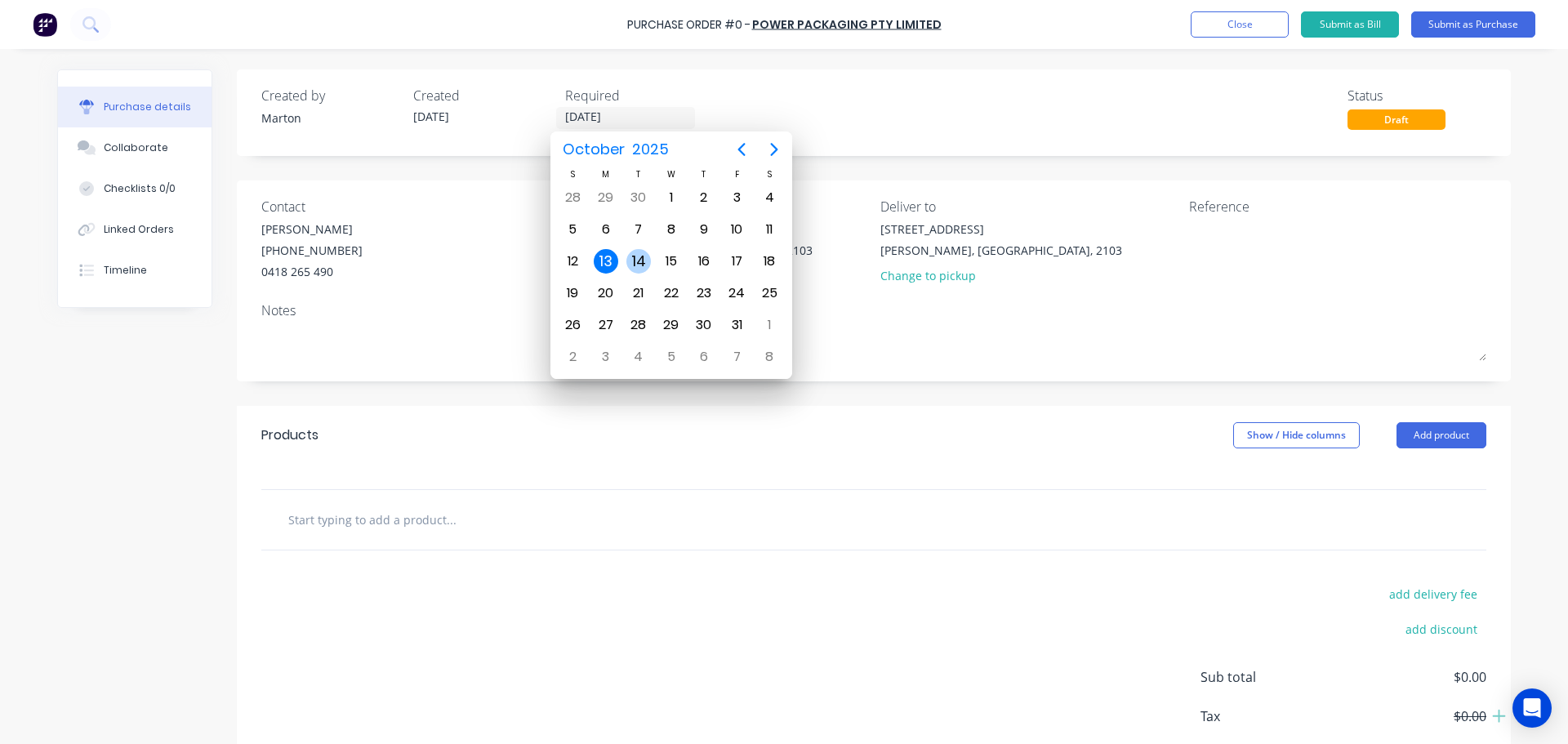
click at [637, 260] on div "14" at bounding box center [639, 261] width 25 height 25
type input "[DATE]"
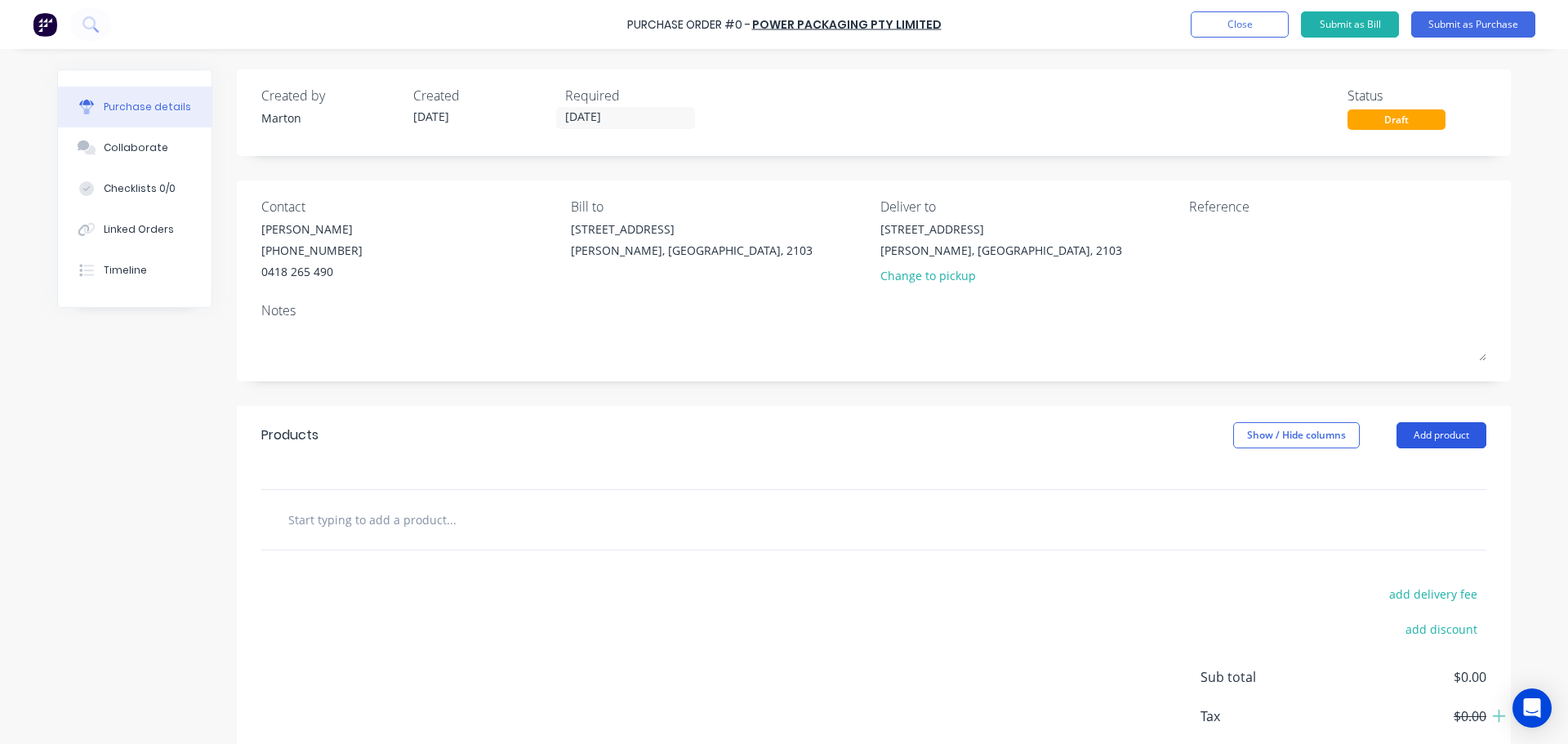
click at [1458, 439] on button "Add product" at bounding box center [1441, 435] width 90 height 26
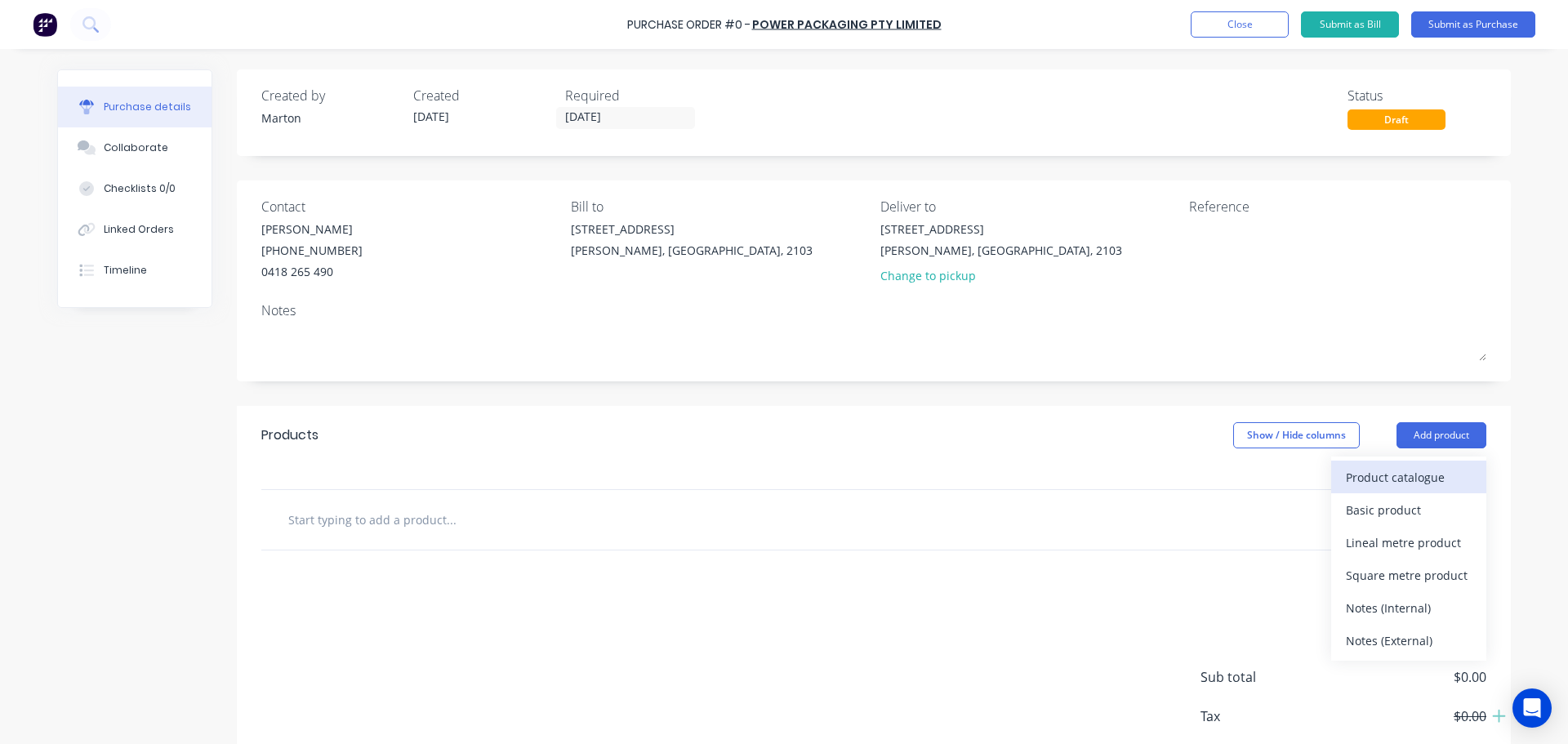
click at [1420, 468] on div "Product catalogue" at bounding box center [1408, 477] width 126 height 24
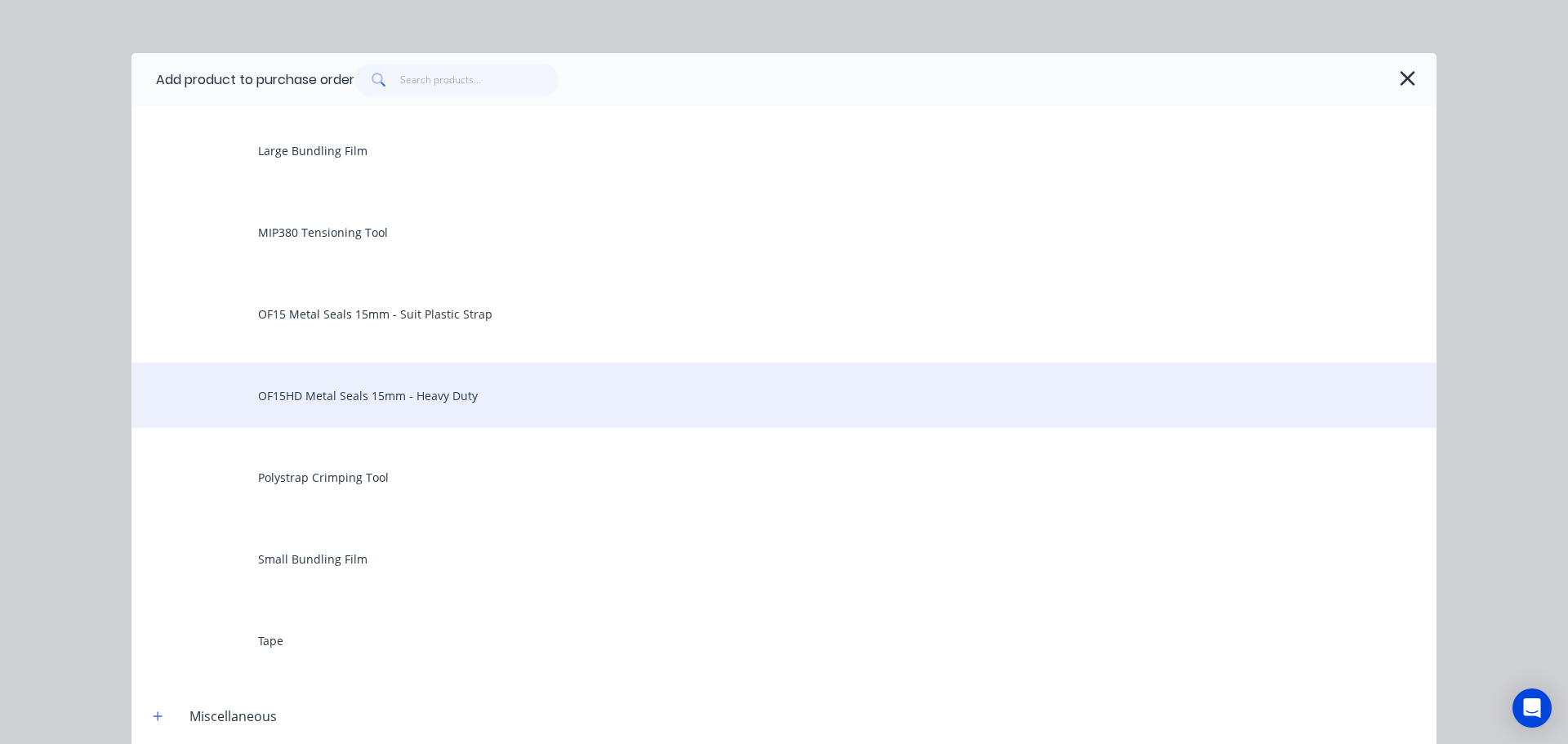
scroll to position [245, 0]
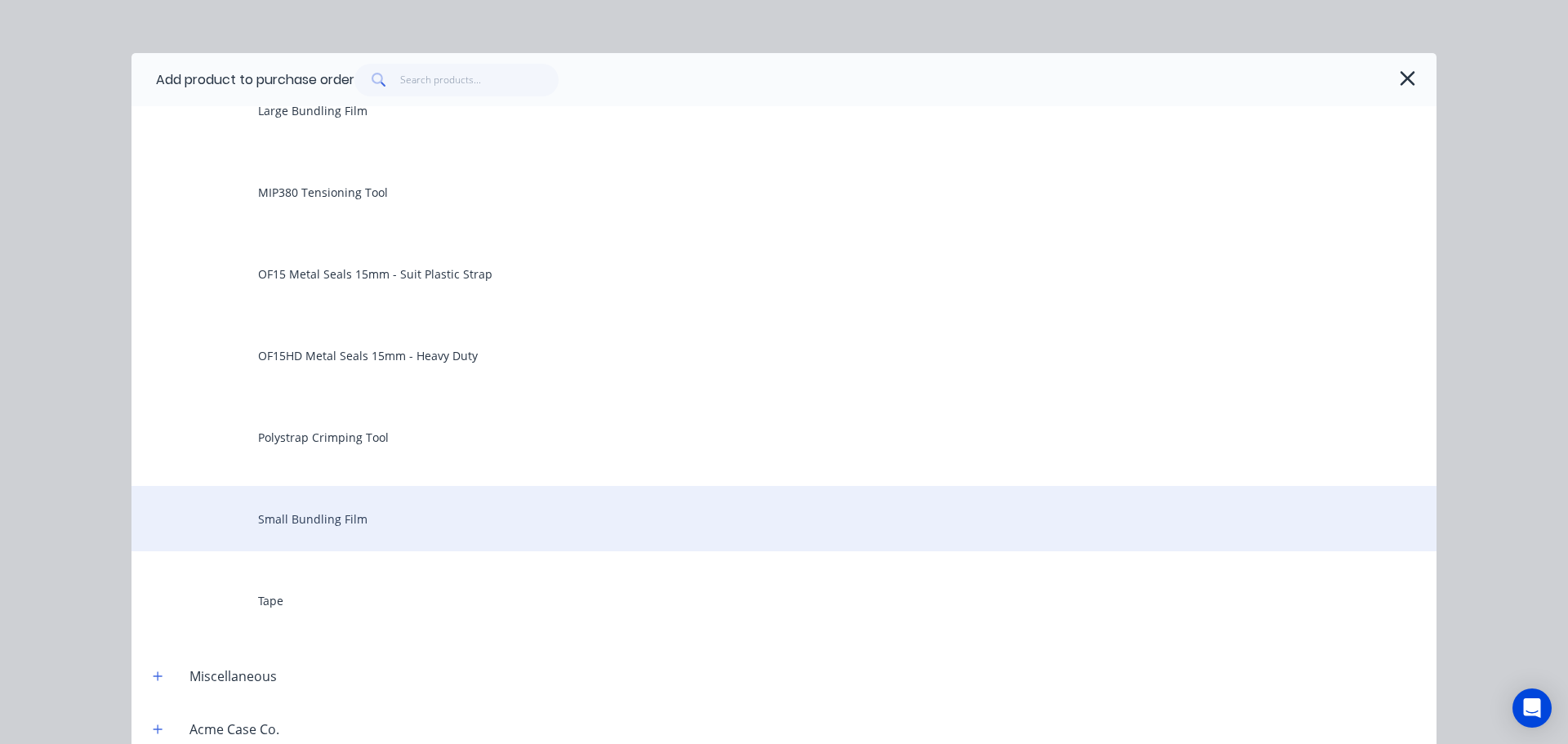
click at [501, 529] on div "Small Bundling Film" at bounding box center [784, 518] width 1305 height 65
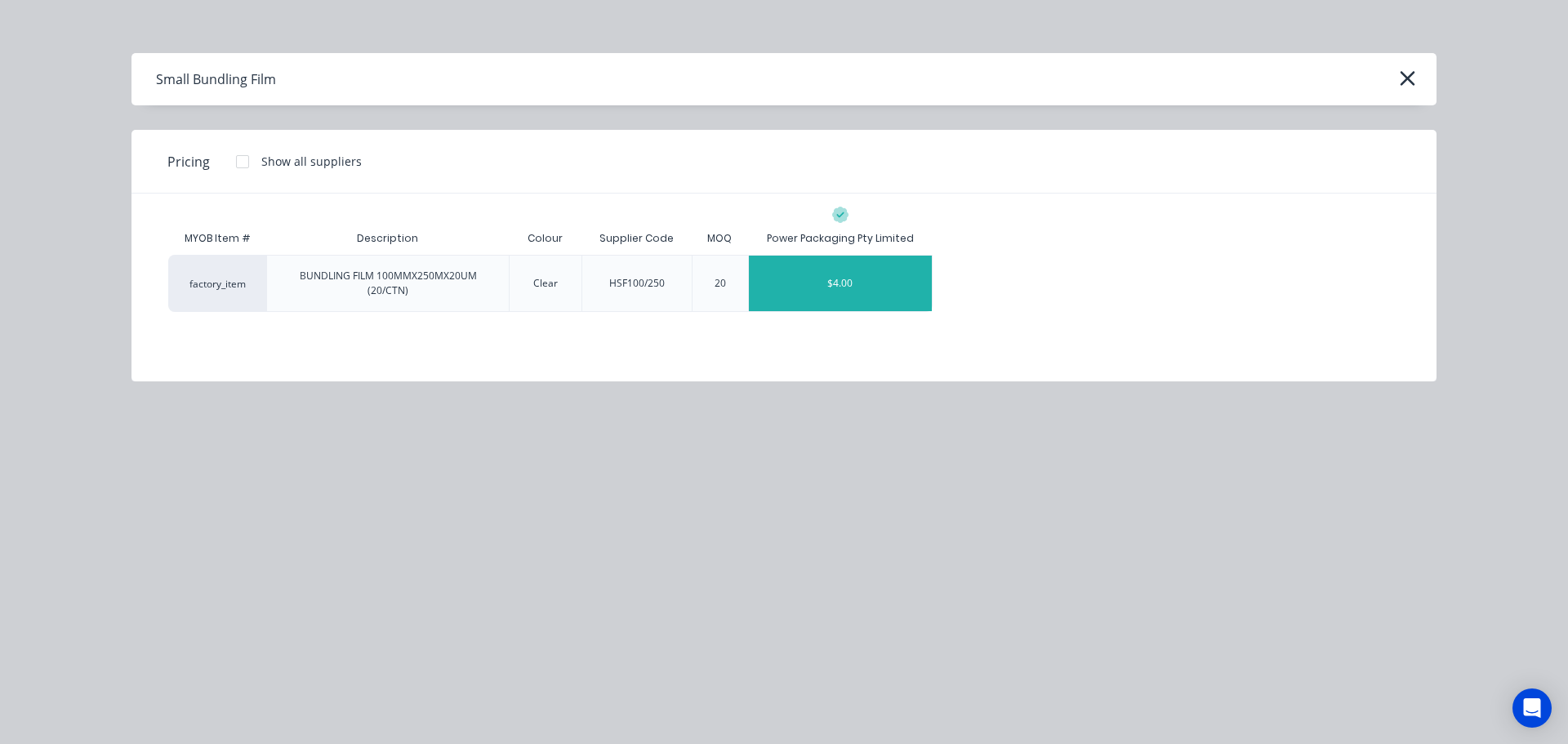
click at [882, 294] on div "$4.00" at bounding box center [839, 283] width 183 height 55
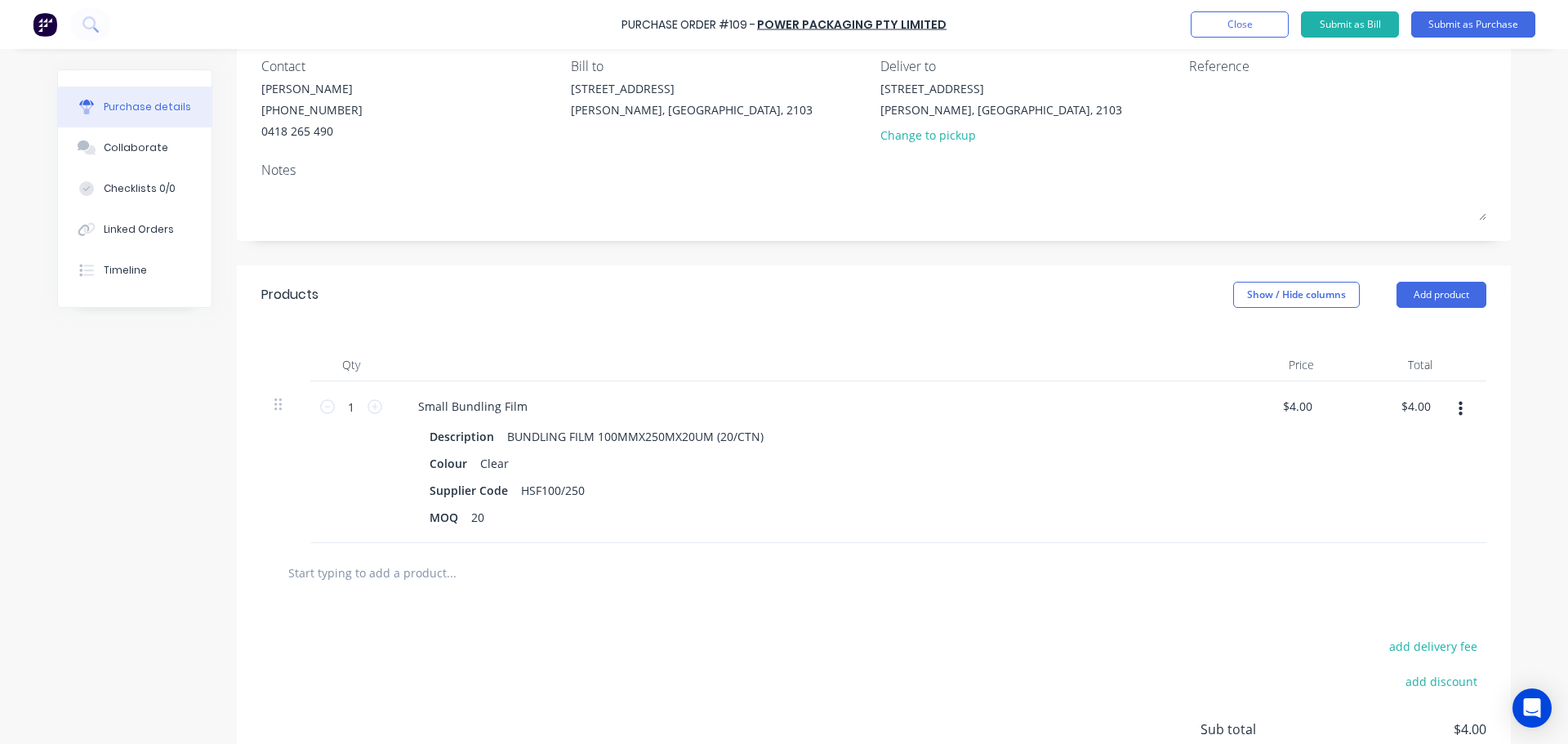
scroll to position [164, 0]
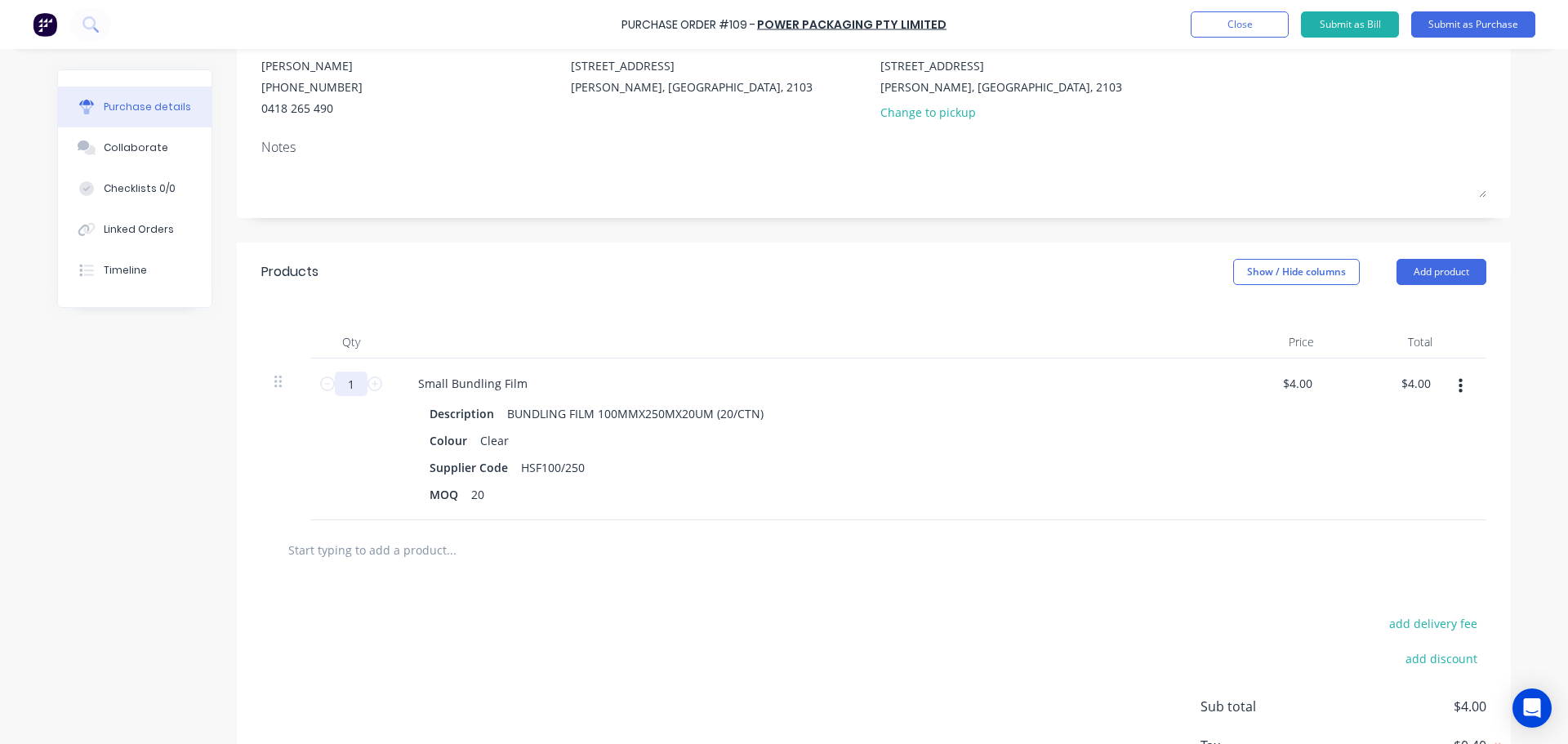
click at [347, 384] on input "1" at bounding box center [351, 384] width 33 height 25
type input "6"
type input "$24.00"
type input "60"
type input "$240.00"
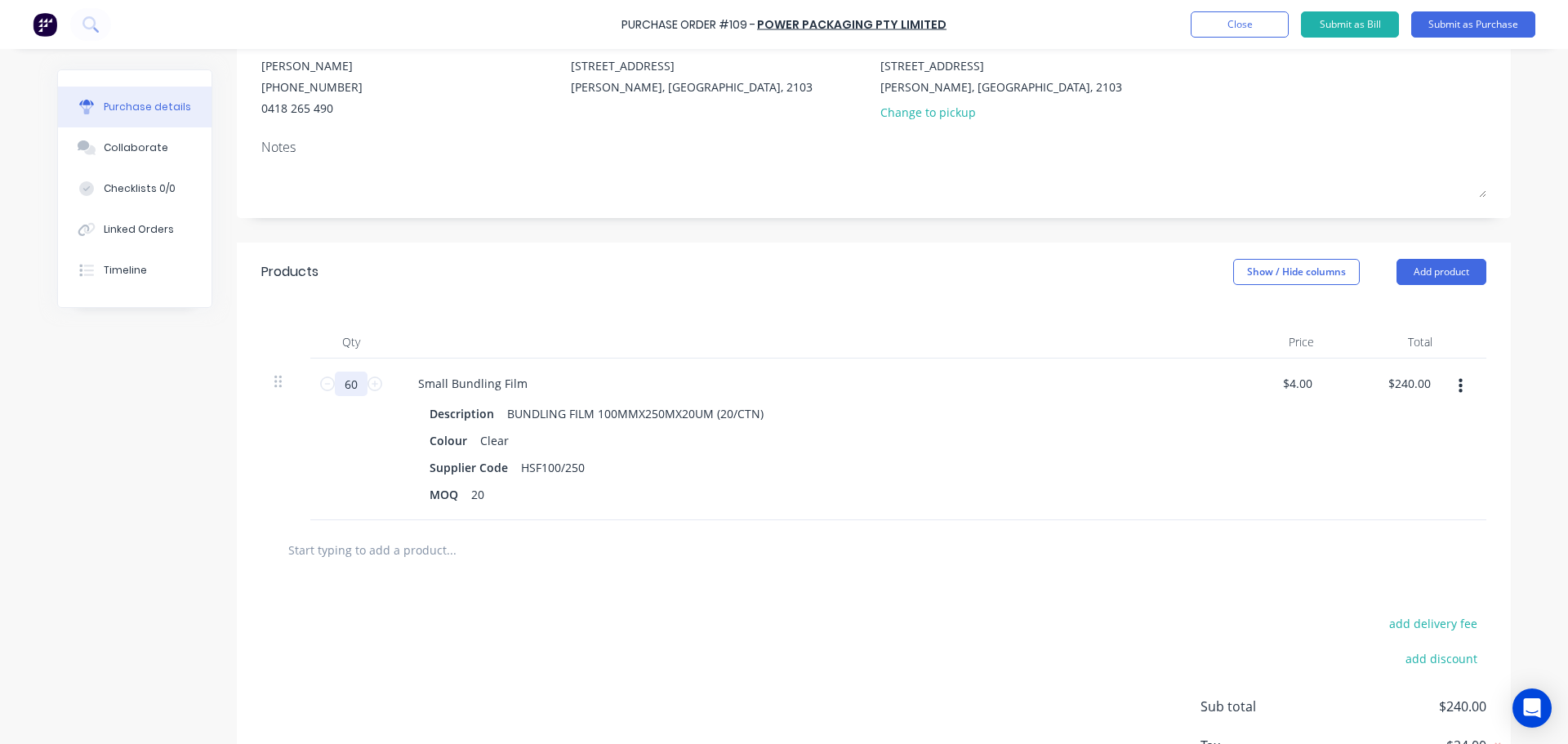
type input "60"
click at [666, 616] on div "add delivery fee add discount Sub total $240.00 Tax $24.00 Total $264.00" at bounding box center [874, 713] width 1274 height 269
click at [1440, 20] on button "Submit as Purchase" at bounding box center [1473, 24] width 124 height 26
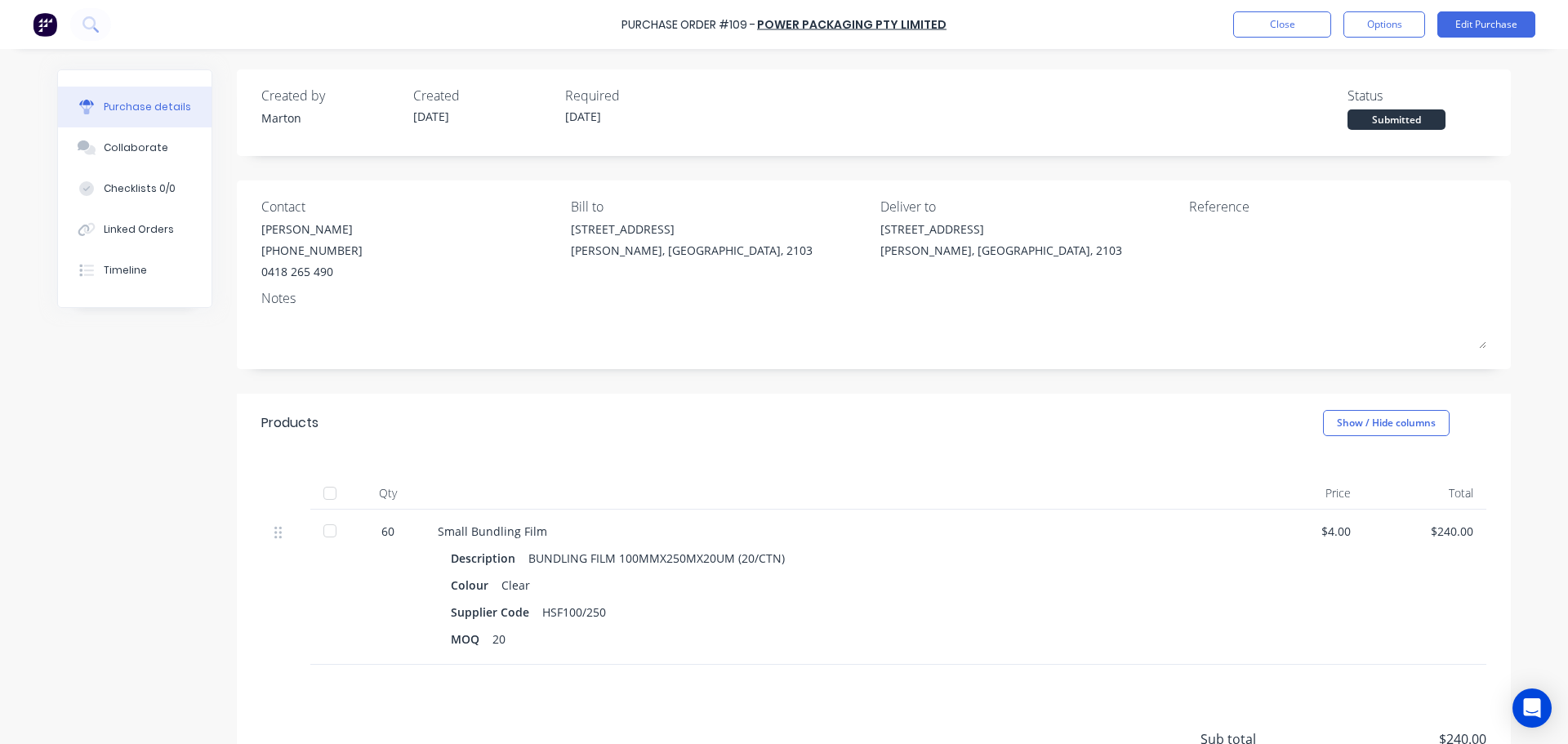
drag, startPoint x: 1372, startPoint y: 30, endPoint x: 1365, endPoint y: 42, distance: 13.9
click at [1371, 30] on button "Options" at bounding box center [1383, 24] width 81 height 26
click at [1341, 76] on div "Print / Email" at bounding box center [1347, 66] width 126 height 24
click at [1349, 97] on div "With pricing" at bounding box center [1347, 98] width 126 height 24
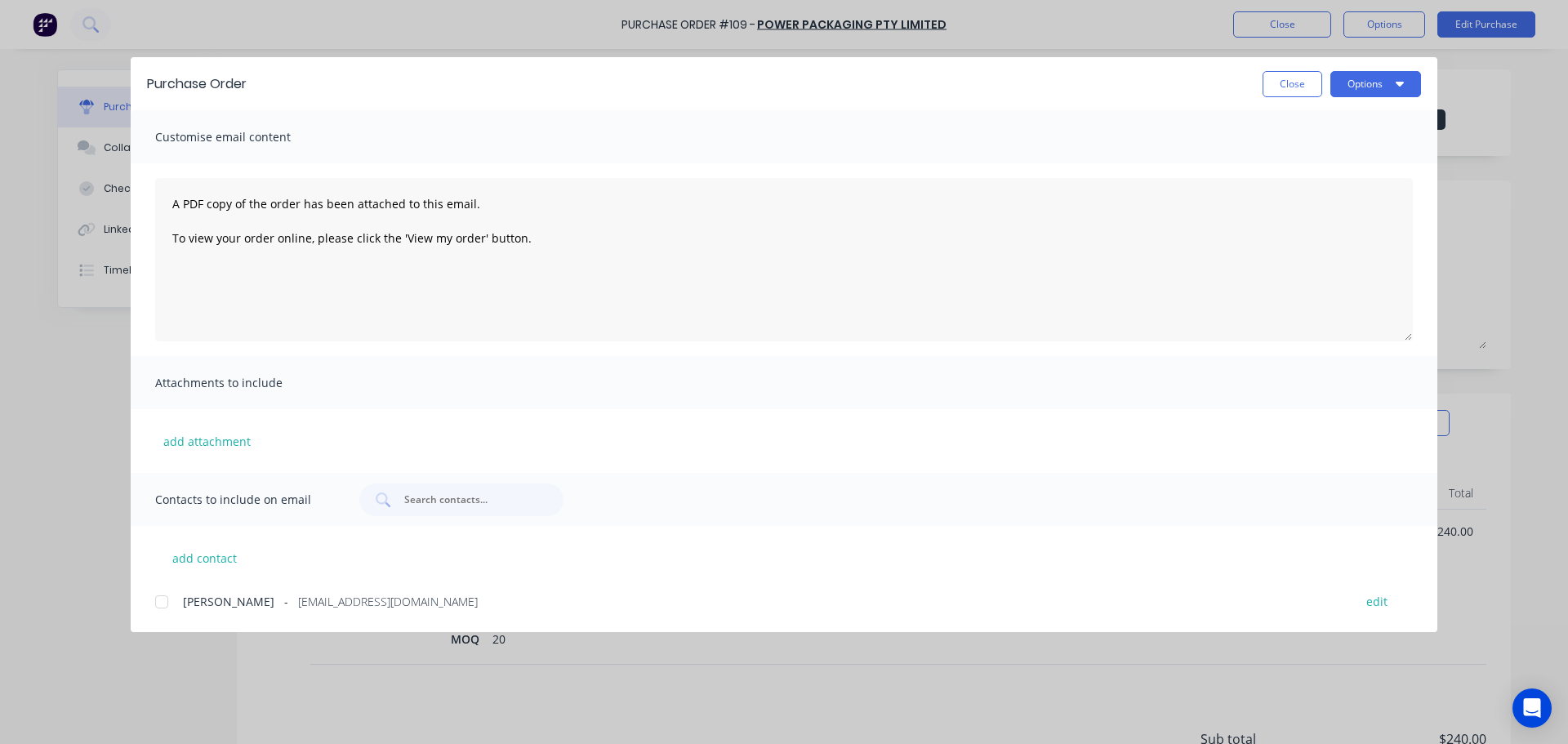
drag, startPoint x: 163, startPoint y: 605, endPoint x: 188, endPoint y: 597, distance: 26.2
click at [164, 605] on div at bounding box center [162, 602] width 33 height 33
drag, startPoint x: 1405, startPoint y: 49, endPoint x: 1394, endPoint y: 67, distance: 21.1
click at [1403, 55] on div "Purchase Order Close Options Customise email content A PDF copy of the order ha…" at bounding box center [784, 372] width 1568 height 744
click at [1394, 67] on div "Purchase Order Close Options" at bounding box center [784, 84] width 1307 height 54
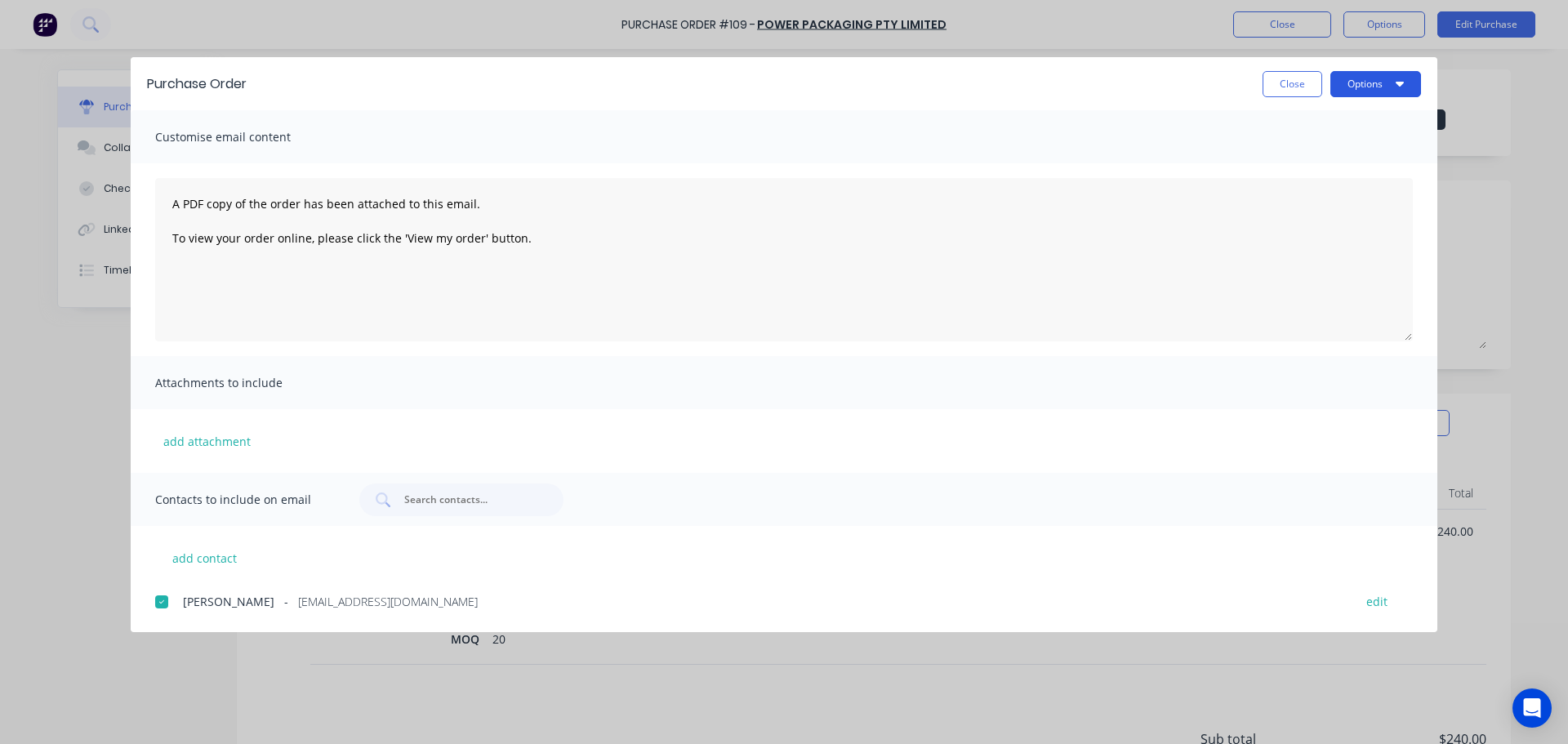
click at [1399, 82] on icon "button" at bounding box center [1400, 83] width 9 height 5
click at [1319, 195] on div "Email" at bounding box center [1343, 190] width 126 height 24
click at [1279, 77] on button "Close" at bounding box center [1292, 83] width 59 height 26
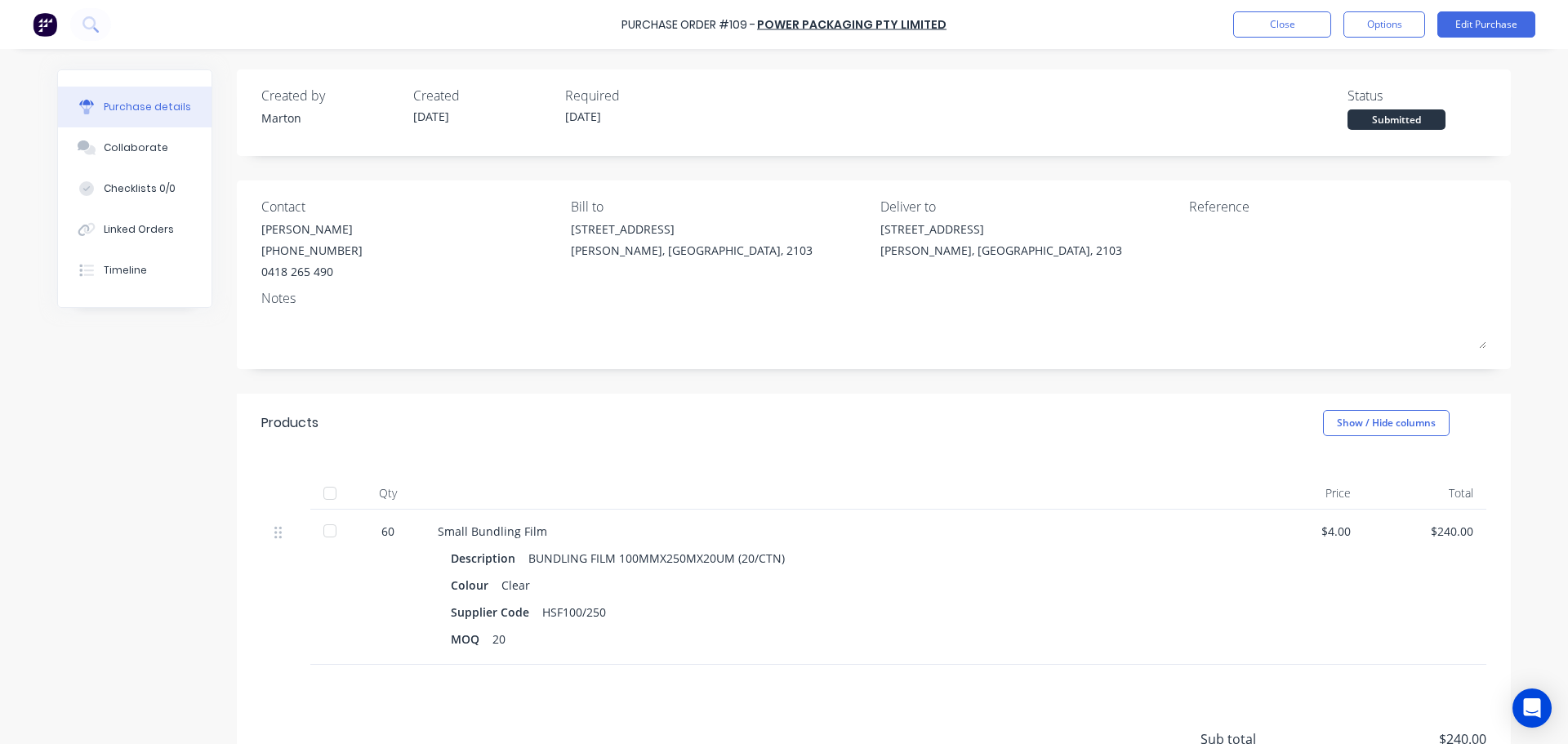
click at [1279, 40] on div "Purchase Order #109 - Power Packaging Pty Limited Close Options Edit Purchase" at bounding box center [784, 24] width 1568 height 49
click at [1266, 33] on button "Close" at bounding box center [1282, 24] width 98 height 26
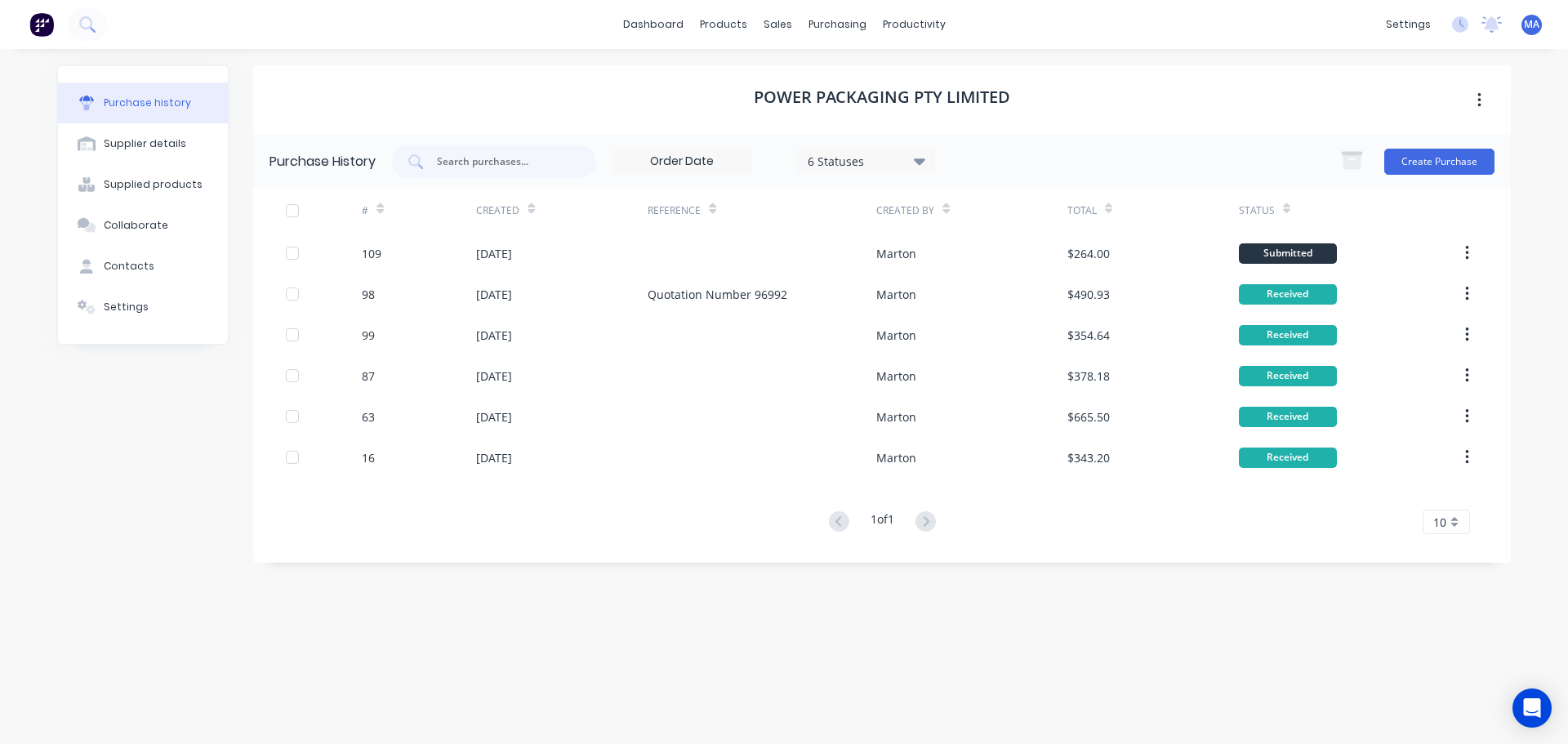
click at [702, 81] on div "Power Packaging Pty Limited" at bounding box center [882, 99] width 1257 height 70
click at [629, 110] on div "Power Packaging Pty Limited" at bounding box center [882, 99] width 1257 height 70
click at [649, 21] on link "dashboard" at bounding box center [653, 25] width 76 height 25
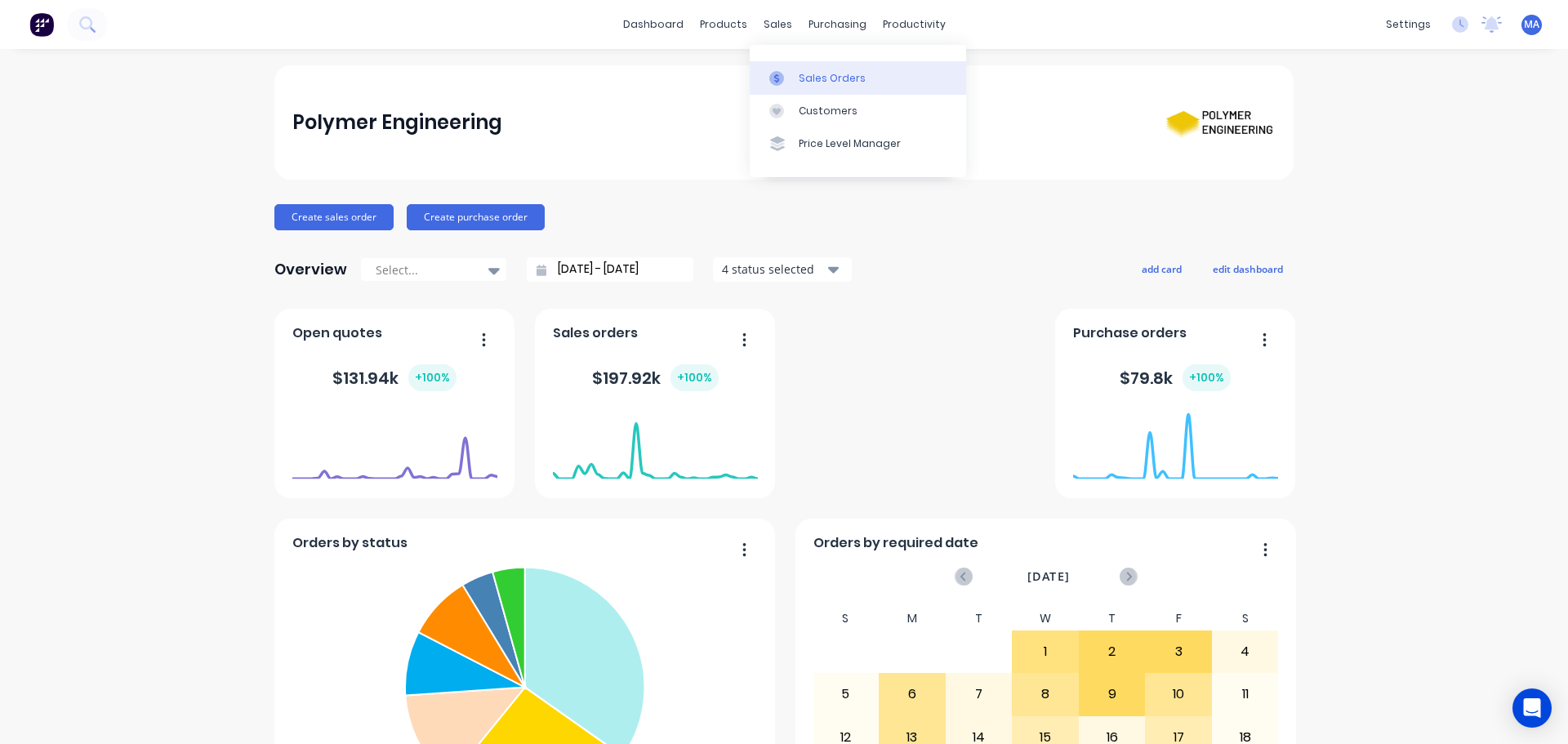
click at [796, 79] on link "Sales Orders" at bounding box center [858, 77] width 216 height 33
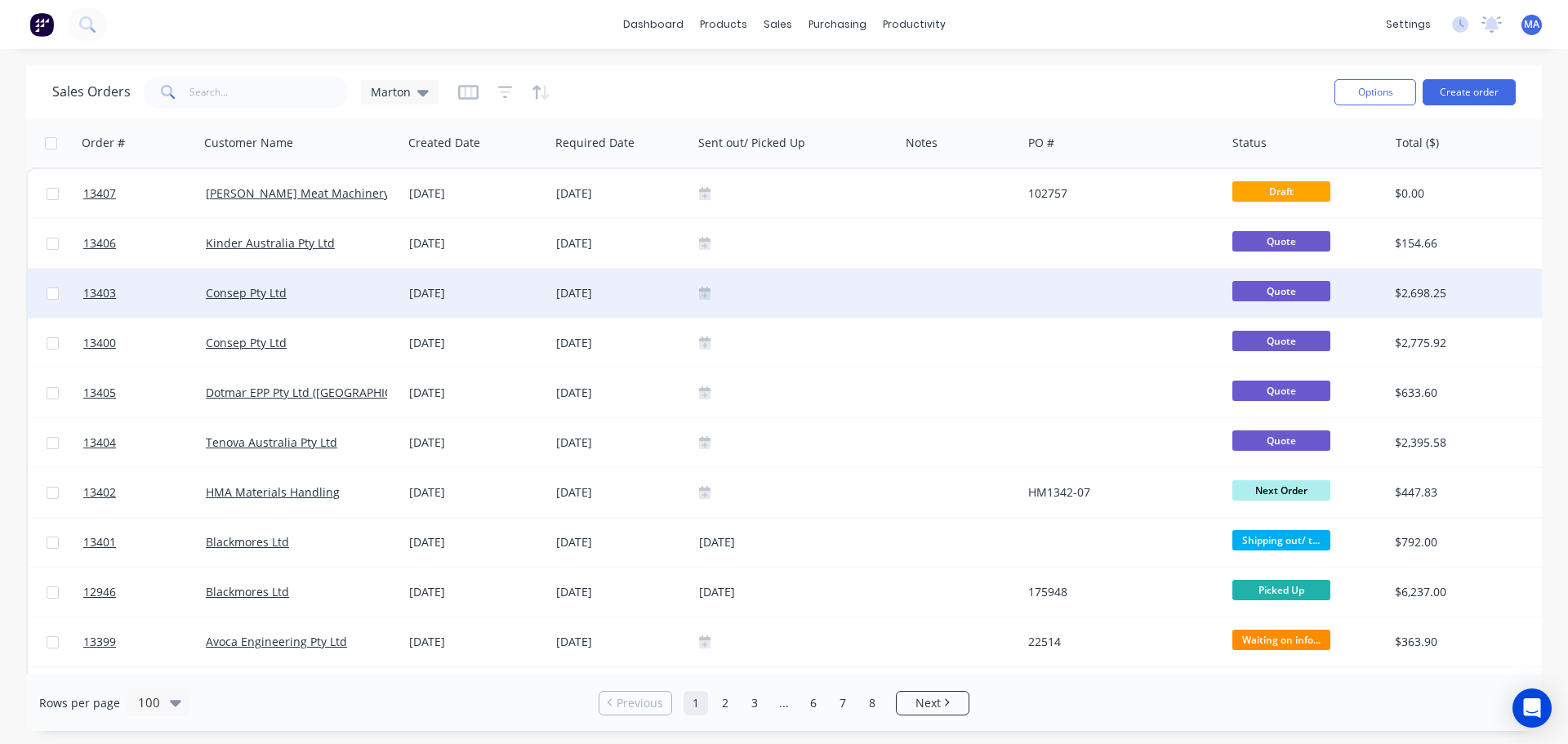
click at [350, 302] on div "Consep Pty Ltd" at bounding box center [301, 293] width 205 height 49
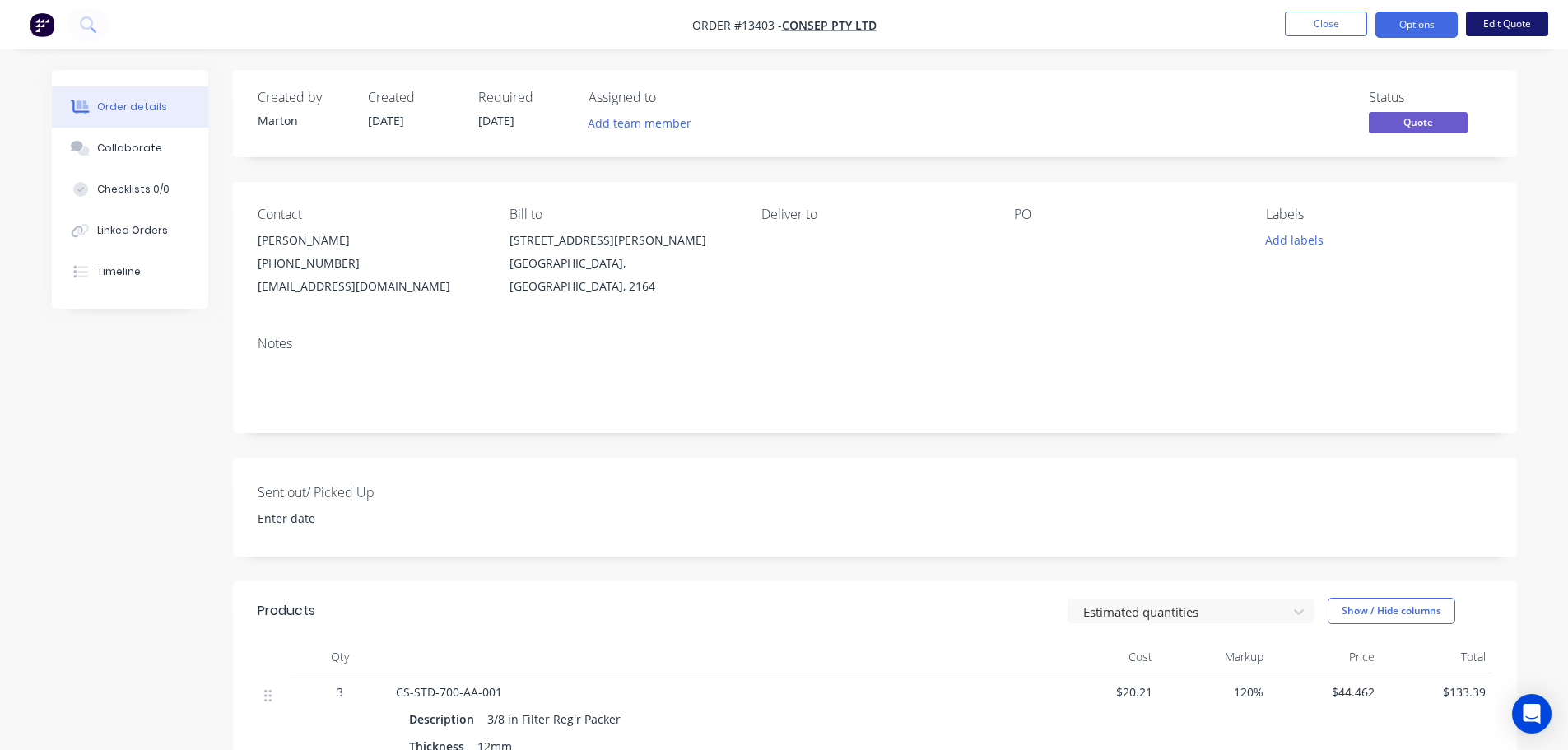
click at [1501, 23] on button "Edit Quote" at bounding box center [1506, 24] width 82 height 25
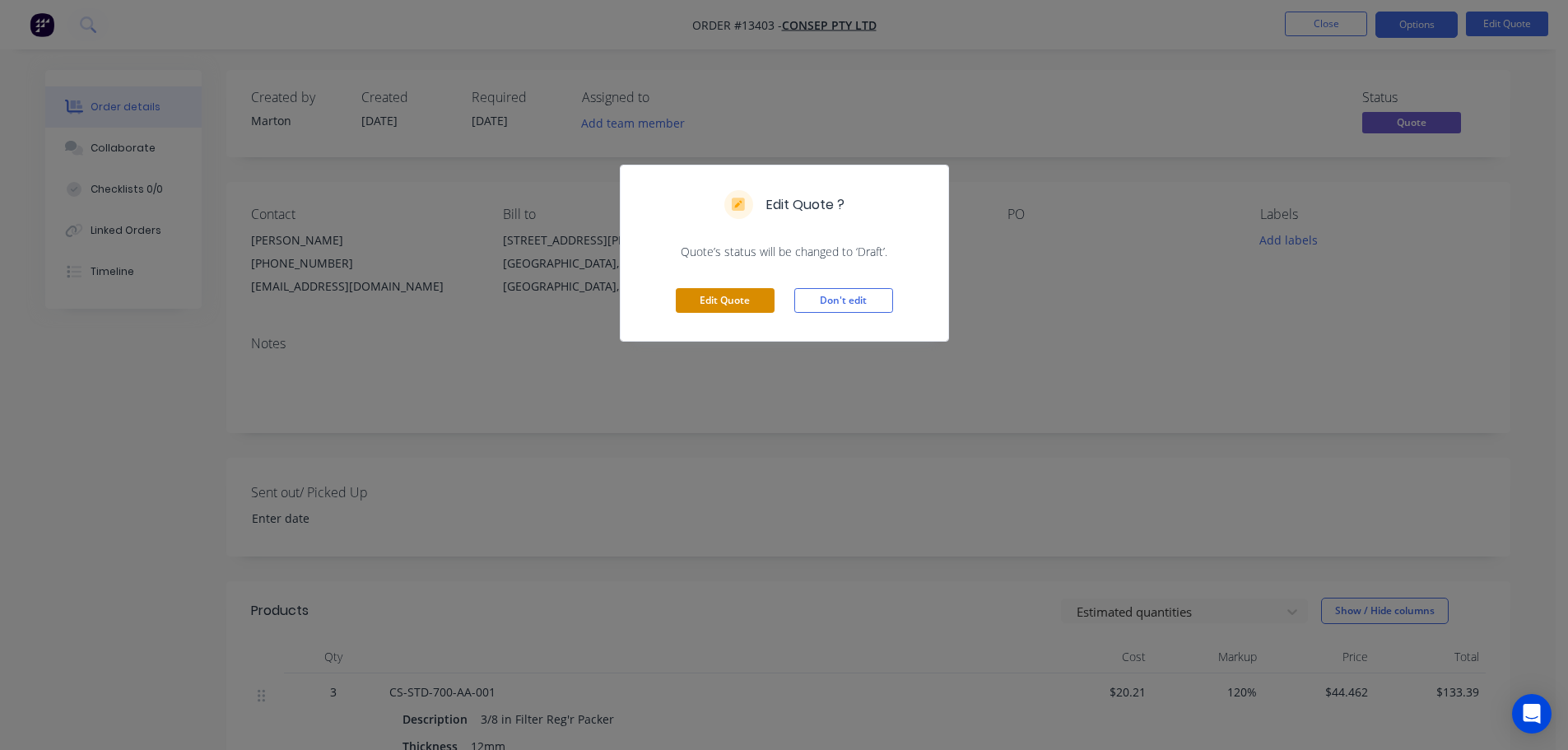
click at [723, 301] on button "Edit Quote" at bounding box center [725, 301] width 98 height 25
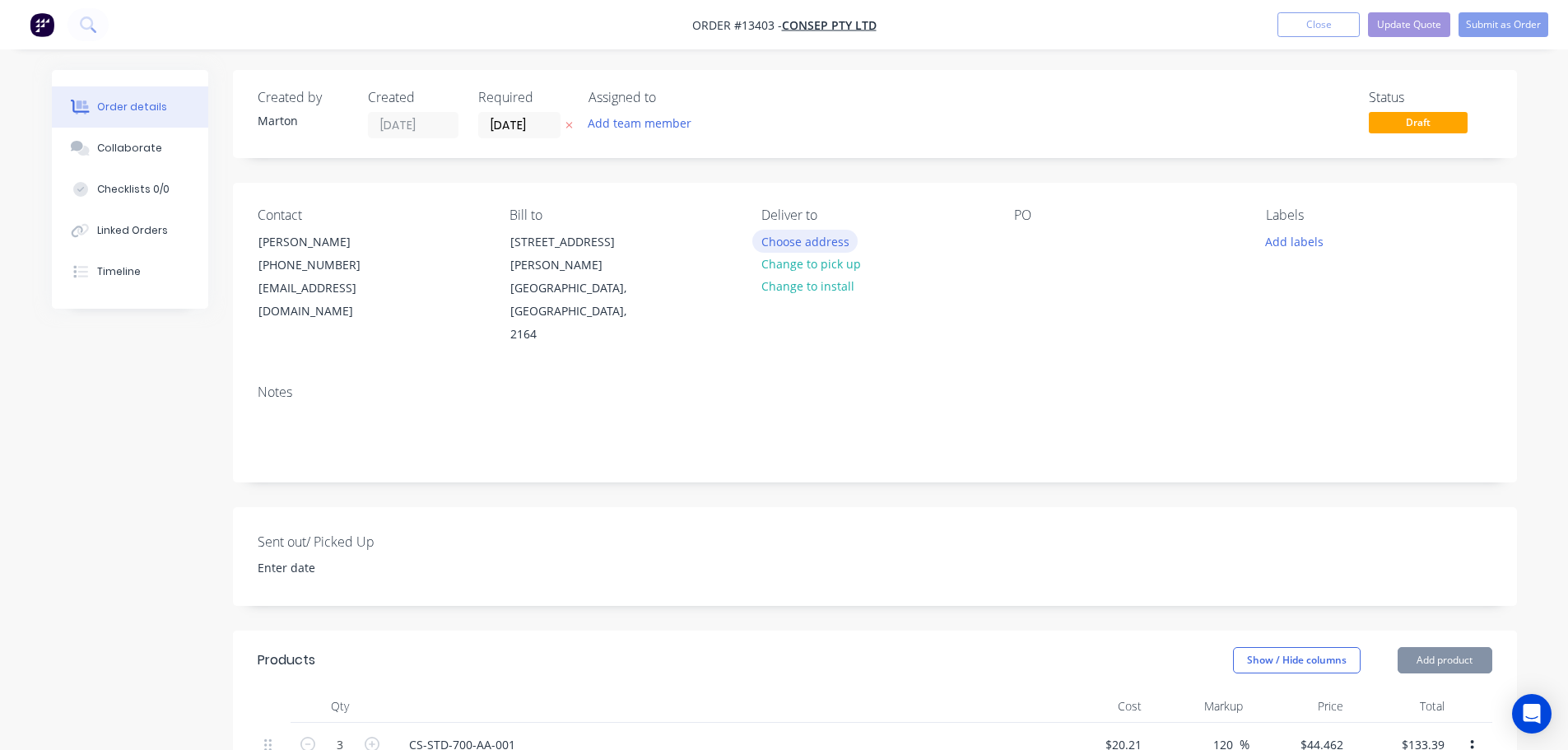
click at [811, 247] on button "Choose address" at bounding box center [805, 240] width 105 height 22
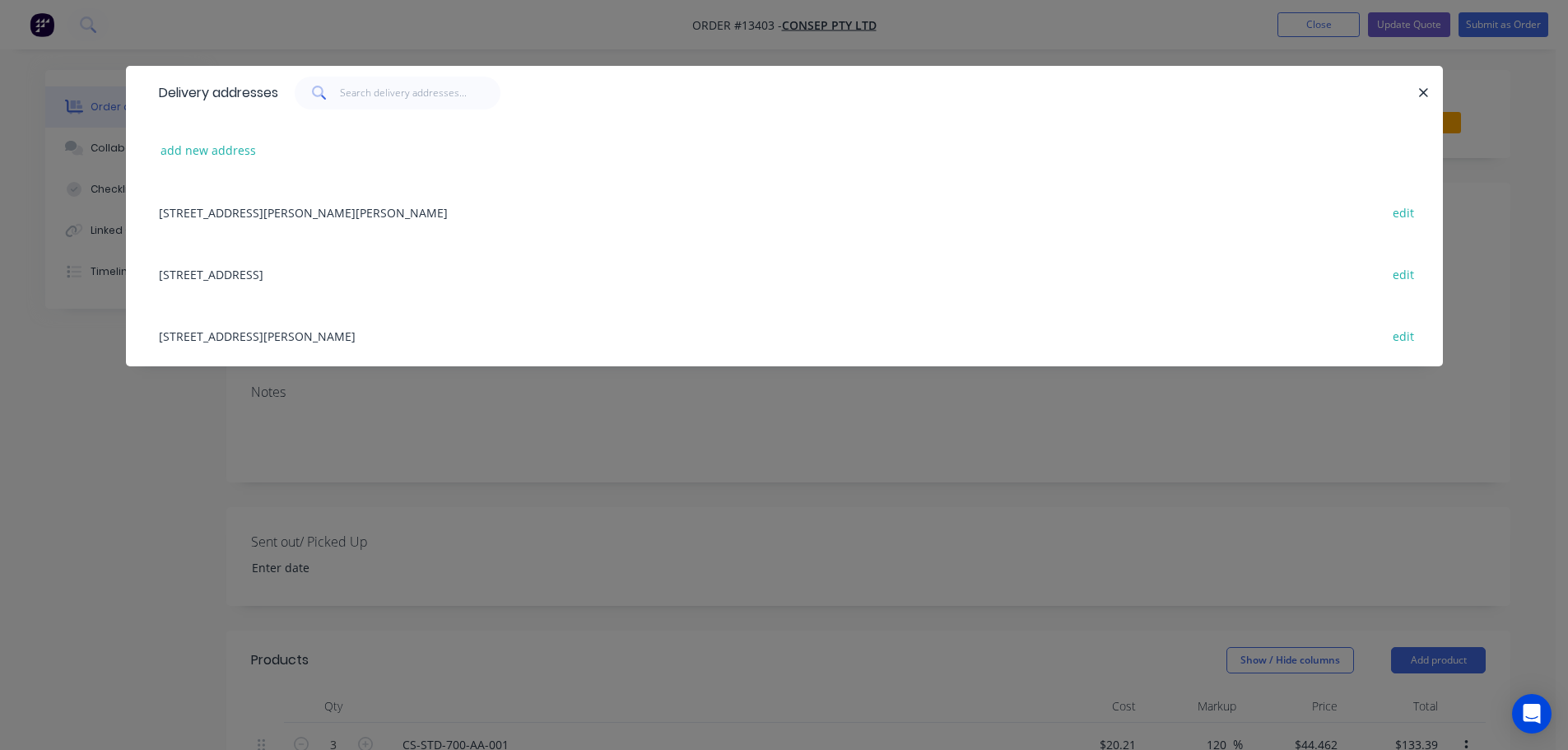
click at [267, 333] on div "[STREET_ADDRESS][PERSON_NAME] edit" at bounding box center [784, 335] width 1267 height 62
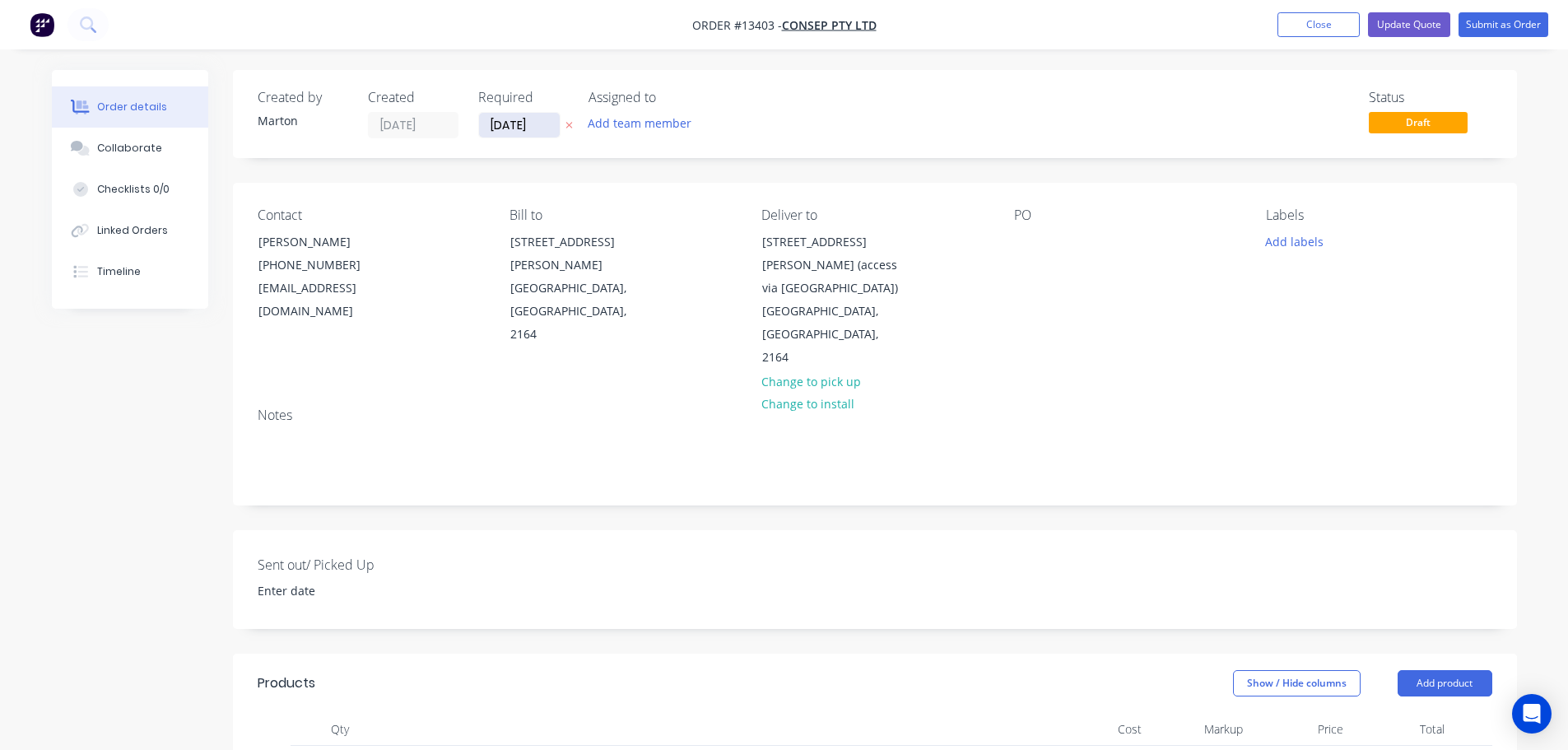
click at [545, 121] on input "[DATE]" at bounding box center [519, 125] width 81 height 25
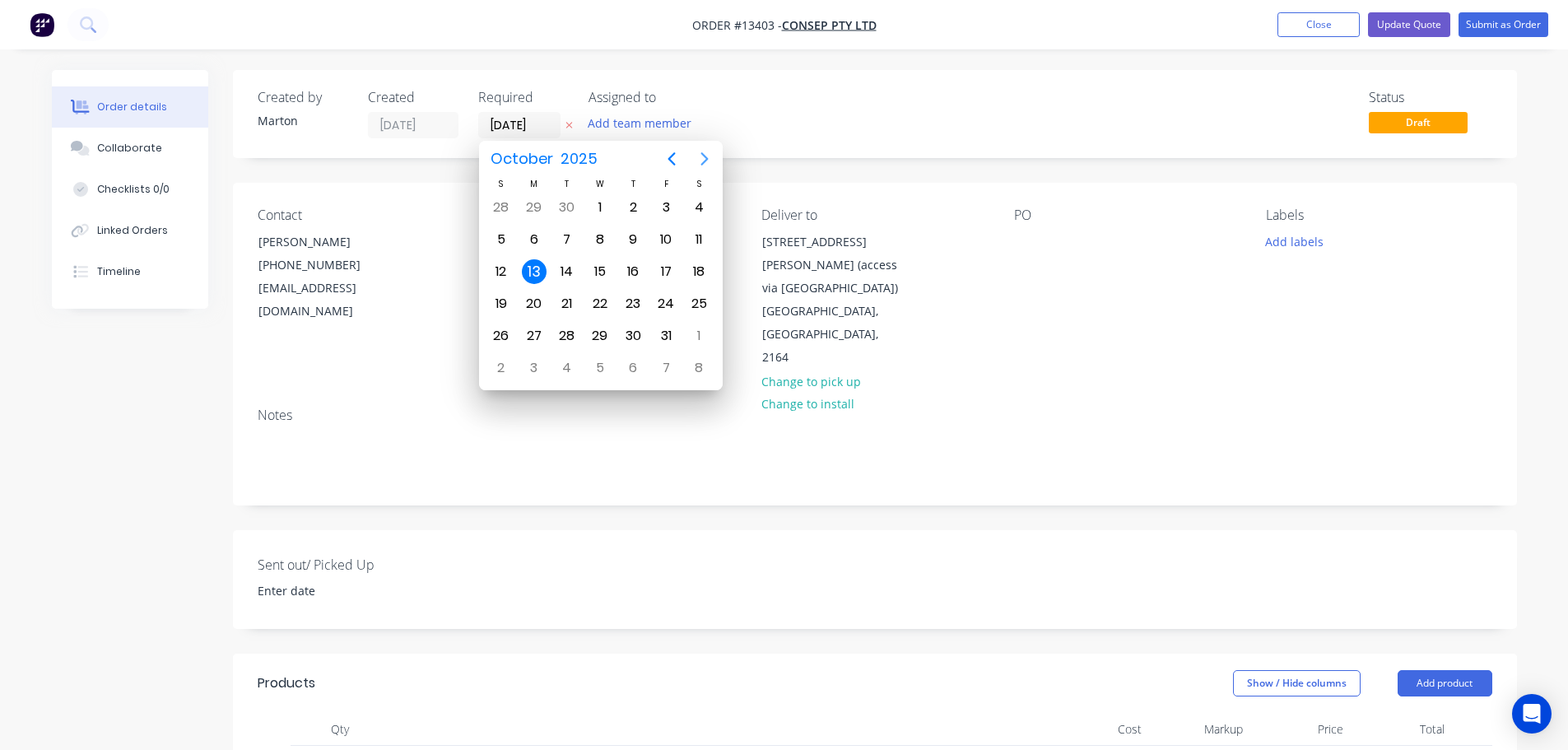
click at [711, 147] on button "Next page" at bounding box center [704, 159] width 33 height 33
click at [529, 202] on div "1" at bounding box center [534, 207] width 25 height 25
type input "[DATE]"
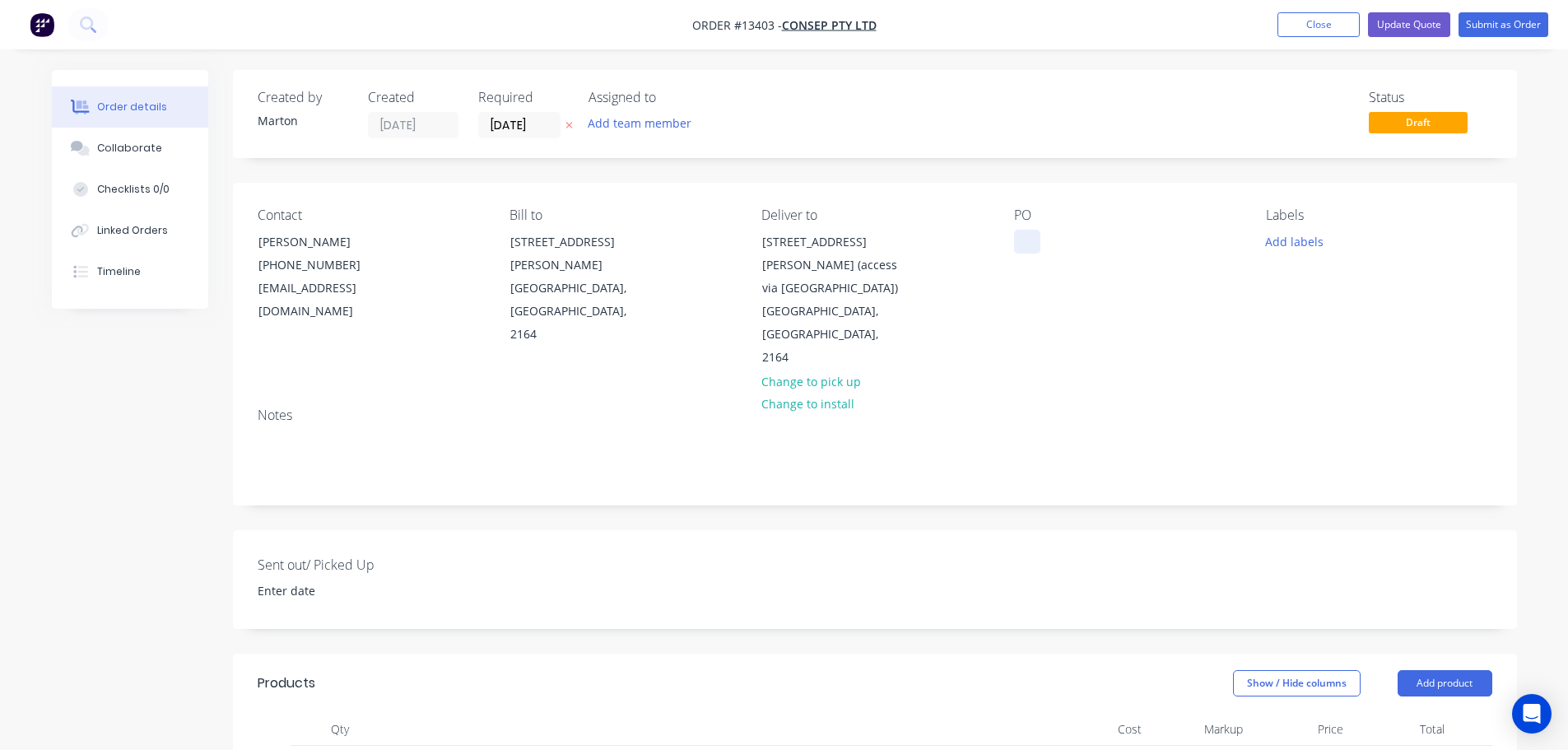
click at [1029, 233] on div at bounding box center [1026, 241] width 26 height 24
click at [1322, 234] on button "Add labels" at bounding box center [1294, 240] width 76 height 22
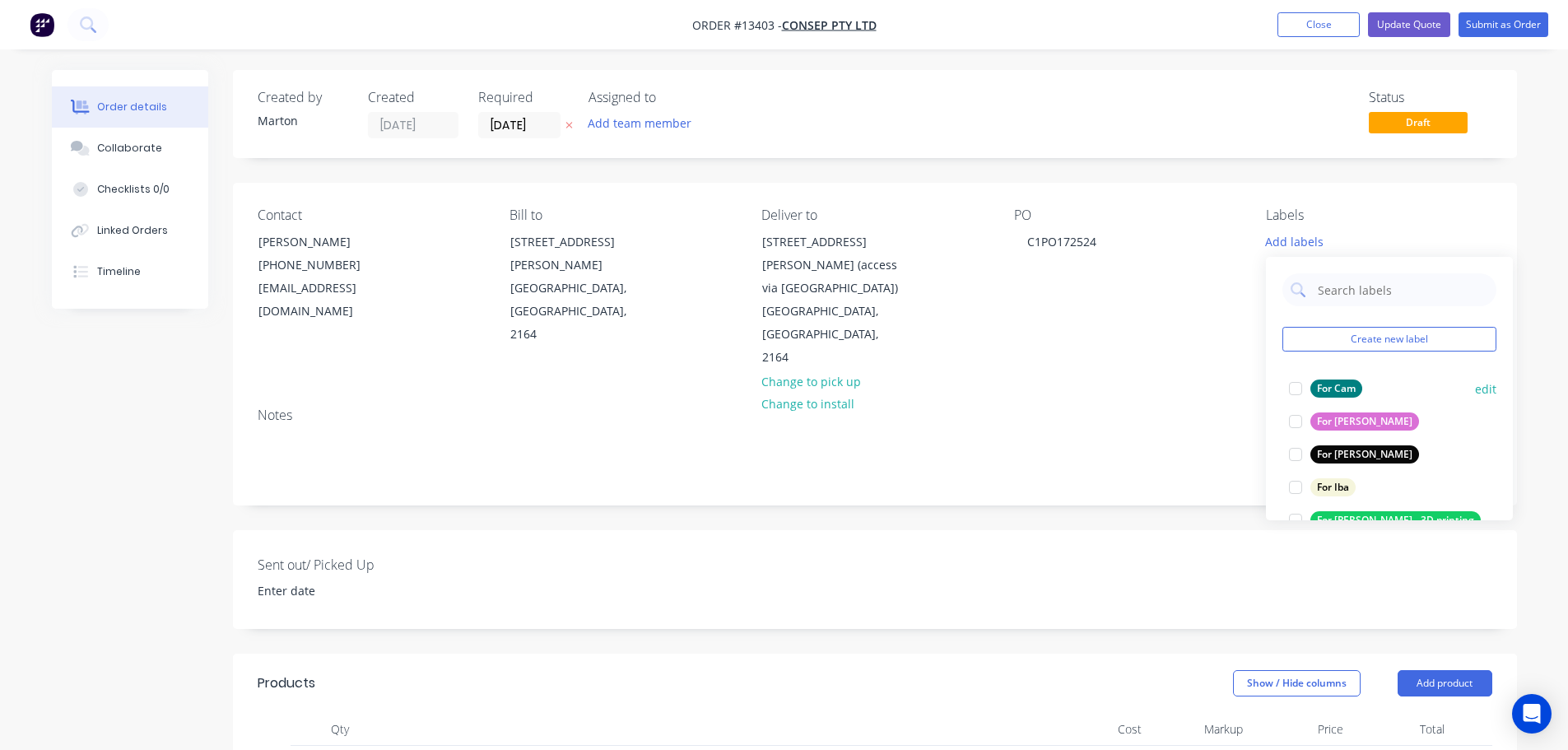
click at [1306, 388] on div at bounding box center [1295, 388] width 33 height 33
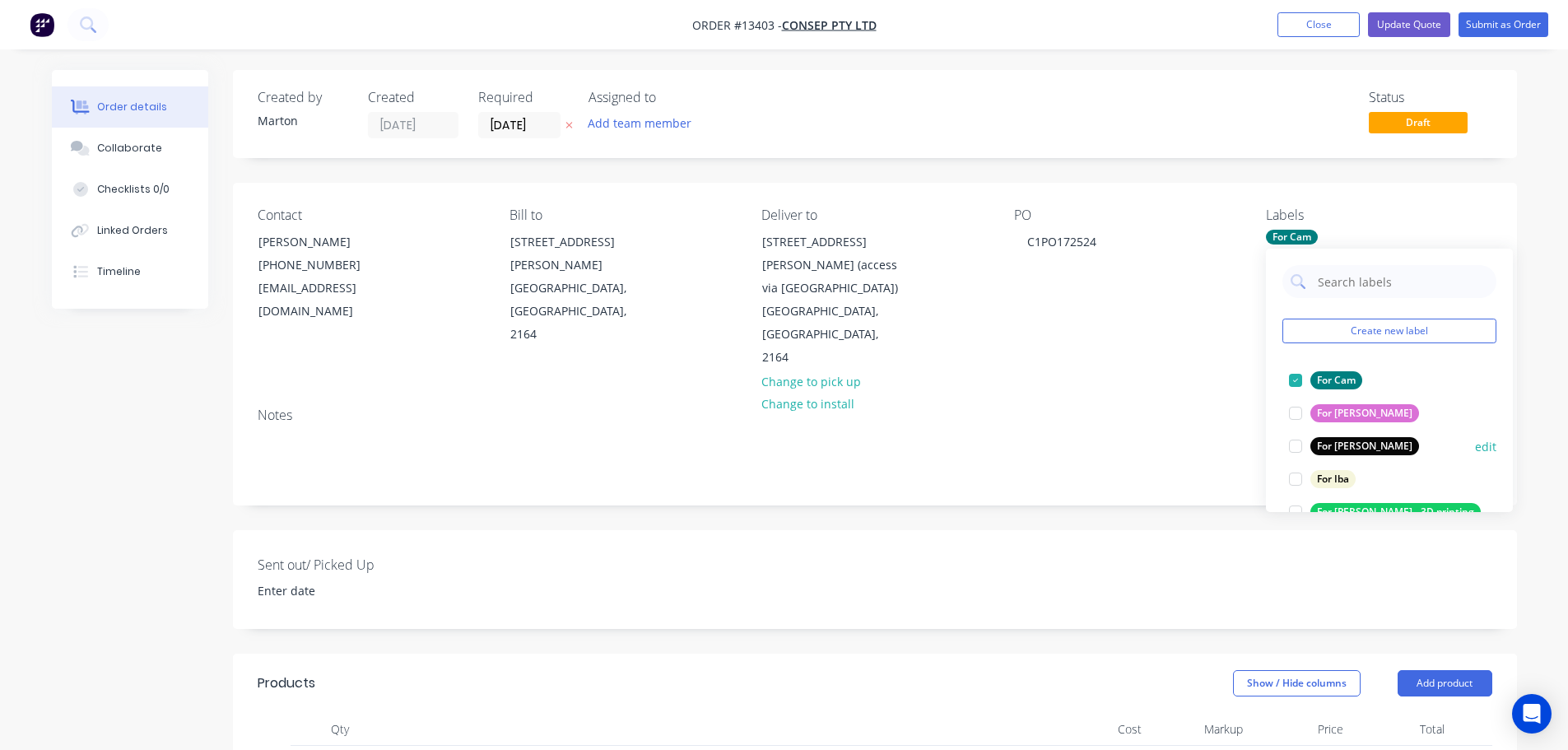
click at [1300, 437] on div at bounding box center [1295, 446] width 33 height 33
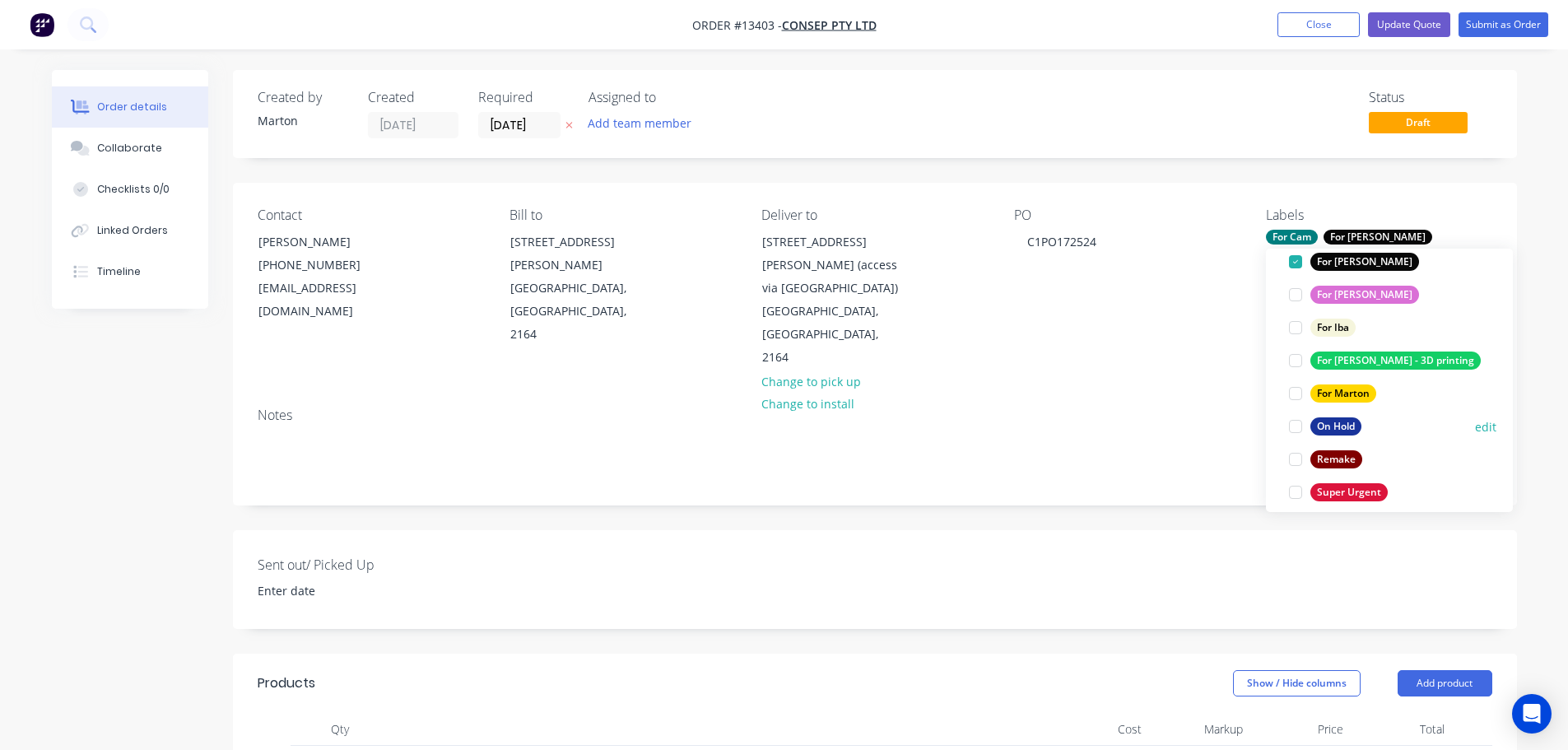
scroll to position [165, 0]
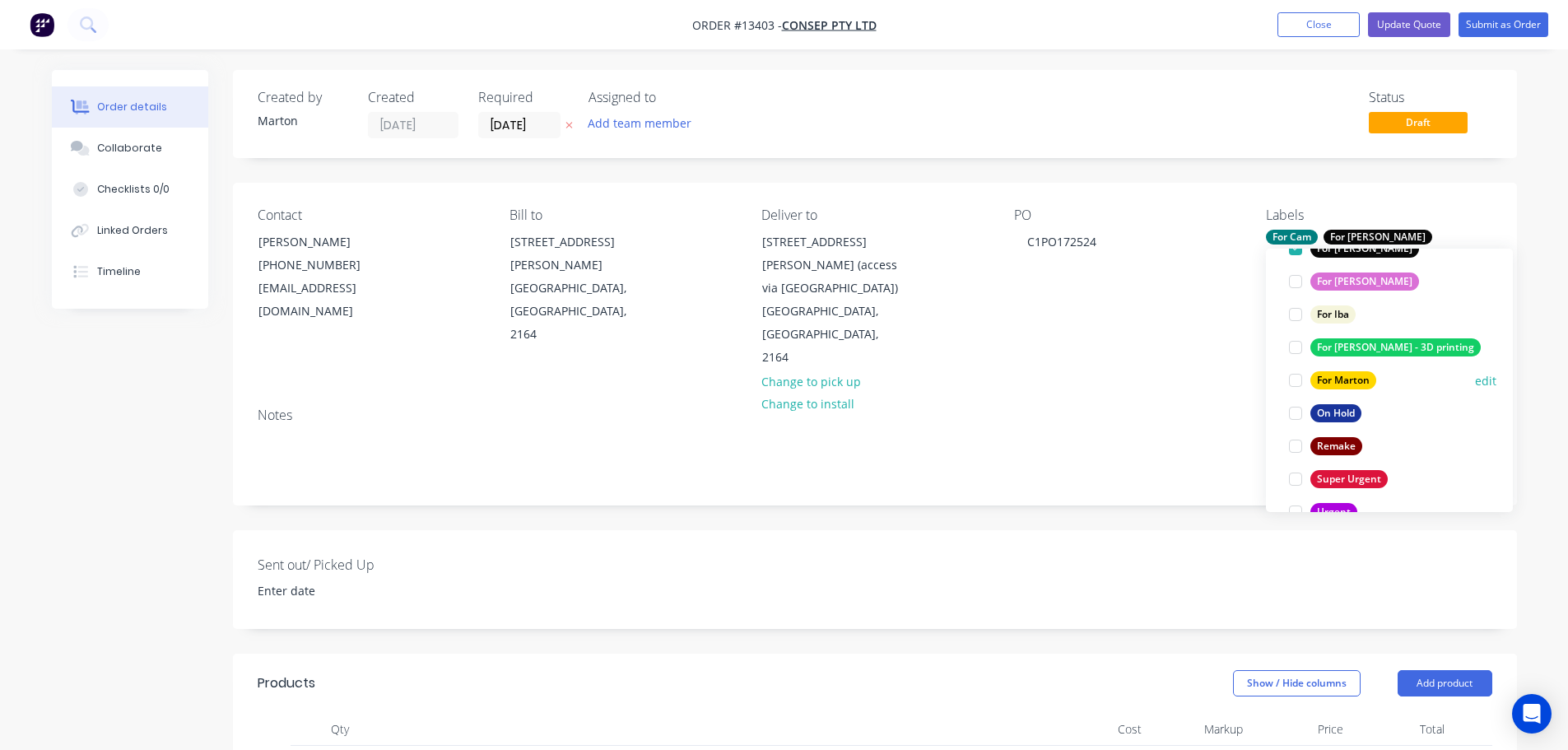
click at [1294, 384] on div at bounding box center [1295, 380] width 33 height 33
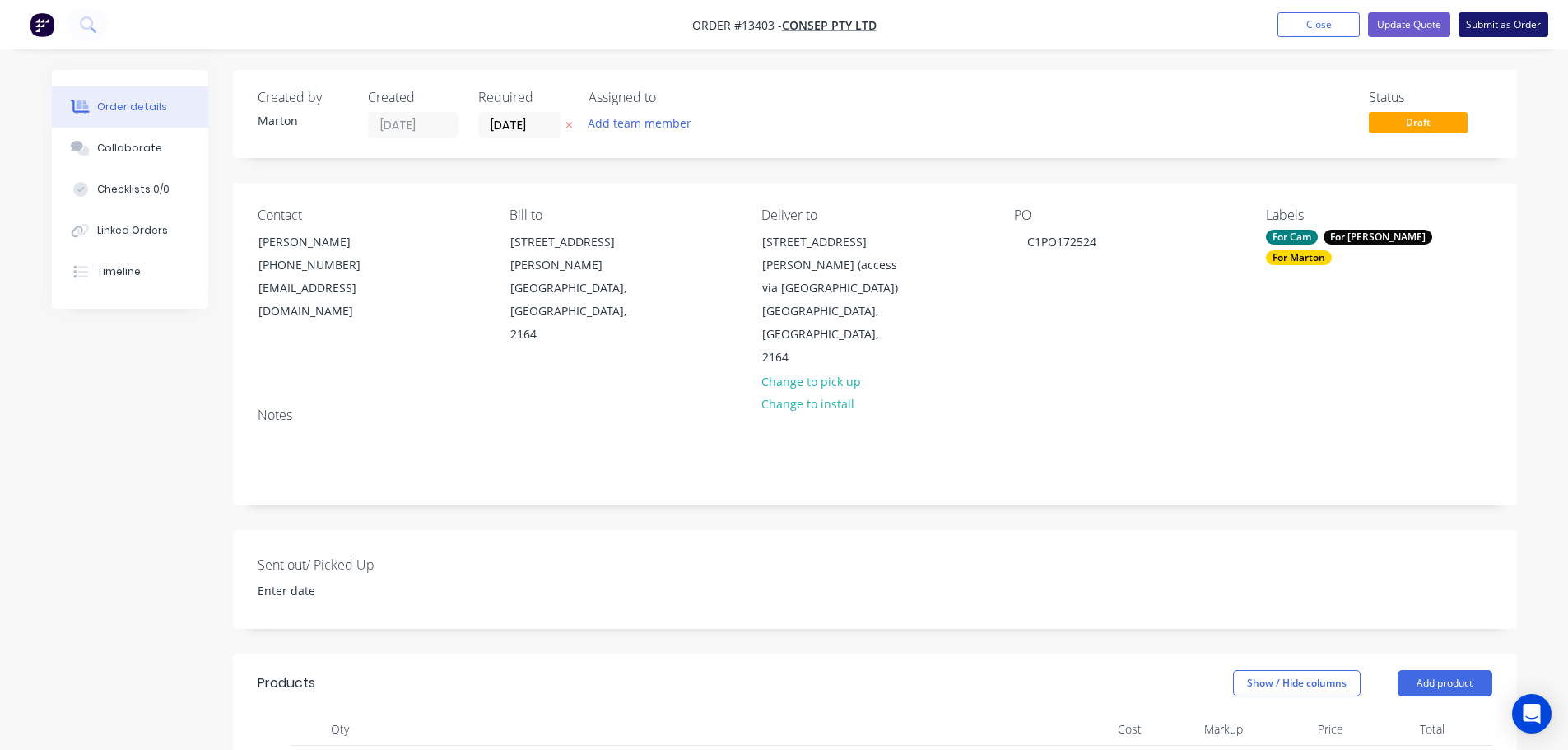
click at [1497, 28] on button "Submit as Order" at bounding box center [1502, 25] width 90 height 25
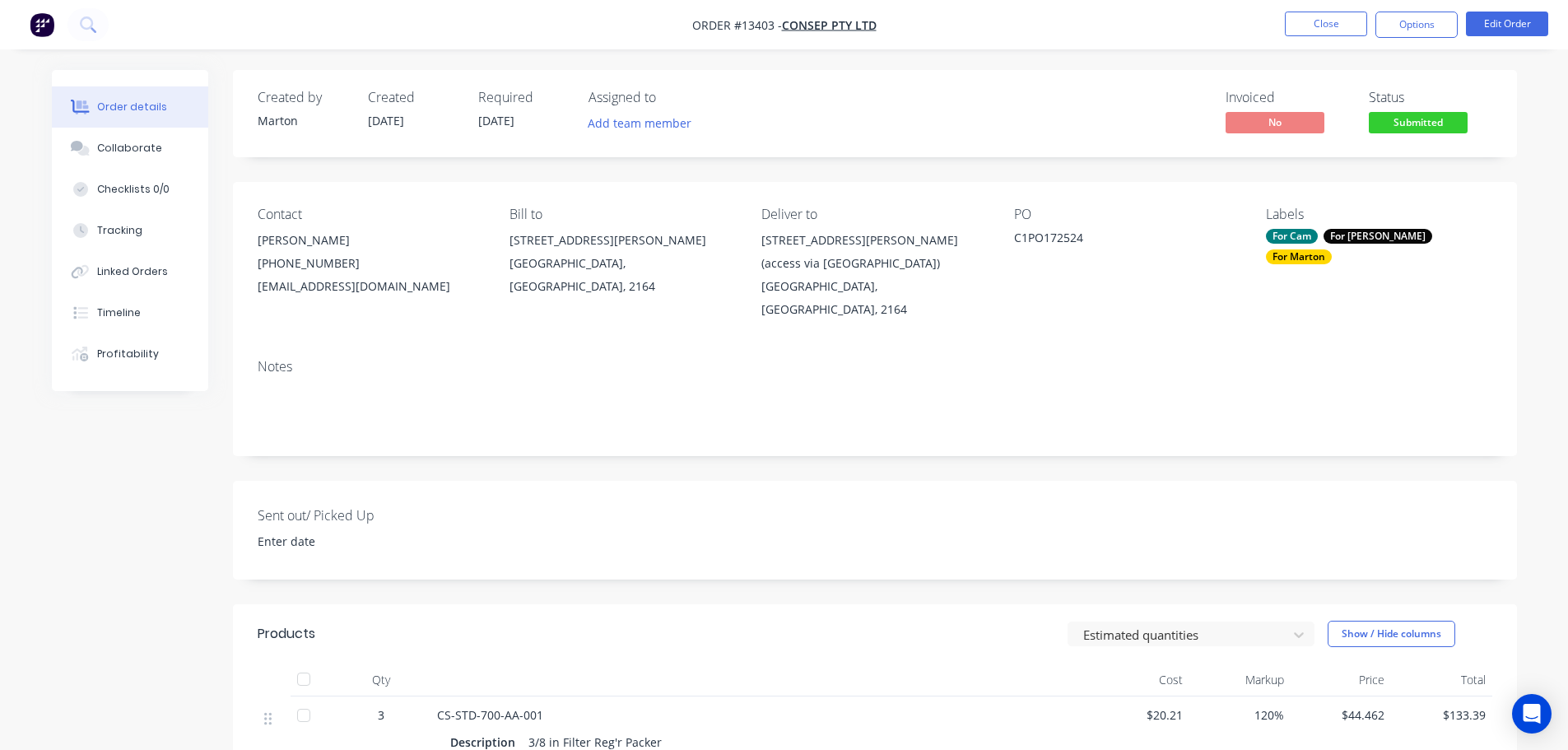
click at [650, 111] on div "Assigned to Add team member" at bounding box center [671, 114] width 165 height 48
click at [645, 121] on button "Add team member" at bounding box center [639, 122] width 121 height 22
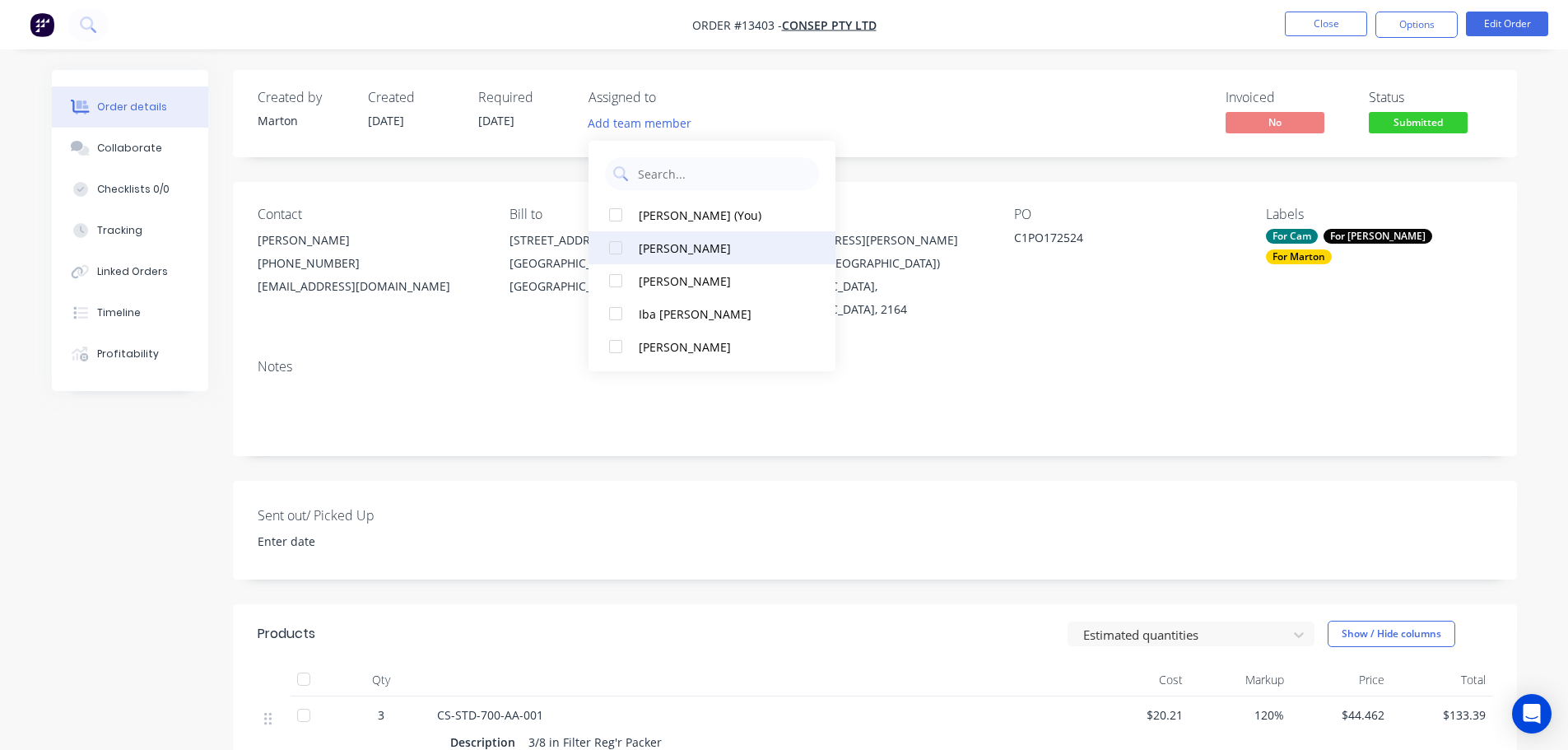
drag, startPoint x: 614, startPoint y: 215, endPoint x: 622, endPoint y: 236, distance: 22.5
click at [614, 217] on div at bounding box center [616, 215] width 33 height 33
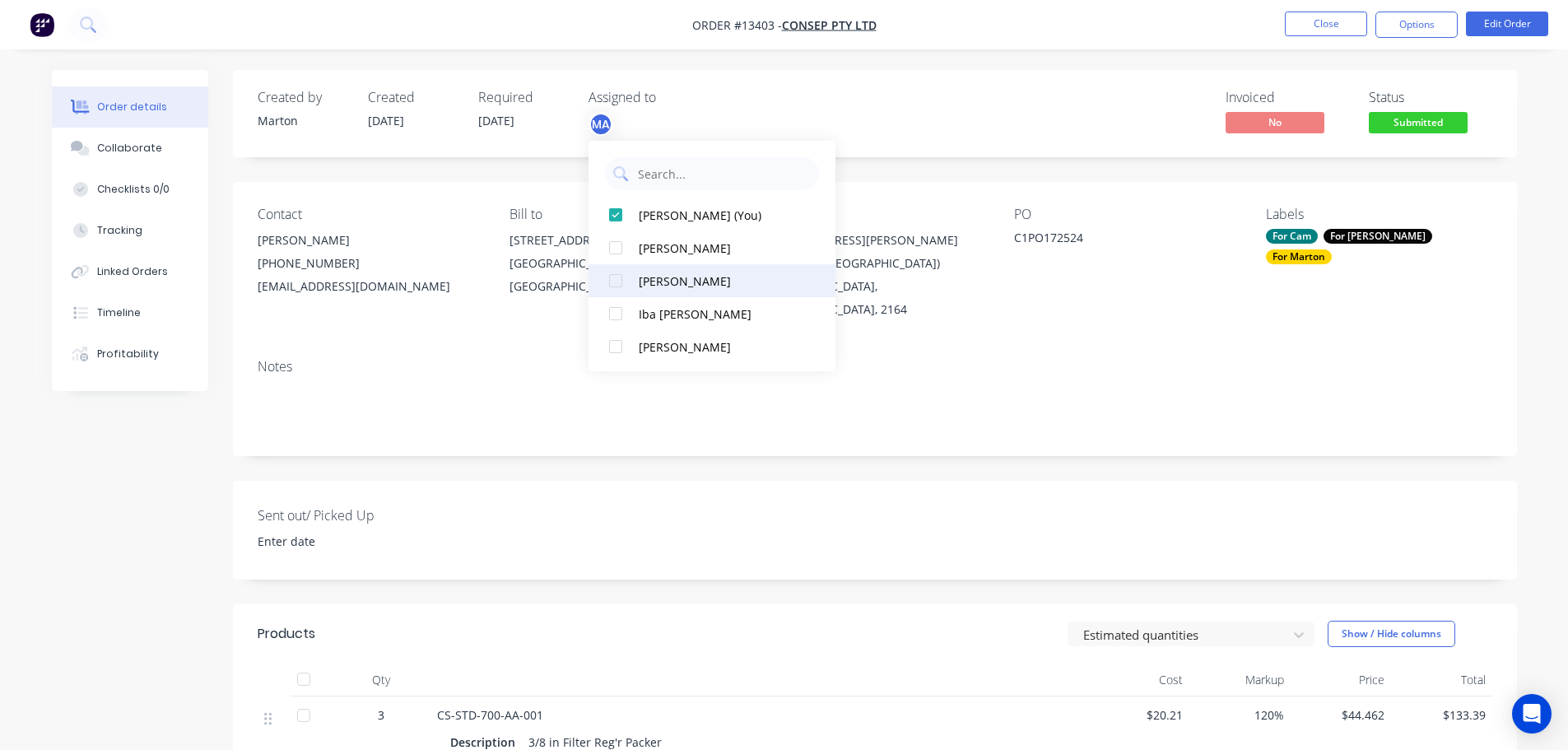
click at [618, 267] on div at bounding box center [616, 281] width 33 height 33
drag, startPoint x: 620, startPoint y: 286, endPoint x: 948, endPoint y: 125, distance: 365.4
click at [621, 286] on div at bounding box center [616, 281] width 33 height 33
click at [997, 123] on div "Invoiced No Status Submitted" at bounding box center [1122, 114] width 739 height 48
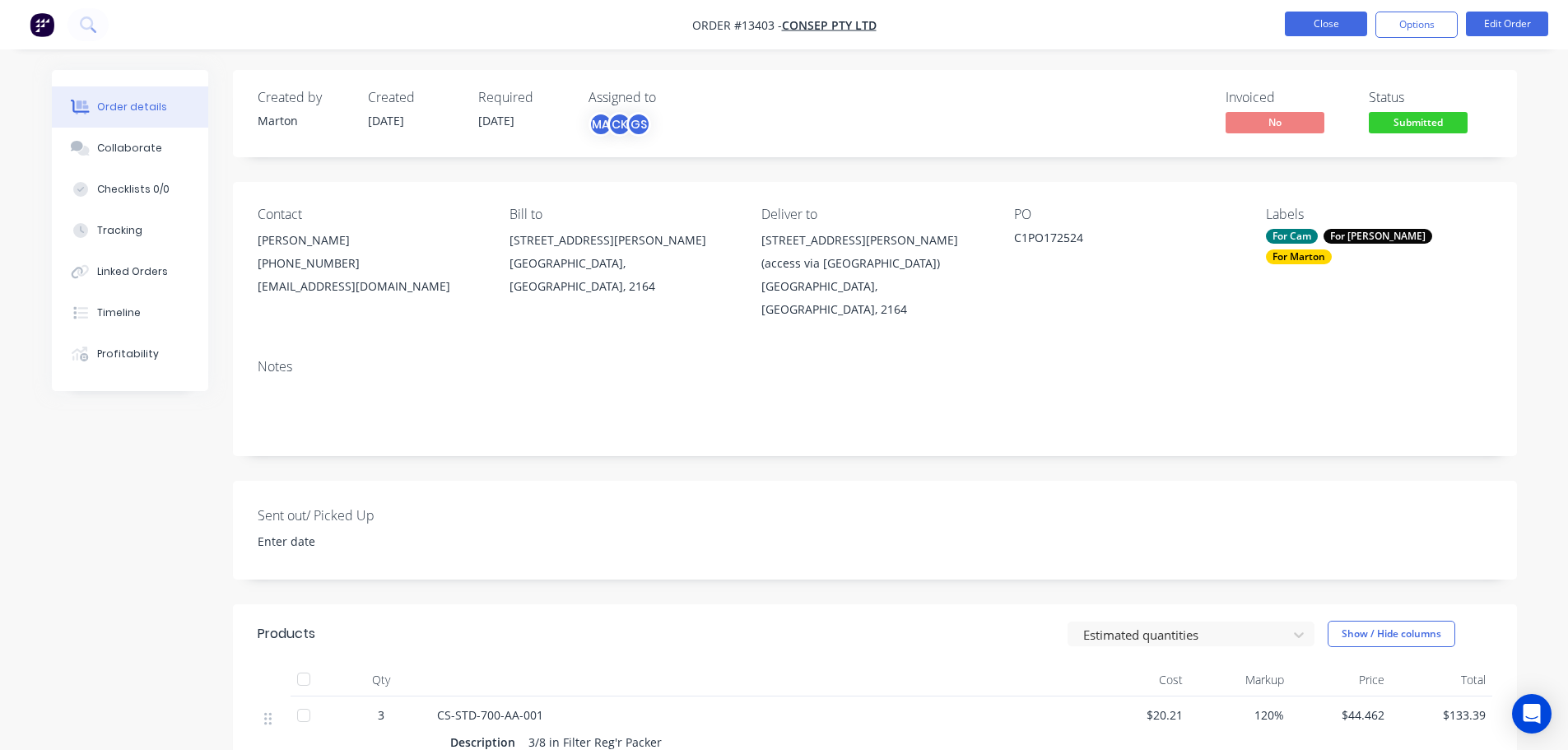
click at [1328, 27] on button "Close" at bounding box center [1325, 24] width 82 height 25
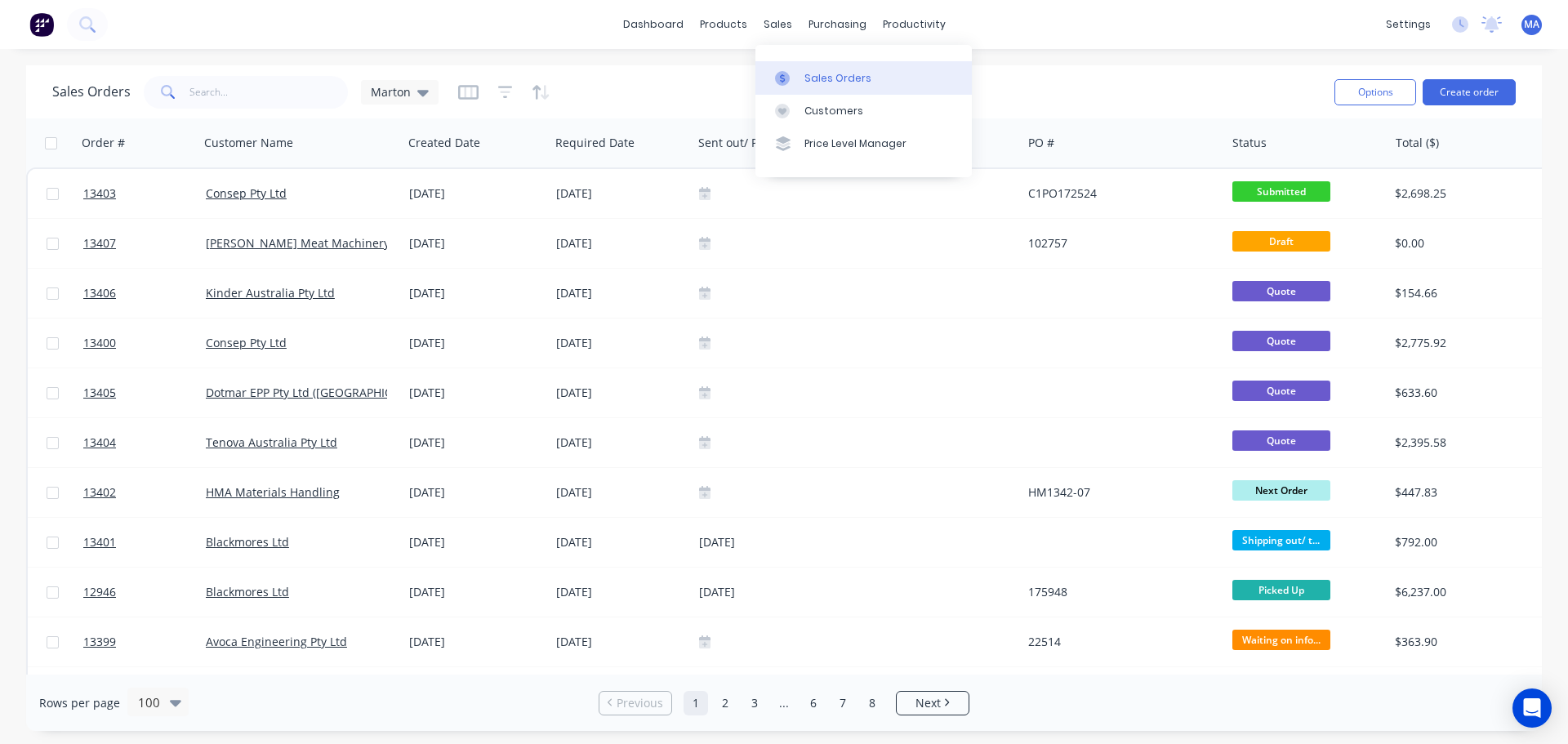
click at [815, 79] on div "Sales Orders" at bounding box center [838, 77] width 67 height 14
click at [293, 98] on input "text" at bounding box center [269, 92] width 160 height 33
type input "blackmores"
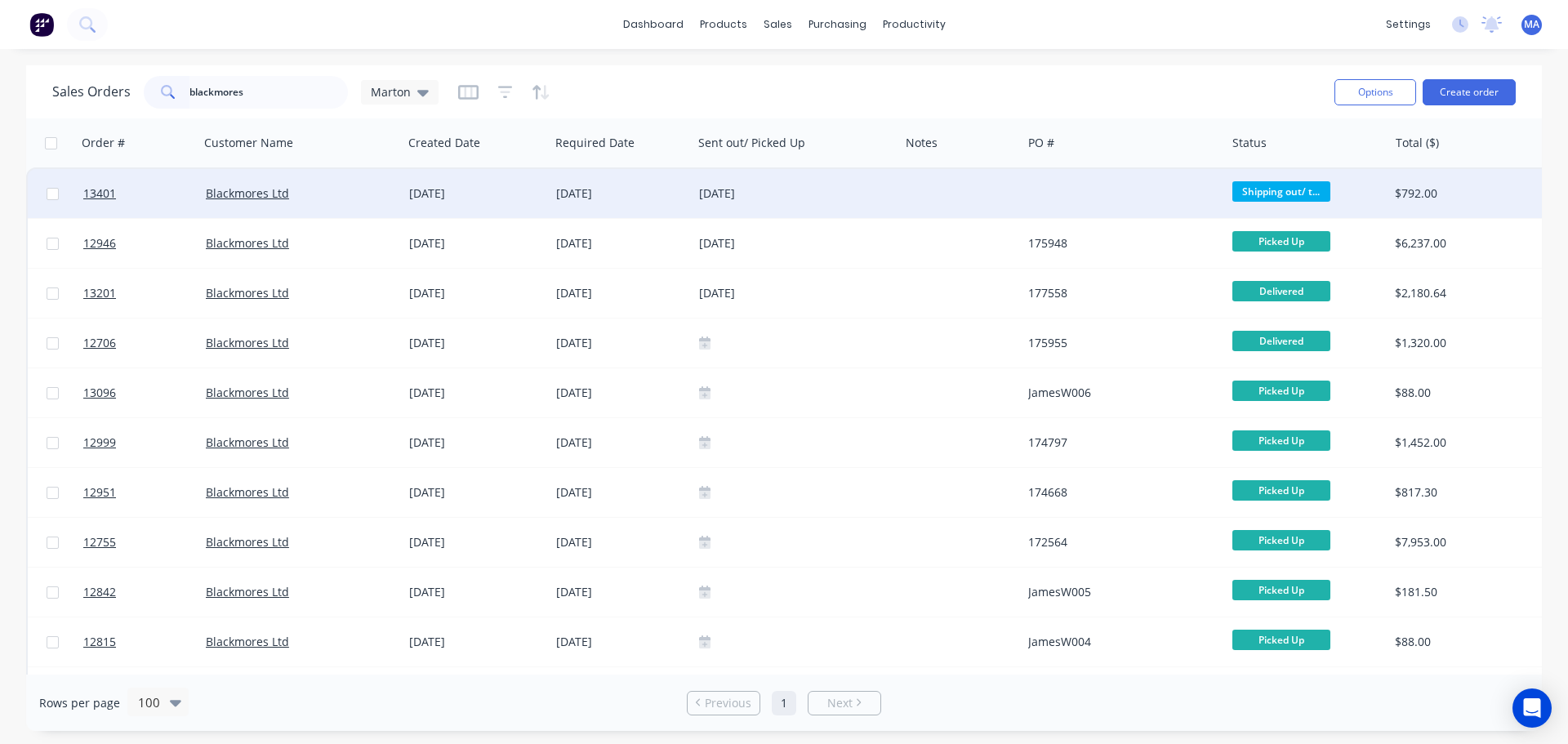
click at [344, 193] on div "Blackmores Ltd" at bounding box center [296, 193] width 182 height 16
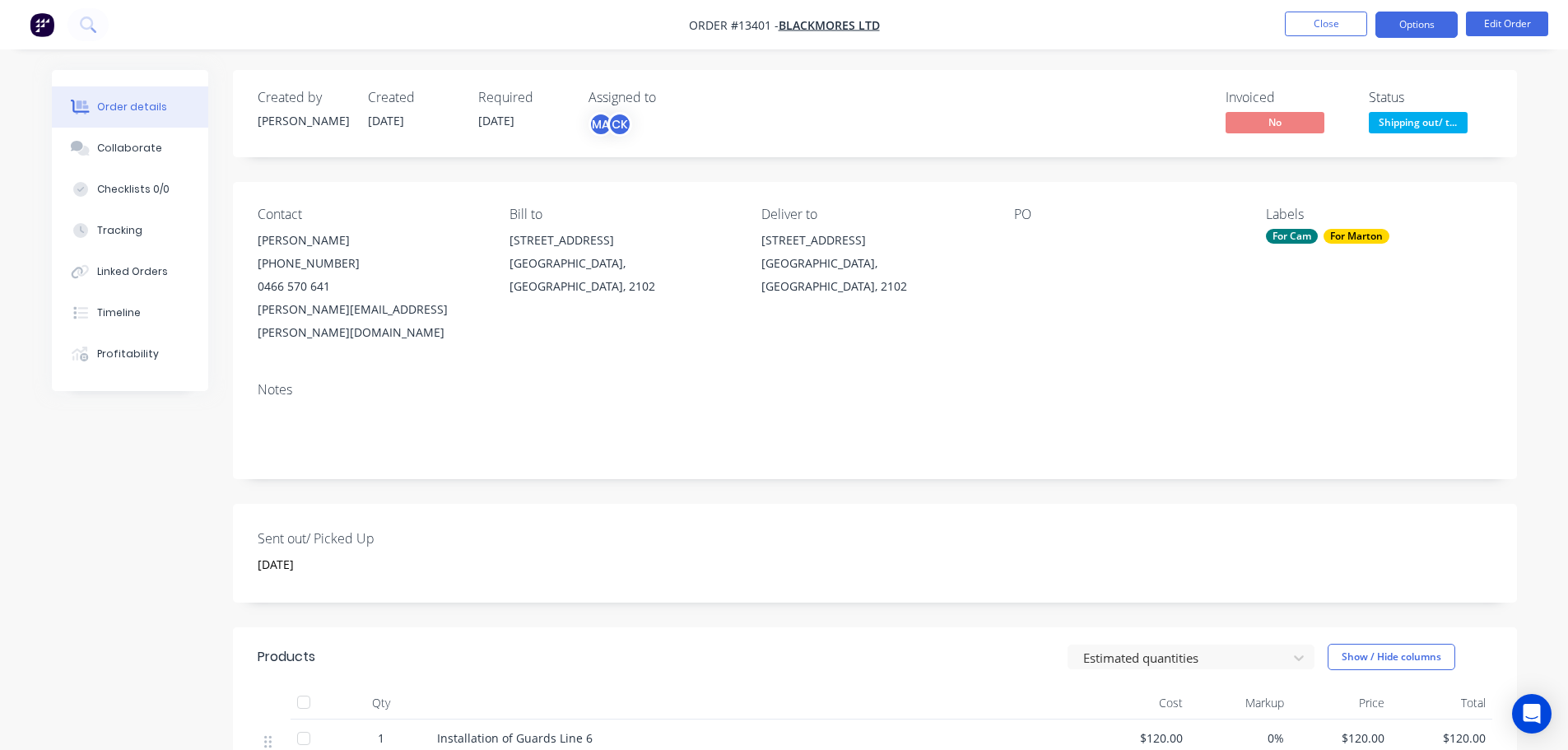
click at [1413, 28] on button "Options" at bounding box center [1416, 24] width 82 height 26
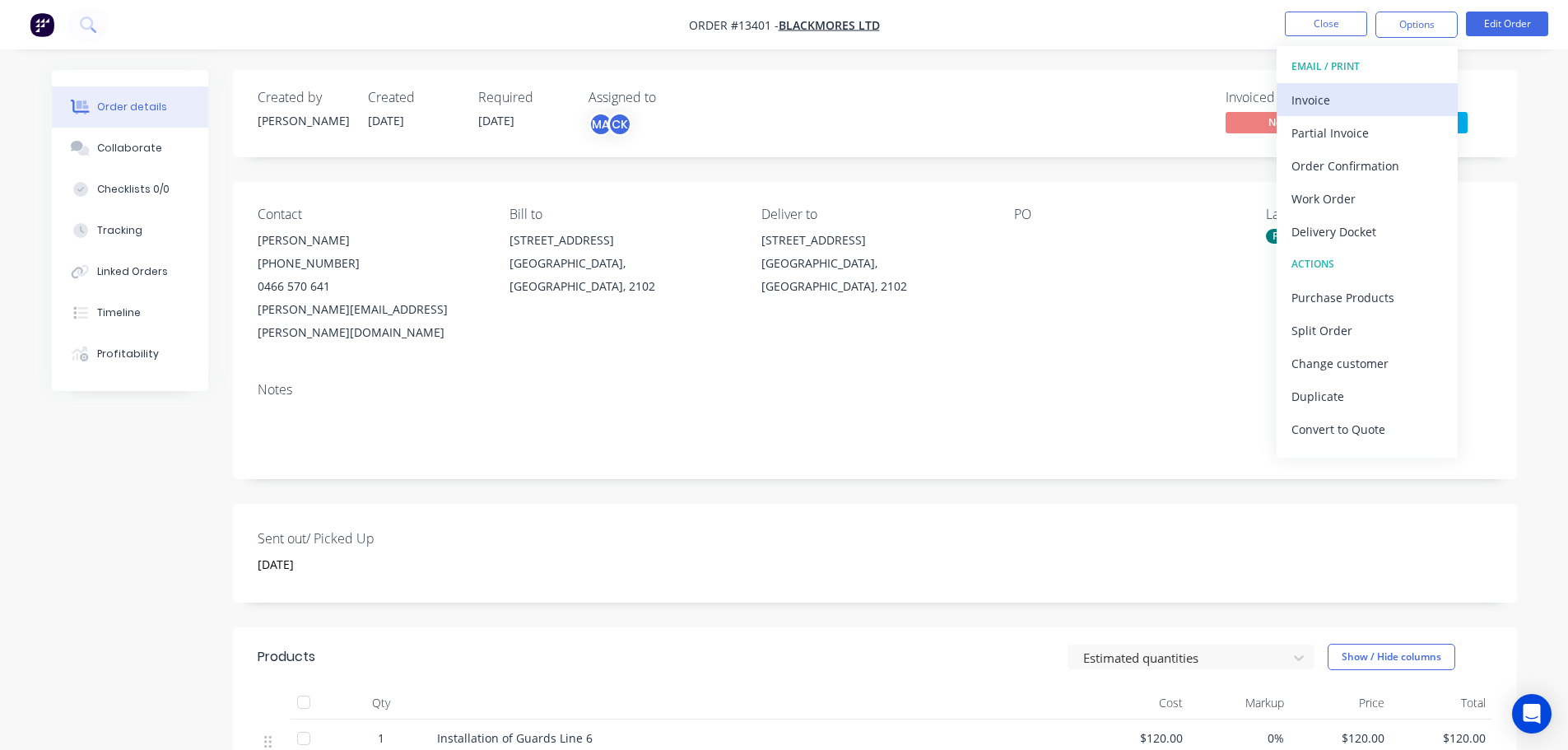
click at [1351, 105] on div "Invoice" at bounding box center [1367, 99] width 151 height 24
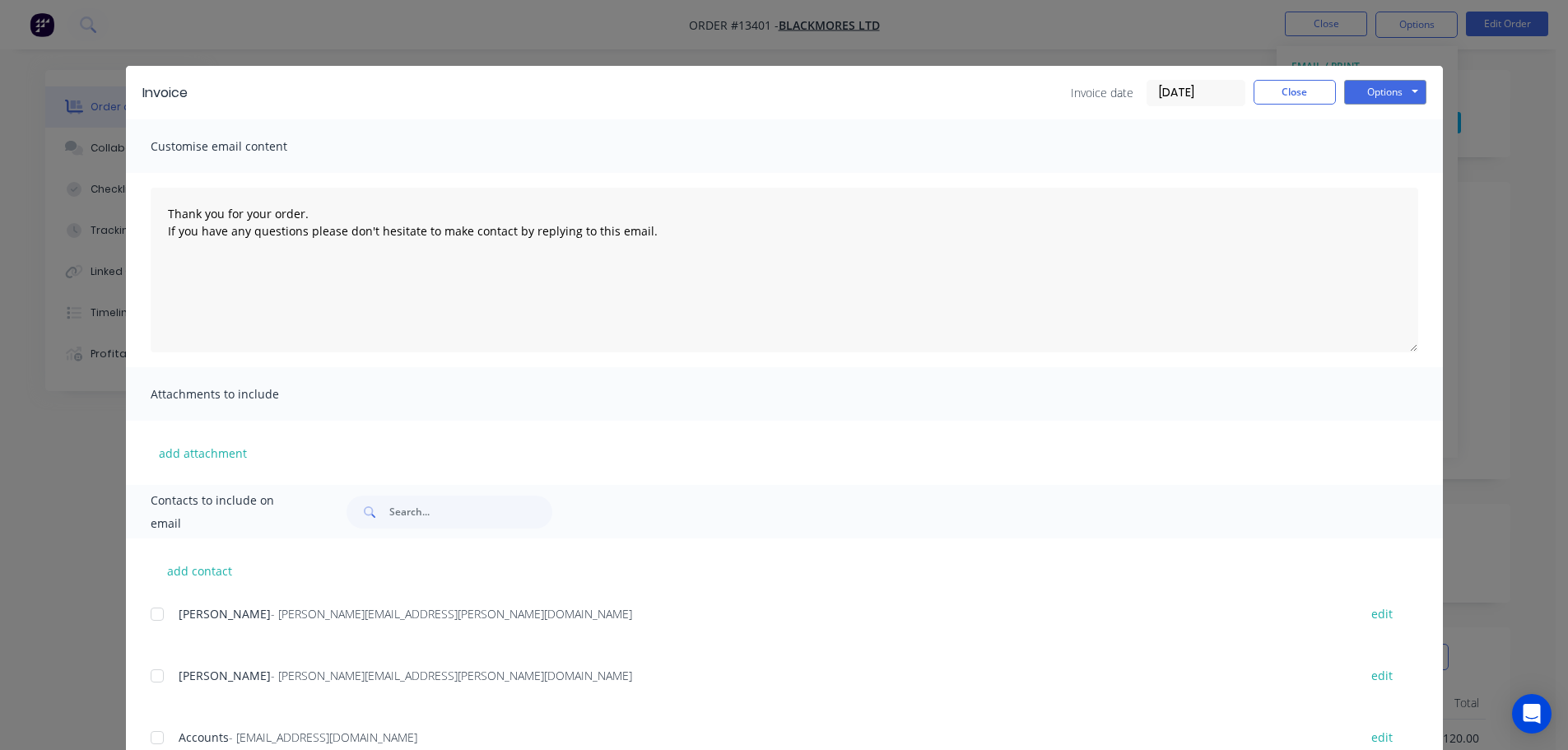
scroll to position [61, 0]
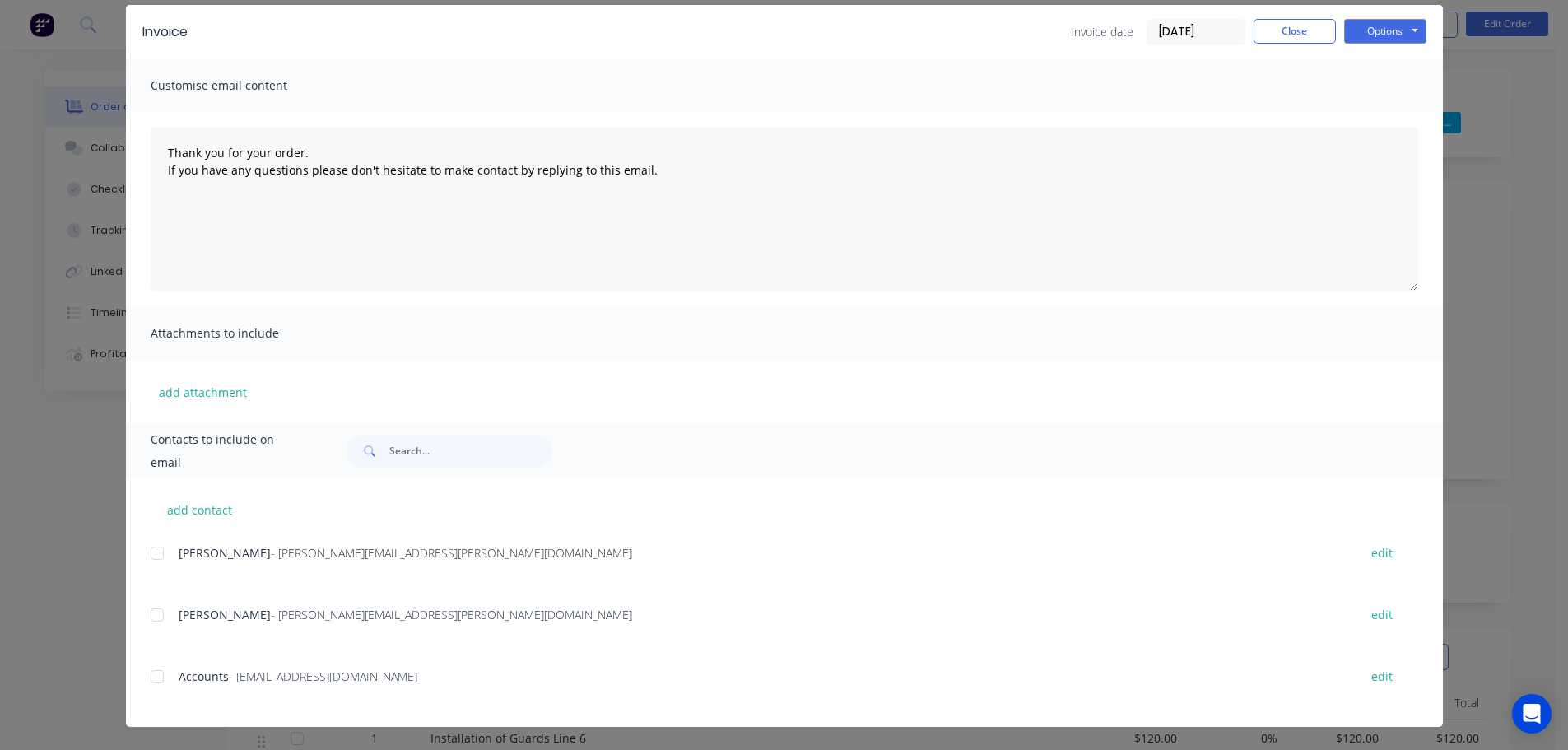
click at [155, 612] on div at bounding box center [157, 615] width 33 height 33
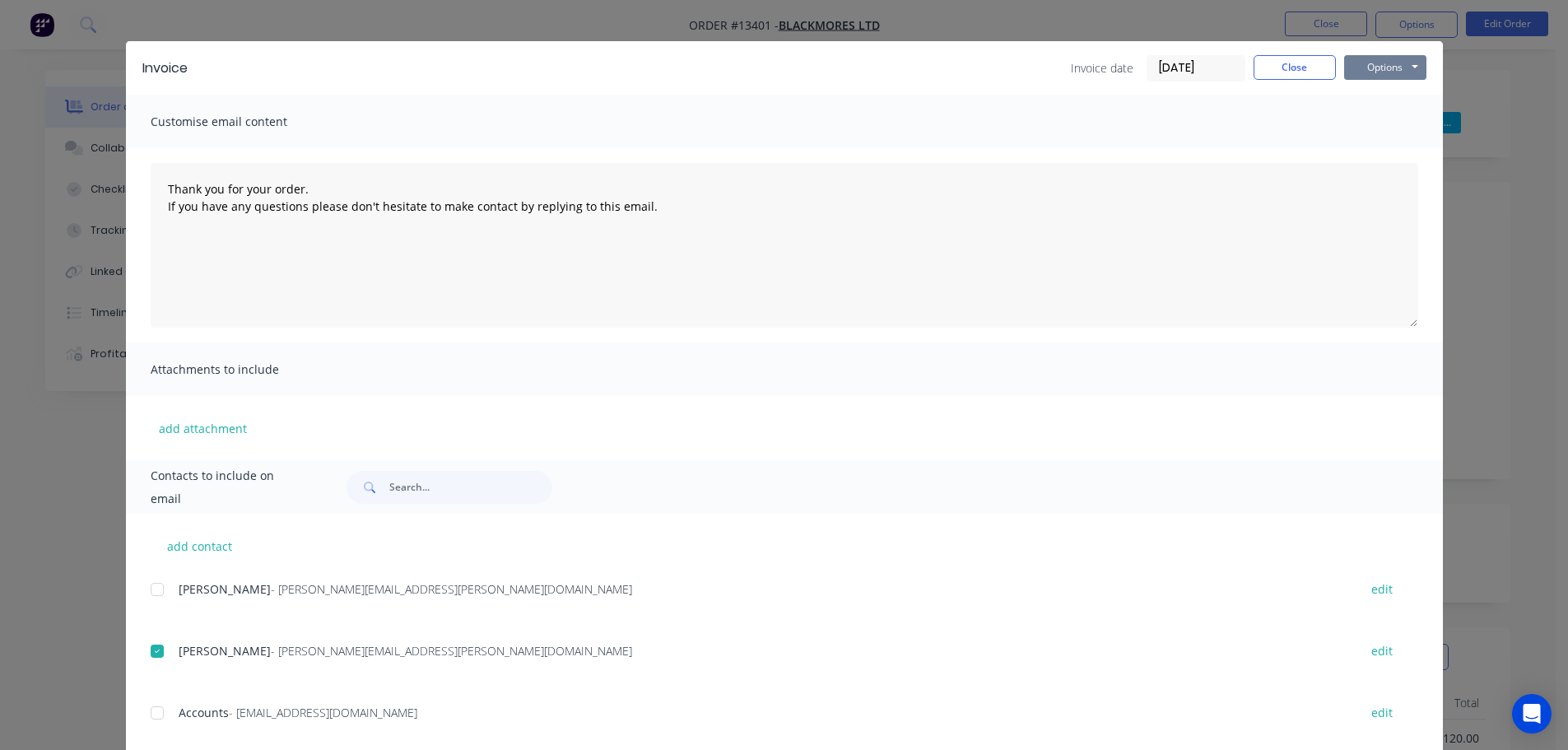
scroll to position [0, 0]
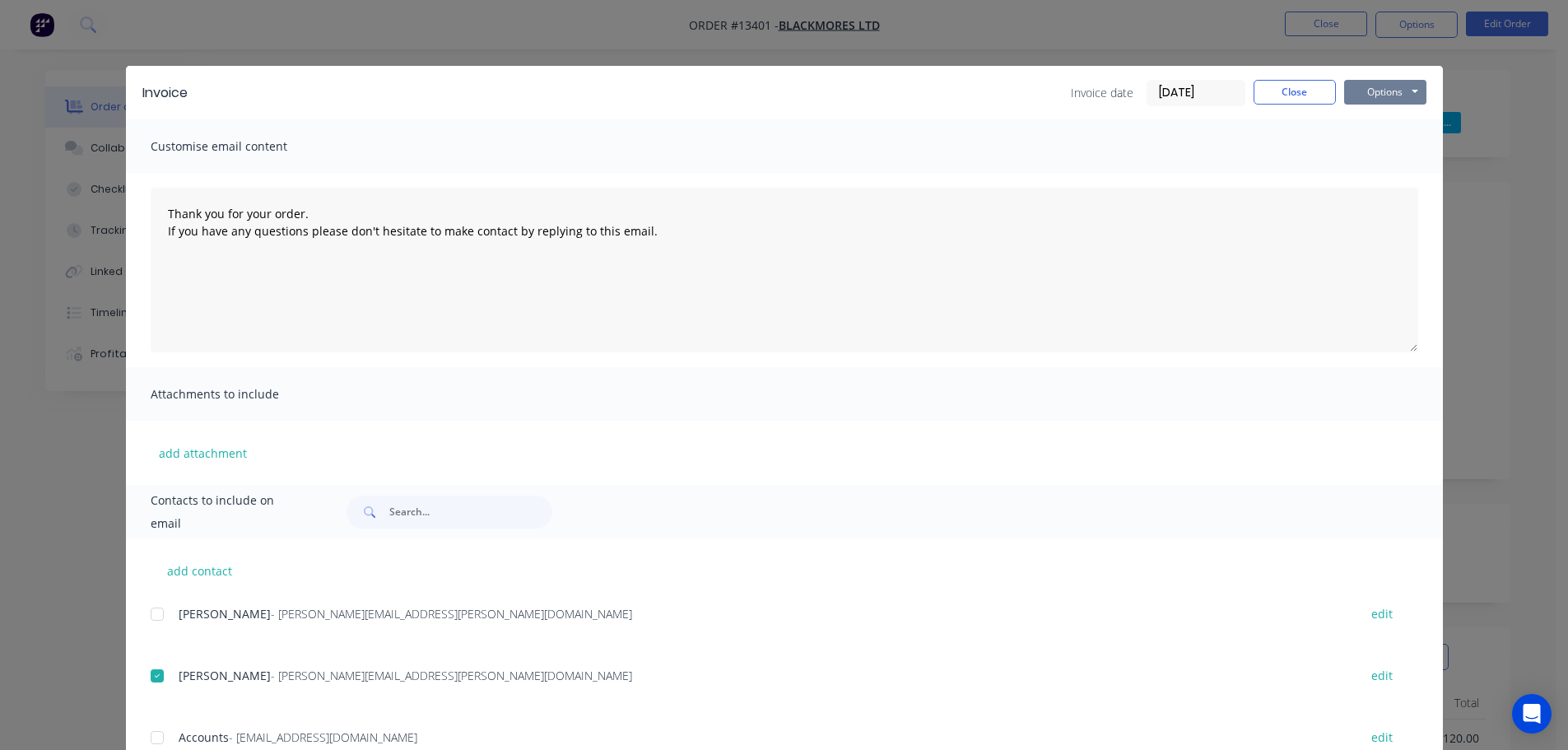
click at [1380, 90] on button "Options" at bounding box center [1385, 93] width 82 height 25
click at [1374, 174] on button "Email" at bounding box center [1396, 175] width 105 height 27
type textarea "Thank you for your order. If you have any questions please don't hesitate to ma…"
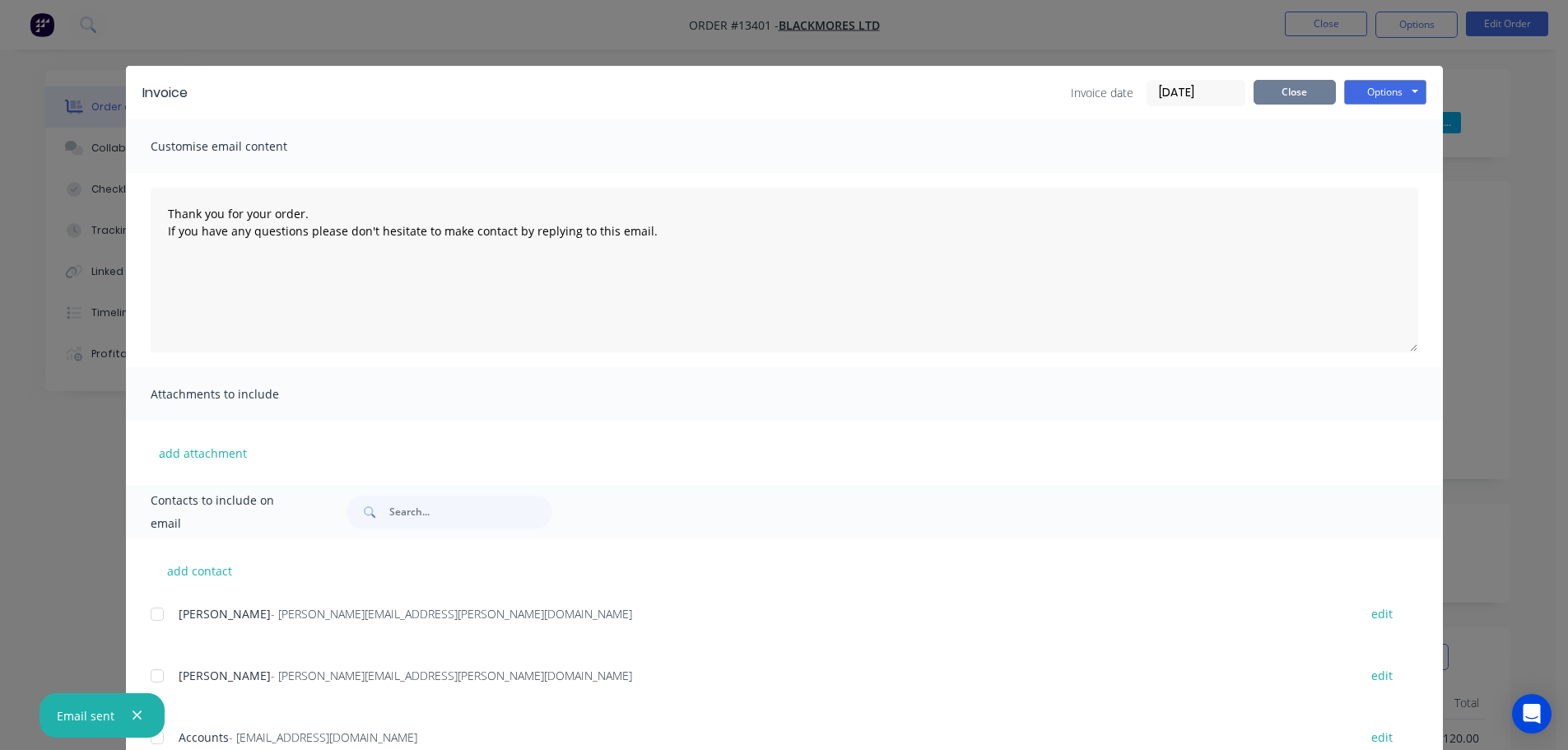
click at [1304, 94] on button "Close" at bounding box center [1294, 93] width 82 height 25
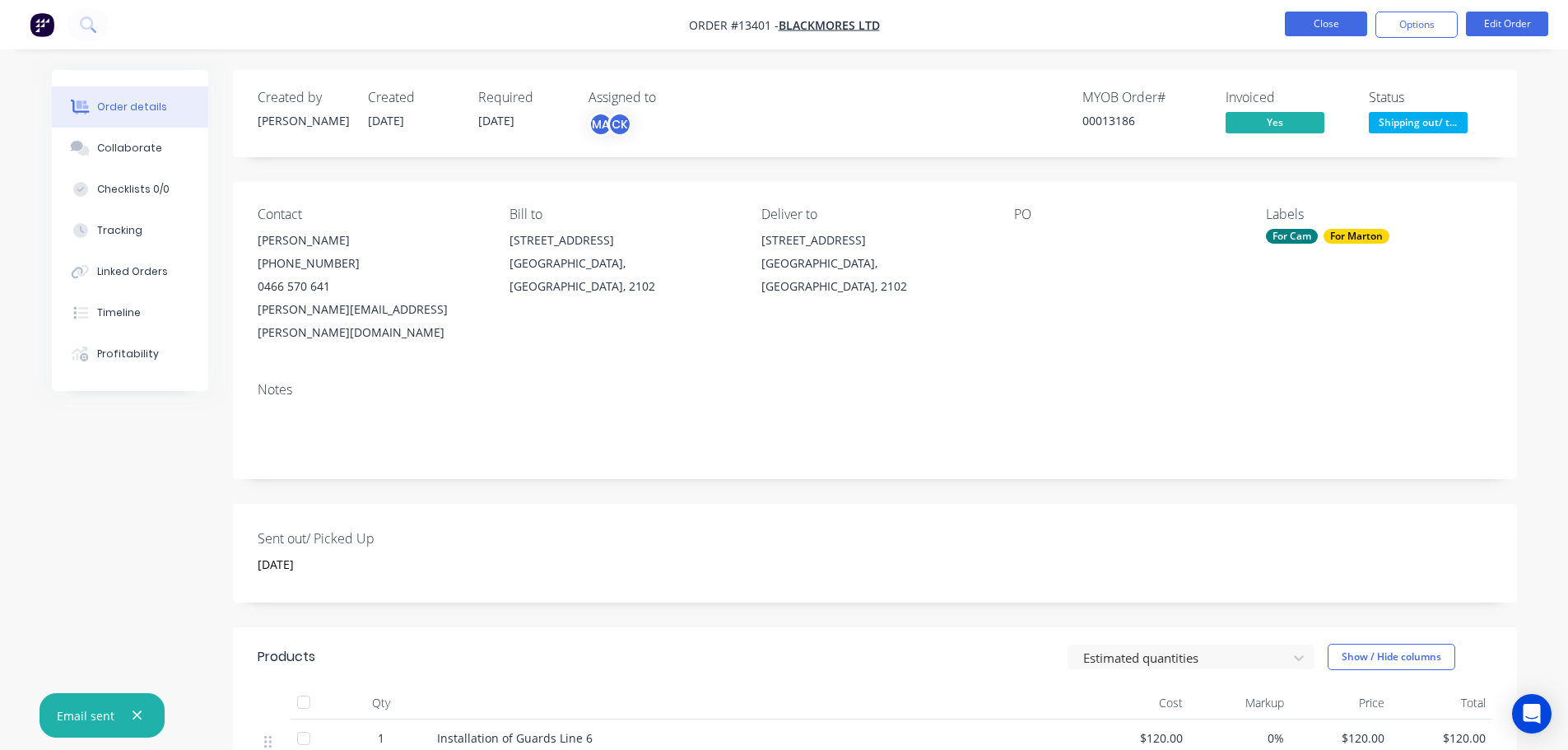
click at [1327, 18] on button "Close" at bounding box center [1325, 24] width 82 height 25
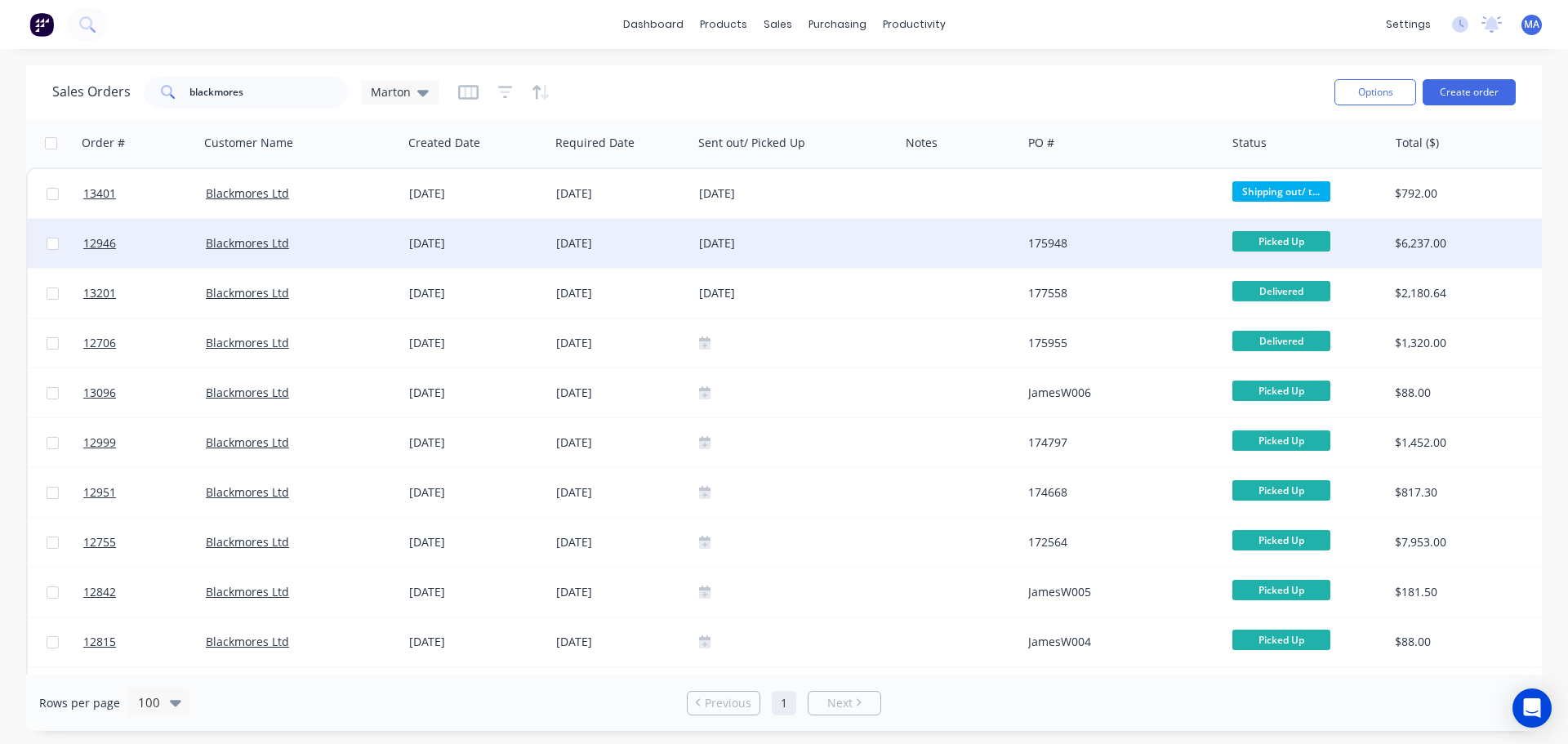
click at [507, 238] on div "[DATE]" at bounding box center [476, 243] width 134 height 16
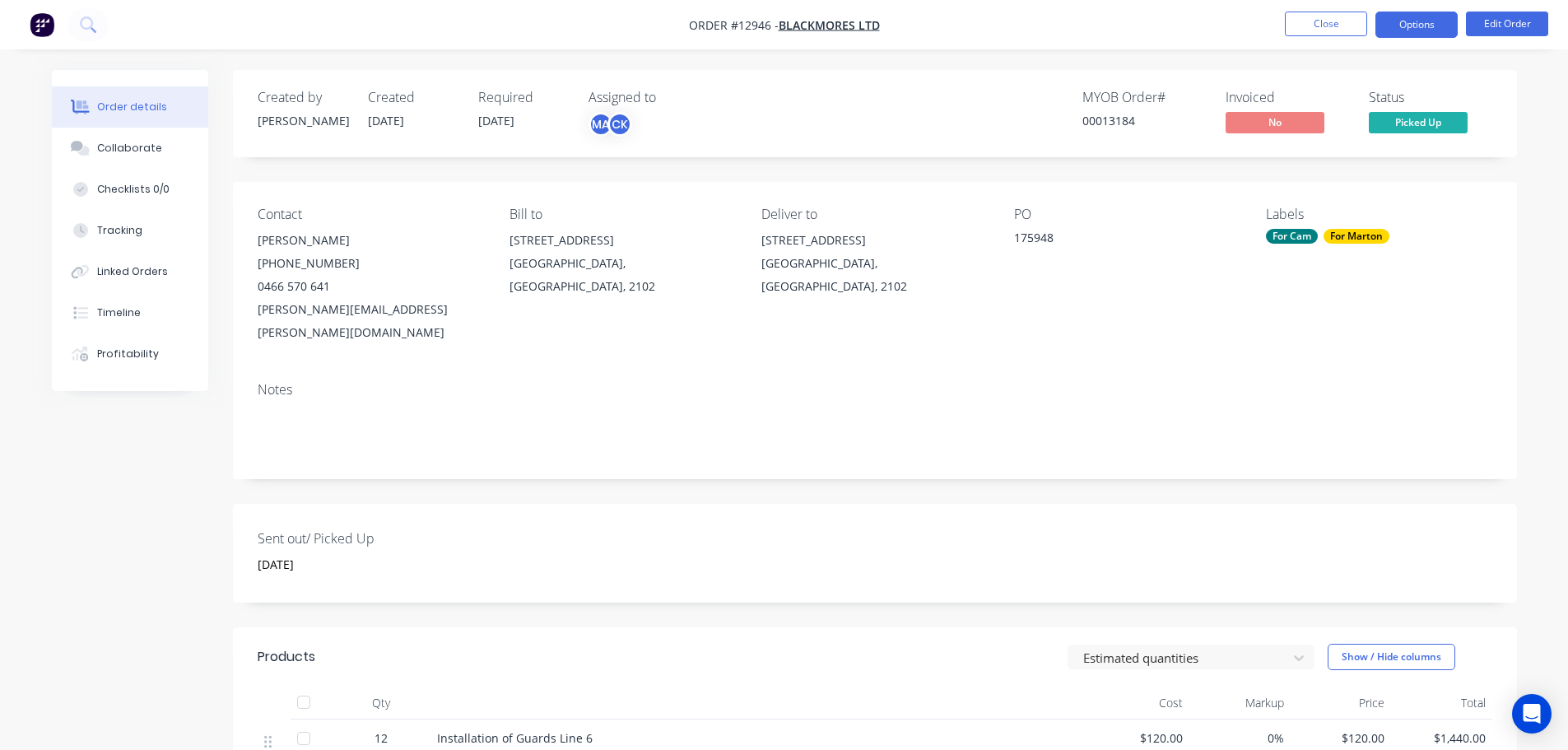
click at [1388, 18] on button "Options" at bounding box center [1416, 24] width 82 height 26
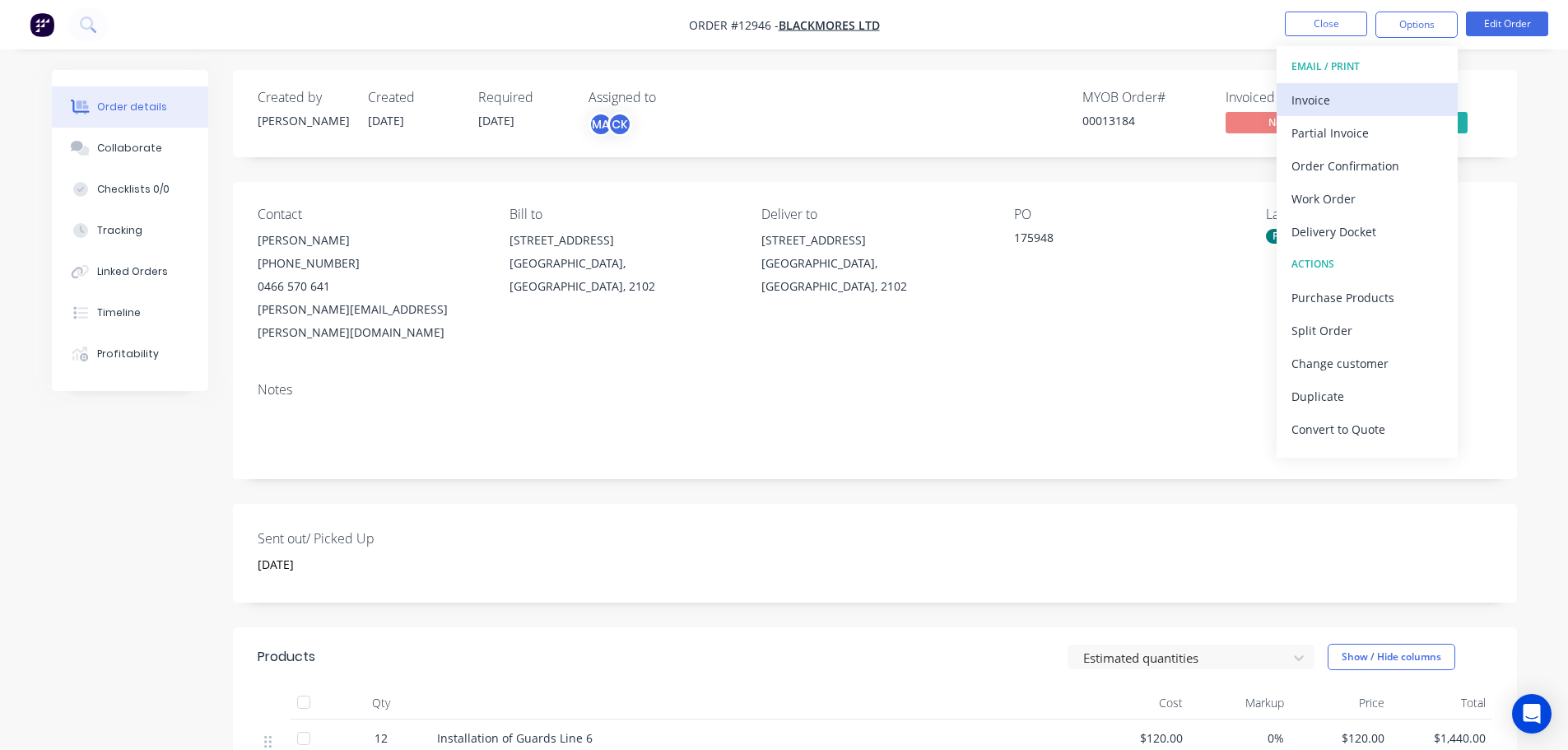
click at [1345, 103] on div "Invoice" at bounding box center [1367, 99] width 151 height 24
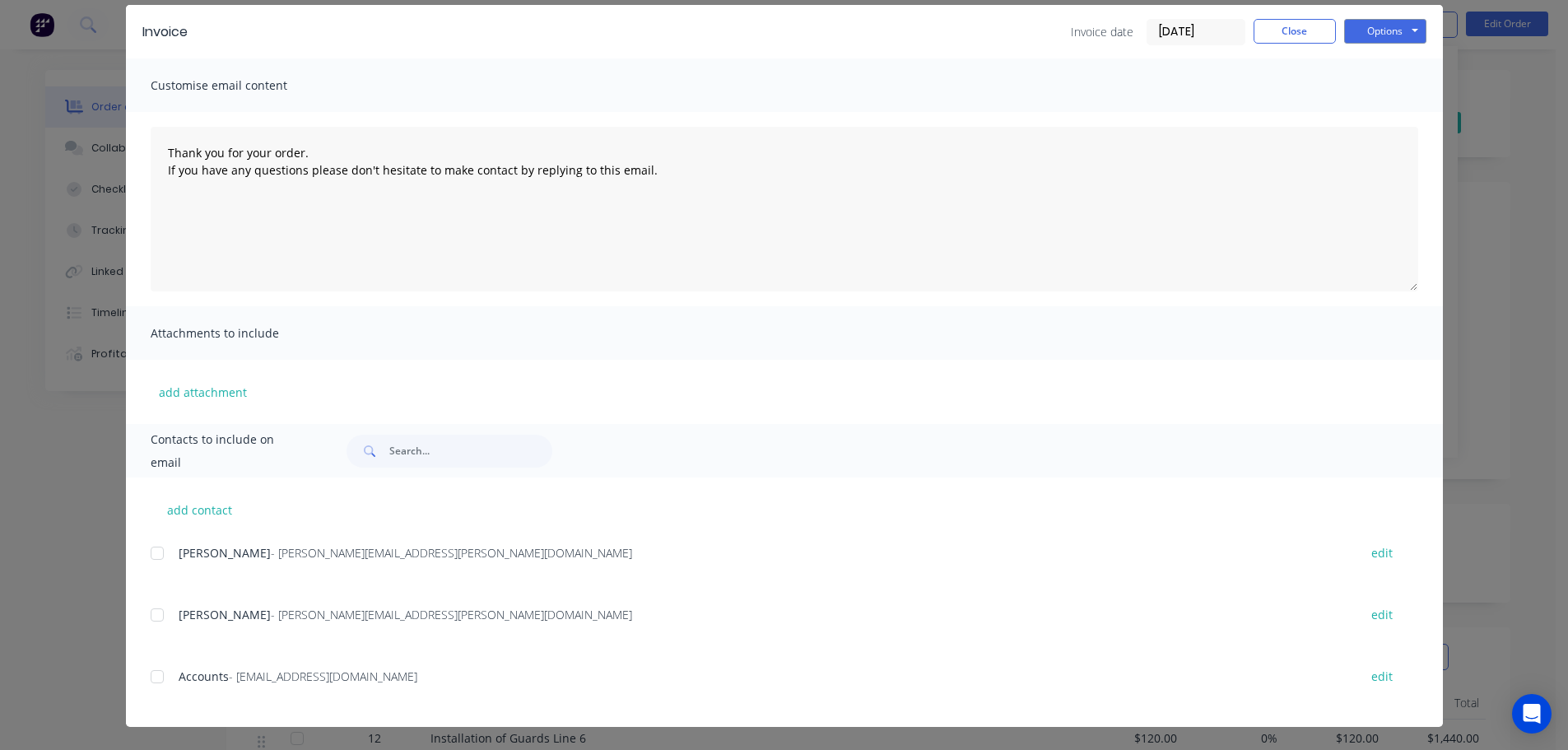
click at [164, 608] on div at bounding box center [157, 615] width 33 height 33
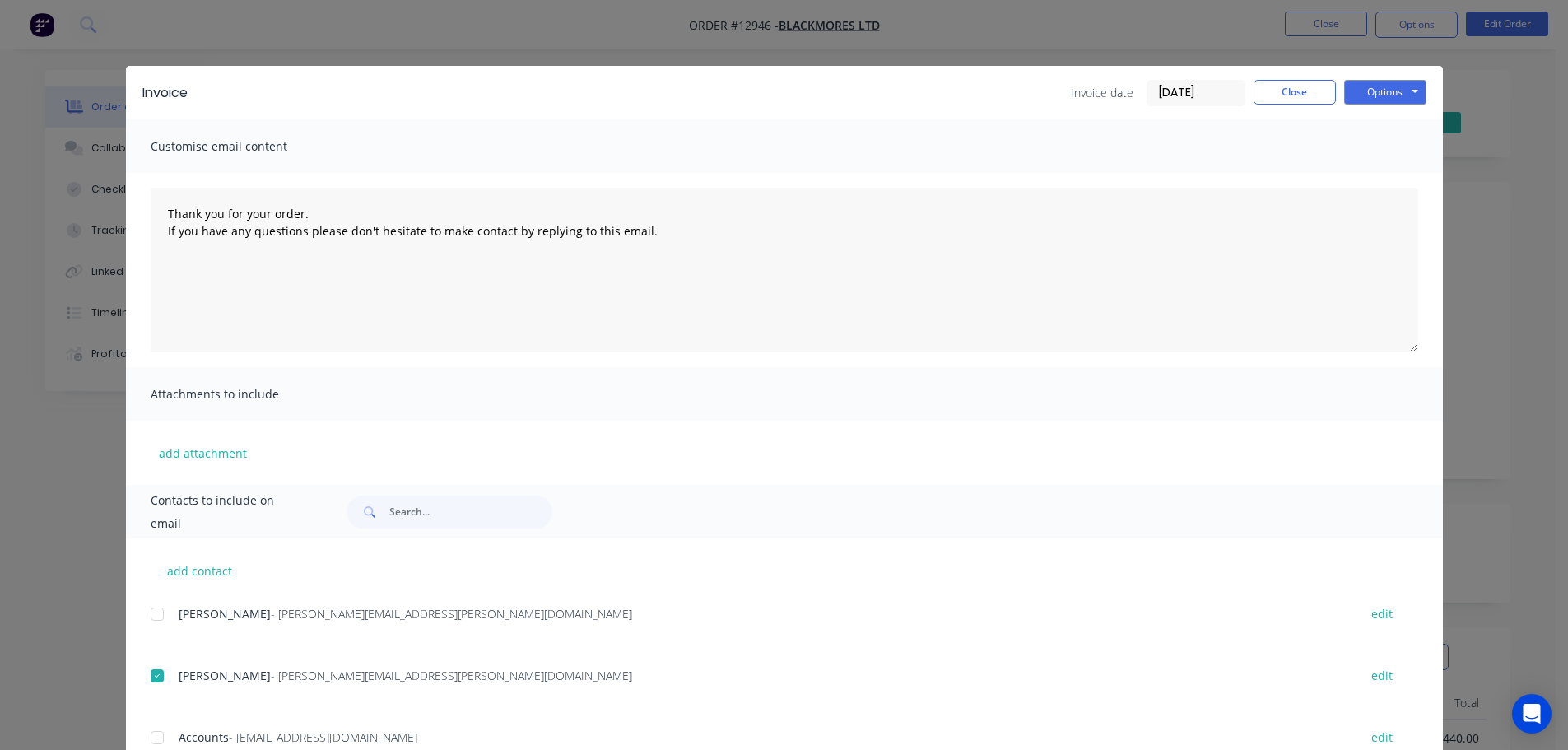
click at [1394, 110] on div "Invoice Invoice date [DATE] Close Options Preview Print Email" at bounding box center [784, 93] width 1317 height 54
click at [1393, 98] on button "Options" at bounding box center [1385, 93] width 82 height 25
click at [1385, 176] on button "Email" at bounding box center [1396, 175] width 105 height 27
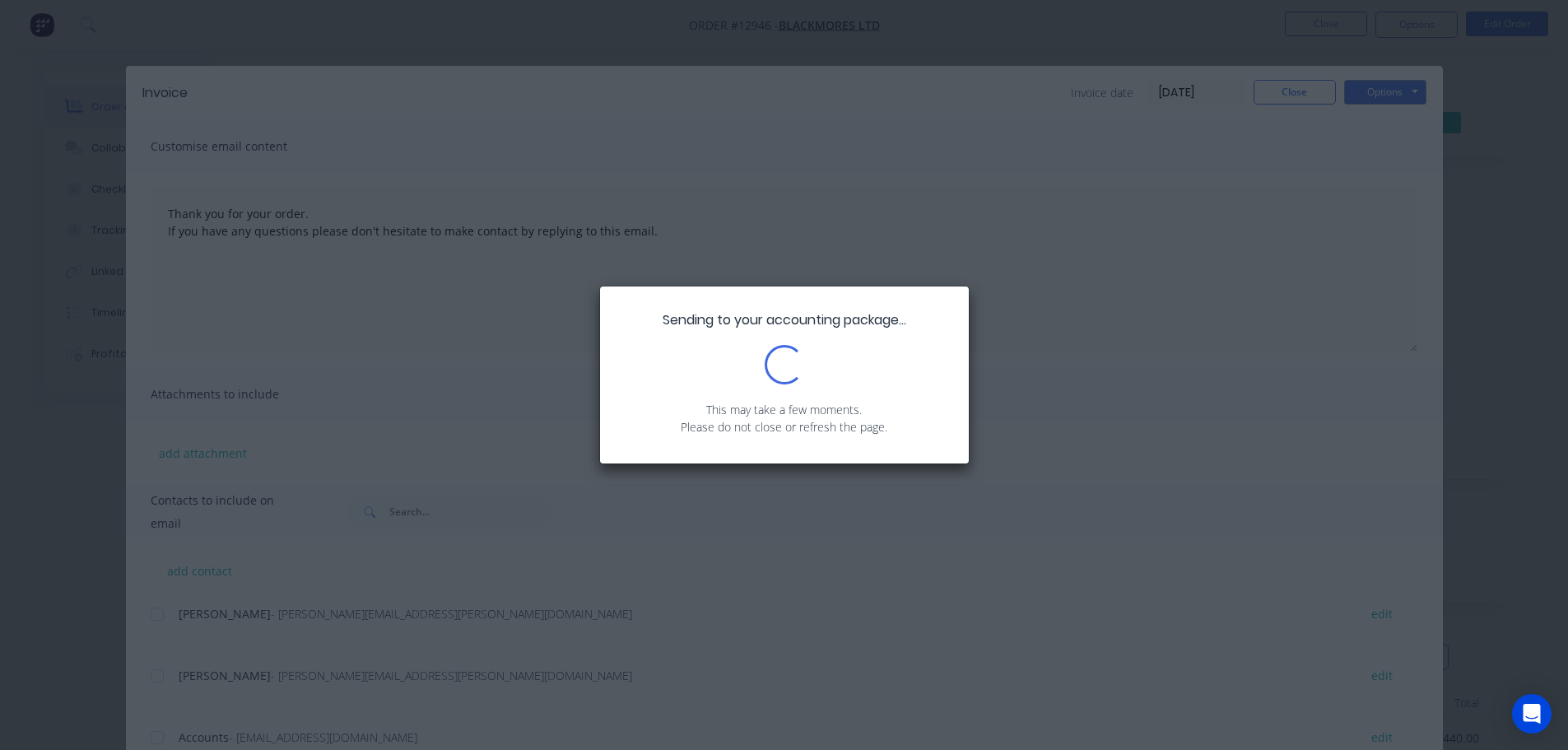
type textarea "Thank you for your order. If you have any questions please don't hesitate to ma…"
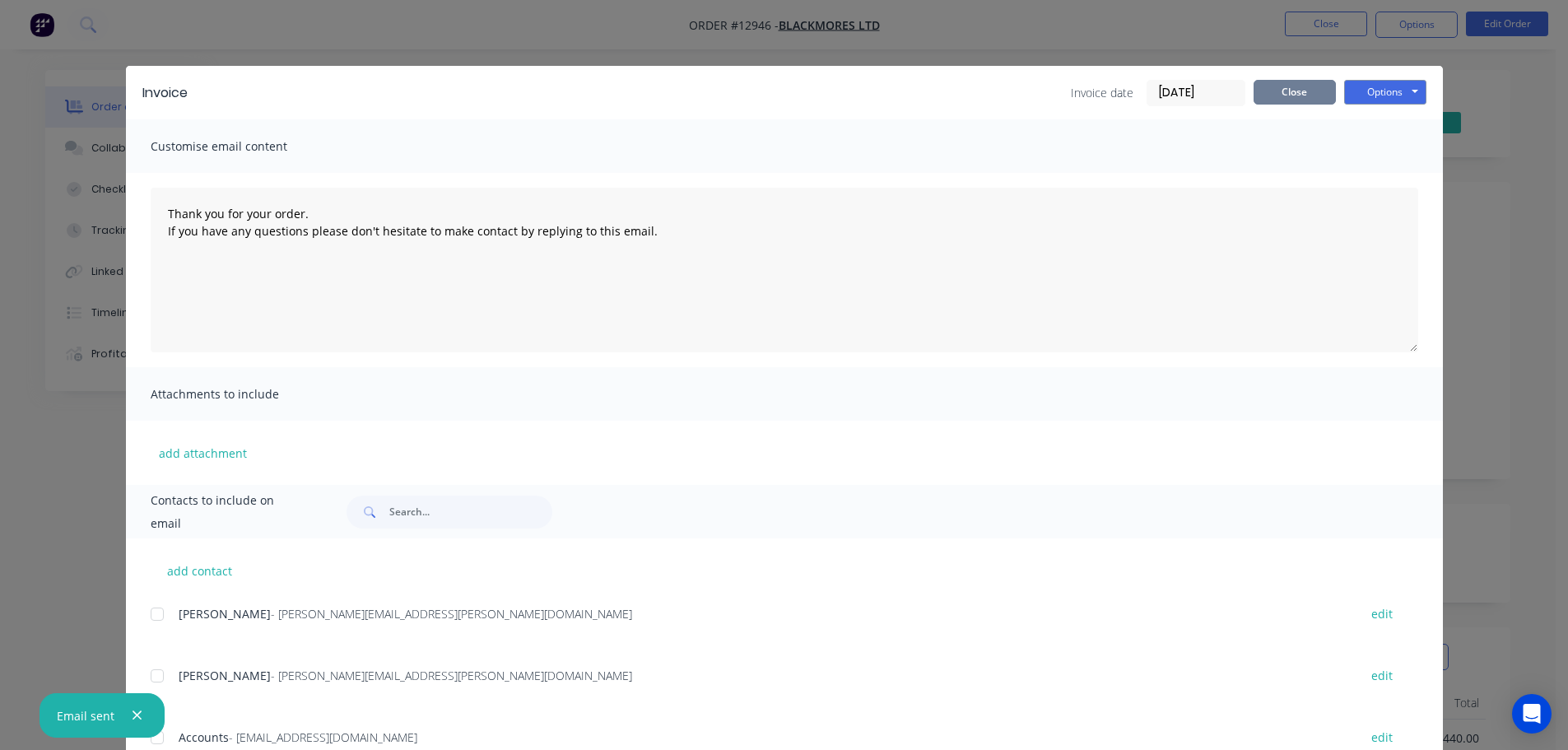
click at [1302, 84] on button "Close" at bounding box center [1294, 93] width 82 height 25
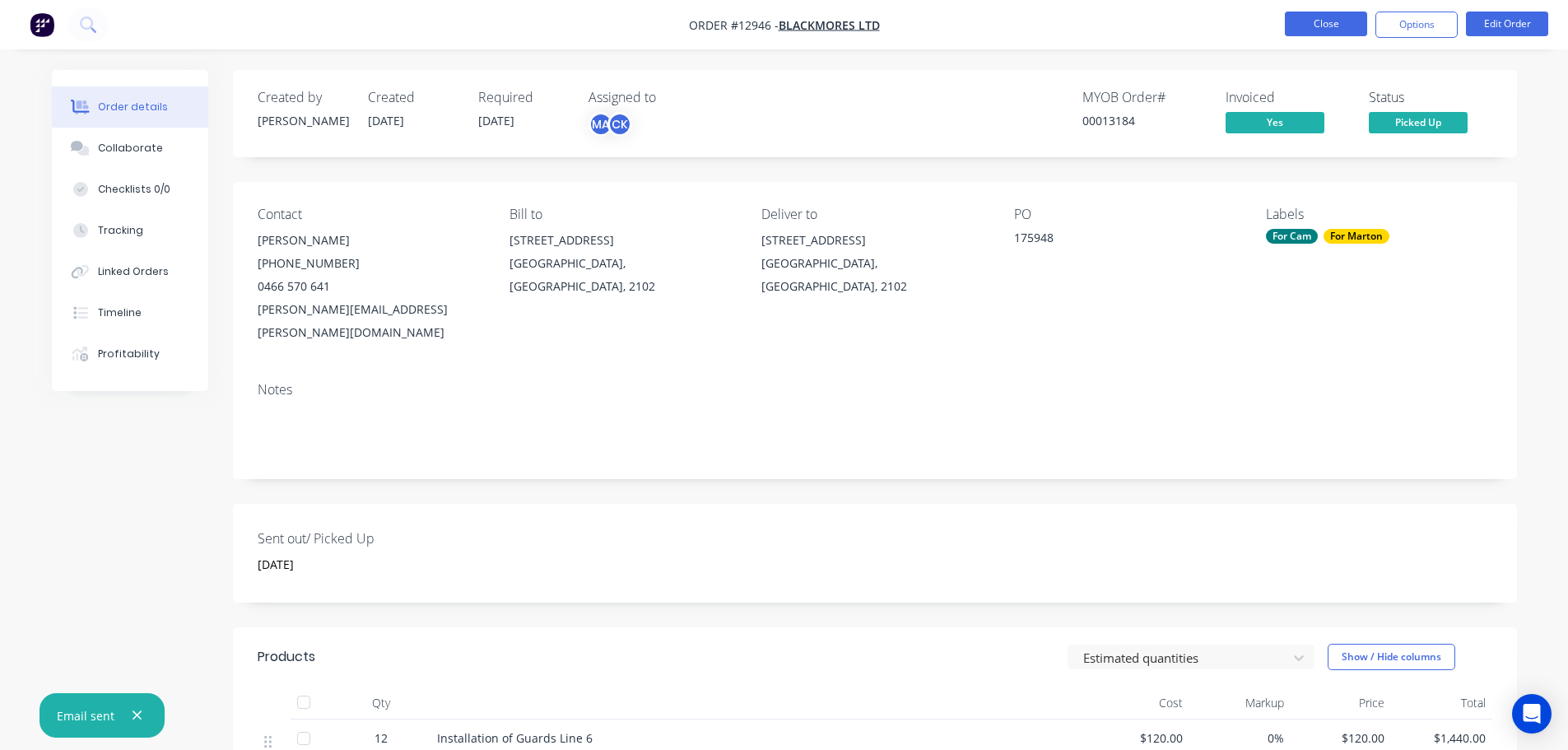
click at [1322, 30] on button "Close" at bounding box center [1325, 24] width 82 height 25
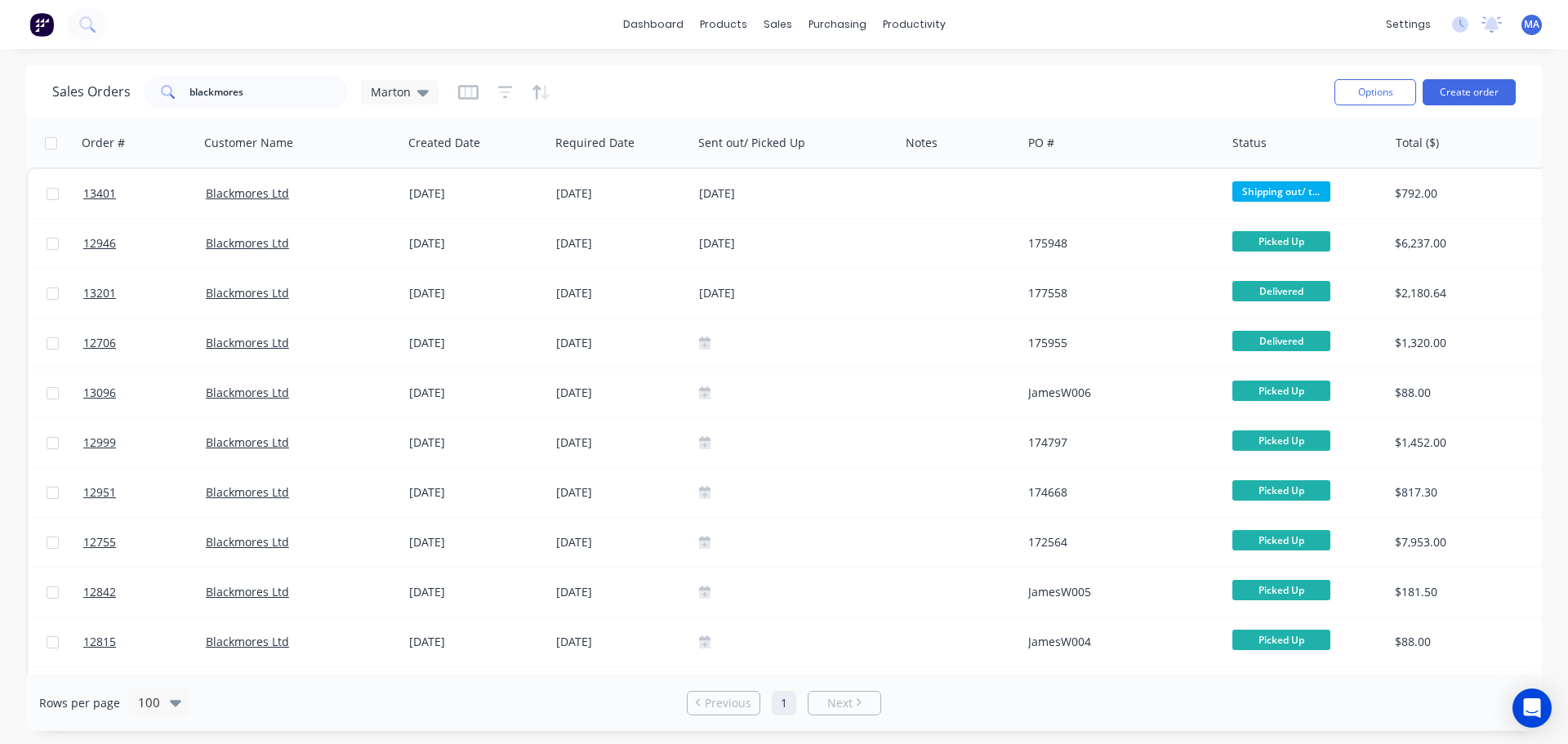
click at [650, 77] on div "[DEMOGRAPHIC_DATA] Orders blackmores [PERSON_NAME]" at bounding box center [686, 92] width 1269 height 40
click at [657, 33] on link "dashboard" at bounding box center [653, 25] width 76 height 25
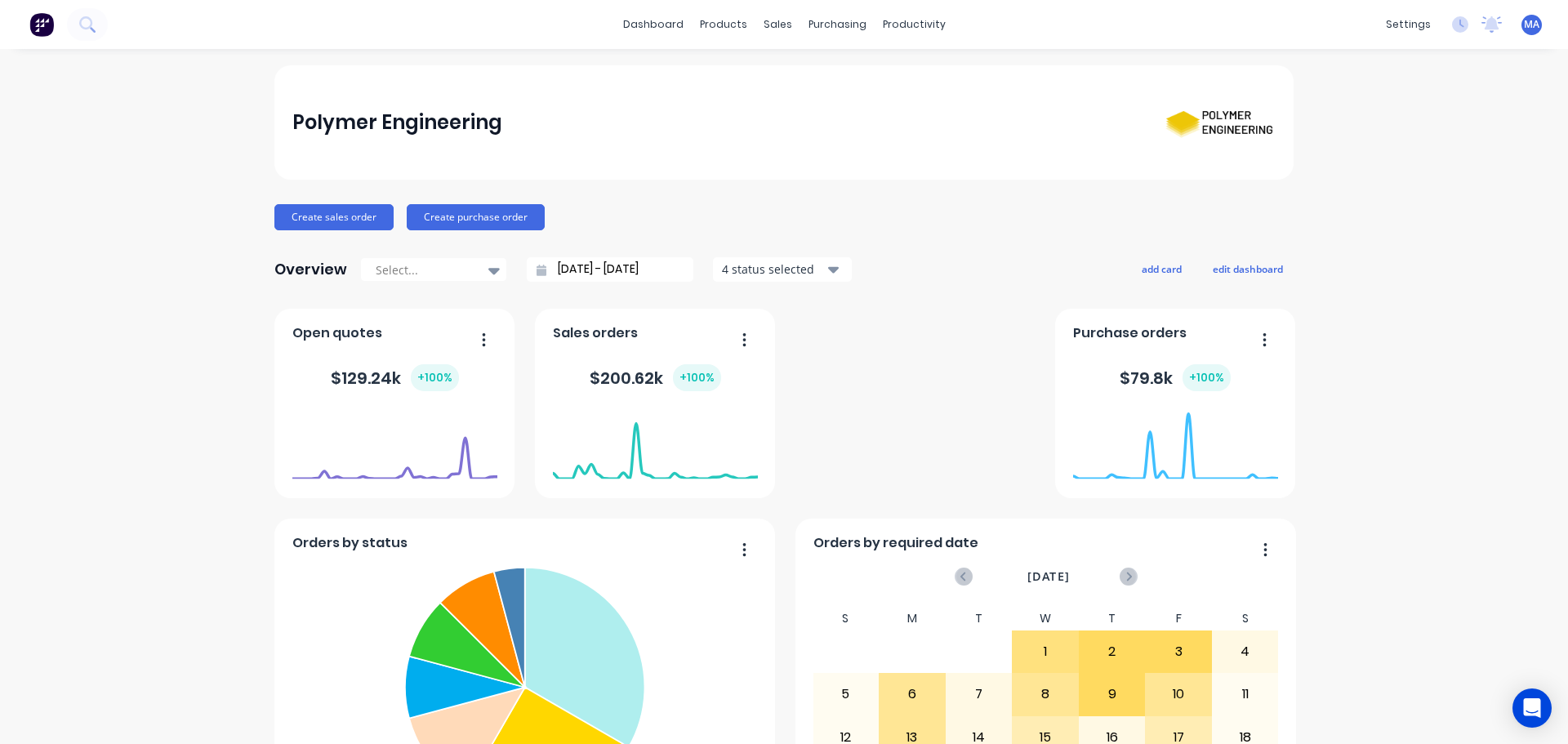
click at [685, 64] on div "dashboard products sales purchasing productivity dashboard products Product Cat…" at bounding box center [784, 372] width 1568 height 744
